Goal: Task Accomplishment & Management: Complete application form

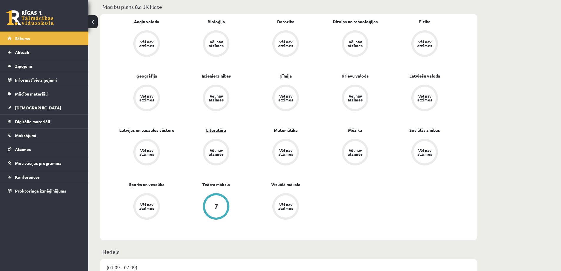
scroll to position [177, 0]
click at [39, 105] on link "[DEMOGRAPHIC_DATA]" at bounding box center [44, 108] width 73 height 14
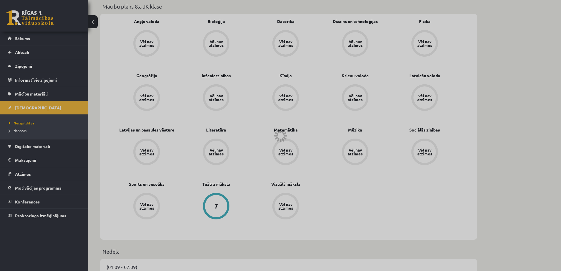
click at [39, 105] on div at bounding box center [280, 135] width 561 height 271
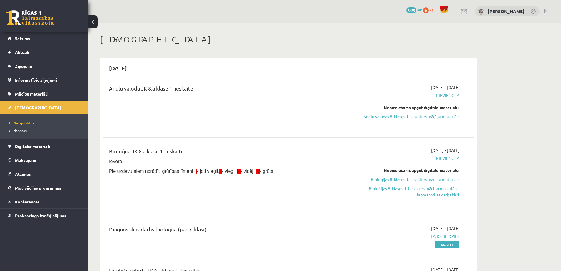
click at [93, 21] on button at bounding box center [92, 21] width 9 height 13
click at [93, 21] on div "14 Dāvanas 3425 mP 0 xp Ketrija Kuguliņa" at bounding box center [324, 11] width 473 height 23
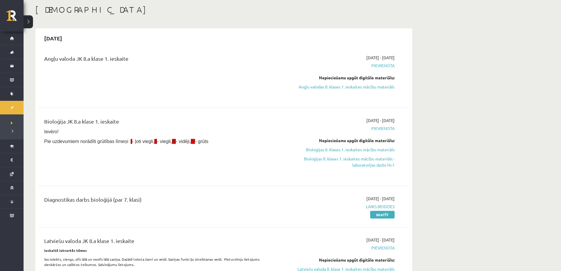
scroll to position [29, 0]
click at [318, 88] on link "Angļu valodas 8. klases 1. ieskaites mācību materiāls" at bounding box center [339, 87] width 111 height 6
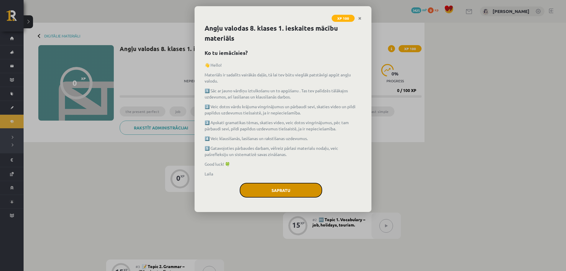
click at [279, 189] on button "Sapratu" at bounding box center [281, 190] width 83 height 15
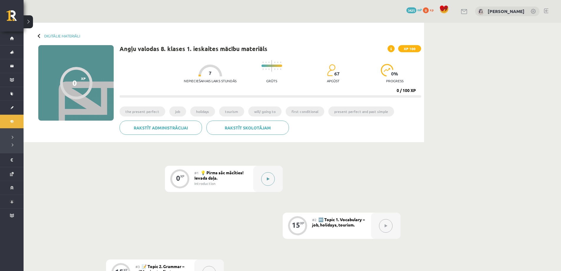
click at [279, 189] on div at bounding box center [267, 179] width 29 height 26
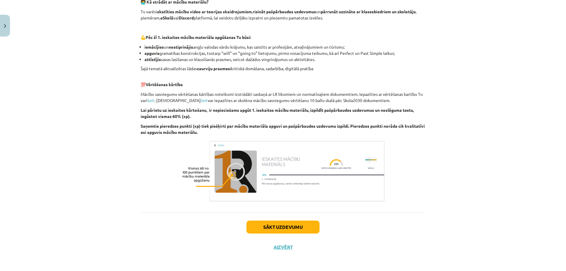
scroll to position [357, 0]
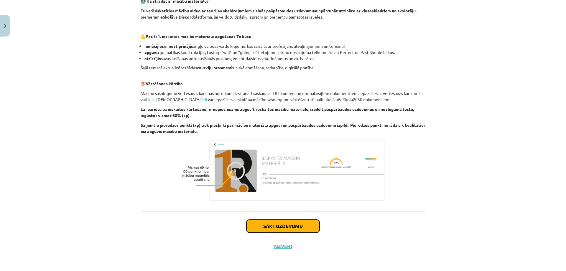
click at [279, 230] on button "Sākt uzdevumu" at bounding box center [282, 226] width 73 height 13
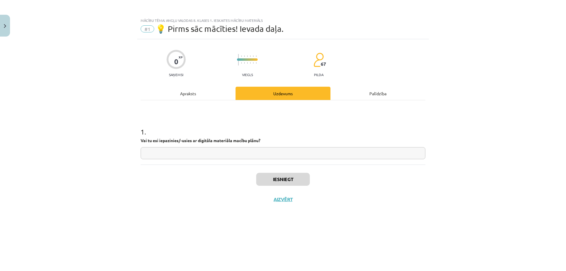
scroll to position [0, 0]
click at [279, 230] on div "0 XP Saņemsi Viegls 67 pilda Apraksts Uzdevums Palīdzība 1 . Vai tu esi iepazin…" at bounding box center [283, 147] width 292 height 217
click at [193, 153] on input "text" at bounding box center [283, 153] width 285 height 12
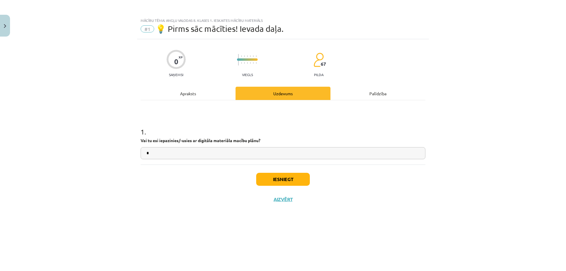
type input "*"
click at [273, 176] on button "Iesniegt" at bounding box center [283, 179] width 54 height 13
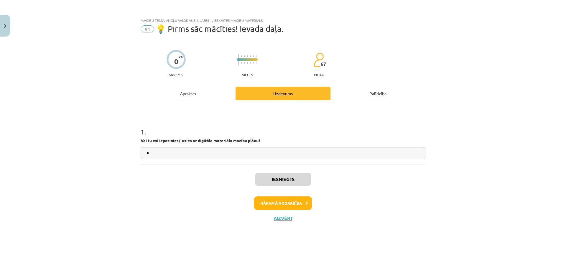
click at [292, 195] on div "Iesniegts Nākamā nodarbība Aizvērt" at bounding box center [283, 194] width 285 height 60
click at [293, 198] on button "Nākamā nodarbība" at bounding box center [283, 203] width 58 height 14
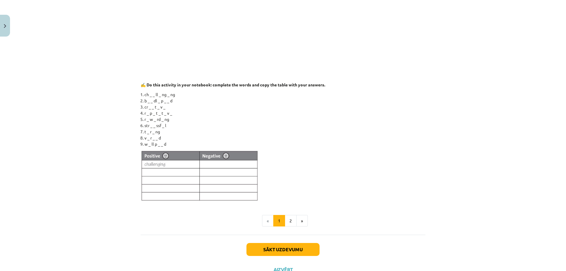
scroll to position [493, 0]
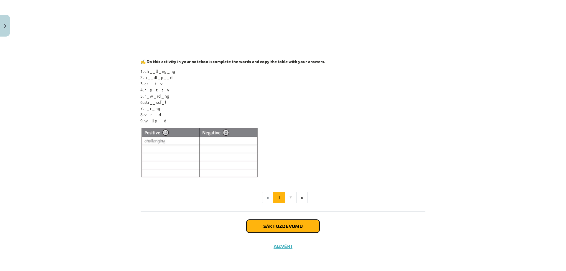
click at [290, 226] on button "Sākt uzdevumu" at bounding box center [282, 226] width 73 height 13
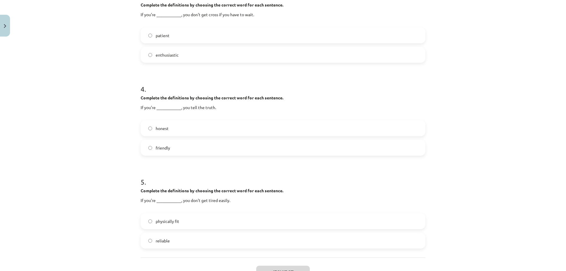
click at [290, 226] on form "1 . Complete the definitions by choosing the correct word for each sentence. If…" at bounding box center [283, 25] width 285 height 446
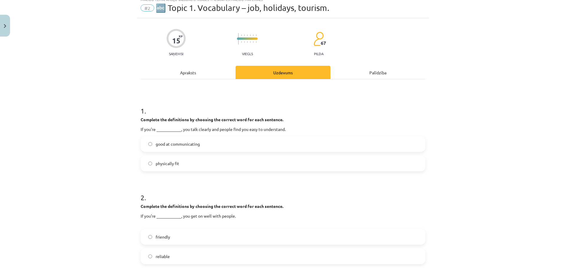
scroll to position [15, 0]
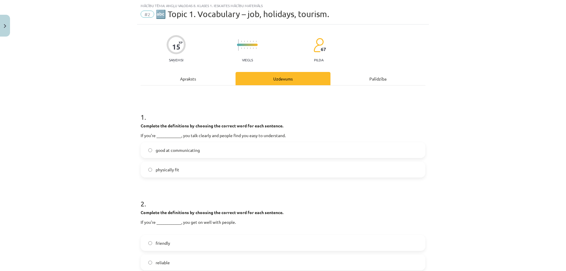
click at [141, 125] on strong "Complete the definitions by choosing the correct word for each sentence." at bounding box center [212, 125] width 143 height 5
click at [195, 133] on p "If you’re ____________, you talk clearly and people find you easy to understand." at bounding box center [283, 135] width 285 height 6
drag, startPoint x: 195, startPoint y: 133, endPoint x: 190, endPoint y: 130, distance: 5.3
click at [194, 132] on p "If you’re ____________, you talk clearly and people find you easy to understand." at bounding box center [283, 135] width 285 height 6
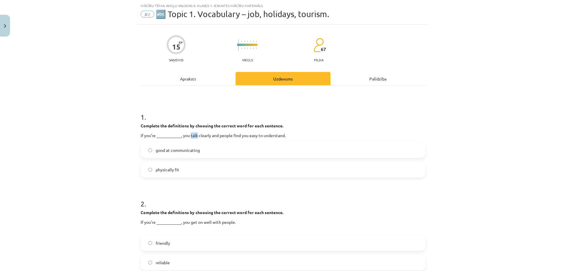
click at [191, 130] on div "Complete the definitions by choosing the correct word for each sentence. If you…" at bounding box center [283, 131] width 285 height 16
click at [142, 125] on strong "Complete the definitions by choosing the correct word for each sentence." at bounding box center [212, 125] width 143 height 5
click at [246, 125] on strong "Complete the definitions by choosing the correct word for each sentence." at bounding box center [212, 125] width 143 height 5
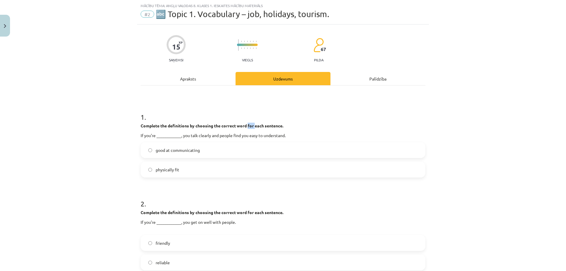
click at [246, 125] on strong "Complete the definitions by choosing the correct word for each sentence." at bounding box center [212, 125] width 143 height 5
copy div "Complete the definitions by choosing the correct word for each sentence."
click at [173, 48] on div "Mācību tēma: Angļu valodas 8. klases 1. ieskaites mācību materiāls #2 🔤 Topic 1…" at bounding box center [283, 135] width 566 height 271
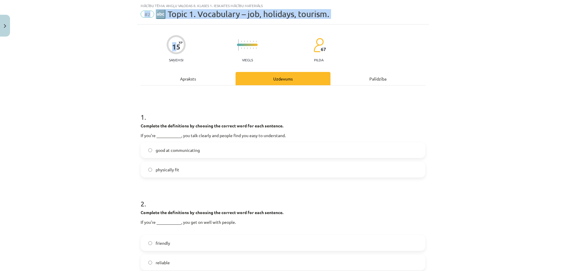
click at [174, 126] on strong "Complete the definitions by choosing the correct word for each sentence." at bounding box center [212, 125] width 143 height 5
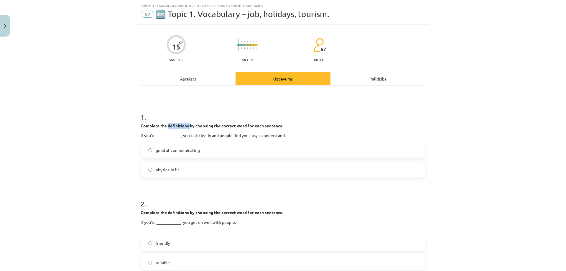
click at [174, 126] on strong "Complete the definitions by choosing the correct word for each sentence." at bounding box center [212, 125] width 143 height 5
copy div "Complete the definitions by choosing the correct word for each sentence."
click at [150, 136] on p "If you’re ____________, you talk clearly and people find you easy to understand." at bounding box center [283, 135] width 285 height 6
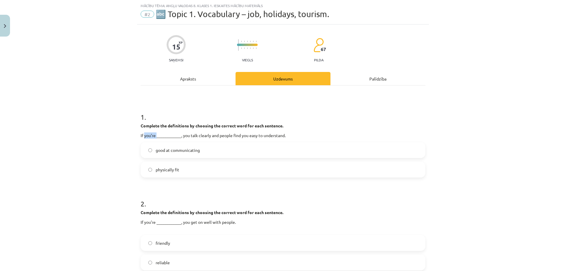
click at [150, 136] on p "If you’re ____________, you talk clearly and people find you easy to understand." at bounding box center [283, 135] width 285 height 6
copy div "If you’re ____________, you talk clearly and people find you easy to understand."
click at [163, 148] on span "good at communicating" at bounding box center [178, 150] width 44 height 6
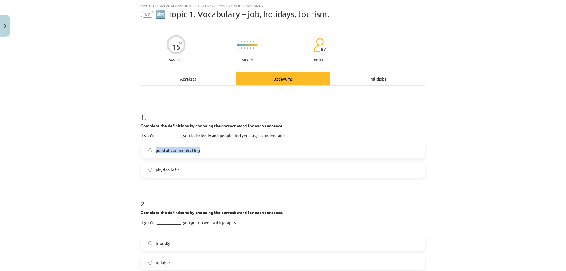
copy span "good at communicating"
click at [164, 171] on span "physically fit" at bounding box center [168, 169] width 24 height 6
copy span "physically fit"
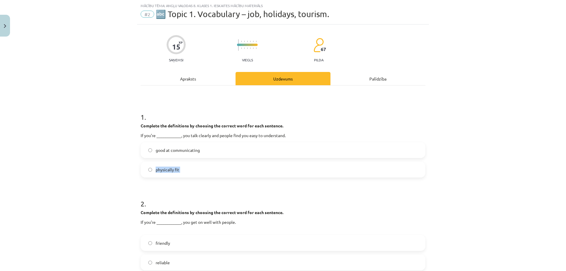
click at [165, 149] on span "good at communicating" at bounding box center [178, 150] width 44 height 6
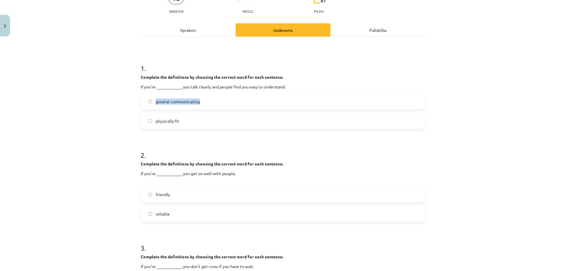
scroll to position [74, 0]
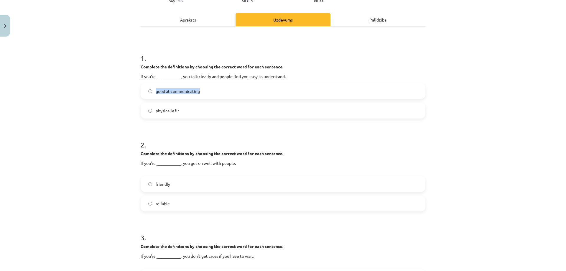
click at [171, 151] on strong "Complete the definitions by choosing the correct word for each sentence." at bounding box center [212, 153] width 143 height 5
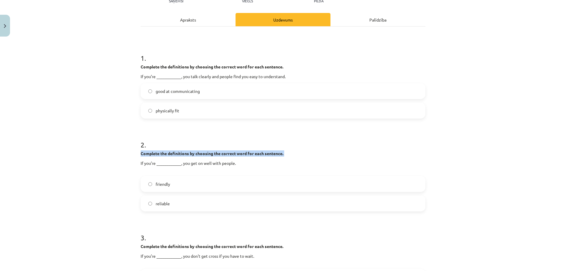
copy div "Complete the definitions by choosing the correct word for each sentence."
click at [155, 164] on p "If you’re ____________, you get on well with people." at bounding box center [283, 166] width 285 height 12
click at [154, 164] on p "If you’re ____________, you get on well with people." at bounding box center [283, 166] width 285 height 12
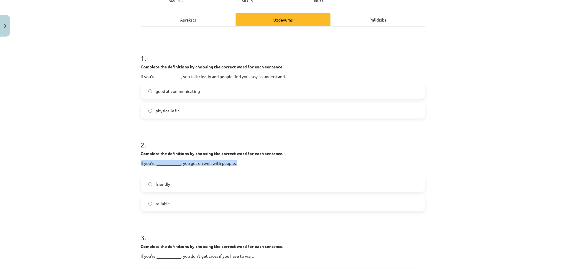
copy p "If you’re ____________, you get on well with people."
click at [166, 184] on span "friendly" at bounding box center [163, 184] width 14 height 6
copy span "friendly"
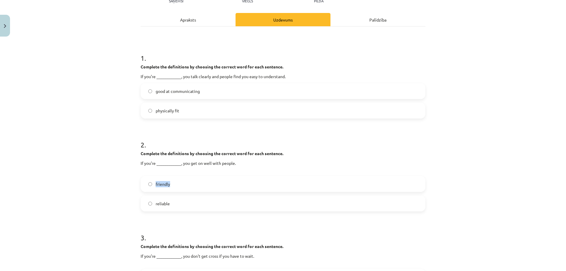
click at [165, 202] on span "reliable" at bounding box center [163, 203] width 14 height 6
click at [164, 202] on span "reliable" at bounding box center [163, 203] width 14 height 6
copy span "reliable"
click at [110, 52] on div "Mācību tēma: Angļu valodas 8. klases 1. ieskaites mācību materiāls #2 🔤 Topic 1…" at bounding box center [283, 135] width 566 height 271
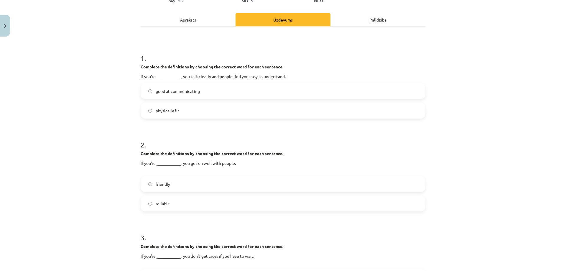
click at [110, 52] on div "Mācību tēma: Angļu valodas 8. klases 1. ieskaites mācību materiāls #2 🔤 Topic 1…" at bounding box center [283, 135] width 566 height 271
click at [155, 189] on label "friendly" at bounding box center [282, 183] width 283 height 15
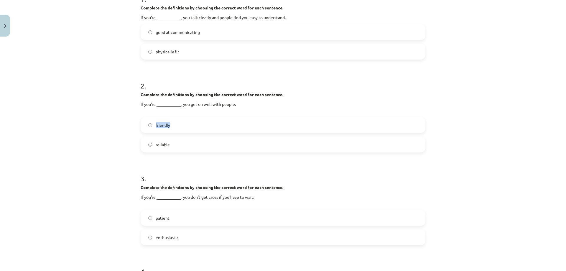
scroll to position [162, 0]
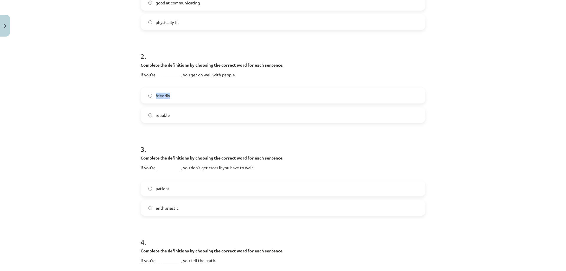
click at [146, 169] on p "If you’re ____________, you don't get cross if you have to wait." at bounding box center [283, 170] width 285 height 12
copy p "If you’re ____________, you don't get cross if you have to wait."
click at [158, 187] on span "patient" at bounding box center [163, 188] width 14 height 6
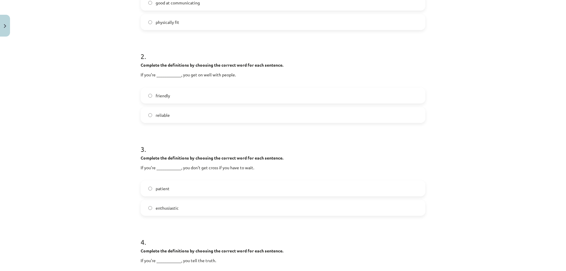
click at [158, 187] on span "patient" at bounding box center [163, 188] width 14 height 6
click at [161, 207] on span "enthusiastic" at bounding box center [167, 208] width 23 height 6
click at [162, 207] on span "enthusiastic" at bounding box center [167, 208] width 23 height 6
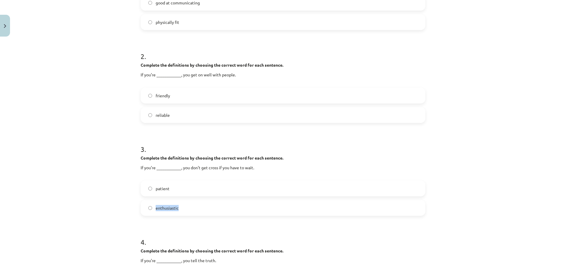
click at [153, 188] on label "patient" at bounding box center [282, 188] width 283 height 15
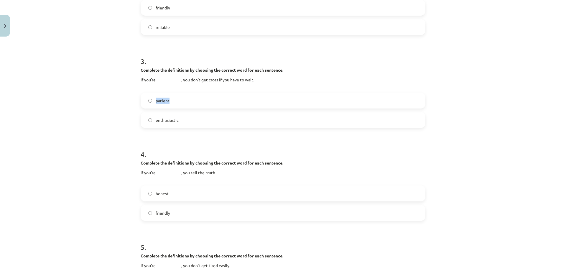
scroll to position [250, 0]
click at [163, 174] on p "If you’re ____________, you tell the truth." at bounding box center [283, 175] width 285 height 12
click at [162, 174] on p "If you’re ____________, you tell the truth." at bounding box center [283, 175] width 285 height 12
click at [145, 173] on p "If you’re ____________, you tell the truth." at bounding box center [283, 175] width 285 height 12
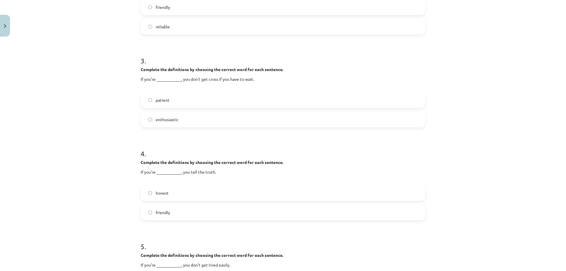
click at [145, 173] on p "If you’re ____________, you tell the truth." at bounding box center [283, 175] width 285 height 12
click at [154, 198] on label "honest" at bounding box center [282, 192] width 283 height 15
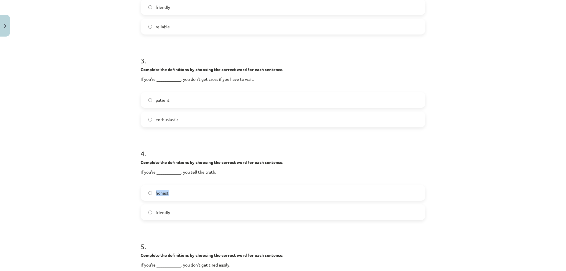
click at [157, 216] on label "friendly" at bounding box center [282, 212] width 283 height 15
click at [158, 194] on span "honest" at bounding box center [162, 193] width 13 height 6
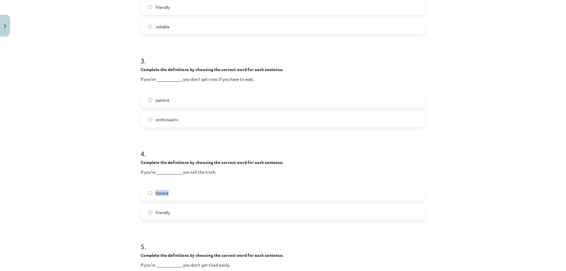
drag, startPoint x: 158, startPoint y: 195, endPoint x: 159, endPoint y: 198, distance: 3.7
click at [158, 195] on span "honest" at bounding box center [162, 193] width 13 height 6
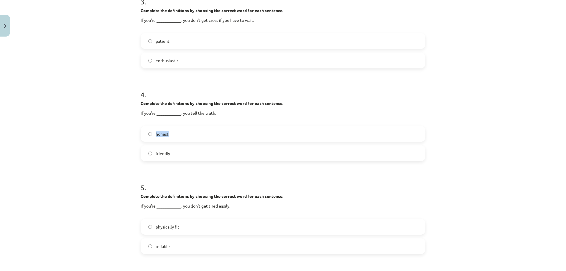
scroll to position [339, 0]
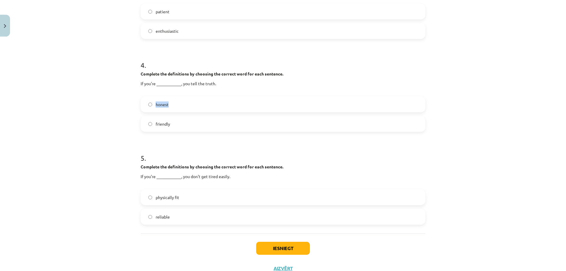
click at [144, 174] on p "If you’re ____________, you don't get tired easily." at bounding box center [283, 179] width 285 height 12
click at [160, 199] on span "physically fit" at bounding box center [168, 197] width 24 height 6
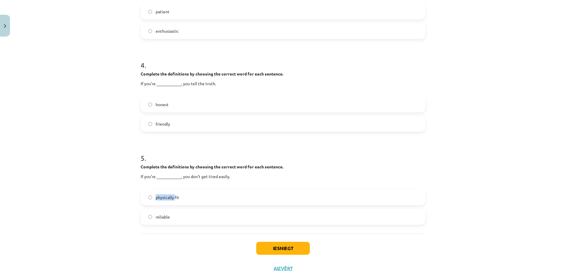
click at [160, 199] on span "physically fit" at bounding box center [168, 197] width 24 height 6
click at [167, 215] on span "reliable" at bounding box center [163, 217] width 14 height 6
click at [166, 215] on span "reliable" at bounding box center [163, 217] width 14 height 6
click at [166, 214] on span "reliable" at bounding box center [163, 217] width 14 height 6
click at [166, 195] on span "physically fit" at bounding box center [168, 197] width 24 height 6
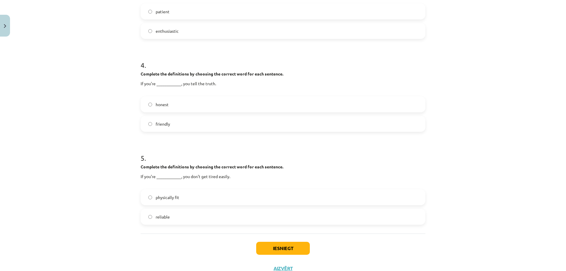
click at [166, 195] on span "physically fit" at bounding box center [168, 197] width 24 height 6
click at [275, 247] on button "Iesniegt" at bounding box center [283, 248] width 54 height 13
click at [276, 246] on button "Iesniegt" at bounding box center [283, 248] width 54 height 13
click at [270, 247] on button "Iesniegt" at bounding box center [283, 248] width 54 height 13
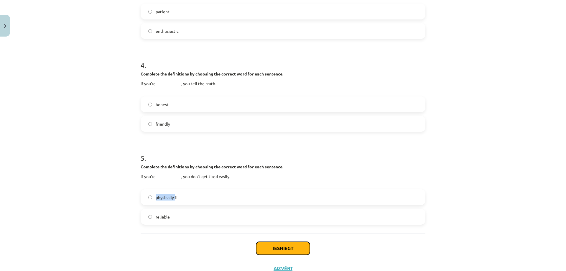
click at [270, 247] on button "Iesniegt" at bounding box center [283, 248] width 54 height 13
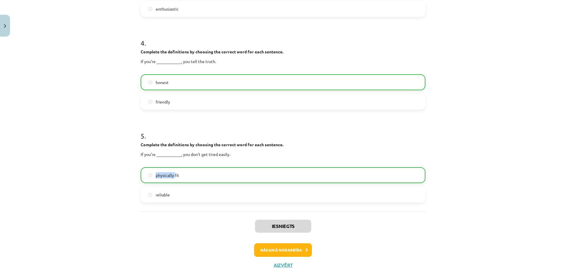
scroll to position [380, 0]
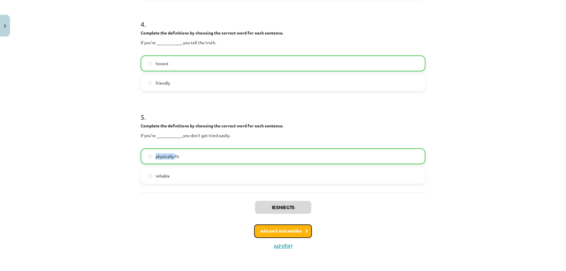
click at [265, 233] on button "Nākamā nodarbība" at bounding box center [283, 231] width 58 height 14
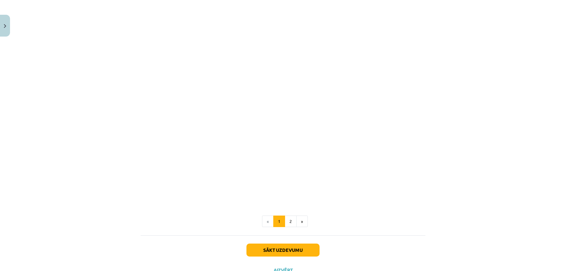
scroll to position [673, 0]
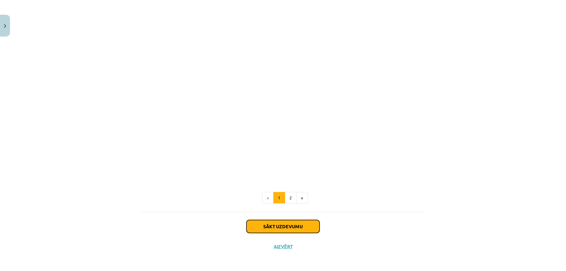
click at [273, 225] on button "Sākt uzdevumu" at bounding box center [282, 226] width 73 height 13
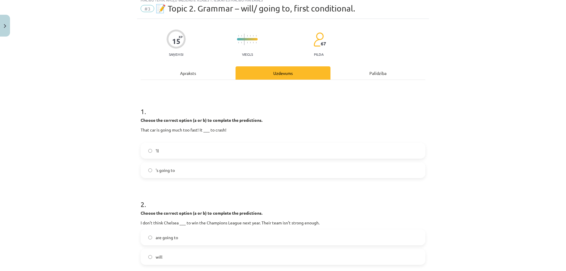
scroll to position [15, 0]
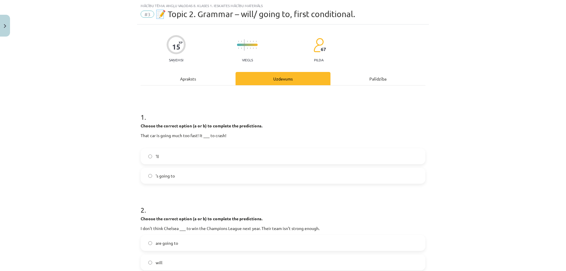
click at [155, 136] on p "That car is going much too fast! It ___ to crash!" at bounding box center [283, 138] width 285 height 12
click at [156, 155] on span "'ll" at bounding box center [157, 156] width 3 height 6
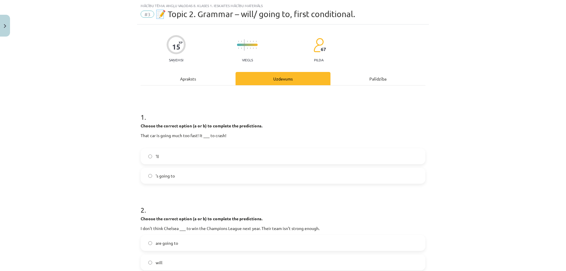
click at [156, 155] on span "'ll" at bounding box center [157, 156] width 3 height 6
click at [159, 177] on span "'s going to" at bounding box center [165, 176] width 19 height 6
click at [159, 176] on span "'s going to" at bounding box center [165, 176] width 19 height 6
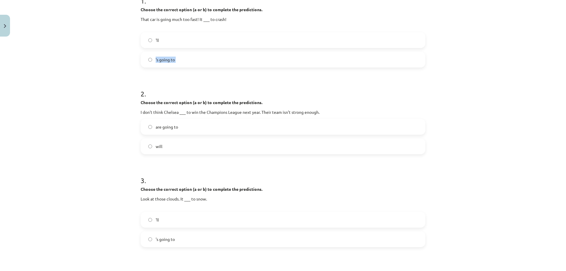
scroll to position [133, 0]
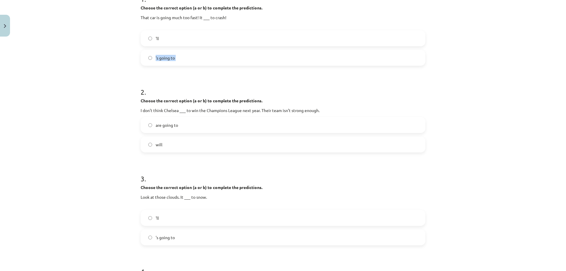
click at [208, 111] on p "I don't think Chelsea ___ to win the Champions League next year. Their team isn…" at bounding box center [283, 110] width 285 height 6
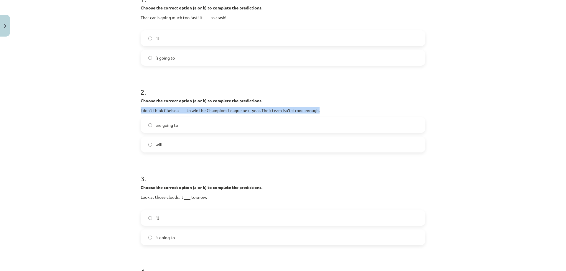
click at [207, 111] on p "I don't think Chelsea ___ to win the Champions League next year. Their team isn…" at bounding box center [283, 110] width 285 height 6
click at [160, 126] on span "are going to" at bounding box center [167, 125] width 22 height 6
click at [161, 126] on span "are going to" at bounding box center [167, 125] width 22 height 6
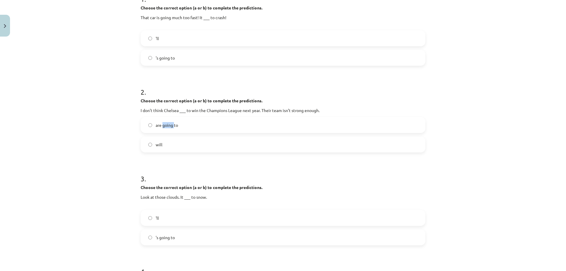
click at [161, 126] on span "are going to" at bounding box center [167, 125] width 22 height 6
click at [161, 142] on label "will" at bounding box center [282, 144] width 283 height 15
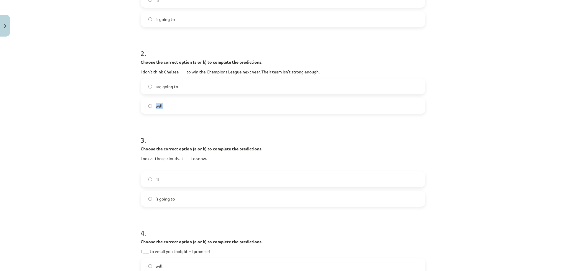
scroll to position [221, 0]
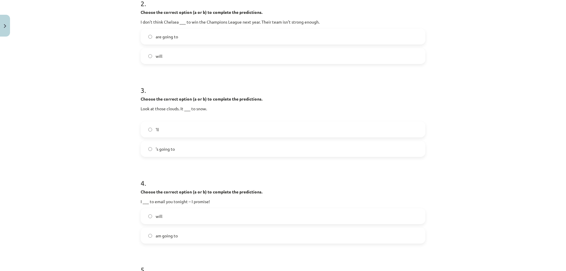
click at [165, 111] on p "Look at those clouds. It ___ to snow." at bounding box center [283, 111] width 285 height 12
click at [164, 110] on p "Look at those clouds. It ___ to snow." at bounding box center [283, 111] width 285 height 12
click at [163, 109] on p "Look at those clouds. It ___ to snow." at bounding box center [283, 111] width 285 height 12
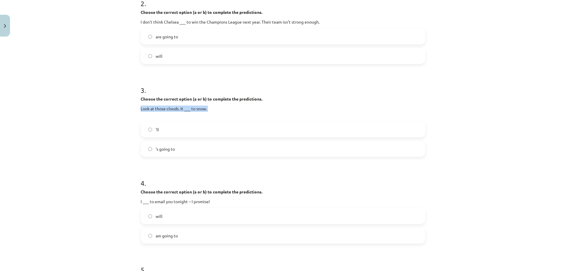
click at [163, 109] on p "Look at those clouds. It ___ to snow." at bounding box center [283, 111] width 285 height 12
click at [156, 132] on span "'ll" at bounding box center [157, 129] width 3 height 6
click at [156, 130] on span "'ll" at bounding box center [157, 129] width 3 height 6
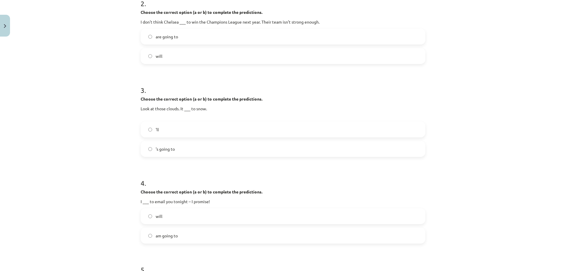
click at [156, 130] on span "'ll" at bounding box center [157, 129] width 3 height 6
click at [168, 147] on span "'s going to" at bounding box center [165, 149] width 19 height 6
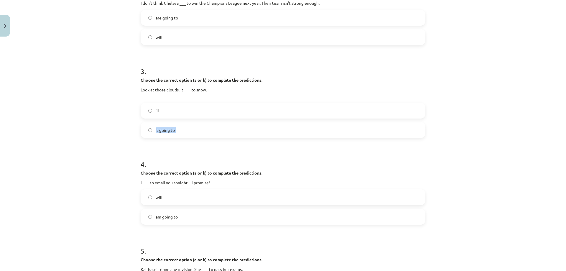
scroll to position [280, 0]
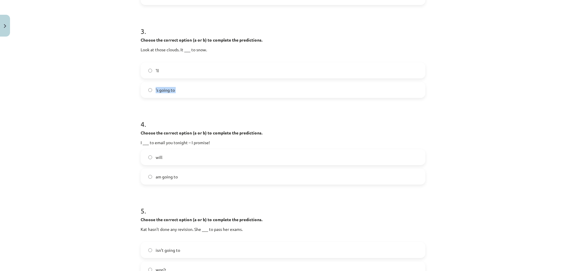
click at [184, 143] on p "I ___ to email you tonight – I promise!" at bounding box center [283, 142] width 285 height 6
click at [162, 154] on label "will" at bounding box center [282, 157] width 283 height 15
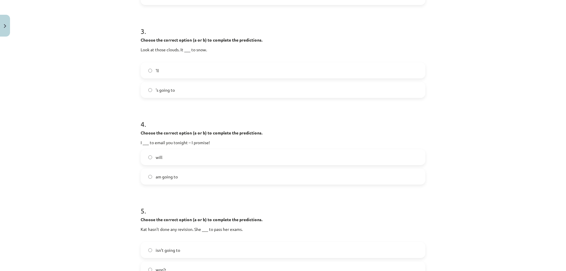
click at [162, 154] on label "will" at bounding box center [282, 157] width 283 height 15
click at [161, 177] on span "am going to" at bounding box center [167, 177] width 22 height 6
click at [165, 159] on label "will" at bounding box center [282, 157] width 283 height 15
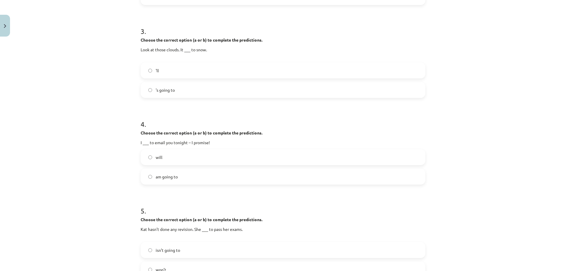
click at [165, 159] on label "will" at bounding box center [282, 157] width 283 height 15
click at [166, 159] on label "will" at bounding box center [282, 157] width 283 height 15
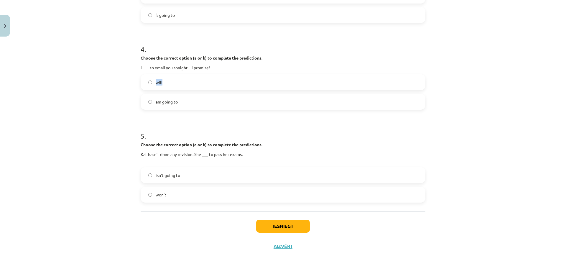
click at [165, 154] on p "Kat hasn’t done any revision. She ___ to pass her exams." at bounding box center [283, 157] width 285 height 12
click at [164, 175] on span "isn’t going to" at bounding box center [168, 175] width 24 height 6
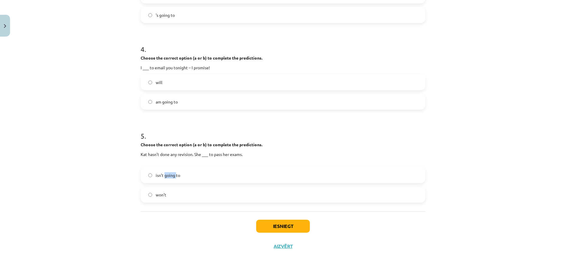
click at [164, 175] on span "isn’t going to" at bounding box center [168, 175] width 24 height 6
click at [157, 194] on span "won’t" at bounding box center [161, 195] width 11 height 6
click at [156, 175] on span "isn’t going to" at bounding box center [168, 175] width 24 height 6
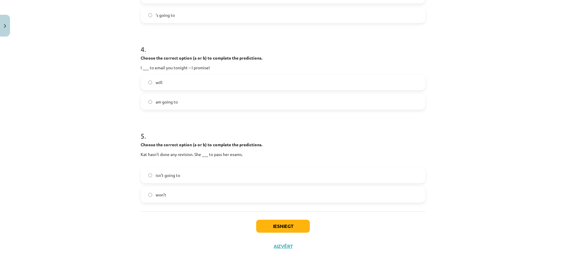
click at [156, 175] on span "isn’t going to" at bounding box center [168, 175] width 24 height 6
click at [262, 225] on button "Iesniegt" at bounding box center [283, 226] width 54 height 13
click at [262, 223] on button "Iesniegt" at bounding box center [283, 226] width 54 height 13
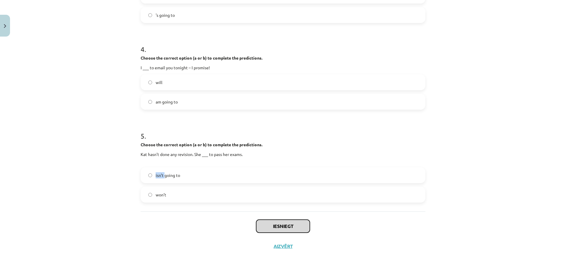
click at [262, 223] on button "Iesniegt" at bounding box center [283, 226] width 54 height 13
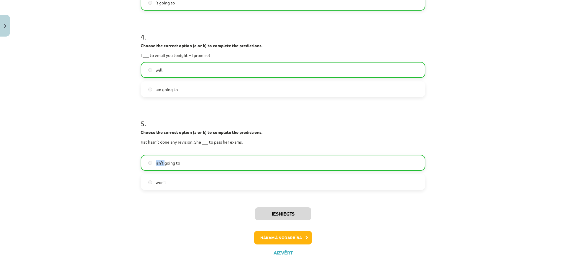
scroll to position [374, 0]
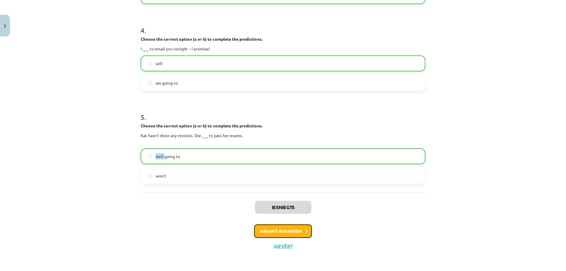
click at [269, 228] on button "Nākamā nodarbība" at bounding box center [283, 231] width 58 height 14
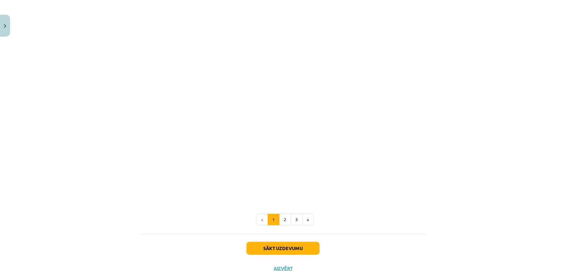
scroll to position [635, 0]
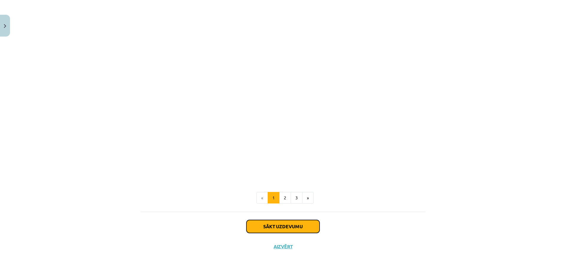
click at [260, 227] on button "Sākt uzdevumu" at bounding box center [282, 226] width 73 height 13
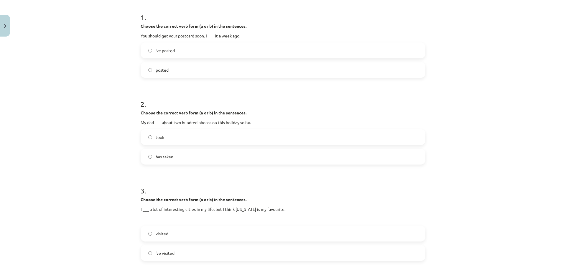
click at [260, 227] on div "visited 've visited" at bounding box center [283, 242] width 285 height 35
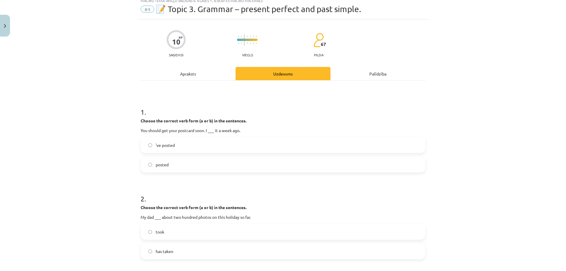
scroll to position [15, 0]
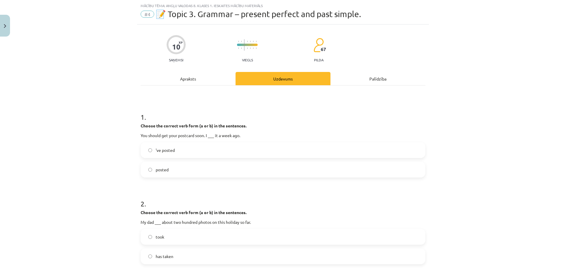
click at [176, 131] on div "Choose the correct verb form (a or b) in the sentences. You should get your pos…" at bounding box center [283, 131] width 285 height 16
click at [176, 132] on div "Choose the correct verb form (a or b) in the sentences. You should get your pos…" at bounding box center [283, 131] width 285 height 16
click at [175, 134] on p "You should get your postcard soon. I ___ it a week ago." at bounding box center [283, 135] width 285 height 6
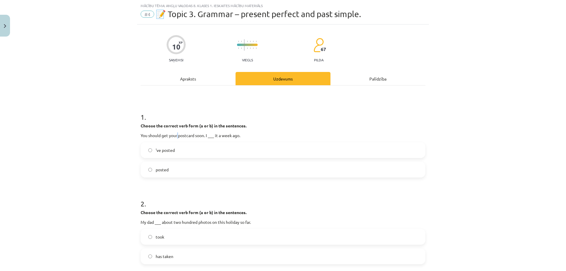
click at [175, 134] on p "You should get your postcard soon. I ___ it a week ago." at bounding box center [283, 135] width 285 height 6
click at [168, 150] on span "'ve posted" at bounding box center [165, 150] width 19 height 6
click at [167, 149] on span "'ve posted" at bounding box center [165, 150] width 19 height 6
click at [156, 149] on span "'ve posted" at bounding box center [165, 150] width 19 height 6
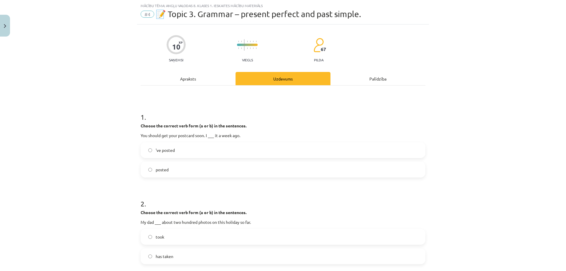
click at [156, 149] on span "'ve posted" at bounding box center [165, 150] width 19 height 6
click at [156, 169] on span "posted" at bounding box center [162, 169] width 13 height 6
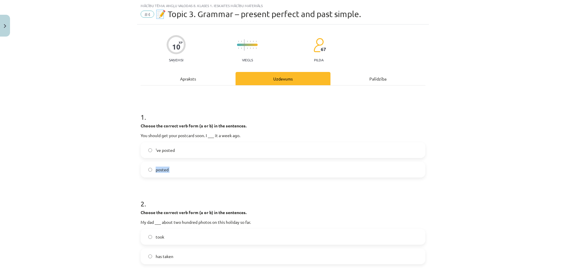
scroll to position [133, 0]
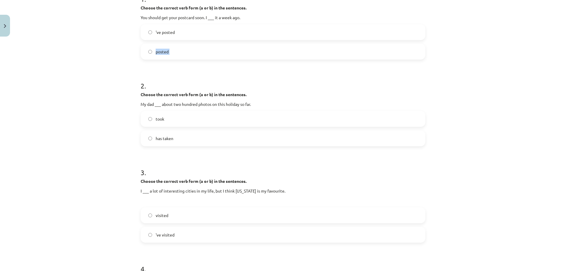
click at [166, 103] on p "My dad ___ about two hundred photos on this holiday so far." at bounding box center [283, 104] width 285 height 6
click at [162, 121] on label "took" at bounding box center [282, 118] width 283 height 15
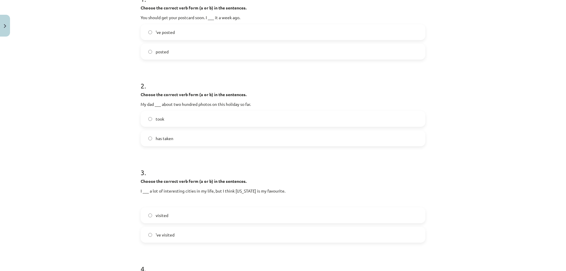
click at [161, 121] on span "took" at bounding box center [160, 119] width 9 height 6
click at [156, 139] on span "has taken" at bounding box center [165, 138] width 18 height 6
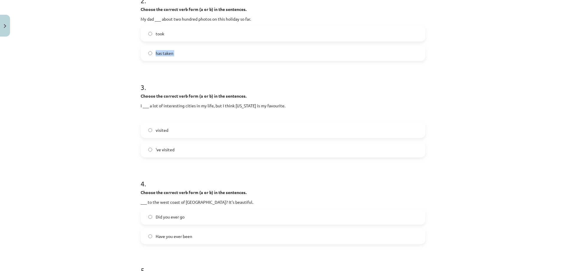
scroll to position [221, 0]
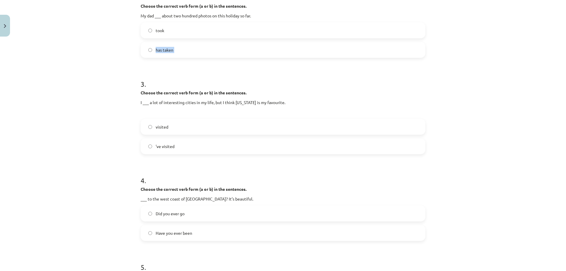
click at [178, 104] on p "I ___ a lot of interesting cities in my life, but I think New York is my favour…" at bounding box center [283, 102] width 285 height 6
click at [178, 103] on p "I ___ a lot of interesting cities in my life, but I think New York is my favour…" at bounding box center [283, 102] width 285 height 6
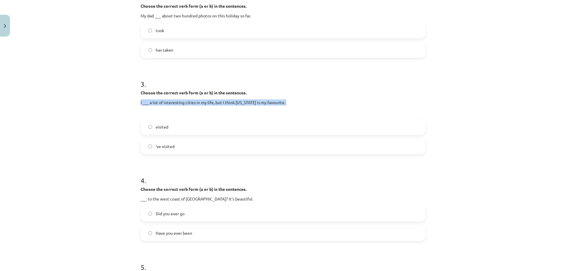
click at [166, 130] on label "visited" at bounding box center [282, 126] width 283 height 15
click at [161, 146] on span "'ve visited" at bounding box center [165, 146] width 19 height 6
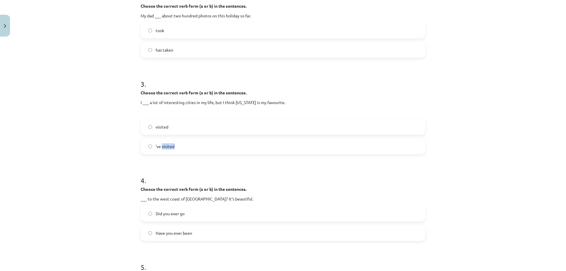
click at [161, 146] on span "'ve visited" at bounding box center [165, 146] width 19 height 6
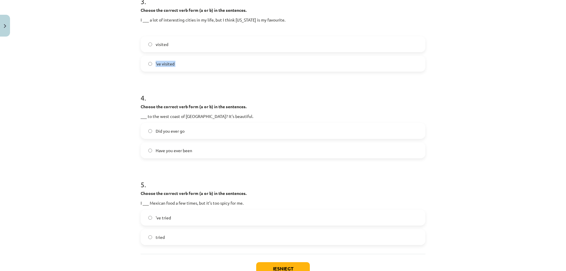
scroll to position [309, 0]
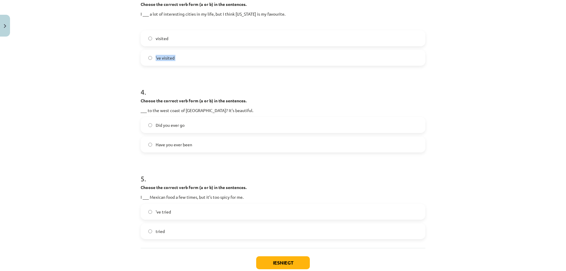
click at [173, 110] on p "___ to the west coast of Ireland? It’s beautiful." at bounding box center [283, 110] width 285 height 6
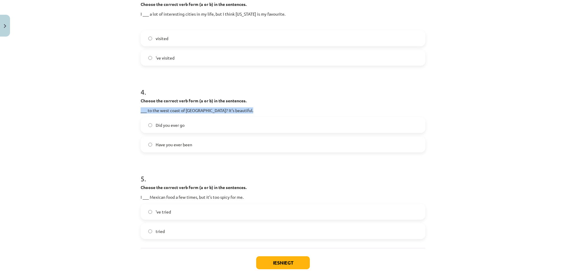
click at [169, 126] on span "Did you ever go" at bounding box center [170, 125] width 29 height 6
click at [167, 126] on span "Did you ever go" at bounding box center [170, 125] width 29 height 6
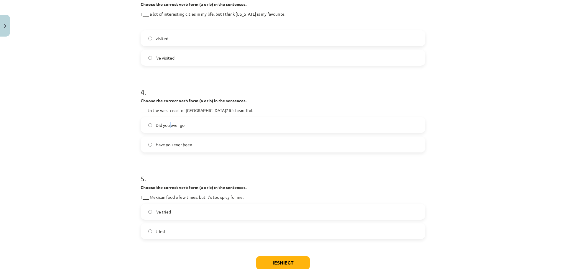
click at [167, 126] on span "Did you ever go" at bounding box center [170, 125] width 29 height 6
click at [170, 142] on span "Have you ever been" at bounding box center [174, 144] width 37 height 6
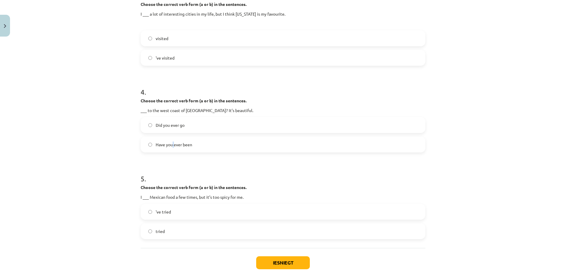
click at [170, 142] on span "Have you ever been" at bounding box center [174, 144] width 37 height 6
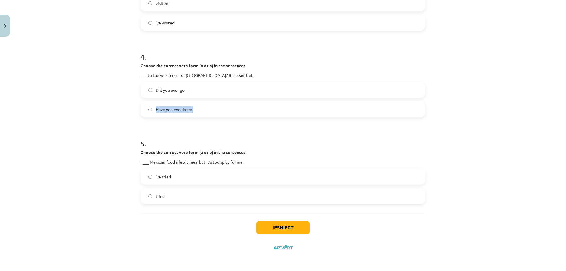
scroll to position [346, 0]
click at [166, 162] on p "I ___ Mexican food a few times, but it’s too spicy for me." at bounding box center [283, 160] width 285 height 6
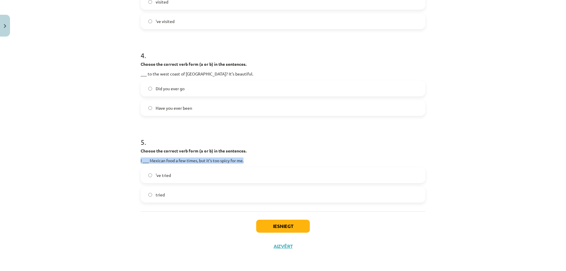
click at [166, 162] on p "I ___ Mexican food a few times, but it’s too spicy for me." at bounding box center [283, 160] width 285 height 6
click at [157, 177] on span "'ve tried" at bounding box center [163, 175] width 15 height 6
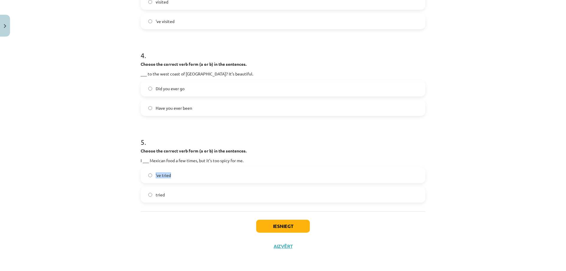
click at [160, 196] on span "tried" at bounding box center [160, 195] width 9 height 6
click at [160, 195] on span "tried" at bounding box center [160, 195] width 9 height 6
click at [164, 174] on span "'ve tried" at bounding box center [163, 175] width 15 height 6
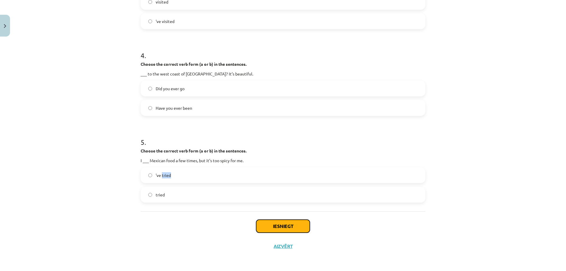
click at [258, 224] on button "Iesniegt" at bounding box center [283, 226] width 54 height 13
drag, startPoint x: 258, startPoint y: 224, endPoint x: 248, endPoint y: 223, distance: 9.5
click at [257, 224] on button "Iesniegt" at bounding box center [283, 226] width 54 height 13
click at [268, 234] on div "Iesniegt Aizvērt" at bounding box center [283, 231] width 285 height 41
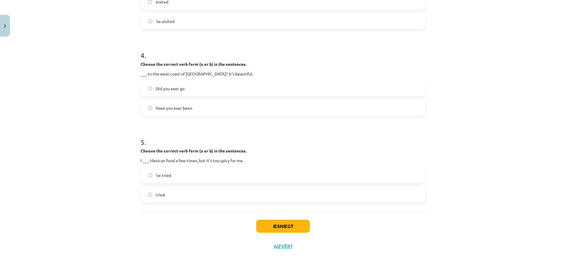
click at [268, 234] on div "Iesniegt Aizvērt" at bounding box center [283, 231] width 285 height 41
click at [268, 233] on div "Iesniegt Aizvērt" at bounding box center [283, 231] width 285 height 41
click at [267, 230] on button "Iesniegt" at bounding box center [283, 226] width 54 height 13
click at [266, 230] on button "Iesniegt" at bounding box center [283, 226] width 54 height 13
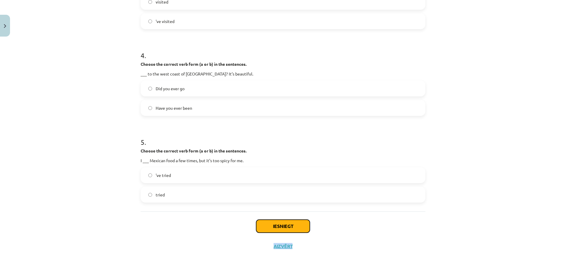
click at [266, 229] on button "Iesniegt" at bounding box center [283, 226] width 54 height 13
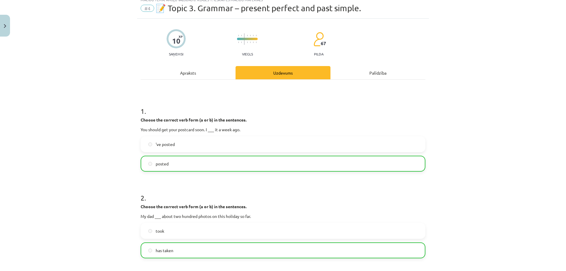
scroll to position [0, 0]
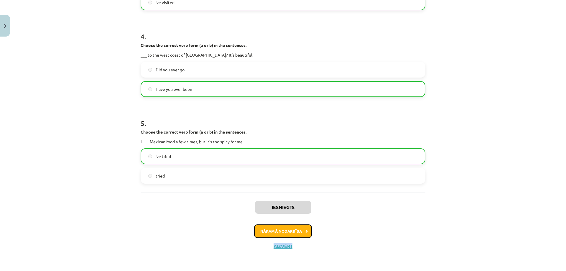
click at [269, 234] on button "Nākamā nodarbība" at bounding box center [283, 231] width 58 height 14
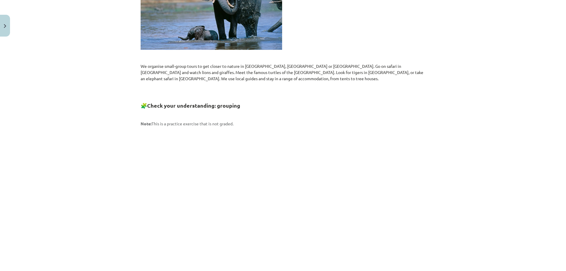
scroll to position [776, 0]
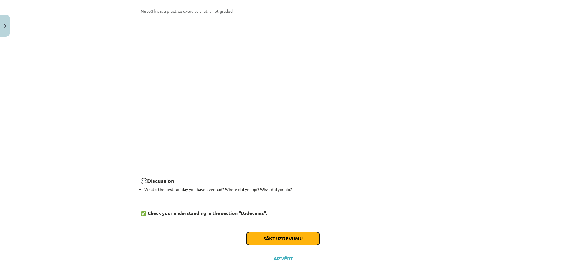
click at [250, 232] on button "Sākt uzdevumu" at bounding box center [282, 238] width 73 height 13
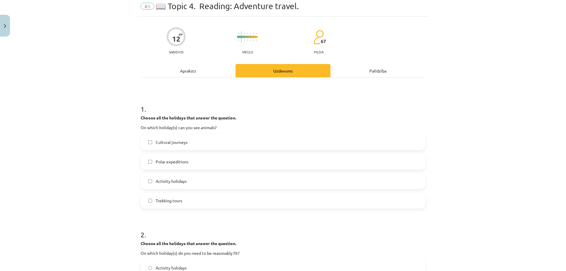
scroll to position [15, 0]
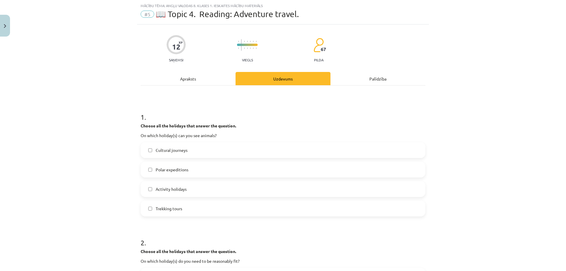
click at [172, 137] on p "On which holiday(s) can you see animals?" at bounding box center [283, 135] width 285 height 6
click at [162, 148] on span "Cultural journeys" at bounding box center [172, 150] width 32 height 6
click at [163, 148] on span "Cultural journeys" at bounding box center [172, 150] width 32 height 6
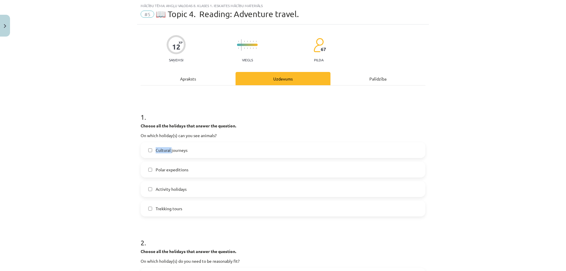
click at [163, 148] on span "Cultural journeys" at bounding box center [172, 150] width 32 height 6
click at [169, 151] on span "Cultural journeys" at bounding box center [172, 150] width 32 height 6
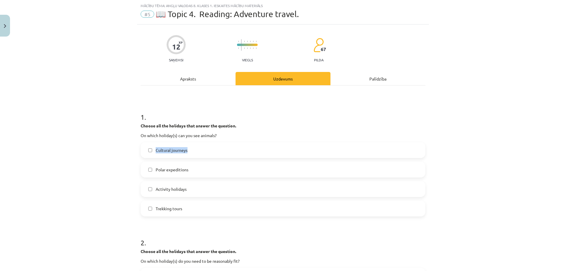
click at [169, 151] on span "Cultural journeys" at bounding box center [172, 150] width 32 height 6
click at [176, 169] on span "Polar expeditions" at bounding box center [172, 169] width 33 height 6
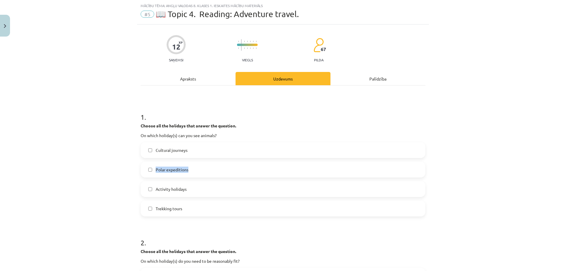
click at [176, 169] on span "Polar expeditions" at bounding box center [172, 169] width 33 height 6
click at [178, 190] on span "Activity holidays" at bounding box center [171, 189] width 31 height 6
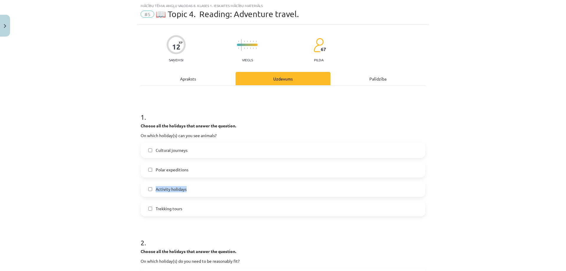
click at [171, 210] on span "Trekking tours" at bounding box center [169, 208] width 27 height 6
click at [152, 207] on label "Trekking tours" at bounding box center [282, 208] width 283 height 15
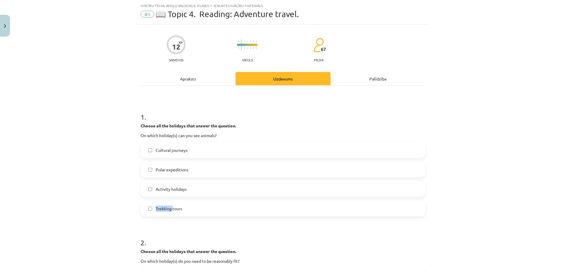
click at [148, 180] on div "Cultural journeys Polar expeditions Activity holidays Trekking tours" at bounding box center [283, 179] width 285 height 74
click at [147, 171] on label "Polar expeditions" at bounding box center [282, 169] width 283 height 15
drag, startPoint x: 148, startPoint y: 160, endPoint x: 149, endPoint y: 152, distance: 8.0
click at [149, 156] on div "Cultural journeys Polar expeditions Activity holidays Trekking tours" at bounding box center [283, 179] width 285 height 74
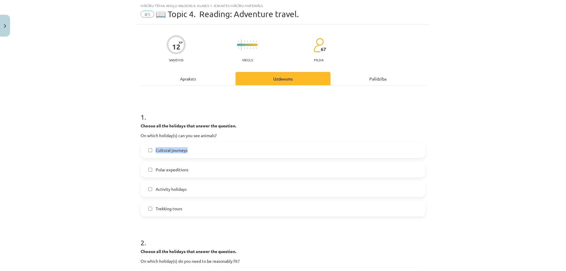
click at [149, 173] on label "Polar expeditions" at bounding box center [282, 169] width 283 height 15
click at [148, 186] on label "Activity holidays" at bounding box center [282, 189] width 283 height 15
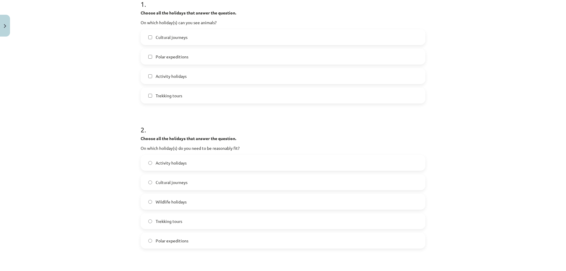
scroll to position [162, 0]
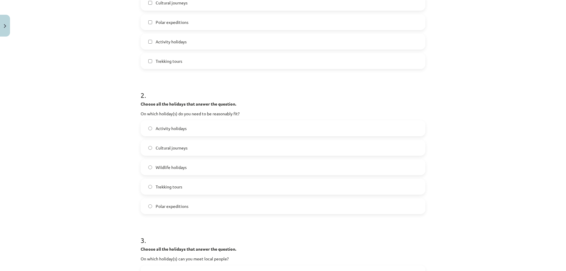
click at [188, 115] on p "On which holiday(s) do you need to be reasonably fit?" at bounding box center [283, 113] width 285 height 6
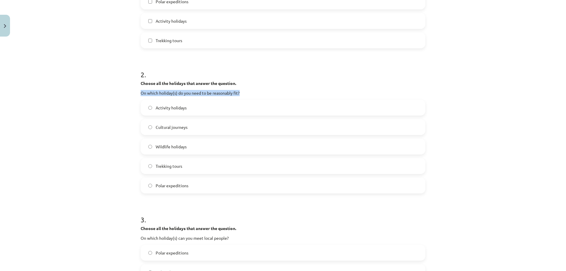
scroll to position [192, 0]
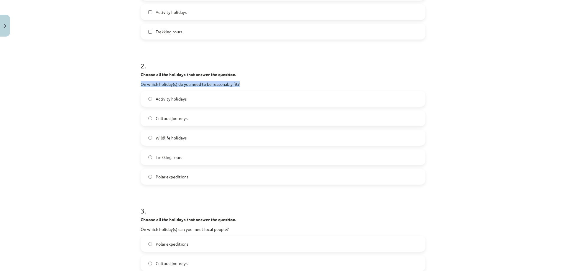
click at [198, 72] on strong "Choose all the holidays that answer the question." at bounding box center [188, 74] width 95 height 5
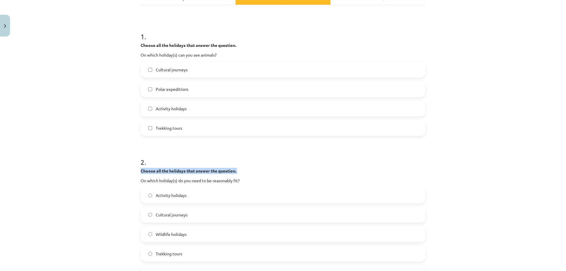
scroll to position [74, 0]
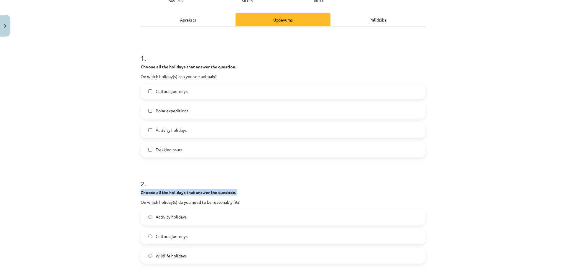
click at [182, 67] on strong "Choose all the holidays that answer the question." at bounding box center [188, 66] width 95 height 5
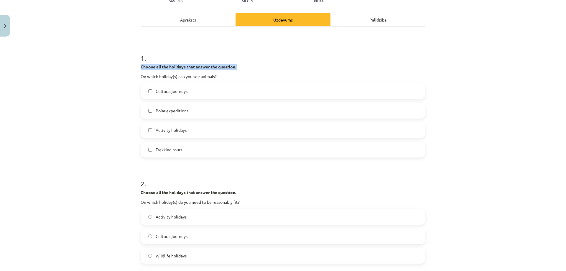
click at [167, 76] on p "On which holiday(s) can you see animals?" at bounding box center [283, 76] width 285 height 6
click at [163, 92] on span "Cultural journeys" at bounding box center [172, 91] width 32 height 6
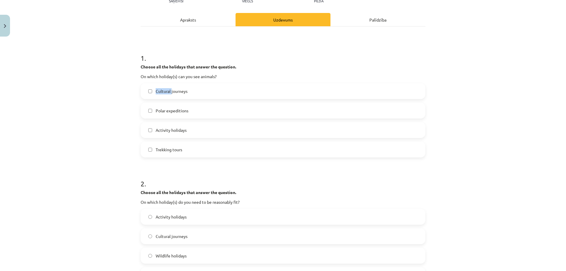
click at [163, 92] on span "Cultural journeys" at bounding box center [172, 91] width 32 height 6
click at [171, 111] on span "Polar expeditions" at bounding box center [172, 111] width 33 height 6
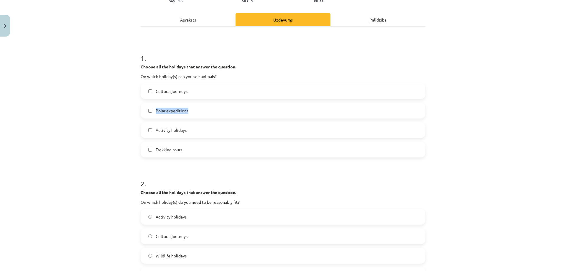
click at [171, 111] on span "Polar expeditions" at bounding box center [172, 111] width 33 height 6
click at [165, 131] on span "Activity holidays" at bounding box center [171, 130] width 31 height 6
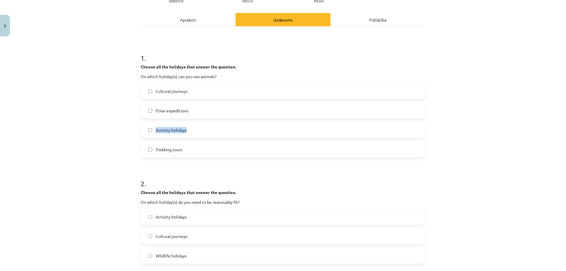
click at [165, 131] on span "Activity holidays" at bounding box center [171, 130] width 31 height 6
click at [166, 147] on span "Trekking tours" at bounding box center [169, 149] width 27 height 6
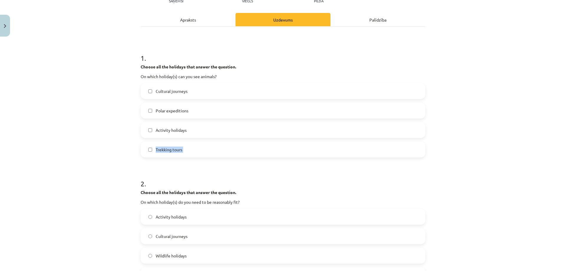
click at [166, 147] on span "Trekking tours" at bounding box center [169, 149] width 27 height 6
click at [117, 156] on div "Mācību tēma: Angļu valodas 8. klases 1. ieskaites mācību materiāls #5 📖 Topic 4…" at bounding box center [283, 135] width 566 height 271
click at [150, 112] on label "Polar expeditions" at bounding box center [282, 110] width 283 height 15
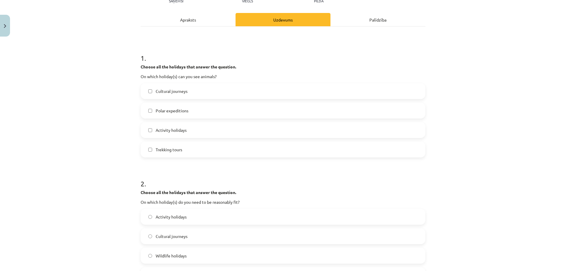
click at [148, 102] on div "Cultural journeys Polar expeditions Activity holidays Trekking tours" at bounding box center [283, 120] width 285 height 74
click at [149, 98] on label "Cultural journeys" at bounding box center [282, 91] width 283 height 15
click at [151, 109] on label "Polar expeditions" at bounding box center [282, 110] width 283 height 15
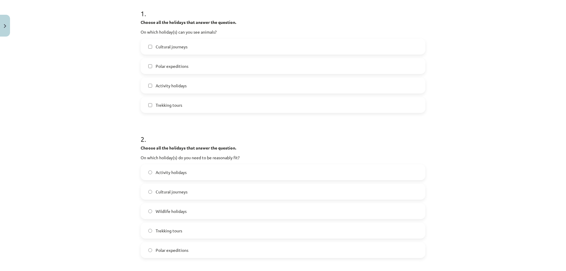
scroll to position [133, 0]
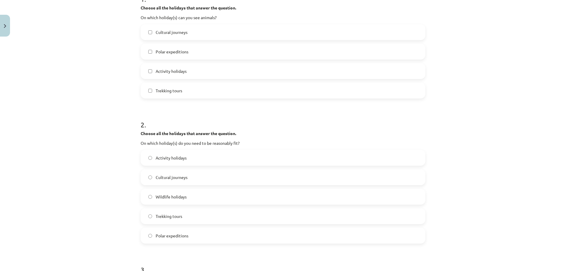
click at [175, 133] on strong "Choose all the holidays that answer the question." at bounding box center [188, 133] width 95 height 5
click at [181, 147] on div "2 . Choose all the holidays that answer the question. On which holiday(s) do yo…" at bounding box center [283, 176] width 285 height 133
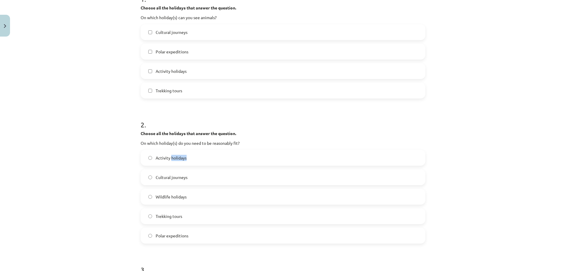
click at [181, 146] on p "On which holiday(s) do you need to be reasonably fit?" at bounding box center [283, 143] width 285 height 6
click at [181, 144] on p "On which holiday(s) do you need to be reasonably fit?" at bounding box center [283, 143] width 285 height 6
click at [167, 159] on span "Activity holidays" at bounding box center [171, 158] width 31 height 6
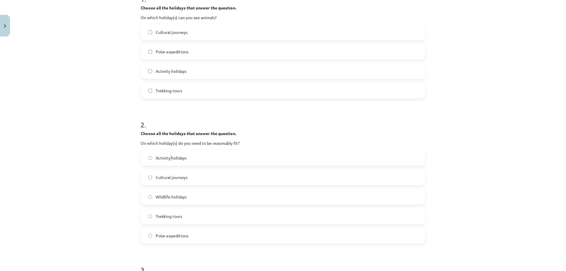
click at [167, 159] on span "Activity holidays" at bounding box center [171, 158] width 31 height 6
click at [172, 175] on span "Cultural journeys" at bounding box center [172, 177] width 32 height 6
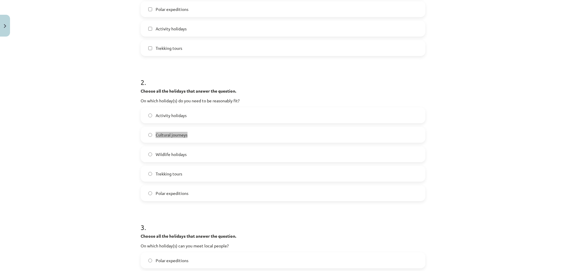
scroll to position [177, 0]
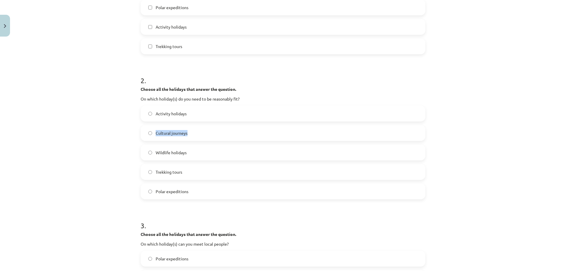
click at [171, 155] on span "Wildlife holidays" at bounding box center [171, 152] width 31 height 6
click at [173, 174] on span "Trekking tours" at bounding box center [169, 172] width 27 height 6
click at [172, 174] on span "Trekking tours" at bounding box center [169, 172] width 27 height 6
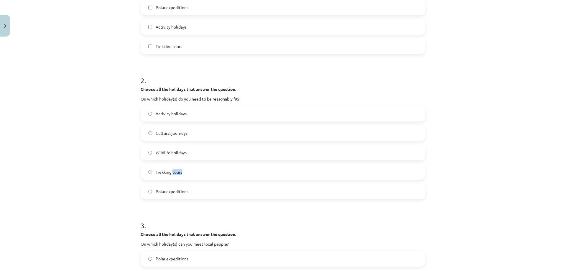
click at [172, 172] on span "Trekking tours" at bounding box center [169, 172] width 27 height 6
click at [161, 174] on span "Trekking tours" at bounding box center [169, 172] width 27 height 6
click at [169, 189] on span "Polar expeditions" at bounding box center [172, 191] width 33 height 6
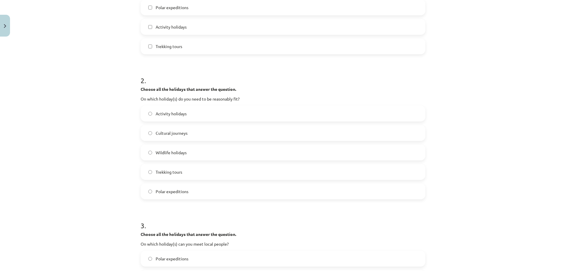
click at [169, 189] on span "Polar expeditions" at bounding box center [172, 191] width 33 height 6
click at [170, 189] on span "Polar expeditions" at bounding box center [172, 191] width 33 height 6
click at [173, 115] on span "Activity holidays" at bounding box center [171, 113] width 31 height 6
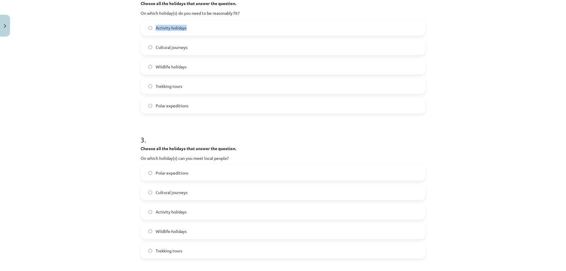
scroll to position [265, 0]
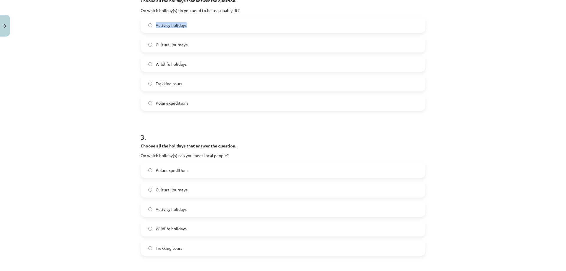
click at [167, 144] on strong "Choose all the holidays that answer the question." at bounding box center [188, 145] width 95 height 5
click at [171, 156] on p "On which holiday(s) can you meet local people?" at bounding box center [283, 155] width 285 height 6
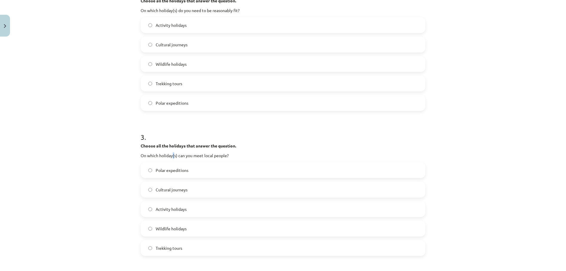
click at [171, 156] on p "On which holiday(s) can you meet local people?" at bounding box center [283, 155] width 285 height 6
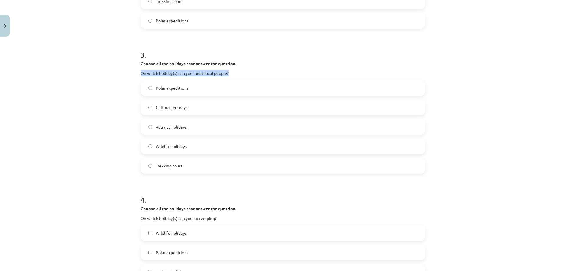
scroll to position [354, 0]
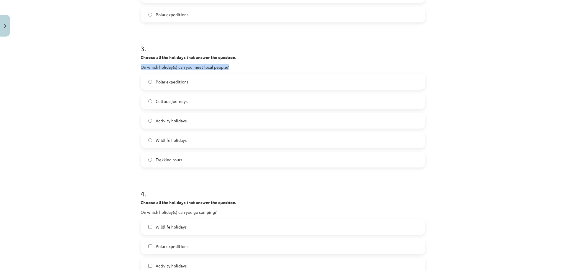
click at [166, 83] on span "Polar expeditions" at bounding box center [172, 82] width 33 height 6
click at [167, 104] on span "Cultural journeys" at bounding box center [172, 101] width 32 height 6
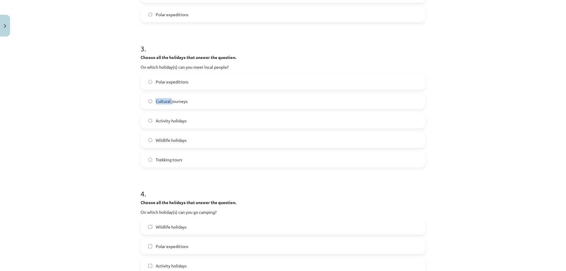
click at [167, 104] on span "Cultural journeys" at bounding box center [172, 101] width 32 height 6
click at [170, 119] on span "Activity holidays" at bounding box center [171, 121] width 31 height 6
click at [170, 139] on span "Wildlife holidays" at bounding box center [171, 140] width 31 height 6
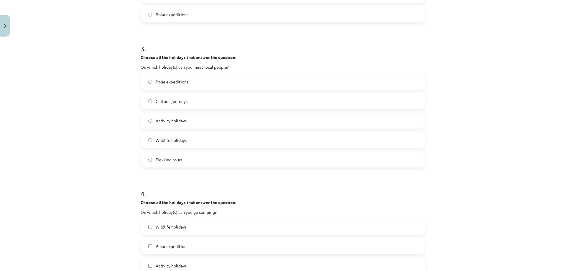
click at [170, 139] on span "Wildlife holidays" at bounding box center [171, 140] width 31 height 6
click at [167, 155] on label "Trekking tours" at bounding box center [282, 159] width 283 height 15
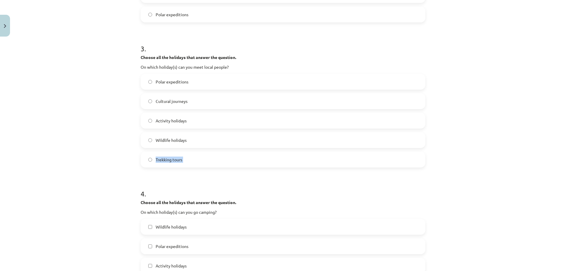
click at [174, 63] on div "Choose all the holidays that answer the question. On which holiday(s) can you m…" at bounding box center [283, 62] width 285 height 16
click at [161, 101] on span "Cultural journeys" at bounding box center [172, 101] width 32 height 6
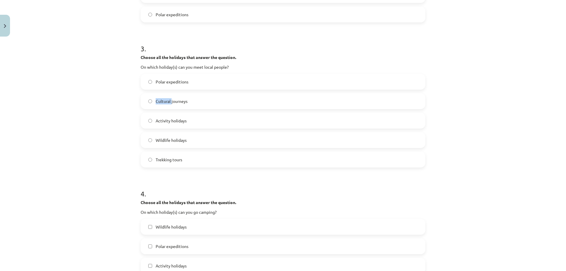
click at [162, 104] on span "Cultural journeys" at bounding box center [172, 101] width 32 height 6
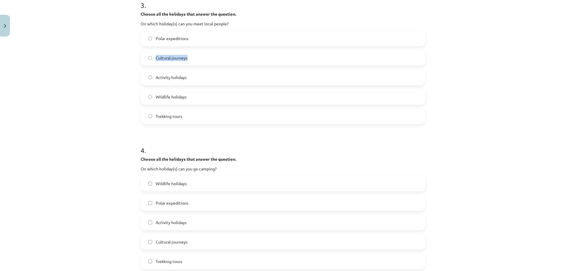
scroll to position [471, 0]
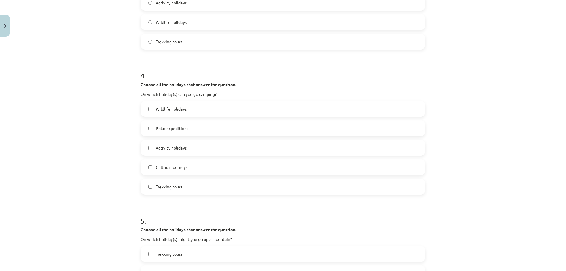
click at [176, 94] on p "On which holiday(s) can you go camping?" at bounding box center [283, 94] width 285 height 6
click at [182, 84] on strong "Choose all the holidays that answer the question." at bounding box center [188, 84] width 95 height 5
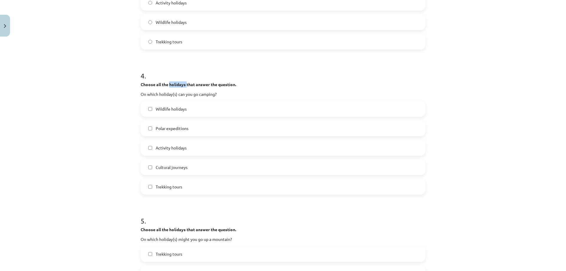
click at [182, 84] on strong "Choose all the holidays that answer the question." at bounding box center [188, 84] width 95 height 5
click at [159, 107] on span "Wildlife holidays" at bounding box center [171, 109] width 31 height 6
click at [160, 105] on label "Wildlife holidays" at bounding box center [282, 108] width 283 height 15
click at [167, 130] on span "Polar expeditions" at bounding box center [172, 128] width 33 height 6
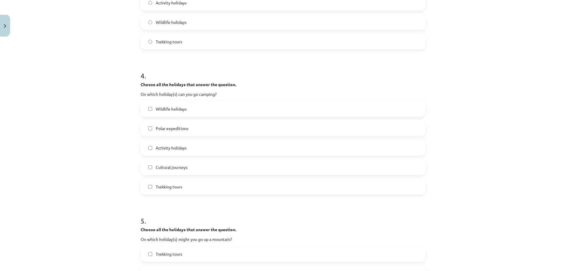
click at [167, 130] on span "Polar expeditions" at bounding box center [172, 128] width 33 height 6
click at [172, 150] on span "Activity holidays" at bounding box center [171, 148] width 31 height 6
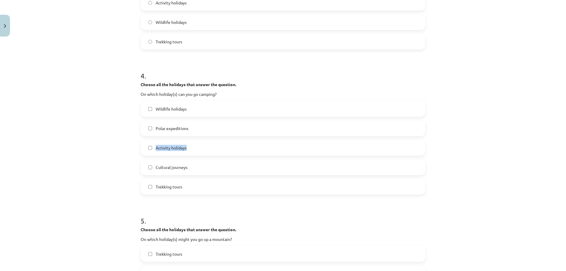
click at [171, 166] on span "Cultural journeys" at bounding box center [172, 167] width 32 height 6
click at [161, 185] on span "Trekking tours" at bounding box center [169, 187] width 27 height 6
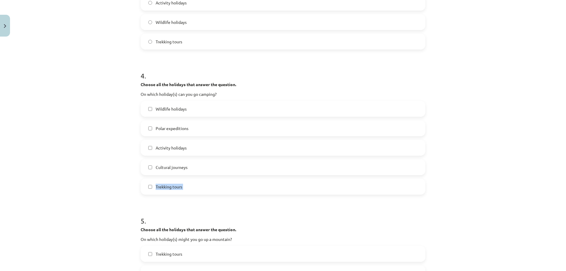
click at [161, 185] on span "Trekking tours" at bounding box center [169, 187] width 27 height 6
click at [145, 165] on label "Cultural journeys" at bounding box center [282, 167] width 283 height 15
click at [147, 164] on label "Cultural journeys" at bounding box center [282, 167] width 283 height 15
drag, startPoint x: 147, startPoint y: 164, endPoint x: 150, endPoint y: 183, distance: 19.7
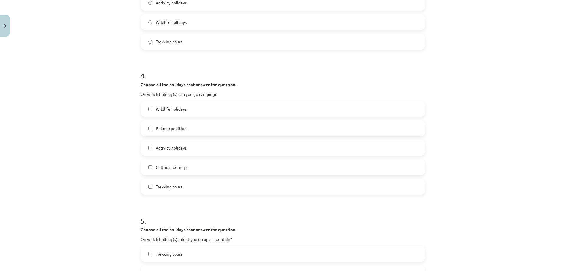
click at [147, 164] on label "Cultural journeys" at bounding box center [282, 167] width 283 height 15
click at [151, 185] on label "Trekking tours" at bounding box center [282, 186] width 283 height 15
click at [149, 178] on div "Wildlife holidays Polar expeditions Activity holidays Cultural journeys Trekkin…" at bounding box center [283, 148] width 285 height 94
click at [148, 169] on label "Cultural journeys" at bounding box center [282, 167] width 283 height 15
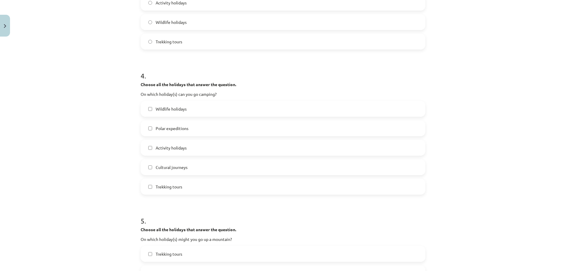
click at [148, 169] on label "Cultural journeys" at bounding box center [282, 167] width 283 height 15
click at [148, 131] on label "Polar expeditions" at bounding box center [282, 128] width 283 height 15
click at [149, 125] on label "Polar expeditions" at bounding box center [282, 128] width 283 height 15
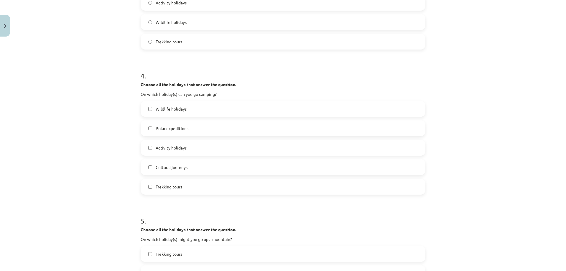
click at [151, 125] on label "Polar expeditions" at bounding box center [282, 128] width 283 height 15
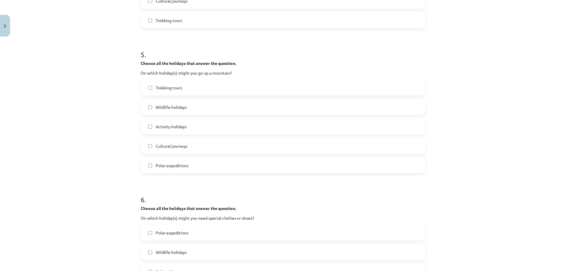
scroll to position [648, 0]
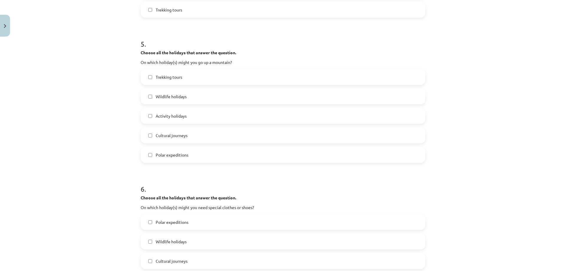
click at [163, 62] on p "On which holiday(s) might you go up a mountain?" at bounding box center [283, 62] width 285 height 6
click at [162, 80] on span "Trekking tours" at bounding box center [169, 77] width 27 height 6
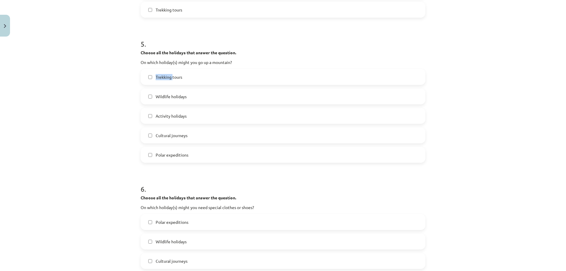
click at [162, 80] on span "Trekking tours" at bounding box center [169, 77] width 27 height 6
click at [165, 94] on span "Wildlife holidays" at bounding box center [171, 96] width 31 height 6
click at [164, 115] on span "Activity holidays" at bounding box center [171, 116] width 31 height 6
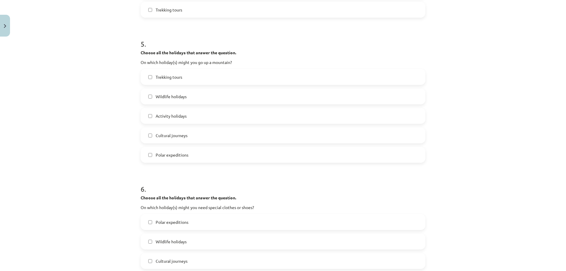
click at [164, 115] on span "Activity holidays" at bounding box center [171, 116] width 31 height 6
click at [160, 136] on span "Cultural journeys" at bounding box center [172, 135] width 32 height 6
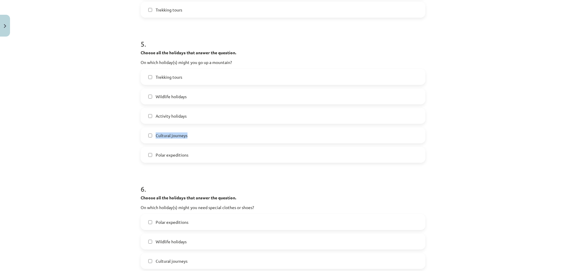
click at [160, 155] on span "Polar expeditions" at bounding box center [172, 155] width 33 height 6
click at [148, 139] on label "Cultural journeys" at bounding box center [282, 135] width 283 height 15
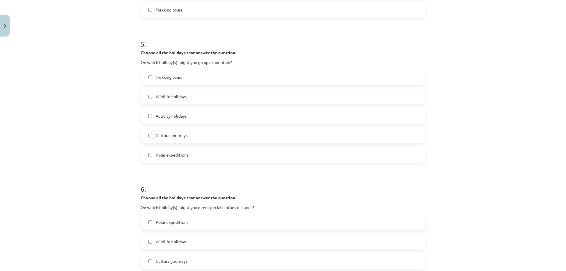
click at [148, 139] on label "Cultural journeys" at bounding box center [282, 135] width 283 height 15
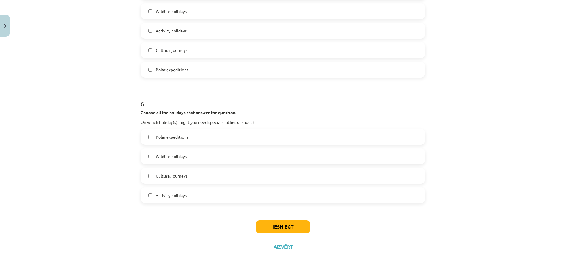
scroll to position [734, 0]
click at [177, 123] on p "On which holiday(s) might you need special clothes or shoes?" at bounding box center [283, 121] width 285 height 6
click at [168, 139] on label "Polar expeditions" at bounding box center [282, 136] width 283 height 15
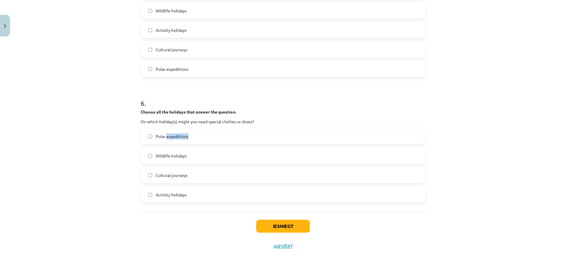
click at [168, 139] on label "Polar expeditions" at bounding box center [282, 136] width 283 height 15
click at [170, 153] on span "Wildlife holidays" at bounding box center [171, 156] width 31 height 6
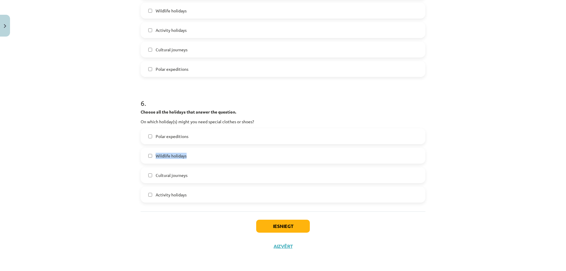
click at [171, 172] on span "Cultural journeys" at bounding box center [172, 175] width 32 height 6
click at [164, 194] on span "Activity holidays" at bounding box center [171, 195] width 31 height 6
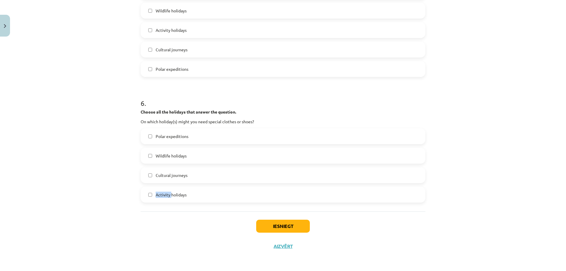
click at [164, 194] on span "Activity holidays" at bounding box center [171, 195] width 31 height 6
click at [147, 172] on label "Cultural journeys" at bounding box center [282, 175] width 283 height 15
click at [269, 230] on button "Iesniegt" at bounding box center [283, 226] width 54 height 13
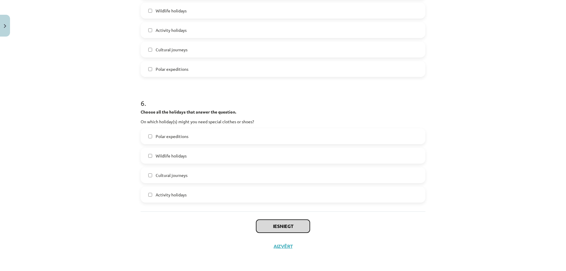
click at [269, 230] on button "Iesniegt" at bounding box center [283, 226] width 54 height 13
click at [268, 230] on button "Iesniegt" at bounding box center [283, 226] width 54 height 13
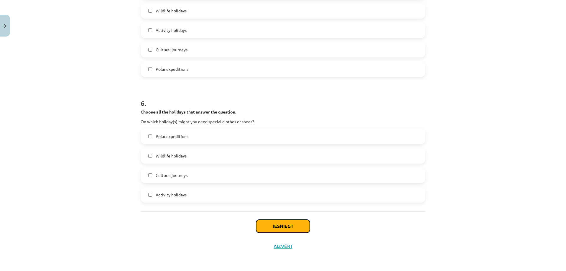
click at [268, 230] on button "Iesniegt" at bounding box center [283, 226] width 54 height 13
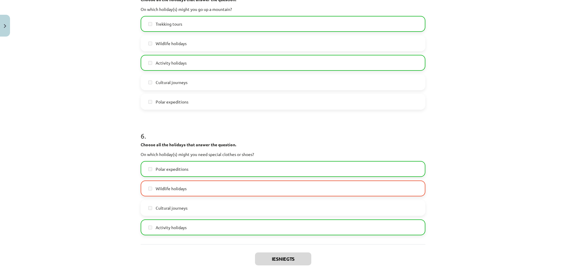
scroll to position [753, 0]
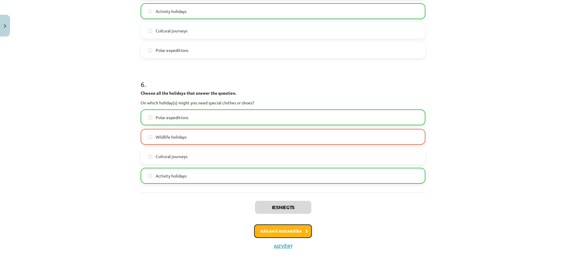
click at [259, 232] on button "Nākamā nodarbība" at bounding box center [283, 231] width 58 height 14
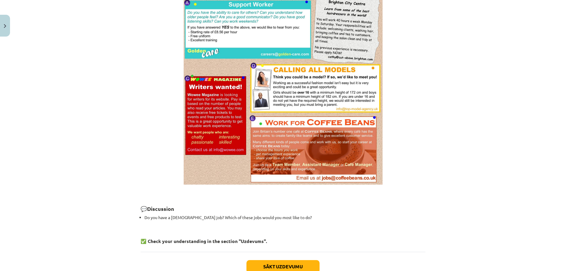
click at [259, 185] on img at bounding box center [283, 78] width 200 height 214
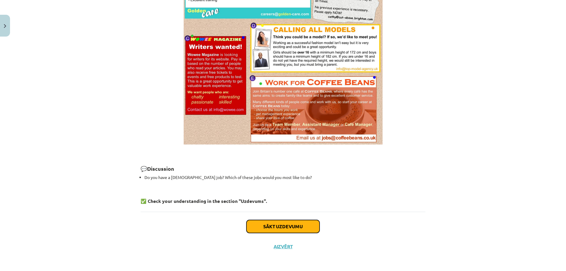
click at [281, 229] on button "Sākt uzdevumu" at bounding box center [282, 226] width 73 height 13
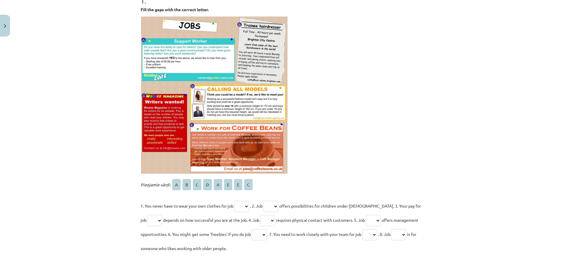
click at [281, 229] on form "1 . Fill the gaps with the correct letter. Pieejamie vārdi: A B C D A E E C 1. …" at bounding box center [283, 222] width 285 height 472
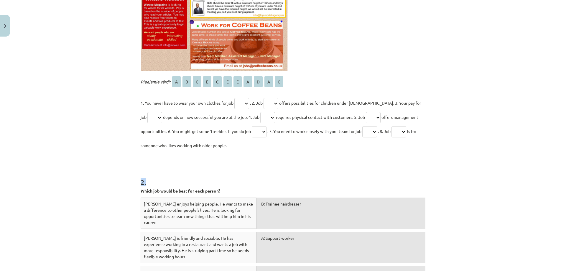
scroll to position [221, 0]
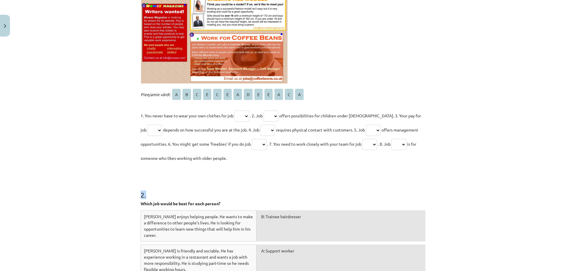
click at [141, 93] on span "Pieejamie vārdi:" at bounding box center [156, 94] width 30 height 5
click at [176, 97] on span "A" at bounding box center [176, 94] width 9 height 11
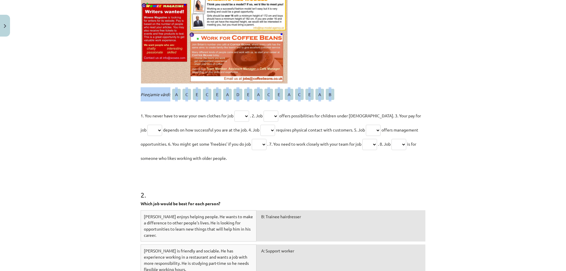
click at [146, 114] on span "1. You never have to wear your own clothes for job" at bounding box center [187, 115] width 93 height 5
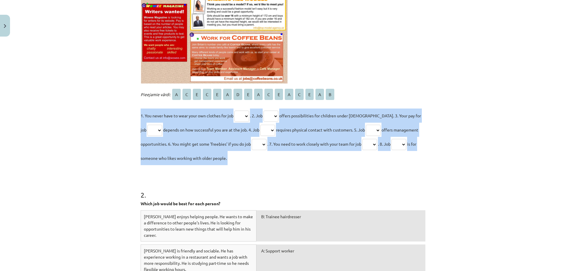
click at [108, 145] on div "Mācību tēma: Angļu valodas 8. klases 1. ieskaites mācību materiāls #6 📖 Topic 5…" at bounding box center [283, 135] width 566 height 271
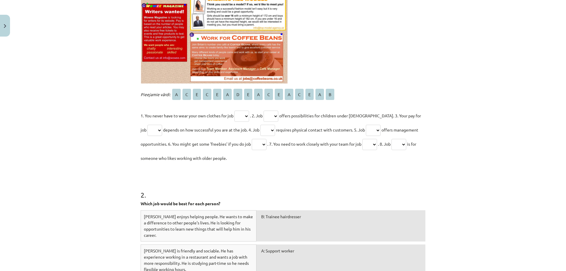
click at [108, 145] on div "Mācību tēma: Angļu valodas 8. klases 1. ieskaites mācību materiāls #6 📖 Topic 5…" at bounding box center [283, 135] width 566 height 271
click at [150, 128] on div "Mācību tēma: Angļu valodas 8. klases 1. ieskaites mācību materiāls #6 📖 Topic 5…" at bounding box center [283, 135] width 566 height 271
click at [246, 117] on select "* * * * * * * * * * * * * * * *" at bounding box center [241, 115] width 15 height 11
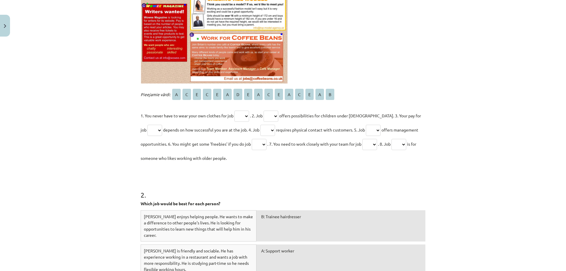
select select "*"
click at [234, 110] on select "* * * * * * * * * * * * * * * *" at bounding box center [241, 115] width 15 height 11
click at [240, 152] on p "1. You never have to wear your own clothes for job * * * * * * * * * * * * * * …" at bounding box center [283, 136] width 285 height 57
click at [278, 114] on select "* * * * * * * * * * * * * * * *" at bounding box center [270, 115] width 15 height 11
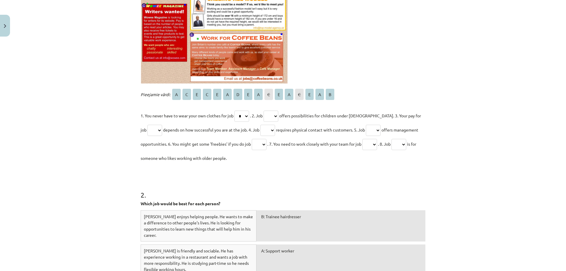
click at [278, 114] on select "* * * * * * * * * * * * * * * *" at bounding box center [270, 115] width 15 height 11
select select "*"
click at [265, 110] on select "* * * * * * * * * * * * * * * *" at bounding box center [270, 115] width 15 height 11
click at [275, 134] on p "1. You never have to wear your own clothes for job * * * * * * * * * * * * * * …" at bounding box center [283, 136] width 285 height 57
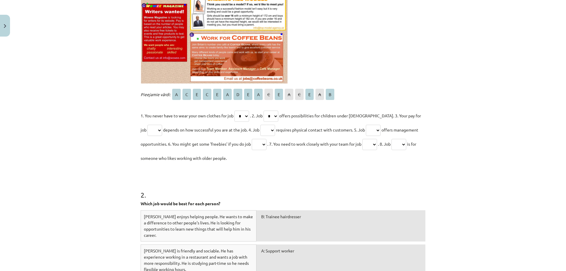
click at [275, 134] on p "1. You never have to wear your own clothes for job * * * * * * * * * * * * * * …" at bounding box center [283, 136] width 285 height 57
click at [151, 131] on select "* * * * * * * * * * * * * * * *" at bounding box center [154, 130] width 15 height 11
click at [151, 129] on select "* * * * * * * * * * * * * * * *" at bounding box center [154, 130] width 15 height 11
select select "*"
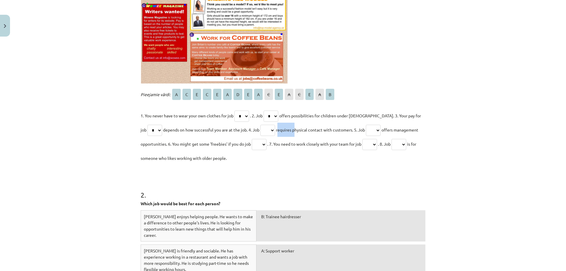
click at [147, 125] on select "* * * * * * * * * * * * * * * *" at bounding box center [154, 130] width 15 height 11
click at [150, 158] on span "is for someone who likes working with older people." at bounding box center [278, 150] width 275 height 19
click at [268, 130] on select "* * * * * * * * * * * * * * * *" at bounding box center [267, 130] width 15 height 11
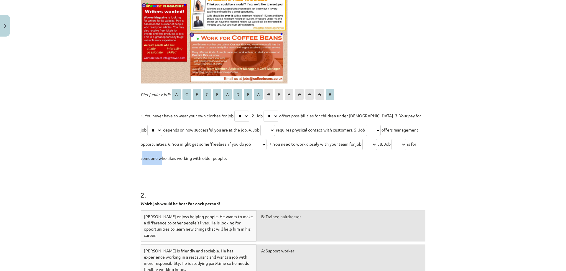
click at [268, 130] on select "* * * * * * * * * * * * * * * *" at bounding box center [267, 130] width 15 height 11
select select "*"
click at [260, 125] on select "* * * * * * * * * * * * * * * *" at bounding box center [267, 130] width 15 height 11
click at [269, 189] on h1 "2 ." at bounding box center [283, 189] width 285 height 18
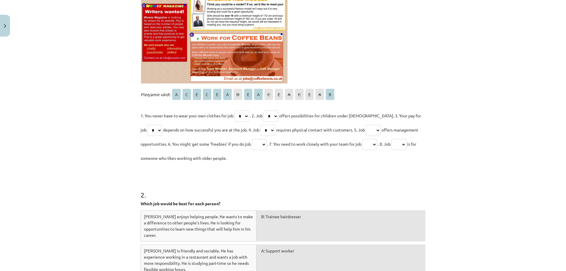
click at [375, 130] on select "* * * * * * * * * * * * * * * *" at bounding box center [373, 130] width 15 height 11
select select "*"
click at [366, 125] on select "* * * * * * * * * * * * * * * *" at bounding box center [373, 130] width 15 height 11
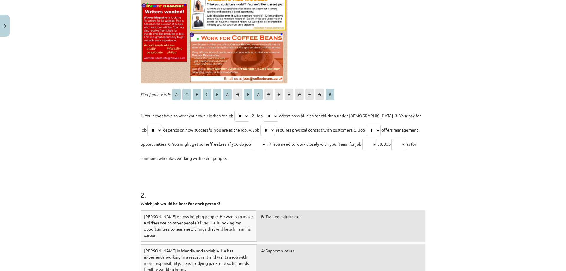
click at [374, 146] on select "* * * * * * * * * * * * * * * *" at bounding box center [369, 144] width 15 height 11
click at [381, 144] on span ". 8. Job" at bounding box center [384, 143] width 13 height 5
click at [266, 144] on select "* * * * * * * * * * * * * * * *" at bounding box center [259, 144] width 15 height 11
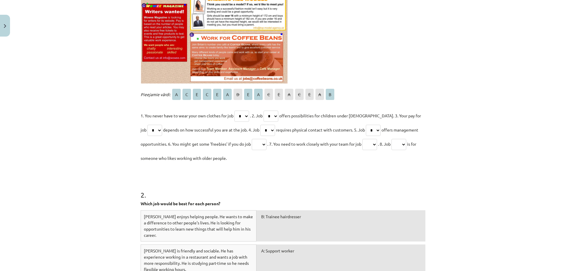
select select "*"
click at [252, 139] on select "* * * * * * * * * * * * * * * *" at bounding box center [259, 144] width 15 height 11
click at [261, 169] on div "2 . Which job would be best for each person? Dewei enjoys helping people. He wa…" at bounding box center [283, 269] width 285 height 200
click at [377, 143] on select "* * * * * * * * * * * * * * * *" at bounding box center [369, 144] width 15 height 11
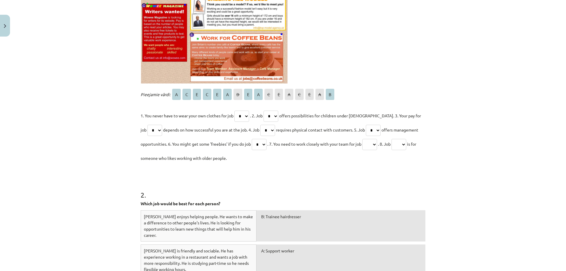
click at [377, 143] on select "* * * * * * * * * * * * * * * *" at bounding box center [369, 144] width 15 height 11
click at [377, 145] on select "* * * * * * * * * * * * * * * *" at bounding box center [369, 144] width 15 height 11
select select "*"
click at [365, 139] on select "* * * * * * * * * * * * * * * *" at bounding box center [369, 144] width 15 height 11
click at [375, 173] on div "2 . Which job would be best for each person? Dewei enjoys helping people. He wa…" at bounding box center [283, 269] width 285 height 200
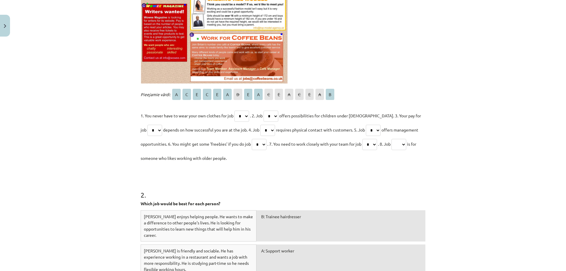
click at [375, 173] on div "2 . Which job would be best for each person? Dewei enjoys helping people. He wa…" at bounding box center [283, 269] width 285 height 200
click at [406, 144] on select "* * * * * * * * * * * * * * * *" at bounding box center [398, 144] width 15 height 11
drag, startPoint x: 408, startPoint y: 144, endPoint x: 403, endPoint y: 147, distance: 6.0
click at [406, 144] on select "* * * * * * * * * * * * * * * *" at bounding box center [398, 144] width 15 height 11
click at [406, 146] on select "* * * * * * * * * * * * * * * *" at bounding box center [398, 144] width 15 height 11
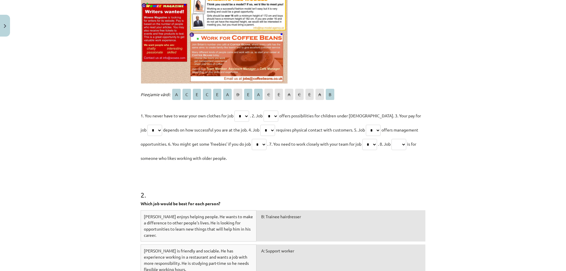
select select "*"
click at [396, 139] on select "* * * * * * * * * * * * * * * *" at bounding box center [398, 144] width 15 height 11
click at [404, 265] on div "A: Support worker" at bounding box center [340, 259] width 169 height 31
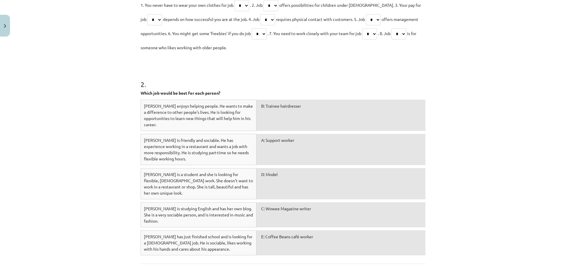
scroll to position [368, 0]
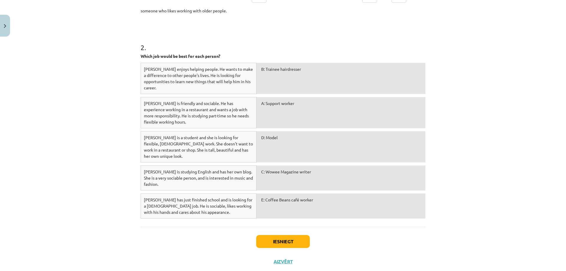
click at [212, 54] on strong "Which job would be best for each person?" at bounding box center [181, 55] width 80 height 5
click at [212, 57] on strong "Which job would be best for each person?" at bounding box center [181, 55] width 80 height 5
click at [212, 58] on strong "Which job would be best for each person?" at bounding box center [181, 55] width 80 height 5
click at [211, 56] on strong "Which job would be best for each person?" at bounding box center [181, 55] width 80 height 5
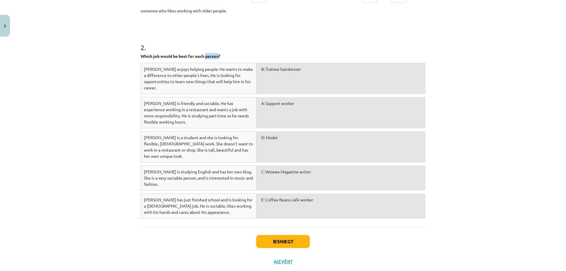
drag, startPoint x: 211, startPoint y: 56, endPoint x: 209, endPoint y: 60, distance: 4.5
click at [211, 56] on strong "Which job would be best for each person?" at bounding box center [181, 55] width 80 height 5
click at [211, 84] on div "Dewei enjoys helping people. He wants to make a difference to other people's li…" at bounding box center [199, 78] width 116 height 31
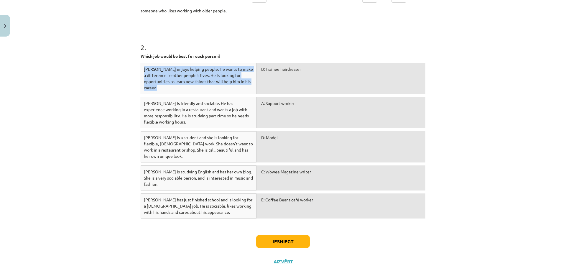
click at [229, 114] on div "Sam is friendly and sociable. He has experience working in a restaurant and wan…" at bounding box center [199, 112] width 116 height 31
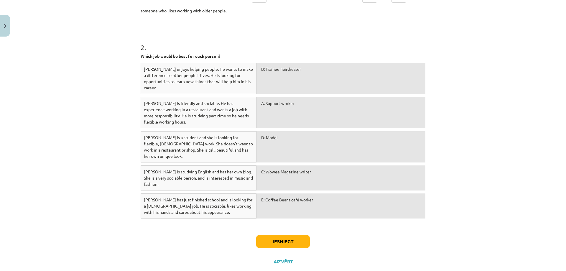
click at [229, 114] on div "Sam is friendly and sociable. He has experience working in a restaurant and wan…" at bounding box center [199, 112] width 116 height 31
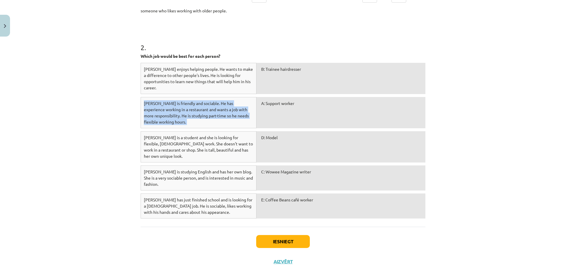
click at [229, 115] on div "Sam is friendly and sociable. He has experience working in a restaurant and wan…" at bounding box center [199, 112] width 116 height 31
click at [239, 142] on div "Sarah is a student and she is looking for flexible, part-time work. She doesn't…" at bounding box center [199, 146] width 116 height 31
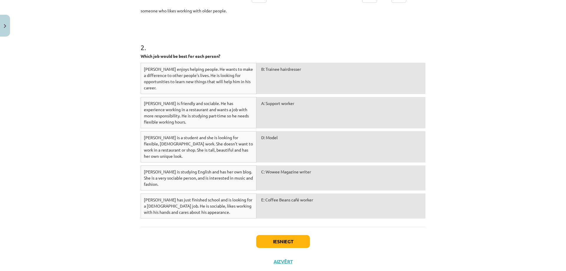
click at [239, 142] on div "Sarah is a student and she is looking for flexible, part-time work. She doesn't…" at bounding box center [199, 146] width 116 height 31
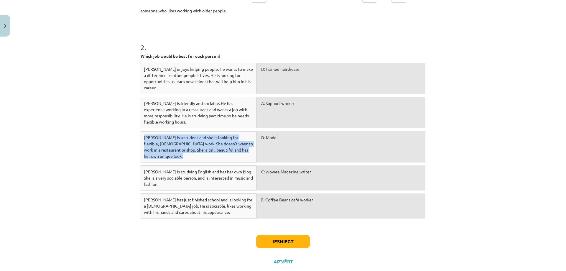
click at [239, 142] on div "Sarah is a student and she is looking for flexible, part-time work. She doesn't…" at bounding box center [199, 146] width 116 height 31
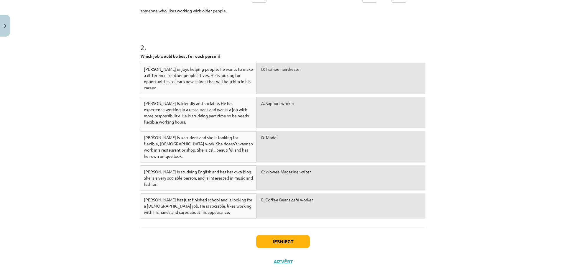
click at [193, 55] on strong "Which job would be best for each person?" at bounding box center [181, 55] width 80 height 5
click at [126, 82] on div "Mācību tēma: Angļu valodas 8. klases 1. ieskaites mācību materiāls #6 📖 Topic 5…" at bounding box center [283, 135] width 566 height 271
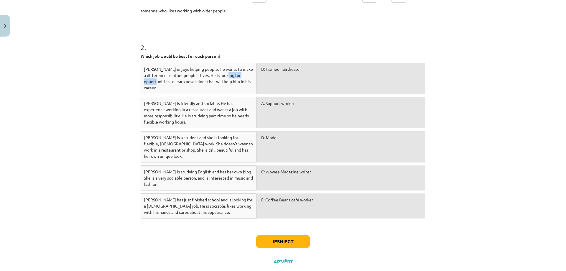
click at [126, 82] on div "Mācību tēma: Angļu valodas 8. klases 1. ieskaites mācību materiāls #6 📖 Topic 5…" at bounding box center [283, 135] width 566 height 271
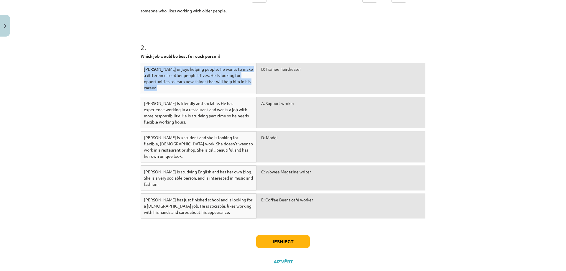
click at [133, 115] on div "Mācību tēma: Angļu valodas 8. klases 1. ieskaites mācību materiāls #6 📖 Topic 5…" at bounding box center [283, 135] width 566 height 271
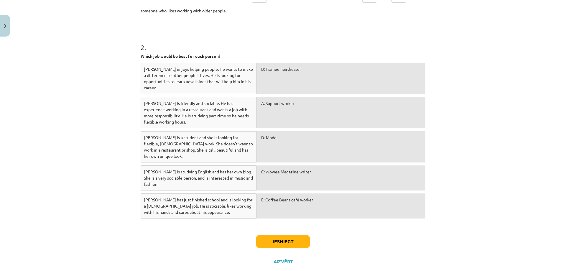
click at [133, 115] on div "Mācību tēma: Angļu valodas 8. klases 1. ieskaites mācību materiāls #6 📖 Topic 5…" at bounding box center [283, 135] width 566 height 271
click at [133, 148] on div "Mācību tēma: Angļu valodas 8. klases 1. ieskaites mācību materiāls #6 📖 Topic 5…" at bounding box center [283, 135] width 566 height 271
click at [133, 164] on div "Mācību tēma: Angļu valodas 8. klases 1. ieskaites mācību materiāls #6 📖 Topic 5…" at bounding box center [283, 135] width 566 height 271
click at [141, 55] on strong "Which job would be best for each person?" at bounding box center [181, 55] width 80 height 5
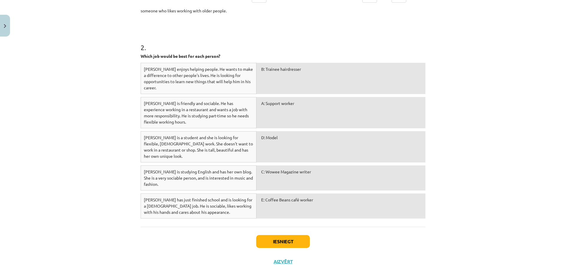
drag, startPoint x: 139, startPoint y: 55, endPoint x: 160, endPoint y: 66, distance: 24.1
click at [141, 55] on strong "Which job would be best for each person?" at bounding box center [181, 55] width 80 height 5
click at [155, 63] on div "2 . Which job would be best for each person? Dewei enjoys helping people. He wa…" at bounding box center [283, 121] width 285 height 200
click at [189, 52] on div "2 . Which job would be best for each person? Dewei enjoys helping people. He wa…" at bounding box center [283, 121] width 285 height 200
click at [190, 52] on div "2 . Which job would be best for each person? Dewei enjoys helping people. He wa…" at bounding box center [283, 121] width 285 height 200
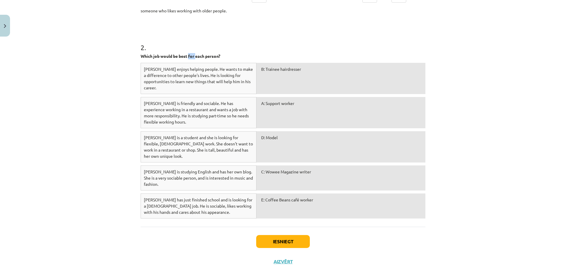
click at [192, 53] on p "Which job would be best for each person?" at bounding box center [283, 56] width 285 height 6
click at [199, 56] on strong "Which job would be best for each person?" at bounding box center [181, 55] width 80 height 5
click at [171, 82] on div "Dewei enjoys helping people. He wants to make a difference to other people's li…" at bounding box center [199, 78] width 116 height 31
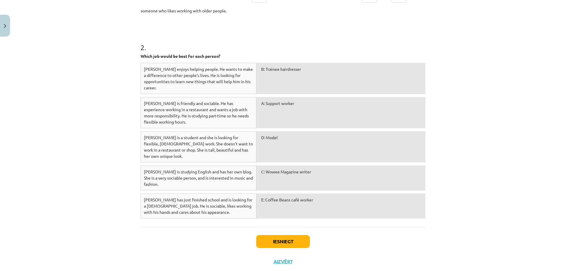
click at [171, 82] on div "Dewei enjoys helping people. He wants to make a difference to other people's li…" at bounding box center [199, 78] width 116 height 31
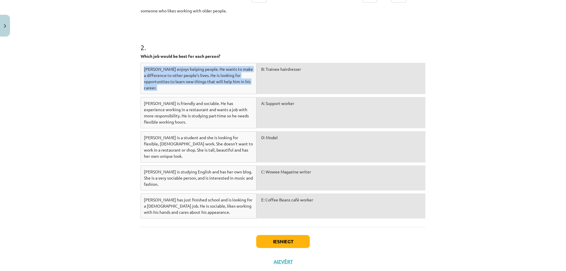
click at [191, 116] on div "Sam is friendly and sociable. He has experience working in a restaurant and wan…" at bounding box center [199, 112] width 116 height 31
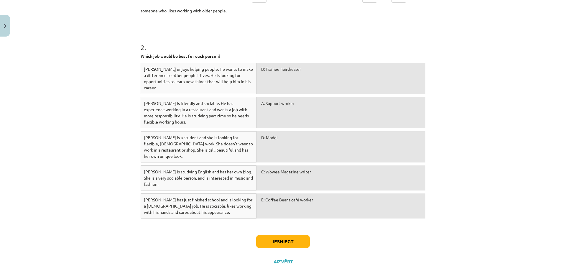
click at [191, 116] on div "Sam is friendly and sociable. He has experience working in a restaurant and wan…" at bounding box center [199, 112] width 116 height 31
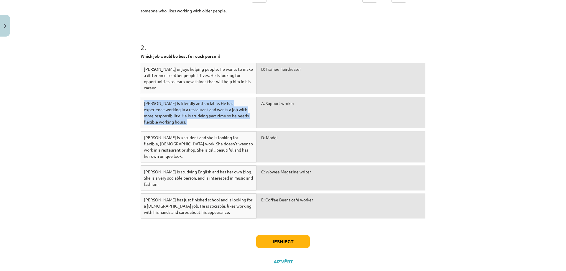
click at [202, 138] on div "Sarah is a student and she is looking for flexible, part-time work. She doesn't…" at bounding box center [199, 146] width 116 height 31
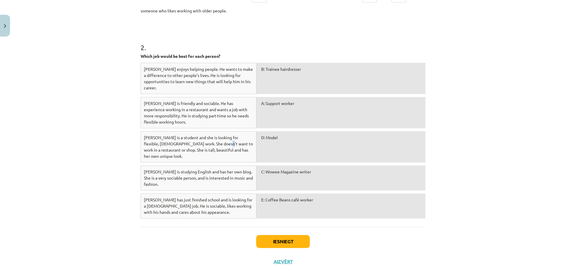
click at [202, 138] on div "Sarah is a student and she is looking for flexible, part-time work. She doesn't…" at bounding box center [199, 146] width 116 height 31
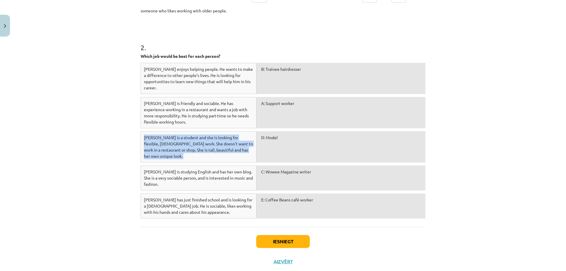
click at [197, 165] on div "Nina is studying English and has her own blog. She is a very sociable person, a…" at bounding box center [199, 177] width 116 height 25
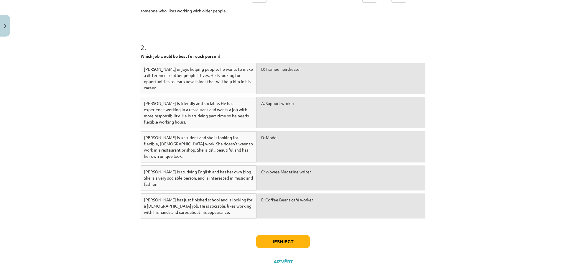
click at [197, 165] on div "Nina is studying English and has her own blog. She is a very sociable person, a…" at bounding box center [199, 177] width 116 height 25
click at [195, 193] on div "Dave has just finished school and is looking for a full-time job. He is sociabl…" at bounding box center [199, 205] width 116 height 25
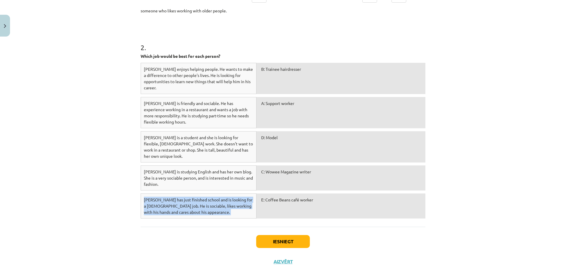
click at [285, 72] on div "B: Trainee hairdresser" at bounding box center [340, 78] width 169 height 31
click at [291, 69] on div "B: Trainee hairdresser" at bounding box center [340, 78] width 169 height 31
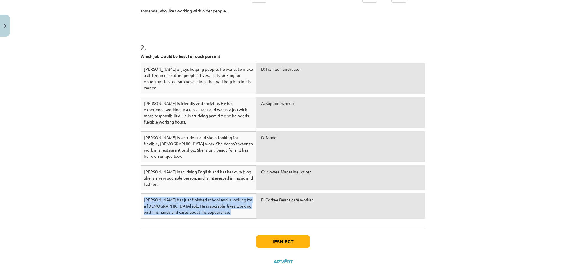
click at [291, 69] on div "B: Trainee hairdresser" at bounding box center [340, 78] width 169 height 31
click at [274, 68] on div "B: Trainee hairdresser" at bounding box center [340, 78] width 169 height 31
click at [272, 72] on div "B: Trainee hairdresser" at bounding box center [340, 78] width 169 height 31
drag, startPoint x: 272, startPoint y: 72, endPoint x: 270, endPoint y: 76, distance: 4.7
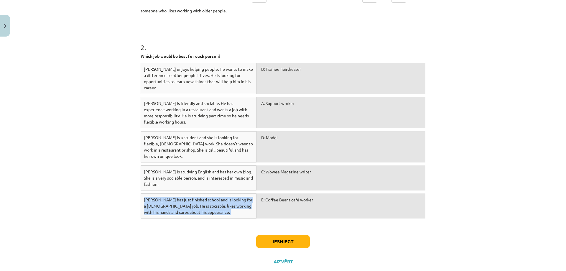
click at [272, 72] on div "B: Trainee hairdresser" at bounding box center [340, 78] width 169 height 31
click at [270, 75] on div "B: Trainee hairdresser" at bounding box center [340, 78] width 169 height 31
click at [260, 72] on div "B: Trainee hairdresser" at bounding box center [340, 78] width 169 height 31
click at [251, 65] on div "Dewei enjoys helping people. He wants to make a difference to other people's li…" at bounding box center [199, 78] width 116 height 31
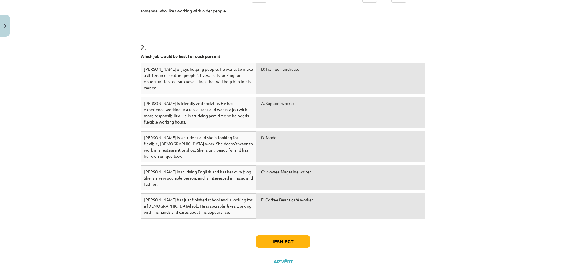
click at [251, 65] on div "Dewei enjoys helping people. He wants to make a difference to other people's li…" at bounding box center [199, 78] width 116 height 31
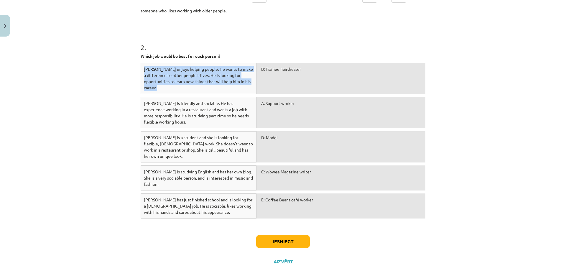
click at [263, 51] on h1 "2 ." at bounding box center [283, 42] width 285 height 18
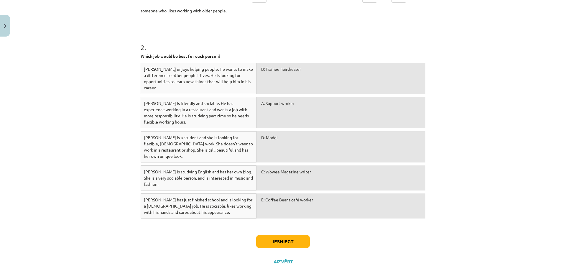
click at [263, 51] on h1 "2 ." at bounding box center [283, 42] width 285 height 18
click at [273, 110] on div "A: Support worker" at bounding box center [340, 112] width 169 height 31
drag, startPoint x: 273, startPoint y: 110, endPoint x: 273, endPoint y: 80, distance: 29.5
click at [273, 108] on div "A: Support worker" at bounding box center [340, 112] width 169 height 31
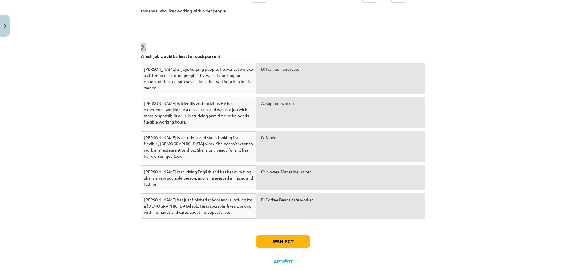
click at [281, 107] on div "A: Support worker" at bounding box center [340, 112] width 169 height 31
drag, startPoint x: 281, startPoint y: 107, endPoint x: 282, endPoint y: 98, distance: 8.9
click at [281, 106] on div "A: Support worker" at bounding box center [340, 112] width 169 height 31
click at [279, 107] on div "A: Support worker" at bounding box center [340, 112] width 169 height 31
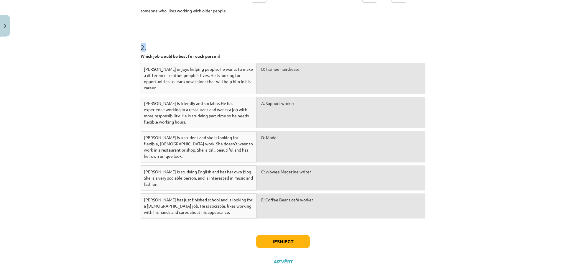
click at [279, 107] on div "A: Support worker" at bounding box center [340, 112] width 169 height 31
click at [276, 79] on div "B: Trainee hairdresser" at bounding box center [340, 78] width 169 height 31
click at [279, 111] on div "A: Support worker" at bounding box center [340, 112] width 169 height 31
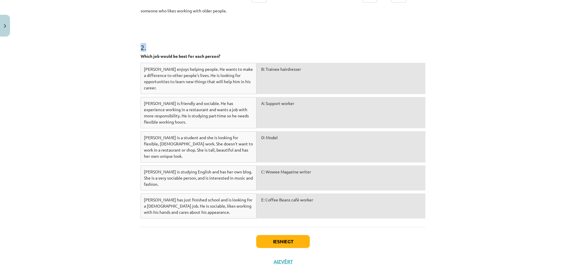
drag, startPoint x: 285, startPoint y: 113, endPoint x: 273, endPoint y: 109, distance: 12.3
click at [284, 112] on div "A: Support worker" at bounding box center [340, 112] width 169 height 31
drag, startPoint x: 269, startPoint y: 114, endPoint x: 271, endPoint y: 110, distance: 4.8
click at [270, 113] on div "A: Support worker" at bounding box center [340, 112] width 169 height 31
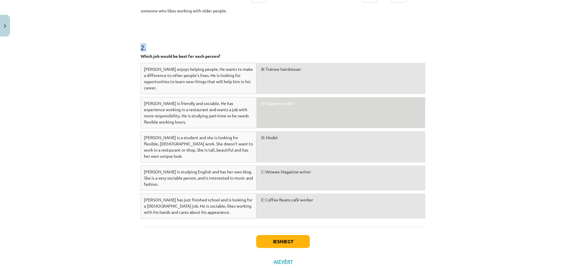
drag, startPoint x: 274, startPoint y: 89, endPoint x: 274, endPoint y: 83, distance: 5.6
click at [274, 89] on div "B: Trainee hairdresser" at bounding box center [340, 78] width 169 height 31
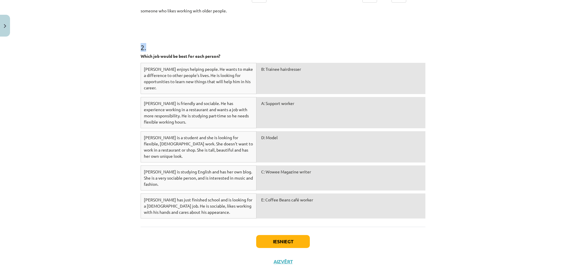
click at [277, 110] on div "A: Support worker" at bounding box center [340, 112] width 169 height 31
click at [282, 102] on div "A: Support worker" at bounding box center [340, 112] width 169 height 31
click at [279, 111] on div "A: Support worker" at bounding box center [340, 112] width 169 height 31
drag, startPoint x: 281, startPoint y: 92, endPoint x: 281, endPoint y: 105, distance: 13.3
click at [281, 91] on div "B: Trainee hairdresser" at bounding box center [340, 78] width 169 height 31
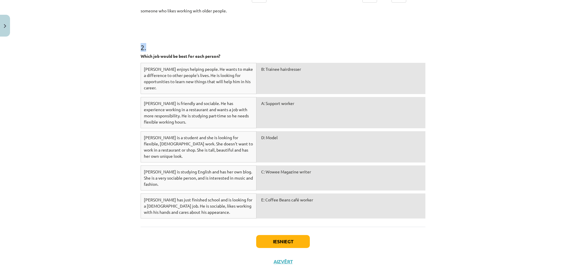
click at [280, 112] on div "A: Support worker" at bounding box center [340, 112] width 169 height 31
click at [276, 113] on div "A: Support worker" at bounding box center [340, 112] width 169 height 31
click at [274, 99] on div "Dewei enjoys helping people. He wants to make a difference to other people's li…" at bounding box center [283, 142] width 285 height 159
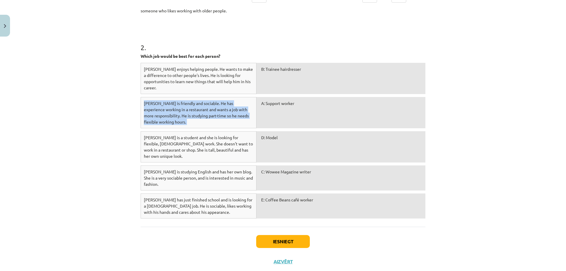
click at [273, 110] on div "A: Support worker" at bounding box center [340, 112] width 169 height 31
click at [274, 90] on div "B: Trainee hairdresser" at bounding box center [340, 78] width 169 height 31
click at [274, 85] on div "B: Trainee hairdresser" at bounding box center [340, 78] width 169 height 31
click at [270, 110] on div "A: Support worker" at bounding box center [340, 112] width 169 height 31
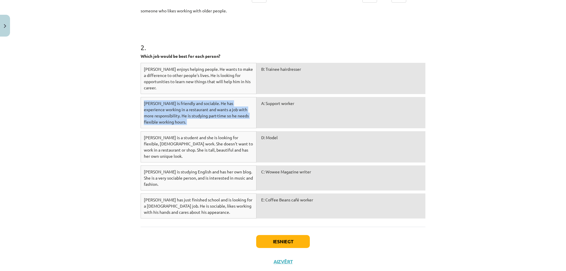
click at [271, 85] on div "B: Trainee hairdresser" at bounding box center [340, 78] width 169 height 31
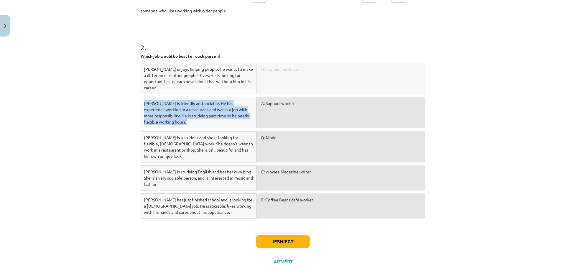
click at [274, 106] on div "A: Support worker" at bounding box center [340, 112] width 169 height 31
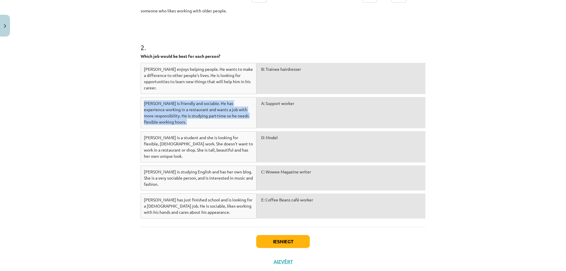
click at [275, 106] on div "A: Support worker" at bounding box center [340, 112] width 169 height 31
click at [263, 77] on div "B: Trainee hairdresser" at bounding box center [340, 78] width 169 height 31
click at [266, 80] on div "B: Trainee hairdresser" at bounding box center [340, 78] width 169 height 31
click at [270, 170] on div "C: Wowee Magazine writer" at bounding box center [340, 177] width 169 height 25
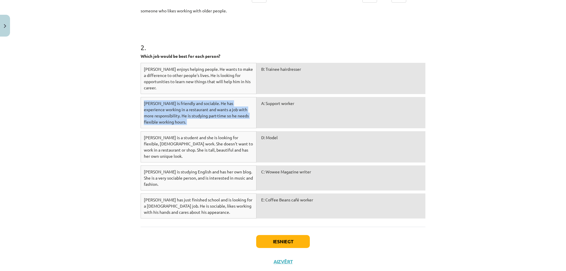
click at [271, 169] on div "C: Wowee Magazine writer" at bounding box center [340, 177] width 169 height 25
click at [270, 171] on div "C: Wowee Magazine writer" at bounding box center [340, 177] width 169 height 25
click at [271, 167] on div "C: Wowee Magazine writer" at bounding box center [340, 177] width 169 height 25
click at [269, 136] on div "D: Model" at bounding box center [340, 146] width 169 height 31
click at [290, 53] on p "Which job would be best for each person?" at bounding box center [283, 56] width 285 height 6
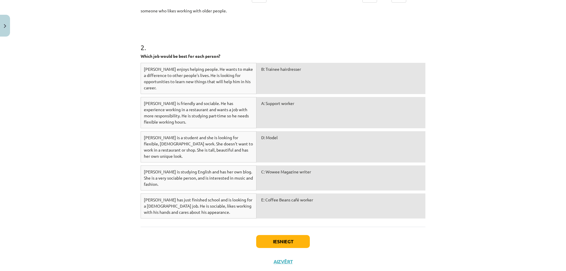
click at [290, 53] on p "Which job would be best for each person?" at bounding box center [283, 56] width 285 height 6
click at [290, 54] on p "Which job would be best for each person?" at bounding box center [283, 56] width 285 height 6
click at [273, 71] on div "B: Trainee hairdresser" at bounding box center [340, 78] width 169 height 31
drag, startPoint x: 273, startPoint y: 71, endPoint x: 281, endPoint y: 71, distance: 8.3
click at [273, 71] on div "B: Trainee hairdresser" at bounding box center [340, 78] width 169 height 31
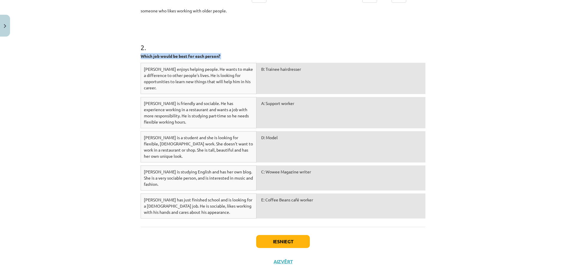
click at [283, 76] on div "B: Trainee hairdresser" at bounding box center [340, 78] width 169 height 31
click at [283, 83] on div "B: Trainee hairdresser" at bounding box center [340, 78] width 169 height 31
click at [279, 80] on div "B: Trainee hairdresser" at bounding box center [340, 78] width 169 height 31
click at [279, 79] on div "B: Trainee hairdresser" at bounding box center [340, 78] width 169 height 31
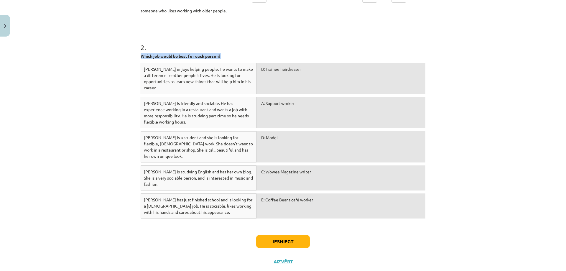
click at [279, 79] on div "B: Trainee hairdresser" at bounding box center [340, 78] width 169 height 31
click at [280, 112] on div "A: Support worker" at bounding box center [340, 112] width 169 height 31
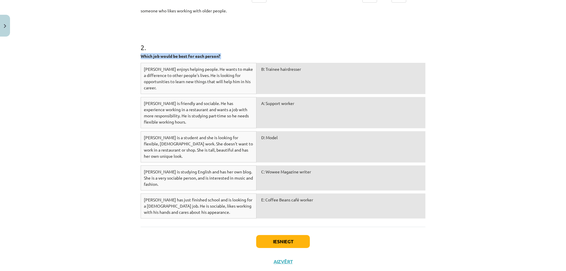
click at [280, 112] on div "A: Support worker" at bounding box center [340, 112] width 169 height 31
click at [276, 138] on div "D: Model" at bounding box center [340, 146] width 169 height 31
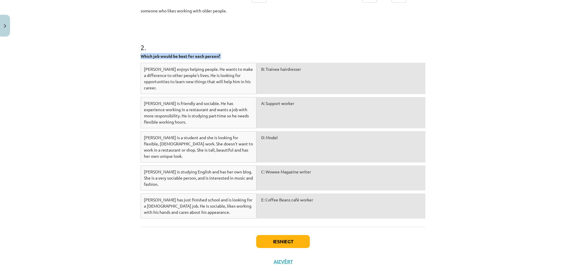
click at [276, 138] on div "D: Model" at bounding box center [340, 146] width 169 height 31
click at [277, 138] on div "D: Model" at bounding box center [340, 146] width 169 height 31
click at [269, 75] on div "B: Trainee hairdresser" at bounding box center [340, 78] width 169 height 31
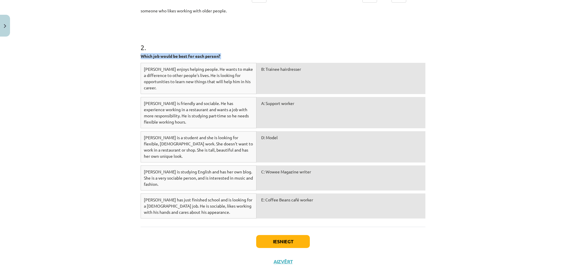
click at [269, 78] on div "B: Trainee hairdresser" at bounding box center [340, 78] width 169 height 31
click at [270, 79] on div "B: Trainee hairdresser" at bounding box center [340, 78] width 169 height 31
click at [267, 74] on div "B: Trainee hairdresser" at bounding box center [340, 78] width 169 height 31
click at [268, 74] on div "B: Trainee hairdresser" at bounding box center [340, 78] width 169 height 31
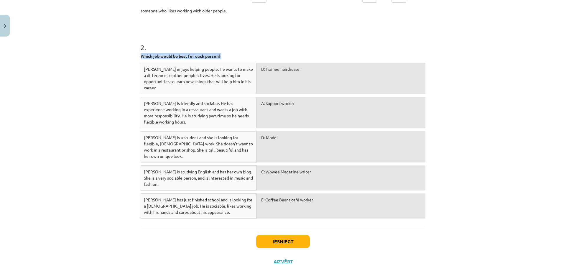
click at [275, 67] on div "B: Trainee hairdresser" at bounding box center [340, 78] width 169 height 31
drag, startPoint x: 275, startPoint y: 67, endPoint x: 275, endPoint y: 70, distance: 3.4
click at [275, 67] on div "B: Trainee hairdresser" at bounding box center [340, 78] width 169 height 31
click at [275, 70] on div "B: Trainee hairdresser" at bounding box center [340, 78] width 169 height 31
click at [262, 69] on div "B: Trainee hairdresser" at bounding box center [340, 78] width 169 height 31
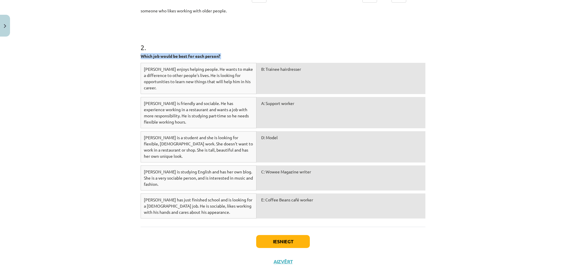
click at [262, 69] on div "B: Trainee hairdresser" at bounding box center [340, 78] width 169 height 31
click at [262, 70] on div "B: Trainee hairdresser" at bounding box center [340, 78] width 169 height 31
click at [280, 235] on button "Iesniegt" at bounding box center [283, 241] width 54 height 13
drag, startPoint x: 278, startPoint y: 222, endPoint x: 275, endPoint y: 213, distance: 9.9
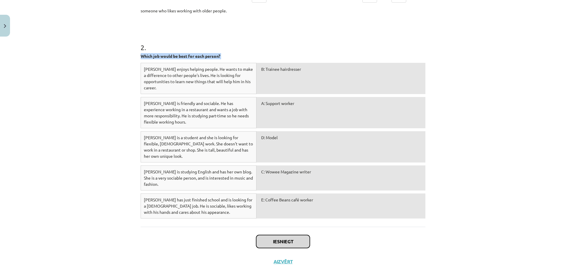
click at [276, 227] on div "Iesniegt Aizvērt" at bounding box center [283, 247] width 285 height 41
click at [275, 235] on button "Iesniegt" at bounding box center [283, 241] width 54 height 13
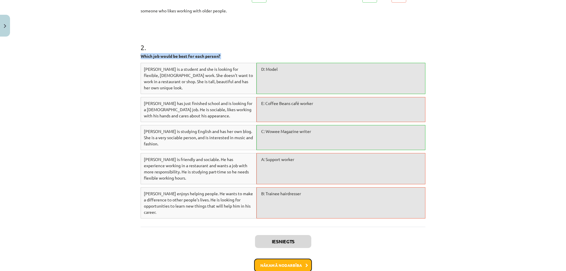
click at [270, 258] on button "Nākamā nodarbība" at bounding box center [283, 265] width 58 height 14
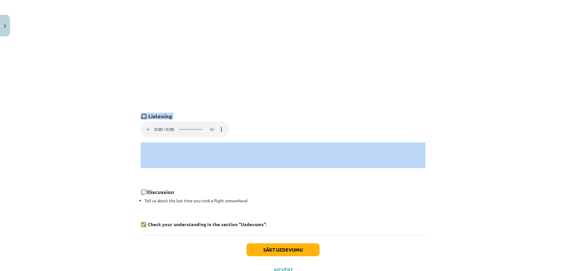
scroll to position [380, 0]
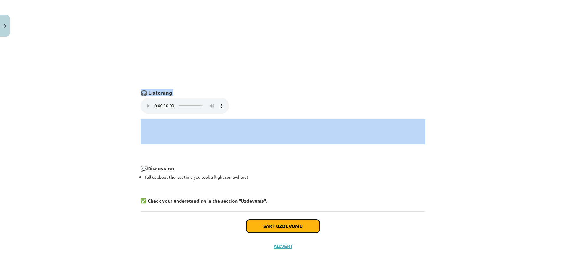
click at [279, 225] on button "Sākt uzdevumu" at bounding box center [282, 226] width 73 height 13
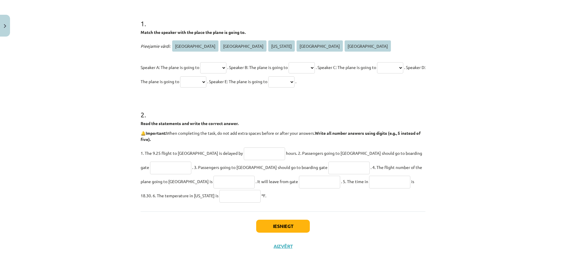
click at [279, 202] on p "1. The 9.25 flight to Rome is delayed by hours. 2. Passengers going to Tokyo sh…" at bounding box center [283, 174] width 285 height 57
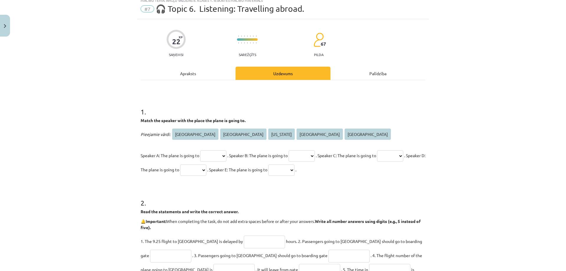
click at [279, 225] on p "🔔 Important: When completing the task, do not add extra spaces before or after …" at bounding box center [283, 224] width 285 height 12
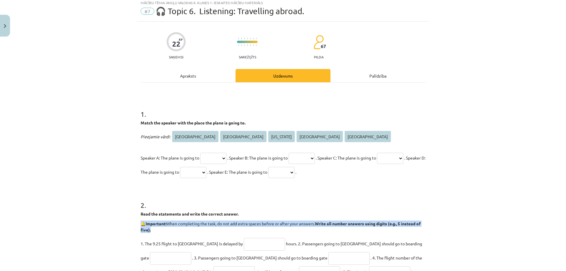
scroll to position [15, 0]
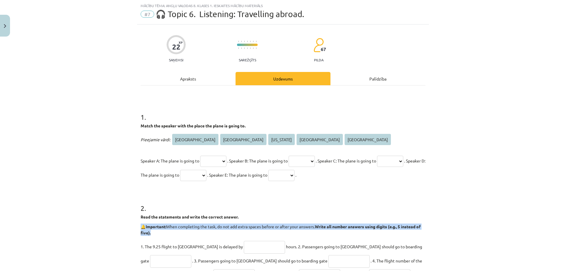
click at [168, 123] on strong "Match the speaker with the place the plane is going to." at bounding box center [193, 125] width 105 height 5
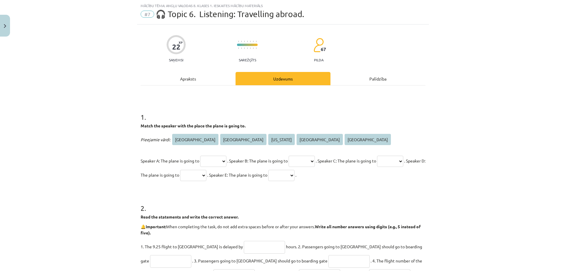
click at [168, 123] on strong "Match the speaker with the place the plane is going to." at bounding box center [193, 125] width 105 height 5
click at [178, 138] on span "Athens" at bounding box center [195, 139] width 46 height 11
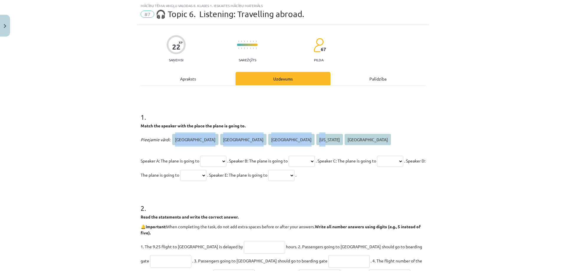
click at [155, 140] on span "Pieejamie vārdi:" at bounding box center [156, 139] width 30 height 5
click at [191, 159] on span "Speaker A: The plane is going to" at bounding box center [170, 160] width 59 height 5
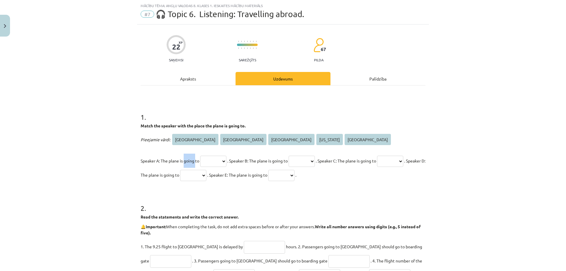
click at [191, 159] on span "Speaker A: The plane is going to" at bounding box center [170, 160] width 59 height 5
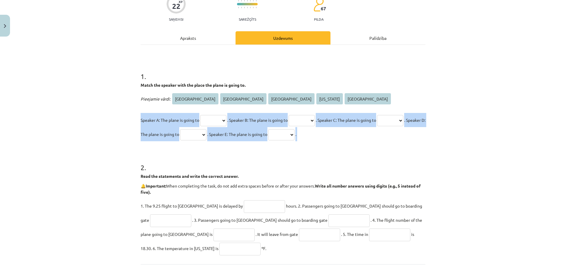
scroll to position [49, 0]
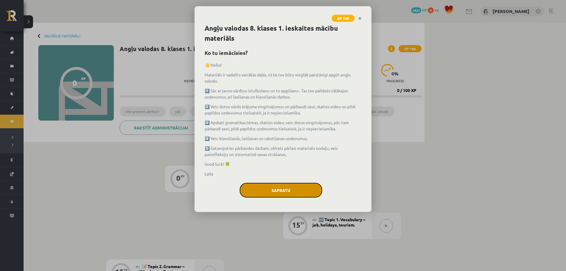
click at [286, 190] on button "Sapratu" at bounding box center [281, 190] width 83 height 15
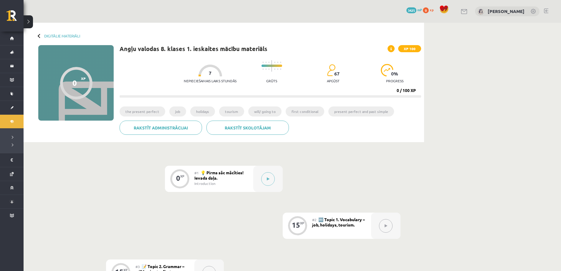
click at [270, 178] on button at bounding box center [268, 179] width 14 height 14
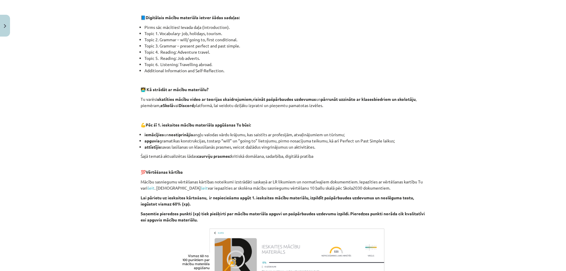
scroll to position [357, 0]
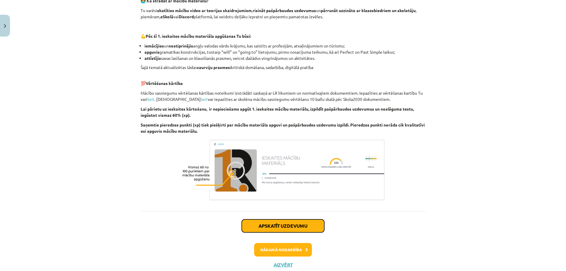
click at [281, 229] on button "Apskatīt uzdevumu" at bounding box center [283, 225] width 83 height 13
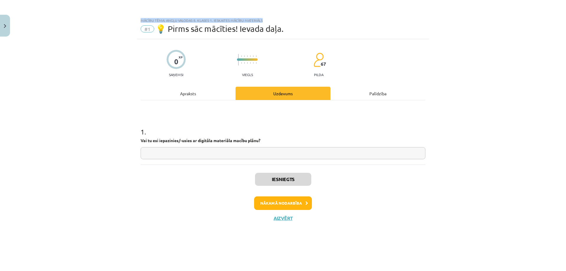
click at [281, 229] on div "0 XP Saņemsi Viegls 67 pilda Apraksts Uzdevums Palīdzība 1 . Vai tu esi iepazin…" at bounding box center [283, 147] width 292 height 217
click at [260, 183] on div "Iesniegts Nākamā nodarbība Aizvērt" at bounding box center [283, 194] width 285 height 60
click at [277, 205] on button "Nākamā nodarbība" at bounding box center [283, 203] width 58 height 14
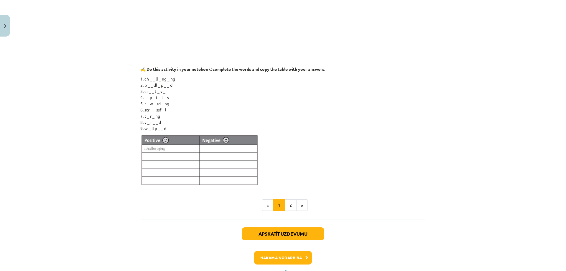
scroll to position [512, 0]
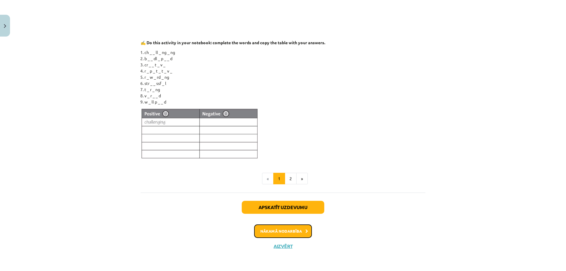
click at [266, 231] on button "Nākamā nodarbība" at bounding box center [283, 231] width 58 height 14
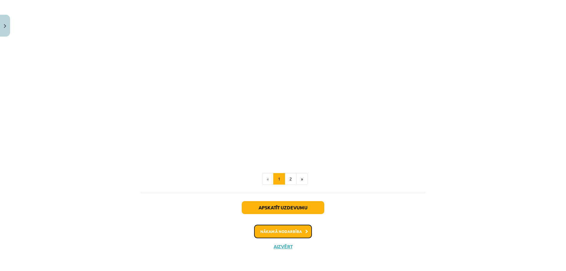
click at [267, 228] on button "Nākamā nodarbība" at bounding box center [283, 232] width 58 height 14
click at [267, 228] on div "Apskatīt uzdevumu Nākamā nodarbība Aizvērt" at bounding box center [283, 222] width 285 height 60
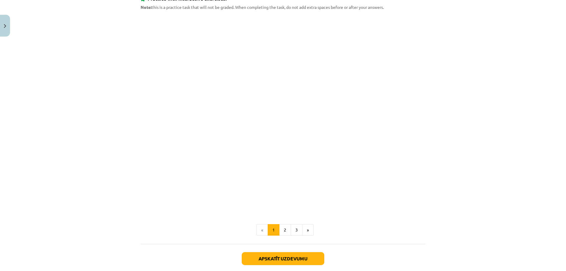
scroll to position [654, 0]
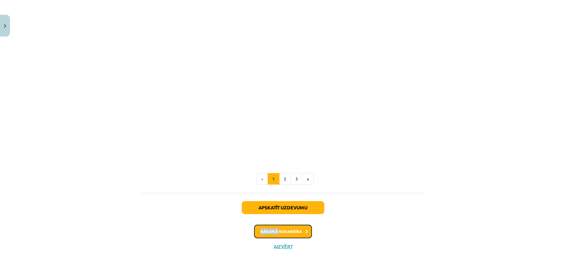
click at [258, 230] on button "Nākamā nodarbība" at bounding box center [283, 232] width 58 height 14
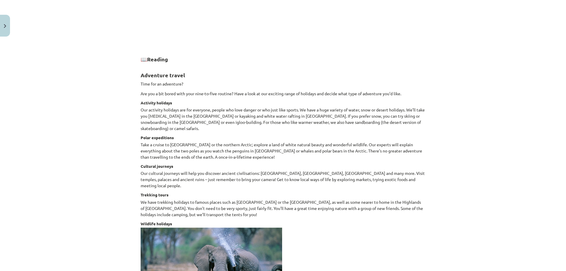
click at [258, 230] on div "Disclaimer: This material is used for educational purposes only and is sourced …" at bounding box center [283, 158] width 285 height 887
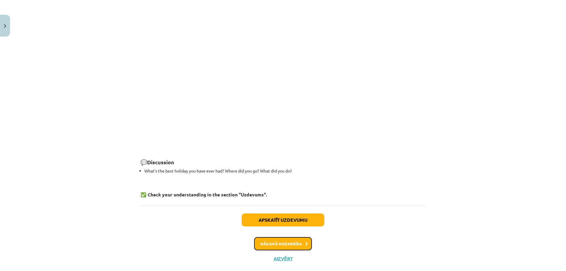
click at [261, 237] on button "Nākamā nodarbība" at bounding box center [283, 244] width 58 height 14
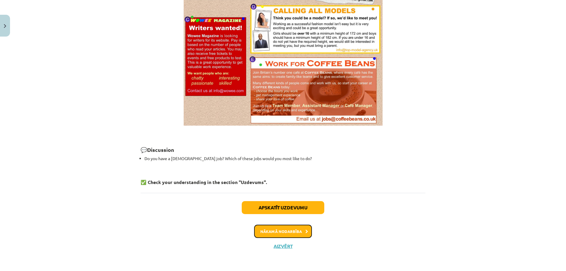
click at [261, 233] on div "Apskatīt uzdevumu Nākamā nodarbība Aizvērt" at bounding box center [283, 223] width 285 height 60
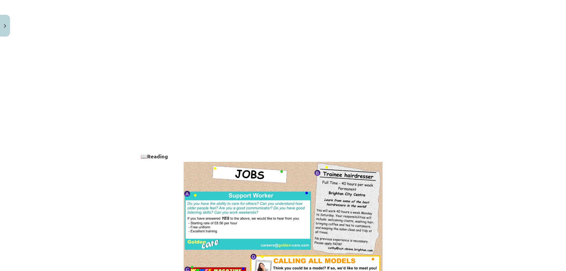
click at [261, 233] on img at bounding box center [283, 268] width 200 height 214
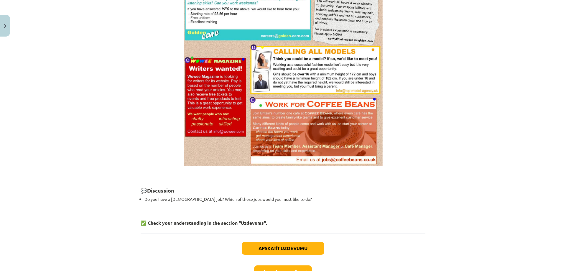
scroll to position [409, 0]
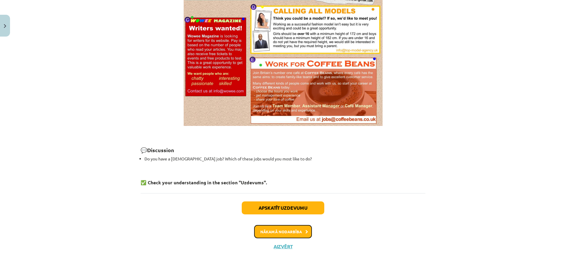
click at [263, 232] on button "Nākamā nodarbība" at bounding box center [283, 232] width 58 height 14
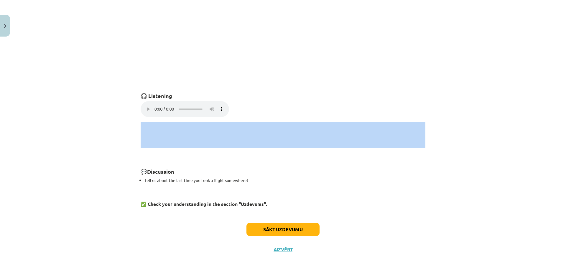
scroll to position [380, 0]
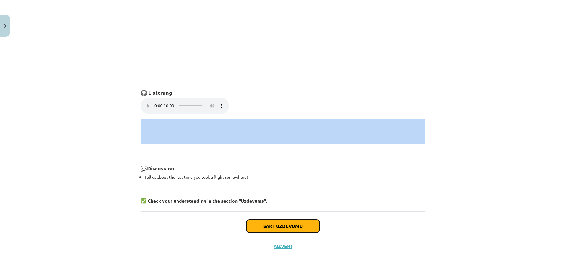
click at [264, 226] on button "Sākt uzdevumu" at bounding box center [282, 226] width 73 height 13
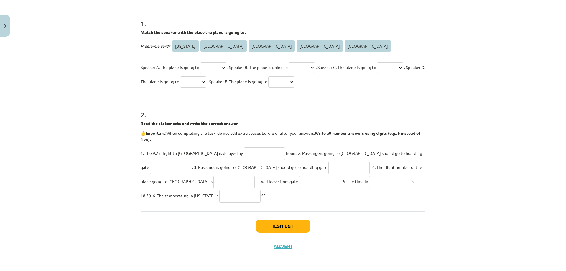
click at [264, 202] on p "1. The 9.25 flight to Rome is delayed by hours. 2. Passengers going to Tokyo sh…" at bounding box center [283, 174] width 285 height 57
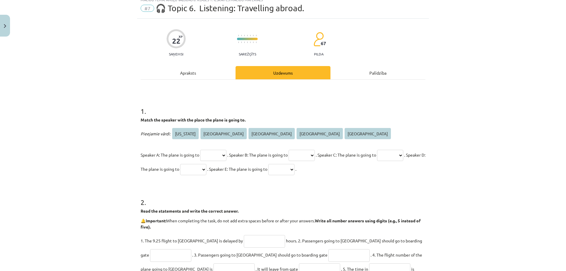
click at [264, 226] on p "🔔 Important: When completing the task, do not add extra spaces before or after …" at bounding box center [283, 223] width 285 height 12
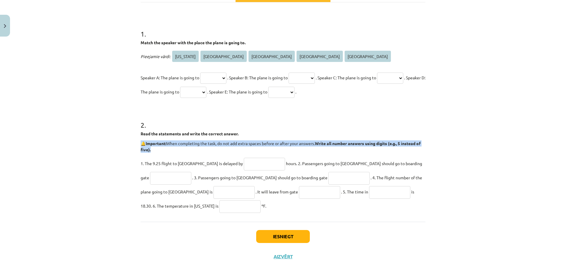
scroll to position [108, 0]
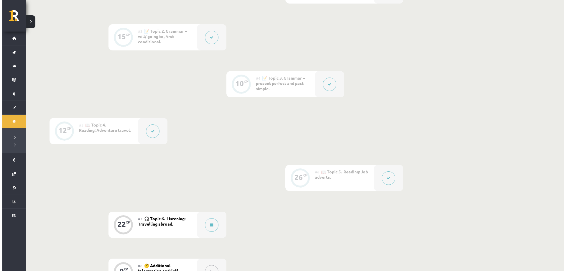
scroll to position [353, 0]
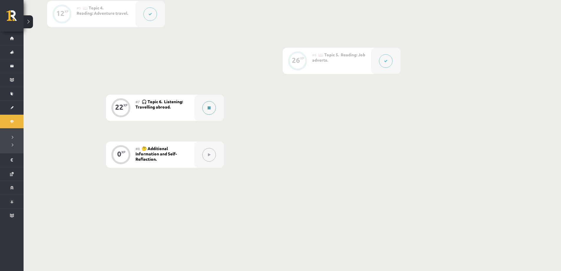
click at [211, 104] on button at bounding box center [209, 108] width 14 height 14
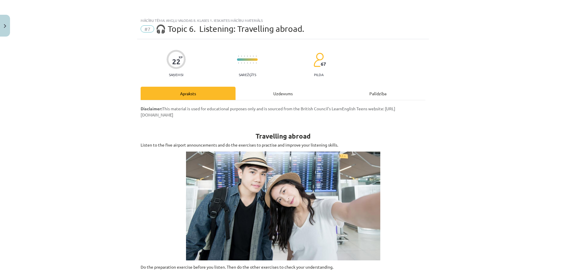
click at [211, 104] on div "Mācību tēma: Angļu valodas 8. klases 1. ieskaites mācību materiāls #7 🎧 Topic 6…" at bounding box center [283, 135] width 566 height 271
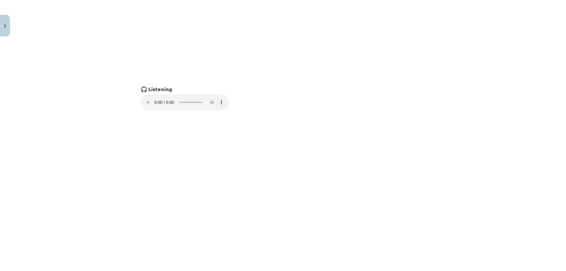
scroll to position [380, 0]
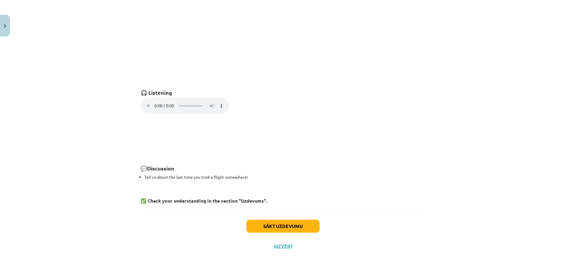
click at [275, 225] on button "Sākt uzdevumu" at bounding box center [282, 226] width 73 height 13
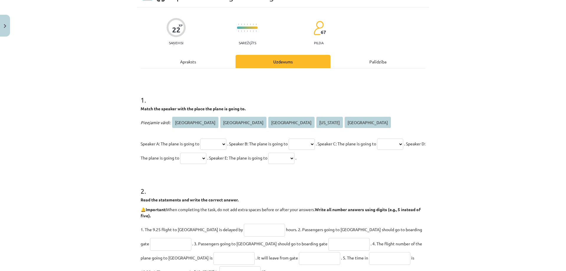
scroll to position [15, 0]
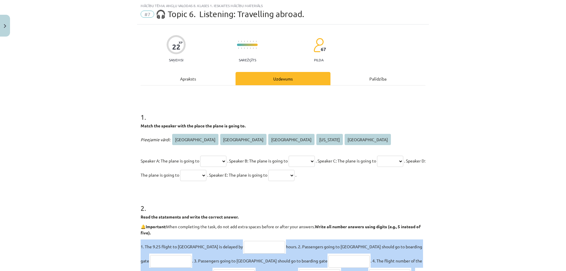
click at [88, 130] on div "Mācību tēma: Angļu valodas 8. klases 1. ieskaites mācību materiāls #7 🎧 Topic 6…" at bounding box center [283, 135] width 566 height 271
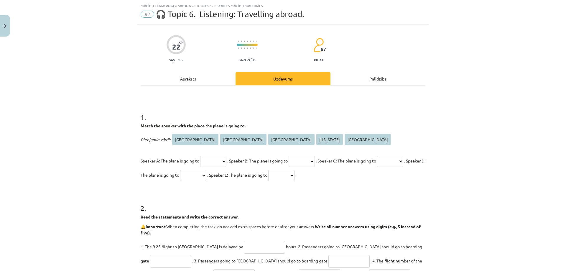
click at [88, 130] on div "Mācību tēma: Angļu valodas 8. klases 1. ieskaites mācību materiāls #7 🎧 Topic 6…" at bounding box center [283, 135] width 566 height 271
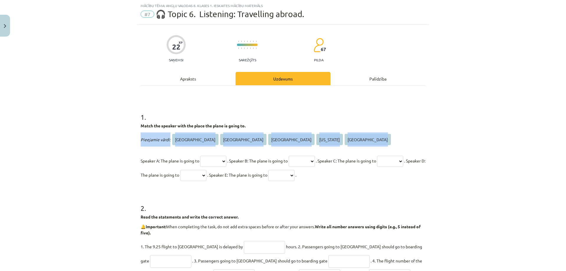
click at [226, 161] on select "***** **** ****** ******** *********" at bounding box center [213, 161] width 26 height 11
select select "****"
click at [200, 156] on select "***** **** ****** ******** *********" at bounding box center [213, 161] width 26 height 11
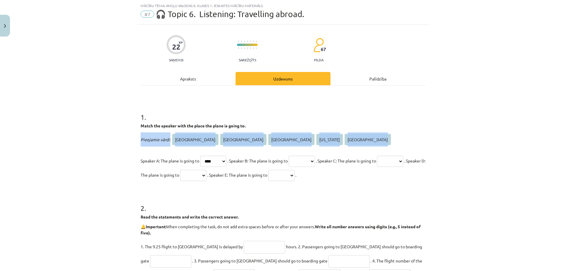
click at [221, 183] on form "1 . Match the speaker with the place the plane is going to. Pieejamie vārdi: To…" at bounding box center [283, 199] width 285 height 193
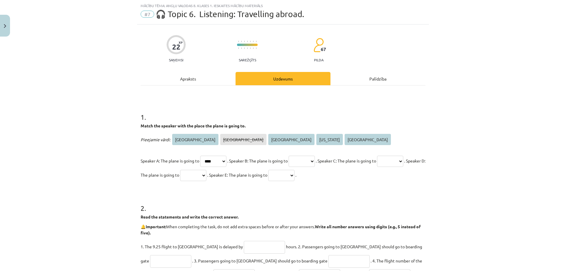
click at [221, 183] on form "1 . Match the speaker with the place the plane is going to. Pieejamie vārdi: To…" at bounding box center [283, 199] width 285 height 193
click at [315, 163] on select "***** **** ****** ******** *********" at bounding box center [301, 161] width 26 height 11
select select "*****"
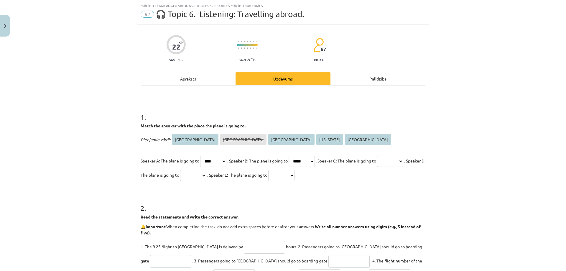
click at [298, 156] on select "***** **** ****** ******** *********" at bounding box center [301, 161] width 26 height 11
click at [317, 177] on p "Speaker A: The plane is going to ***** **** ****** ******** ********* . Speaker…" at bounding box center [283, 168] width 285 height 28
click at [267, 176] on span ". Speaker E: The plane is going to" at bounding box center [237, 174] width 60 height 5
click at [377, 167] on select "***** **** ****** ******** *********" at bounding box center [390, 161] width 26 height 11
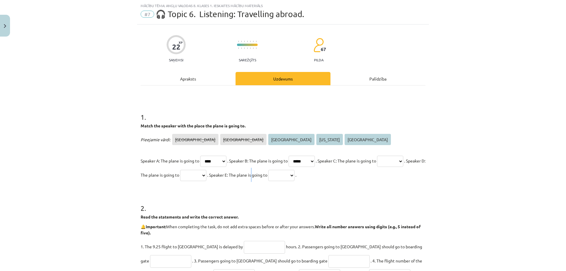
drag, startPoint x: 169, startPoint y: 174, endPoint x: 165, endPoint y: 178, distance: 6.3
click at [377, 167] on select "***** **** ****** ******** *********" at bounding box center [390, 161] width 26 height 11
select select "******"
click at [377, 167] on select "***** **** ****** ******** *********" at bounding box center [390, 161] width 26 height 11
click at [159, 206] on h1 "2 ." at bounding box center [283, 203] width 285 height 18
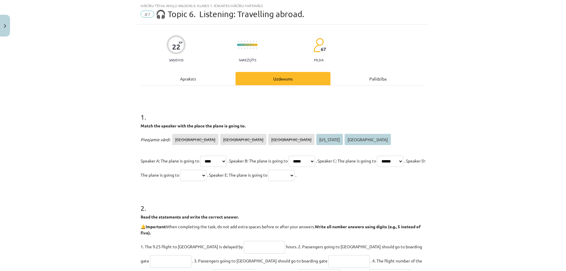
click at [159, 206] on h1 "2 ." at bounding box center [283, 203] width 285 height 18
click at [206, 175] on select "***** **** ****** ******** *********" at bounding box center [193, 175] width 26 height 11
select select "*********"
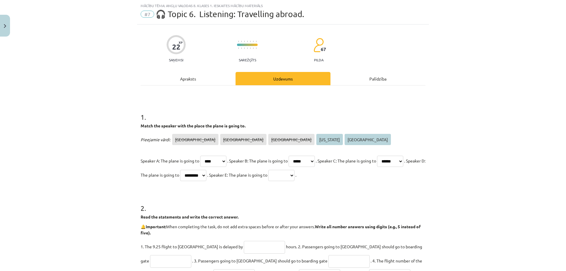
click at [206, 170] on select "***** **** ****** ******** *********" at bounding box center [193, 175] width 26 height 11
click at [258, 220] on p "Read the statements and write the correct answer." at bounding box center [283, 217] width 285 height 6
click at [259, 210] on div "2 . Read the statements and write the correct answer. 🔔 Important: When complet…" at bounding box center [283, 245] width 285 height 102
click at [294, 174] on select "***** **** ****** ******** *********" at bounding box center [281, 175] width 26 height 11
drag, startPoint x: 364, startPoint y: 174, endPoint x: 362, endPoint y: 176, distance: 3.1
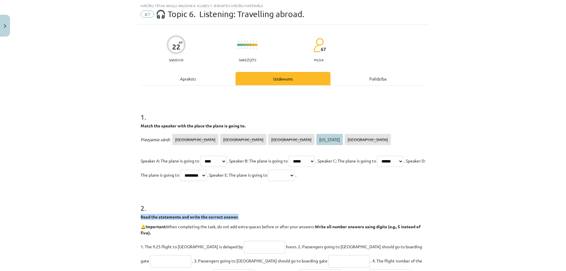
click at [294, 174] on select "***** **** ****** ******** *********" at bounding box center [281, 175] width 26 height 11
drag, startPoint x: 362, startPoint y: 176, endPoint x: 359, endPoint y: 179, distance: 4.2
click at [294, 177] on select "***** **** ****** ******** *********" at bounding box center [281, 175] width 26 height 11
select select "********"
click at [294, 170] on select "***** **** ****** ******** *********" at bounding box center [281, 175] width 26 height 11
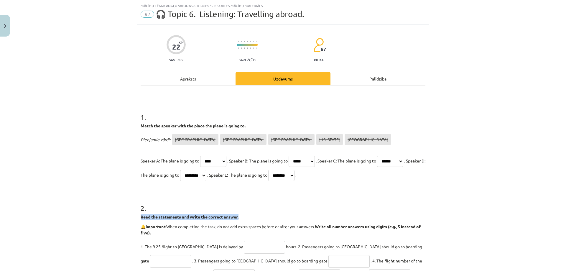
click at [357, 215] on p "Read the statements and write the correct answer." at bounding box center [283, 217] width 285 height 6
click at [359, 216] on p "Read the statements and write the correct answer." at bounding box center [283, 217] width 285 height 6
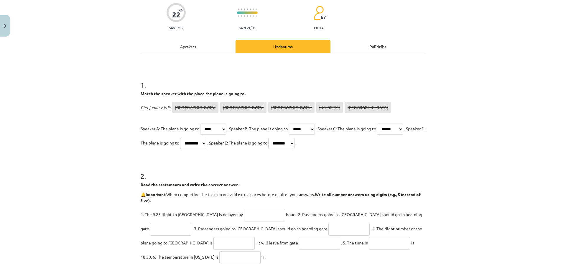
scroll to position [103, 0]
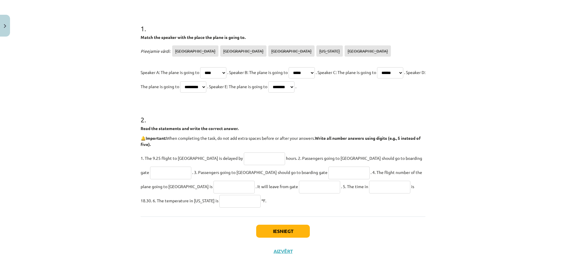
click at [168, 126] on p "Read the statements and write the correct answer." at bounding box center [283, 128] width 285 height 6
click at [167, 126] on p "Read the statements and write the correct answer." at bounding box center [283, 128] width 285 height 6
copy div "Read the statements and write the correct answer."
click at [181, 137] on p "🔔 Important: When completing the task, do not add extra spaces before or after …" at bounding box center [283, 141] width 285 height 12
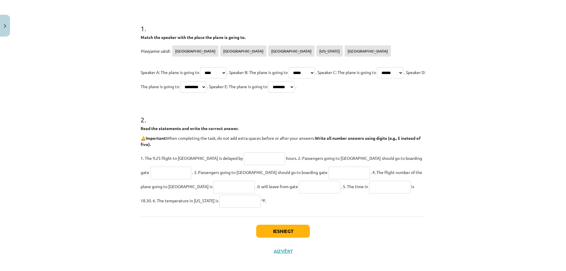
click at [181, 137] on p "🔔 Important: When completing the task, do not add extra spaces before or after …" at bounding box center [283, 141] width 285 height 12
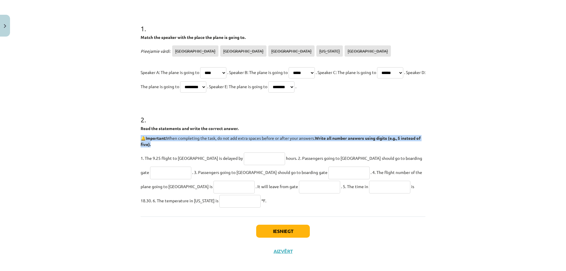
click at [181, 137] on p "🔔 Important: When completing the task, do not add extra spaces before or after …" at bounding box center [283, 141] width 285 height 12
copy div "🔔 Important: When completing the task, do not add extra spaces before or after …"
click at [171, 159] on span "1. The 9.25 flight to Rome is delayed by" at bounding box center [192, 157] width 102 height 5
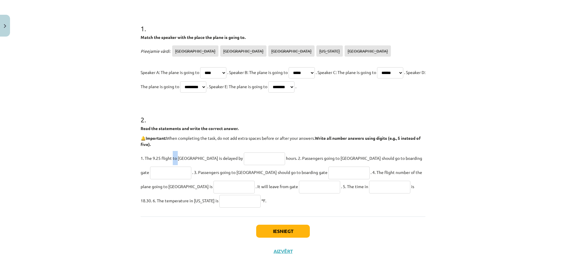
click at [171, 159] on span "1. The 9.25 flight to Rome is delayed by" at bounding box center [192, 157] width 102 height 5
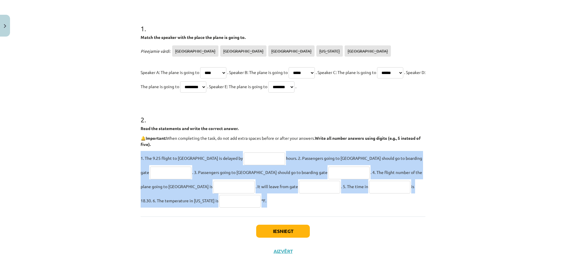
copy p "1. The 9.25 flight to Rome is delayed by hours. 2. Passengers going to Tokyo sh…"
click at [107, 174] on div "Mācību tēma: Angļu valodas 8. klases 1. ieskaites mācību materiāls #7 🎧 Topic 6…" at bounding box center [283, 135] width 566 height 271
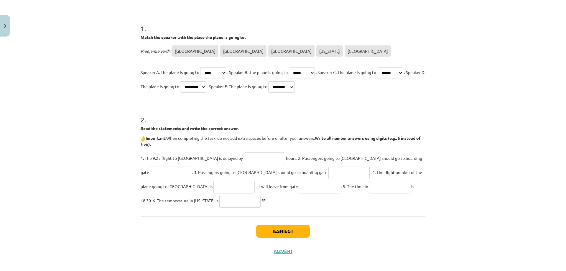
click at [107, 174] on div "Mācību tēma: Angļu valodas 8. klases 1. ieskaites mācību materiāls #7 🎧 Topic 6…" at bounding box center [283, 135] width 566 height 271
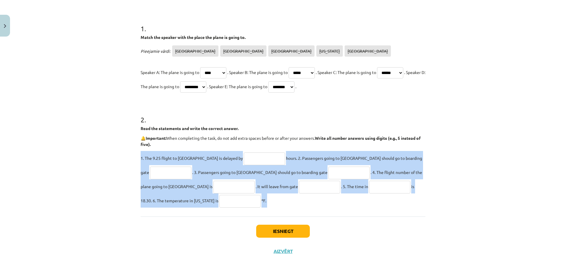
click at [80, 173] on div "Mācību tēma: Angļu valodas 8. klases 1. ieskaites mācību materiāls #7 🎧 Topic 6…" at bounding box center [283, 135] width 566 height 271
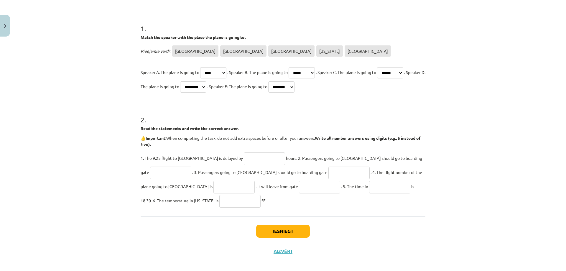
click at [80, 173] on div "Mācību tēma: Angļu valodas 8. klases 1. ieskaites mācību materiāls #7 🎧 Topic 6…" at bounding box center [283, 135] width 566 height 271
click at [80, 172] on div "Mācību tēma: Angļu valodas 8. klases 1. ieskaites mācību materiāls #7 🎧 Topic 6…" at bounding box center [283, 135] width 566 height 271
click at [244, 154] on input "text" at bounding box center [264, 158] width 41 height 13
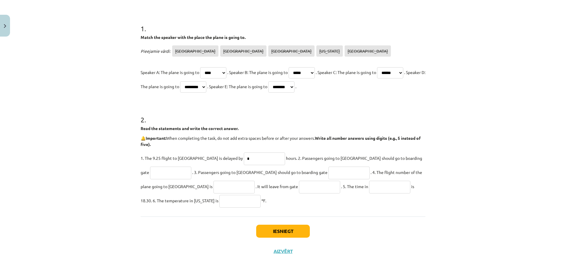
type input "*"
click at [191, 166] on input "text" at bounding box center [170, 172] width 41 height 13
type input "**"
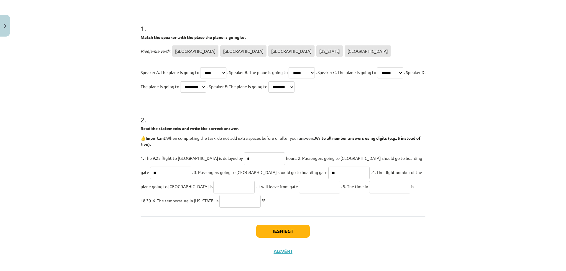
type input "**"
click at [213, 187] on input "text" at bounding box center [233, 187] width 41 height 13
click at [213, 186] on input "text" at bounding box center [233, 187] width 41 height 13
paste input "**********"
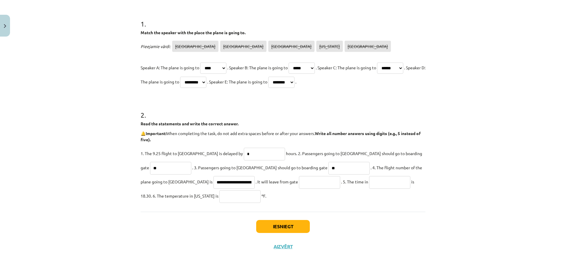
scroll to position [108, 0]
click at [213, 182] on input "**********" at bounding box center [233, 182] width 41 height 13
click at [213, 184] on input "**********" at bounding box center [233, 182] width 41 height 13
click at [213, 181] on input "**********" at bounding box center [233, 182] width 41 height 13
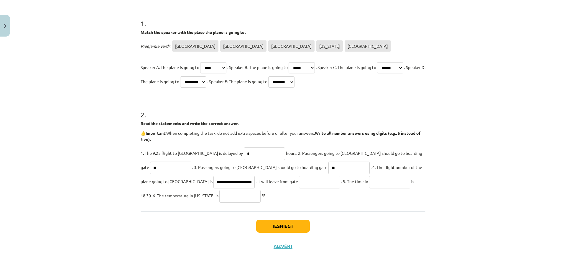
click at [213, 181] on input "**********" at bounding box center [233, 182] width 41 height 13
click at [213, 182] on input "**********" at bounding box center [233, 182] width 41 height 13
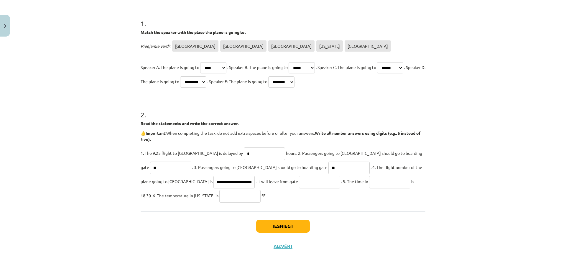
type input "**********"
click at [213, 182] on input "**********" at bounding box center [233, 182] width 41 height 13
click at [213, 181] on input "**********" at bounding box center [233, 182] width 41 height 13
paste input "**********"
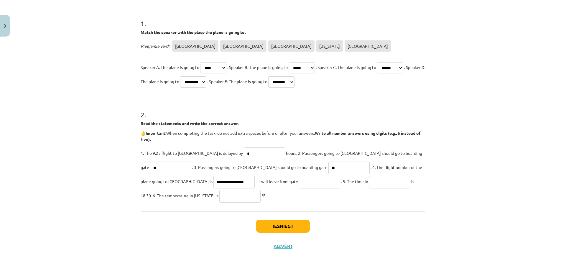
scroll to position [0, 0]
type input "******"
click at [299, 182] on input "text" at bounding box center [319, 182] width 41 height 13
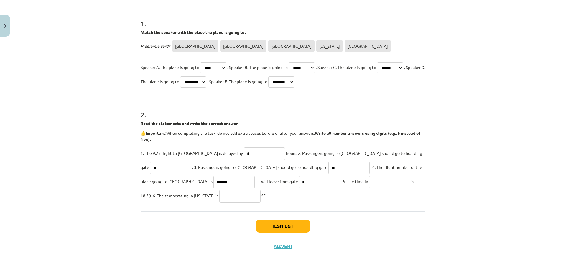
type input "*"
click at [369, 184] on input "text" at bounding box center [389, 182] width 41 height 13
type input "*"
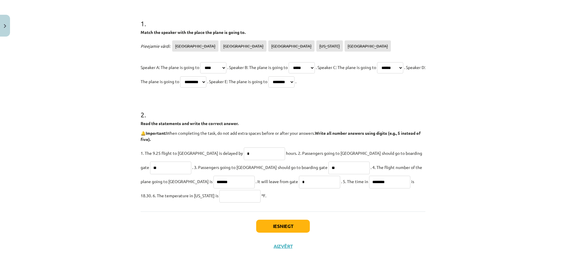
type input "********"
click at [219, 195] on input "text" at bounding box center [239, 196] width 41 height 13
type input "**"
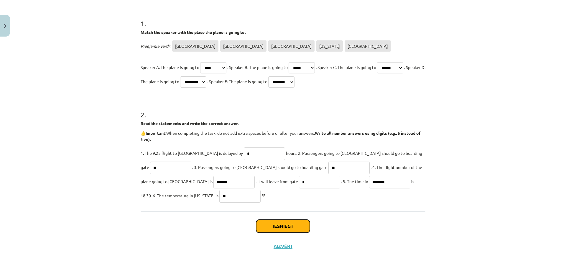
click at [266, 225] on button "Iesniegt" at bounding box center [283, 226] width 54 height 13
click at [287, 222] on button "Iesniegt" at bounding box center [283, 226] width 54 height 13
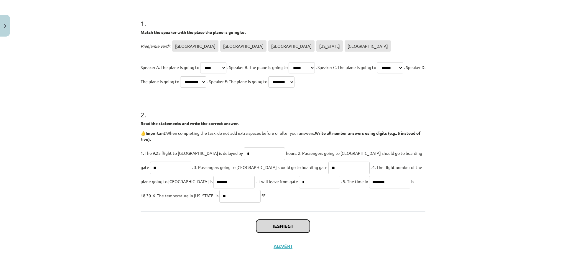
click at [287, 222] on button "Iesniegt" at bounding box center [283, 226] width 54 height 13
click at [286, 223] on button "Iesniegt" at bounding box center [283, 226] width 54 height 13
click at [288, 229] on button "Iesniegt" at bounding box center [283, 226] width 54 height 13
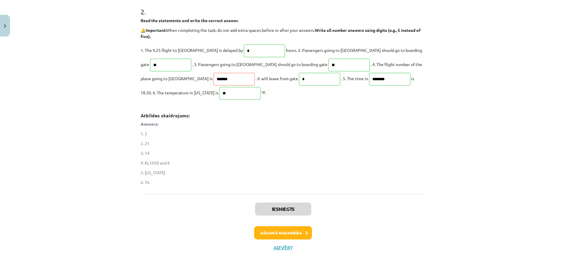
scroll to position [212, 0]
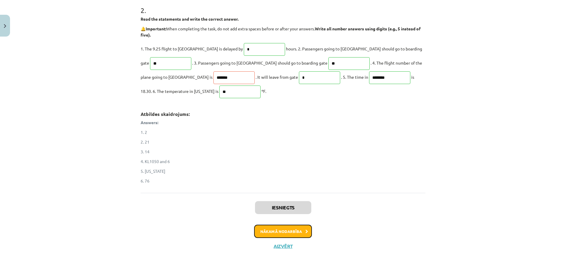
click at [264, 230] on button "Nākamā nodarbība" at bounding box center [283, 232] width 58 height 14
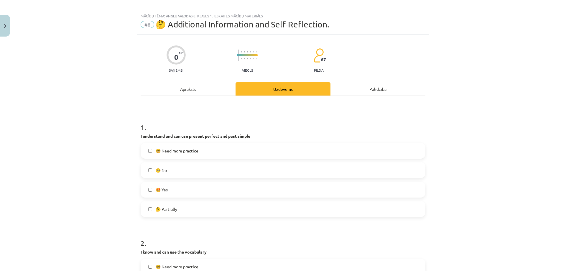
click at [264, 230] on h1 "2 ." at bounding box center [283, 238] width 285 height 18
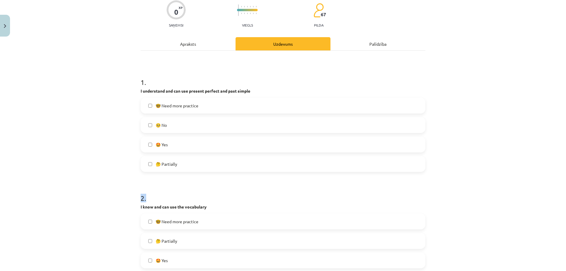
scroll to position [63, 0]
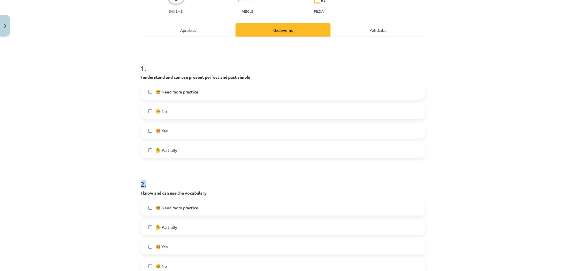
click at [94, 138] on div "Mācību tēma: Angļu valodas 8. klases 1. ieskaites mācību materiāls #8 🤔 Additio…" at bounding box center [283, 135] width 566 height 271
click at [164, 150] on span "🤔 Partially" at bounding box center [167, 150] width 22 height 6
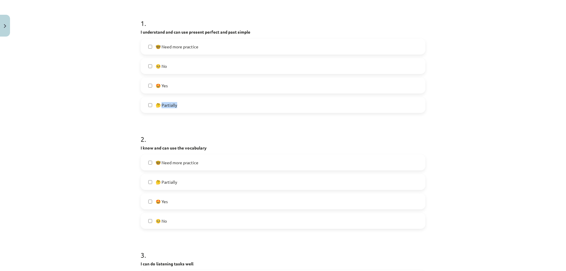
scroll to position [122, 0]
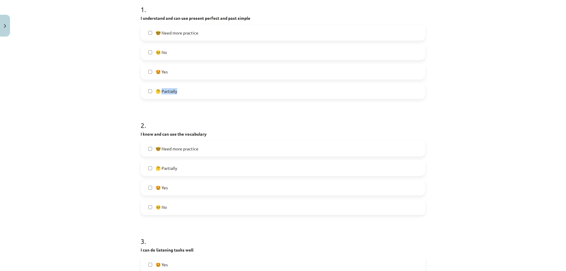
click at [150, 91] on label "🤔 Partially" at bounding box center [282, 91] width 283 height 15
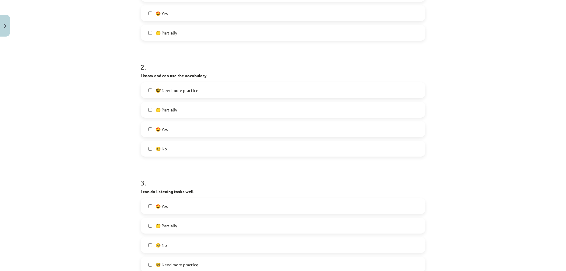
scroll to position [181, 0]
click at [151, 108] on label "🤔 Partially" at bounding box center [282, 109] width 283 height 15
click at [151, 111] on label "🤔 Partially" at bounding box center [282, 109] width 283 height 15
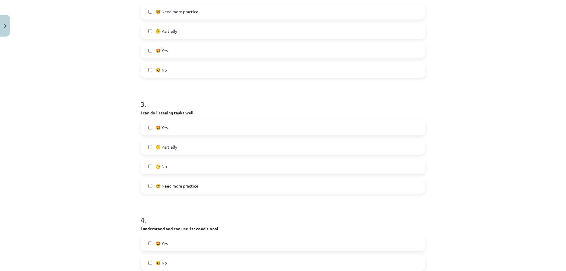
scroll to position [270, 0]
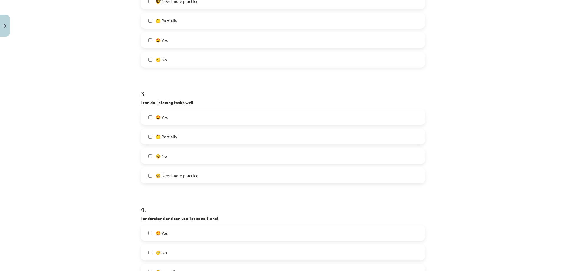
click at [149, 133] on label "🤔 Partially" at bounding box center [282, 136] width 283 height 15
click at [159, 154] on div "🤩 Yes 🤔 Partially 🥺 No 🤓 Need more practice" at bounding box center [283, 146] width 285 height 74
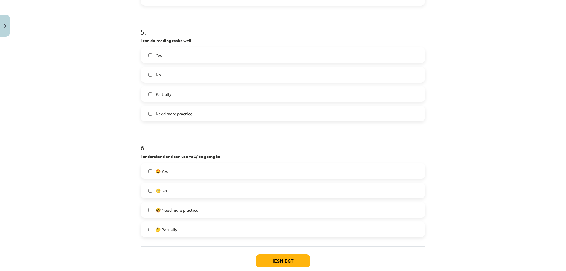
scroll to position [594, 0]
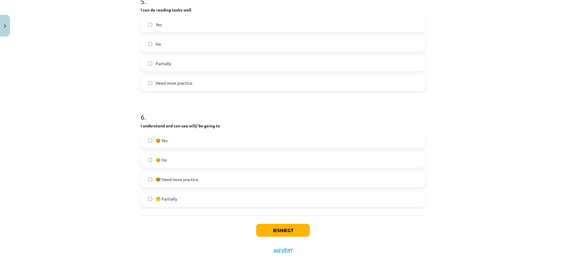
click at [150, 181] on label "🤓 Need more practice" at bounding box center [282, 179] width 283 height 15
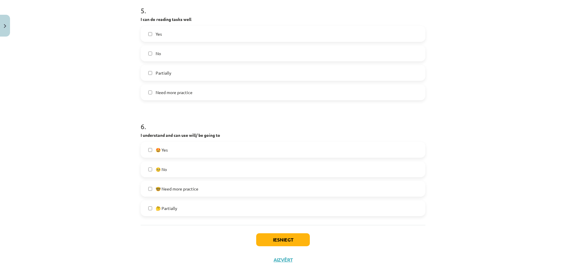
scroll to position [598, 0]
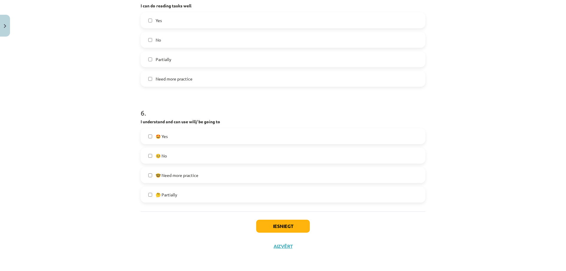
click at [148, 192] on label "🤔 Partially" at bounding box center [282, 194] width 283 height 15
click at [149, 184] on div "🤩 Yes 🥺 No 🤓 Need more practice 🤔 Partially" at bounding box center [283, 165] width 285 height 74
click at [143, 172] on label "🤓 Need more practice" at bounding box center [282, 175] width 283 height 15
click at [143, 175] on label "🤓 Need more practice" at bounding box center [282, 175] width 283 height 15
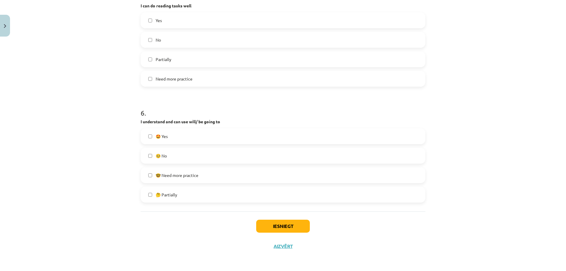
click at [143, 175] on label "🤓 Need more practice" at bounding box center [282, 175] width 283 height 15
click at [266, 226] on button "Iesniegt" at bounding box center [283, 226] width 54 height 13
click at [262, 223] on button "Iesniegt" at bounding box center [283, 226] width 54 height 13
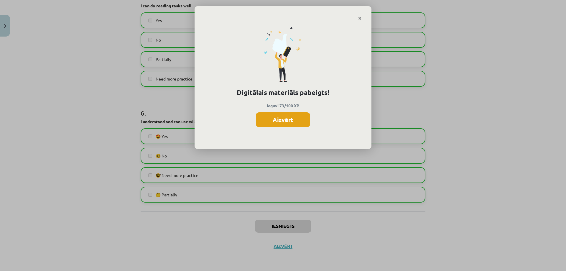
click at [279, 124] on button "Aizvērt" at bounding box center [283, 119] width 54 height 15
click at [279, 124] on p "I understand and can use will/ be going to" at bounding box center [283, 121] width 285 height 6
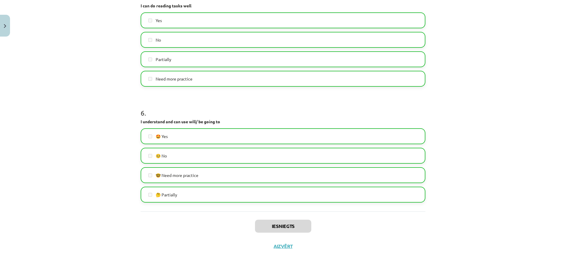
drag, startPoint x: 279, startPoint y: 124, endPoint x: 194, endPoint y: 96, distance: 89.5
click at [278, 123] on p "I understand and can use will/ be going to" at bounding box center [283, 121] width 285 height 6
click at [3, 27] on button "Close" at bounding box center [5, 26] width 10 height 22
click at [3, 27] on div "Mācību tēma: Angļu valodas 8. klases 1. ieskaites mācību materiāls #8 🤔 Additio…" at bounding box center [280, 135] width 561 height 271
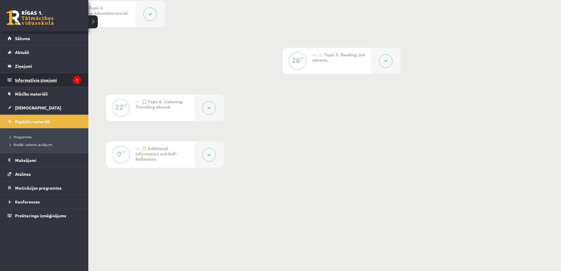
click at [72, 83] on legend "Informatīvie ziņojumi 1" at bounding box center [48, 80] width 66 height 14
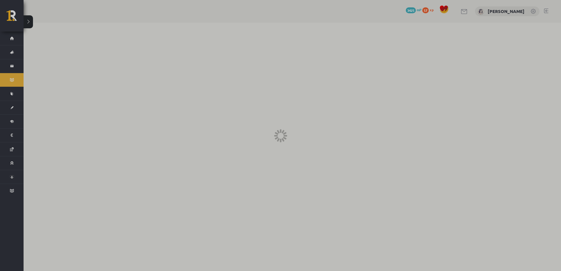
click at [72, 83] on div at bounding box center [280, 135] width 561 height 271
click at [72, 83] on div at bounding box center [283, 135] width 566 height 271
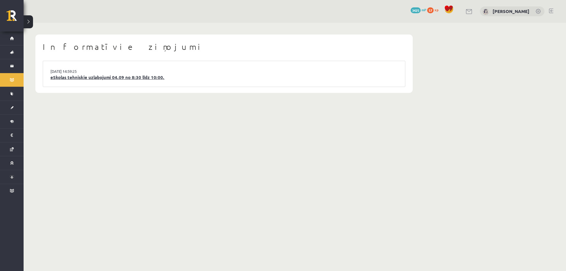
click at [90, 80] on link "eSkolas tehniskie uzlabojumi 04.09 no 8:30 līdz 10:00." at bounding box center [223, 77] width 347 height 7
click at [91, 80] on link "eSkolas tehniskie uzlabojumi 04.09 no 8:30 līdz 10:00." at bounding box center [223, 77] width 347 height 7
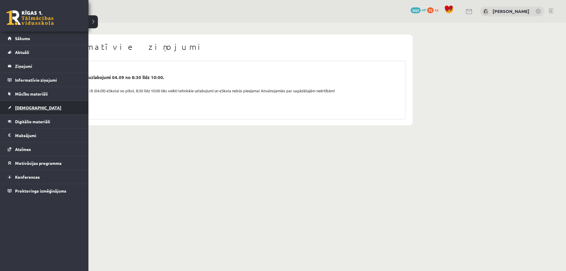
click at [37, 109] on link "[DEMOGRAPHIC_DATA]" at bounding box center [44, 108] width 73 height 14
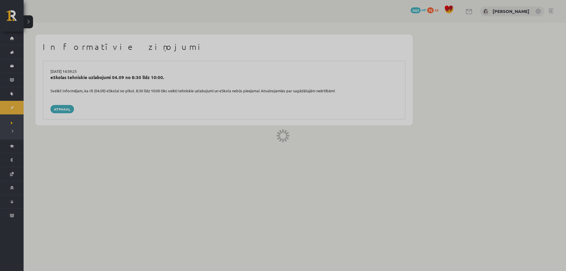
click at [37, 109] on div at bounding box center [283, 135] width 566 height 271
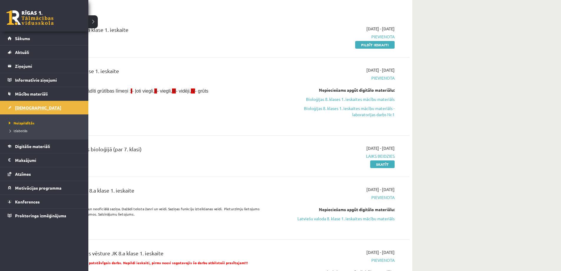
scroll to position [59, 0]
click at [24, 149] on link "Digitālie materiāli" at bounding box center [44, 146] width 73 height 14
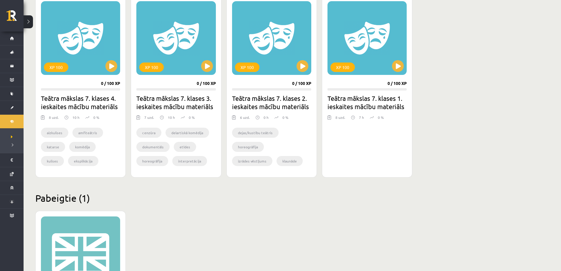
scroll to position [312, 0]
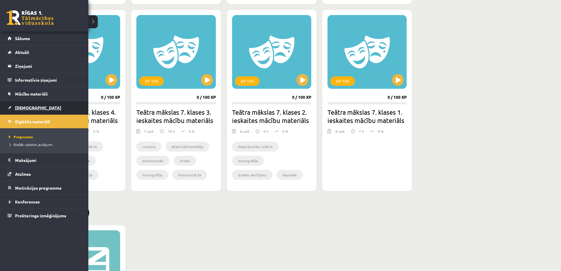
click at [13, 104] on link "[DEMOGRAPHIC_DATA]" at bounding box center [44, 108] width 73 height 14
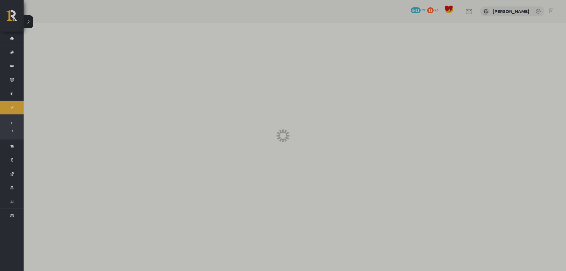
click at [13, 104] on div at bounding box center [283, 135] width 566 height 271
click at [14, 104] on div at bounding box center [283, 135] width 566 height 271
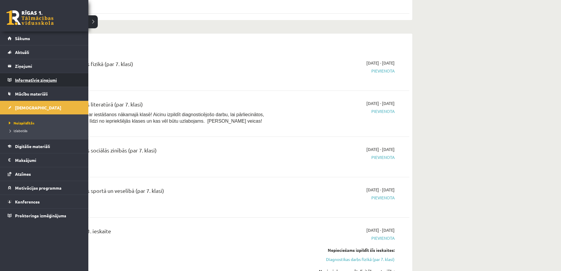
scroll to position [324, 0]
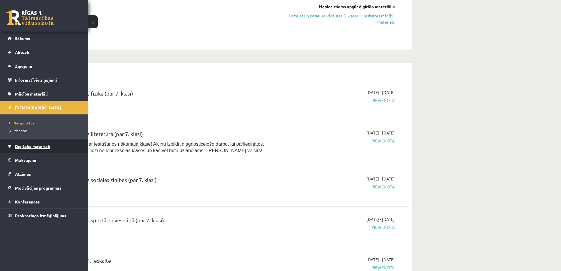
click at [26, 146] on span "Digitālie materiāli" at bounding box center [32, 145] width 35 height 5
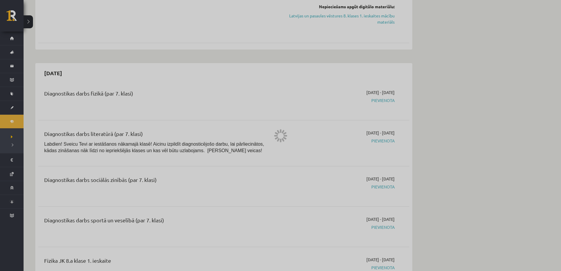
click at [26, 146] on div at bounding box center [280, 135] width 561 height 271
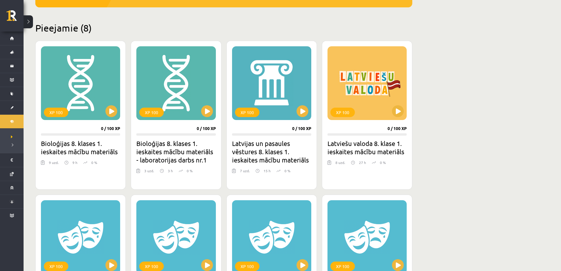
scroll to position [118, 0]
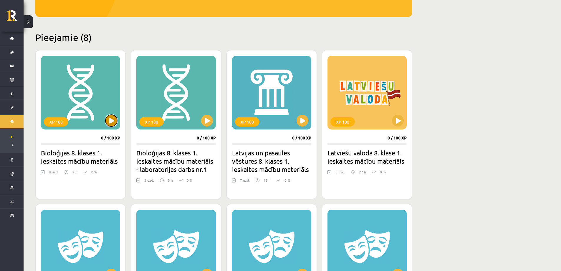
click at [113, 119] on button at bounding box center [111, 121] width 12 height 12
drag, startPoint x: 101, startPoint y: 103, endPoint x: 123, endPoint y: 42, distance: 65.0
click at [122, 42] on h2 "Pieejamie (8)" at bounding box center [223, 37] width 377 height 11
click at [123, 42] on h2 "Pieejamie (8)" at bounding box center [223, 37] width 377 height 11
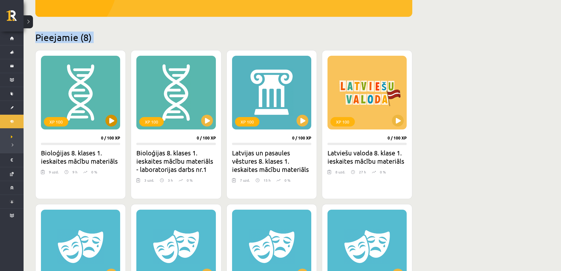
click at [101, 77] on div "XP 100" at bounding box center [80, 93] width 79 height 74
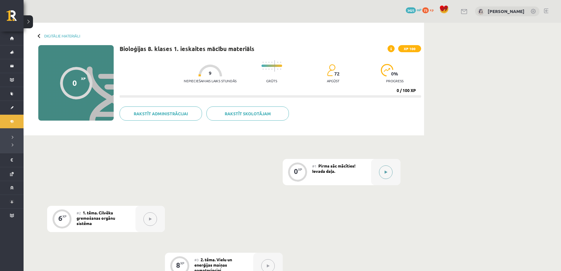
click at [382, 172] on button at bounding box center [386, 172] width 14 height 14
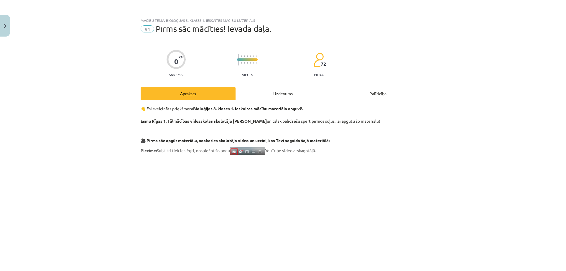
click at [384, 171] on div "Mācību tēma: Bioloģijas 8. klases 1. ieskaites mācību materiāls #1 Pirms sāc mā…" at bounding box center [283, 135] width 566 height 271
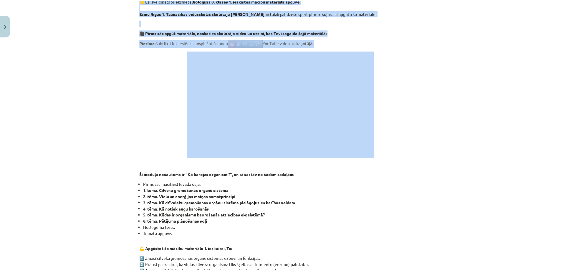
scroll to position [118, 0]
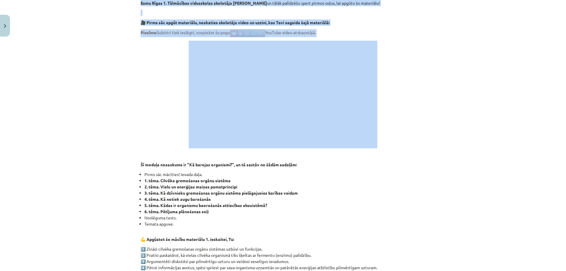
click at [424, 101] on div "0 XP Saņemsi Viegls 72 pilda Apraksts Uzdevums Palīdzība 👋 Esi sveicināts priek…" at bounding box center [283, 218] width 292 height 595
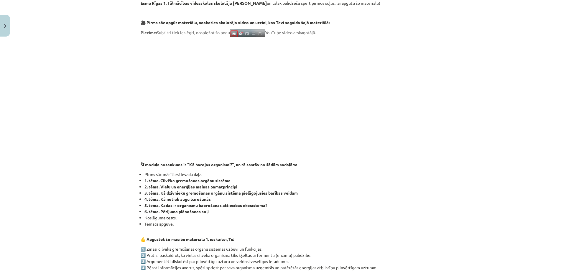
click at [424, 100] on div "0 XP Saņemsi Viegls 72 pilda Apraksts Uzdevums Palīdzība 👋 Esi sveicināts priek…" at bounding box center [283, 218] width 292 height 595
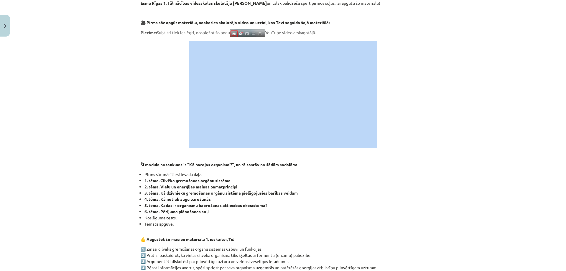
click at [417, 93] on p at bounding box center [283, 95] width 285 height 108
click at [3, 25] on button "Close" at bounding box center [5, 26] width 10 height 22
click at [3, 25] on div "Mācību tēma: Bioloģijas 8. klases 1. ieskaites mācību materiāls #1 Pirms sāc mā…" at bounding box center [283, 135] width 566 height 271
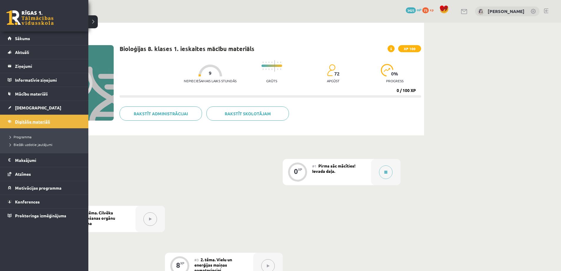
click at [19, 122] on span "Digitālie materiāli" at bounding box center [32, 121] width 35 height 5
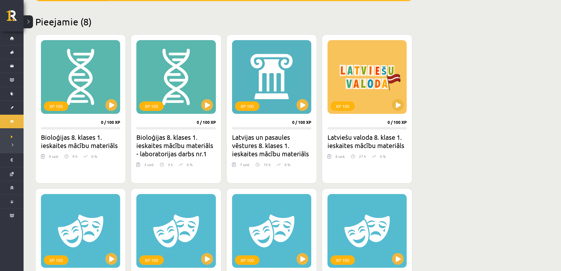
scroll to position [147, 0]
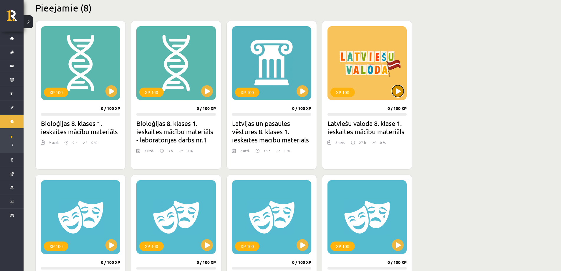
click at [394, 92] on button at bounding box center [398, 91] width 12 height 12
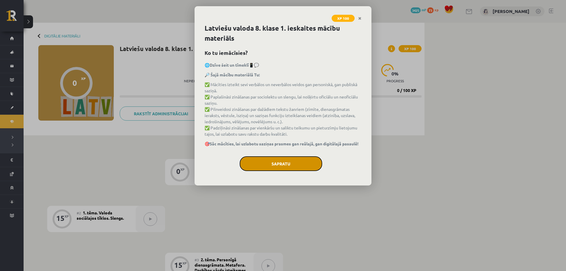
click at [300, 162] on button "Sapratu" at bounding box center [281, 163] width 83 height 15
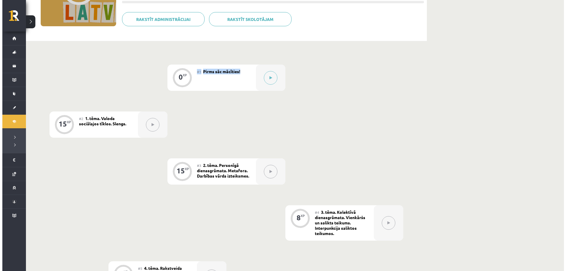
scroll to position [39, 0]
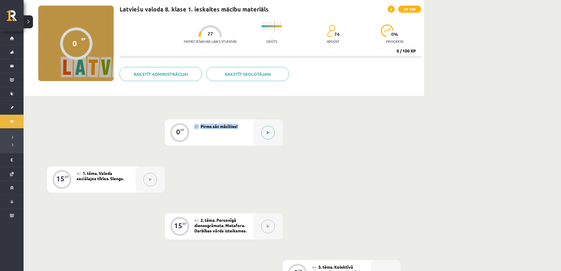
click at [264, 126] on div at bounding box center [267, 132] width 29 height 26
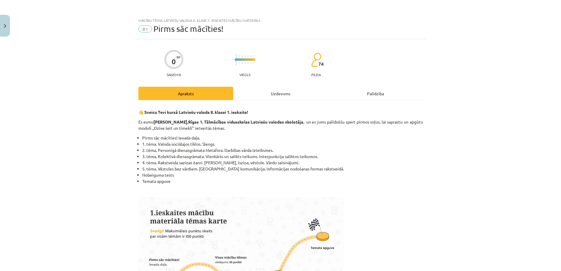
click at [264, 126] on div "Mācību tēma: Latviešu valoda 8. klase 1. ieskaites mācību materiāls #1 Pirms sā…" at bounding box center [280, 135] width 561 height 271
click at [272, 129] on div "Mācību tēma: Latviešu valoda 8. klase 1. ieskaites mācību materiāls #1 Pirms sā…" at bounding box center [280, 135] width 561 height 271
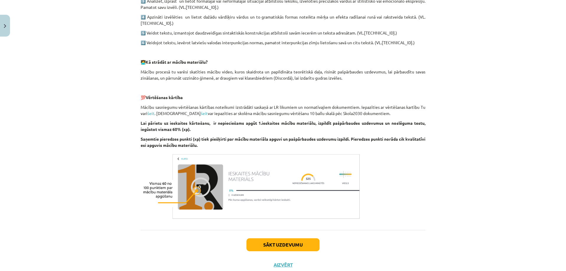
scroll to position [388, 0]
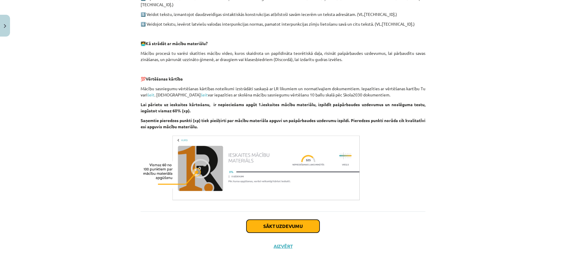
click at [286, 228] on button "Sākt uzdevumu" at bounding box center [282, 226] width 73 height 13
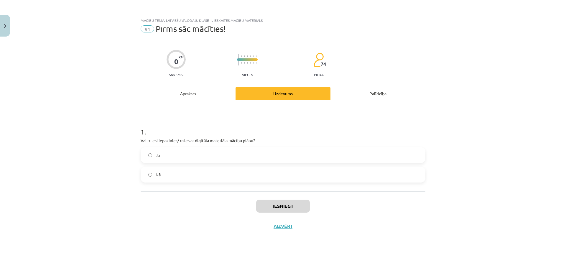
click at [286, 228] on div "Iesniegt Aizvērt" at bounding box center [283, 211] width 285 height 41
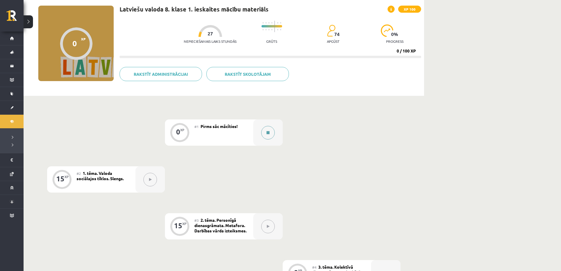
click at [272, 136] on button at bounding box center [268, 133] width 14 height 14
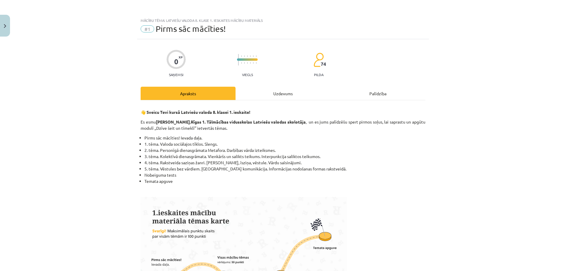
click at [274, 129] on div "Mācību tēma: Latviešu valoda 8. klase 1. ieskaites mācību materiāls #1 Pirms sā…" at bounding box center [283, 135] width 566 height 271
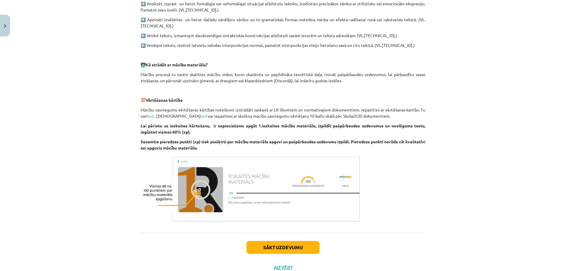
scroll to position [388, 0]
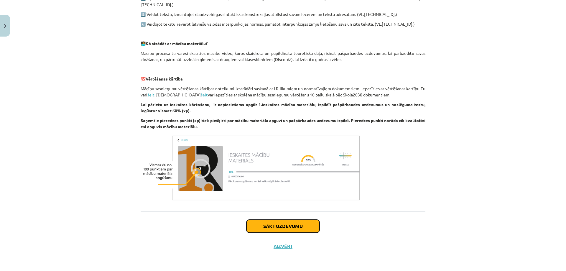
click at [255, 225] on button "Sākt uzdevumu" at bounding box center [282, 226] width 73 height 13
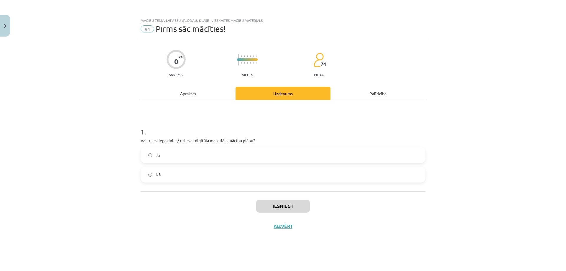
scroll to position [0, 0]
click at [255, 225] on div "Iesniegt Aizvērt" at bounding box center [283, 211] width 285 height 41
click at [178, 156] on label "Jā" at bounding box center [282, 155] width 283 height 15
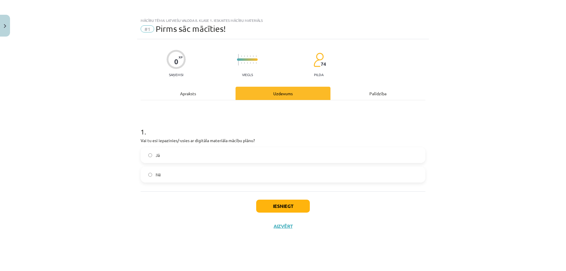
click at [178, 156] on label "Jā" at bounding box center [282, 155] width 283 height 15
click at [267, 210] on button "Iesniegt" at bounding box center [283, 205] width 54 height 13
click at [282, 205] on button "Iesniegt" at bounding box center [283, 205] width 54 height 13
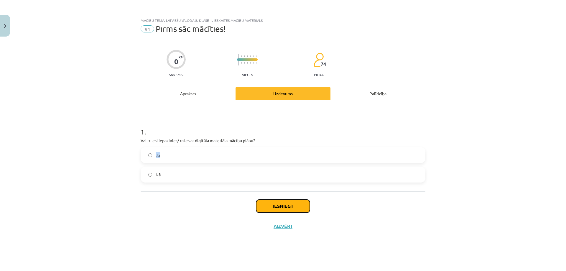
click at [281, 205] on button "Iesniegt" at bounding box center [283, 205] width 54 height 13
click at [281, 206] on button "Iesniegt" at bounding box center [283, 205] width 54 height 13
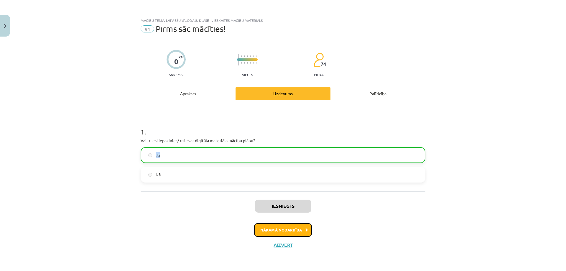
click at [285, 235] on button "Nākamā nodarbība" at bounding box center [283, 230] width 58 height 14
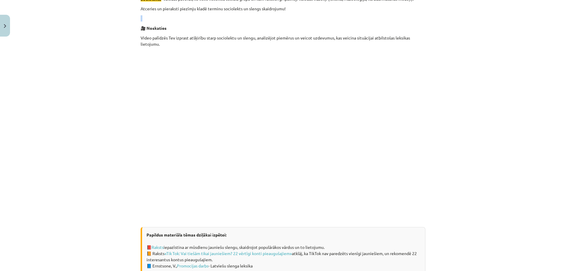
scroll to position [311, 0]
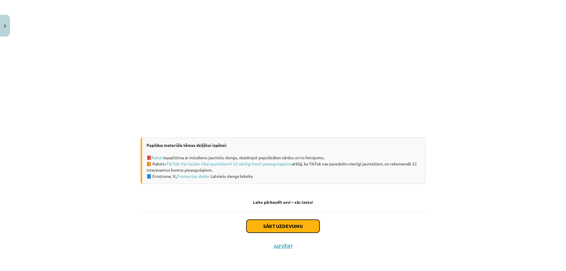
click at [277, 222] on button "Sākt uzdevumu" at bounding box center [282, 226] width 73 height 13
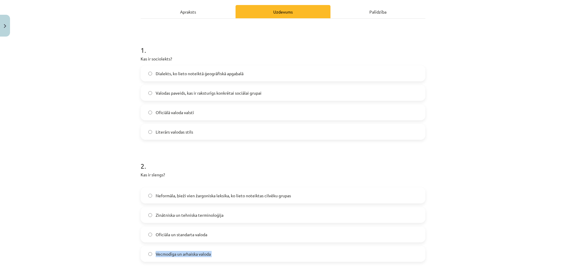
click at [277, 222] on div "Neformāla, bieži vien žargoniska leksika, ko lieto noteiktas cilvēku grupas Zin…" at bounding box center [283, 224] width 285 height 74
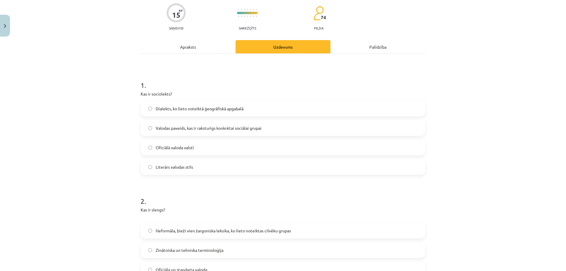
scroll to position [44, 0]
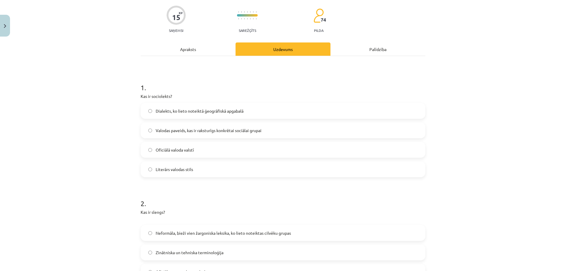
click at [105, 112] on div "Mācību tēma: Latviešu valoda 8. klase 1. ieskaites mācību materiāls #2 1. tēma.…" at bounding box center [283, 135] width 566 height 271
click at [152, 99] on p "Kas ir sociolekts?" at bounding box center [283, 96] width 285 height 6
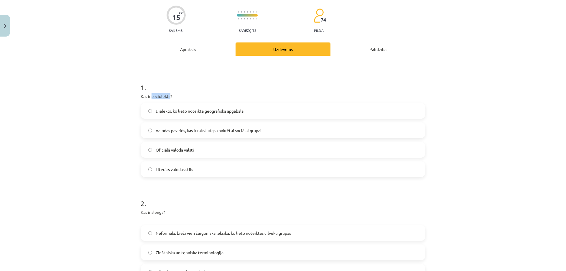
click at [152, 98] on p "Kas ir sociolekts?" at bounding box center [283, 96] width 285 height 6
copy div "Kas ir sociolekts?"
click at [170, 111] on span "Dialekts, ko lieto noteiktā ģeogrāfiskā apgabalā" at bounding box center [200, 111] width 88 height 6
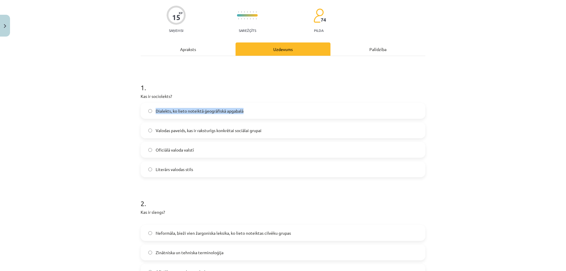
copy span "Dialekts, ko lieto noteiktā ģeogrāfiskā apgabalā"
click at [180, 132] on span "Valodas paveids, kas ir raksturīgs konkrētai sociālai grupai" at bounding box center [209, 130] width 106 height 6
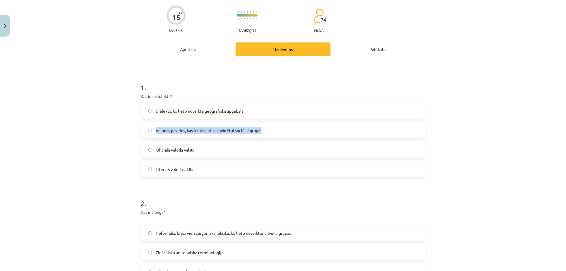
copy span "Valodas paveids, kas ir raksturīgs konkrētai sociālai grupai"
click at [170, 153] on span "Oficiālā valoda valstī" at bounding box center [175, 150] width 38 height 6
copy span "Oficiālā valoda valstī"
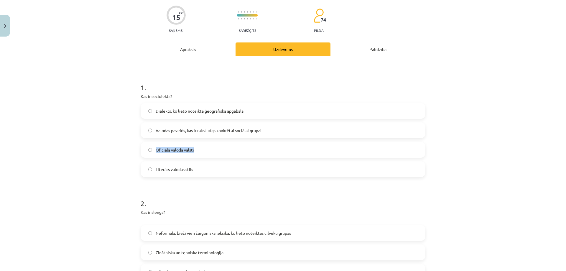
click at [178, 166] on span "Literārs valodas stils" at bounding box center [174, 169] width 37 height 6
copy span "Literārs valodas stils"
click at [159, 129] on span "Valodas paveids, kas ir raksturīgs konkrētai sociālai grupai" at bounding box center [209, 130] width 106 height 6
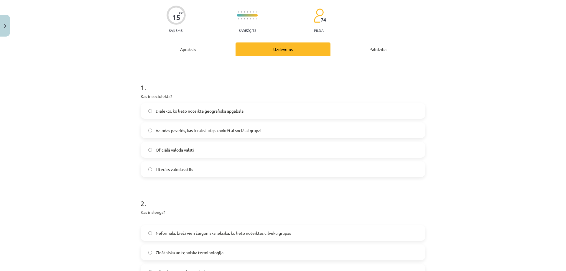
click at [159, 129] on span "Valodas paveids, kas ir raksturīgs konkrētai sociālai grupai" at bounding box center [209, 130] width 106 height 6
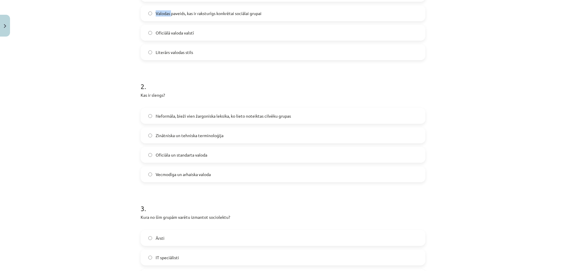
scroll to position [162, 0]
click at [151, 90] on div "2 . Kas ir slengs? Neformāla, bieži vien žargoniska leksika, ko lieto noteiktas…" at bounding box center [283, 126] width 285 height 110
copy p "Kas ir slengs?"
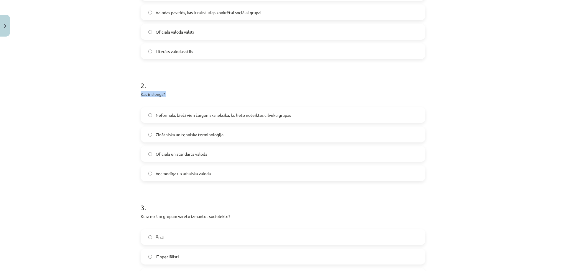
click at [162, 114] on span "Neformāla, bieži vien žargoniska leksika, ko lieto noteiktas cilvēku grupas" at bounding box center [223, 115] width 135 height 6
copy span "Neformāla, bieži vien žargoniska leksika, ko lieto noteiktas cilvēku grupas"
click at [167, 137] on span "Zinātniska un tehniska terminoloģija" at bounding box center [190, 134] width 68 height 6
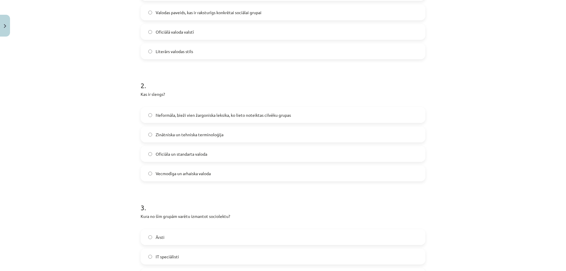
click at [167, 137] on span "Zinātniska un tehniska terminoloģija" at bounding box center [190, 134] width 68 height 6
click at [167, 136] on span "Zinātniska un tehniska terminoloģija" at bounding box center [190, 134] width 68 height 6
copy span "Zinātniska un tehniska terminoloģija"
click at [165, 157] on label "Oficiāla un standarta valoda" at bounding box center [282, 153] width 283 height 15
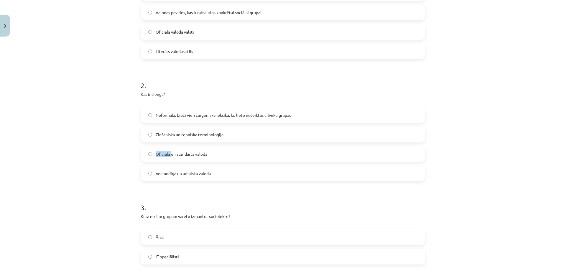
click at [165, 157] on span "Oficiāla un standarta valoda" at bounding box center [182, 154] width 52 height 6
copy span "Oficiāla un standarta valoda"
click at [166, 175] on span "Vecmodīga un arhaiska valoda" at bounding box center [183, 173] width 55 height 6
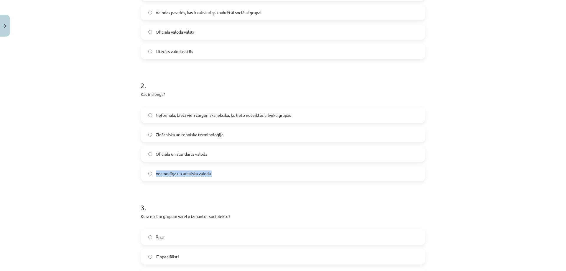
copy span "Vecmodīga un arhaiska valoda"
click at [167, 116] on span "Neformāla, bieži vien žargoniska leksika, ko lieto noteiktas cilvēku grupas" at bounding box center [223, 115] width 135 height 6
drag, startPoint x: 167, startPoint y: 116, endPoint x: 182, endPoint y: 151, distance: 38.0
click at [167, 117] on span "Neformāla, bieži vien žargoniska leksika, ko lieto noteiktas cilvēku grupas" at bounding box center [223, 115] width 135 height 6
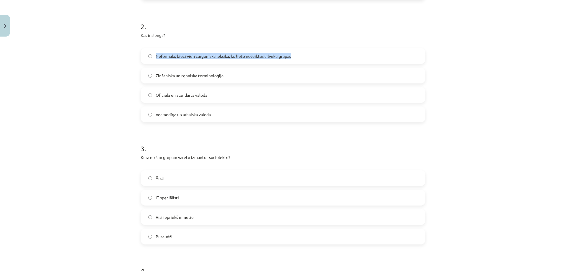
scroll to position [280, 0]
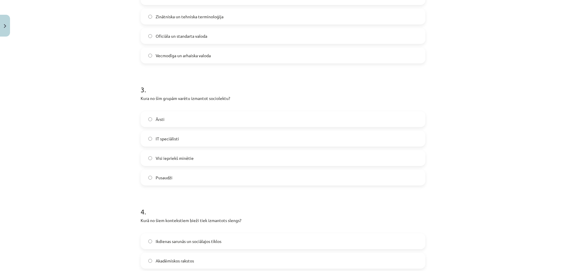
click at [192, 97] on p "Kura no šīm grupām varētu izmantot sociolektu?" at bounding box center [283, 101] width 285 height 12
click at [191, 98] on p "Kura no šīm grupām varētu izmantot sociolektu?" at bounding box center [283, 101] width 285 height 12
click at [179, 98] on p "Kura no šīm grupām varētu izmantot sociolektu?" at bounding box center [283, 101] width 285 height 12
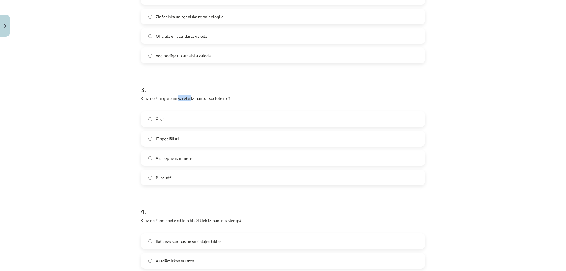
click at [179, 98] on p "Kura no šīm grupām varētu izmantot sociolektu?" at bounding box center [283, 101] width 285 height 12
click at [162, 122] on label "Ārsti" at bounding box center [282, 119] width 283 height 15
click at [164, 136] on span "IT speciālisti" at bounding box center [167, 139] width 23 height 6
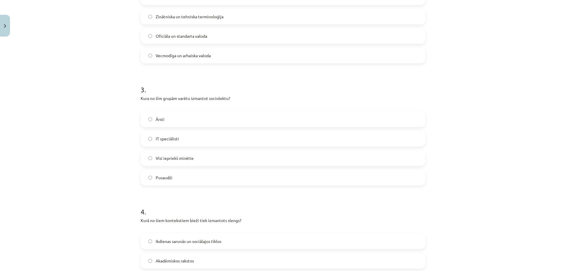
click at [164, 136] on span "IT speciālisti" at bounding box center [167, 139] width 23 height 6
click at [172, 161] on span "Visi iepriekš minētie" at bounding box center [175, 158] width 38 height 6
click at [172, 160] on span "Visi iepriekš minētie" at bounding box center [175, 158] width 38 height 6
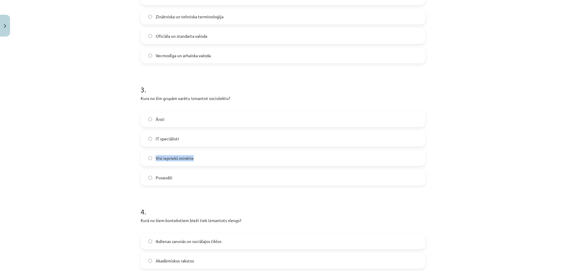
click at [157, 178] on span "Pusaudži" at bounding box center [164, 177] width 17 height 6
click at [149, 160] on label "Visi iepriekš minētie" at bounding box center [282, 158] width 283 height 15
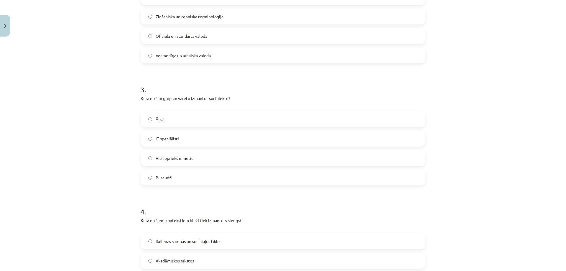
click at [149, 160] on label "Visi iepriekš minētie" at bounding box center [282, 158] width 283 height 15
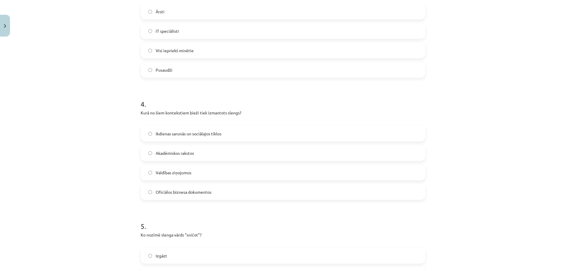
scroll to position [398, 0]
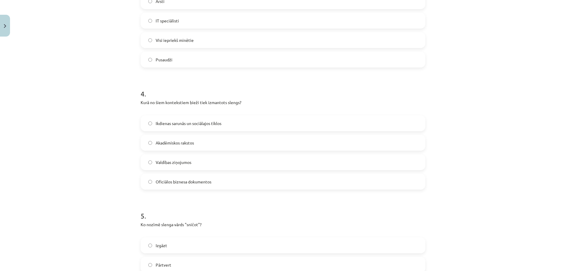
click at [180, 100] on p "Kurā no šiem kontekstiem bieži tiek izmantots slengs?" at bounding box center [283, 105] width 285 height 12
click at [163, 125] on span "Ikdienas sarunās un sociālajos tīklos" at bounding box center [189, 123] width 66 height 6
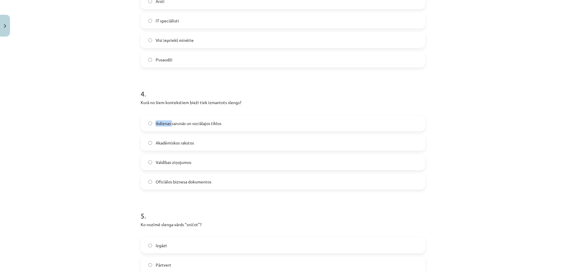
click at [163, 125] on span "Ikdienas sarunās un sociālajos tīklos" at bounding box center [189, 123] width 66 height 6
click at [174, 144] on span "Akadēmiskos rakstos" at bounding box center [175, 143] width 38 height 6
click at [173, 143] on span "Akadēmiskos rakstos" at bounding box center [175, 143] width 38 height 6
click at [178, 141] on span "Akadēmiskos rakstos" at bounding box center [175, 143] width 38 height 6
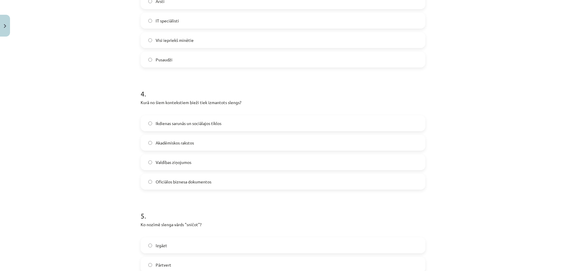
click at [178, 141] on span "Akadēmiskos rakstos" at bounding box center [175, 143] width 38 height 6
click at [168, 161] on span "Valdības ziņojumos" at bounding box center [174, 162] width 36 height 6
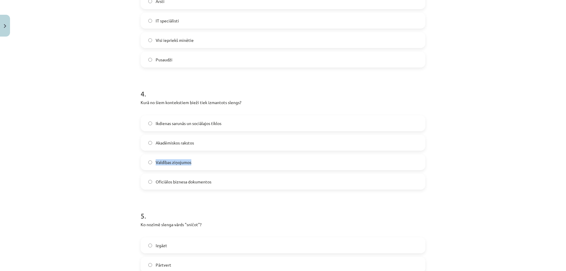
click at [168, 161] on span "Valdības ziņojumos" at bounding box center [174, 162] width 36 height 6
click at [163, 181] on span "Oficiālos biznesa dokumentos" at bounding box center [184, 182] width 56 height 6
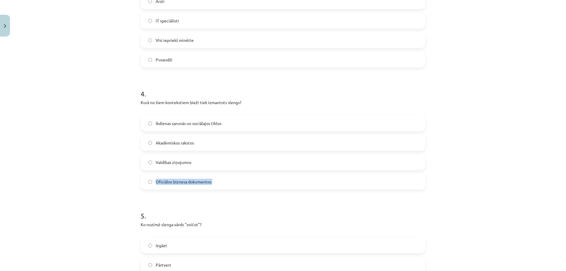
click at [163, 181] on span "Oficiālos biznesa dokumentos" at bounding box center [184, 182] width 56 height 6
click at [162, 181] on span "Oficiālos biznesa dokumentos" at bounding box center [184, 182] width 56 height 6
click at [164, 121] on span "Ikdienas sarunās un sociālajos tīklos" at bounding box center [189, 123] width 66 height 6
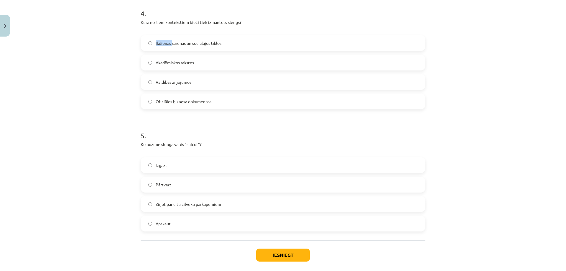
scroll to position [507, 0]
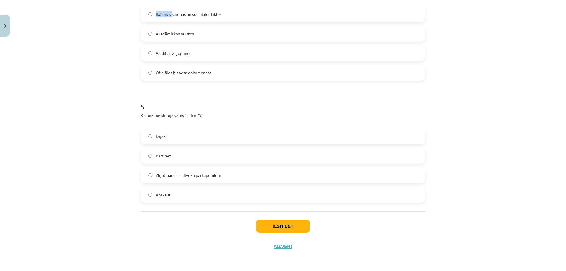
click at [165, 116] on p "Ko nozīmē slenga vārds "sničot"?" at bounding box center [283, 118] width 285 height 12
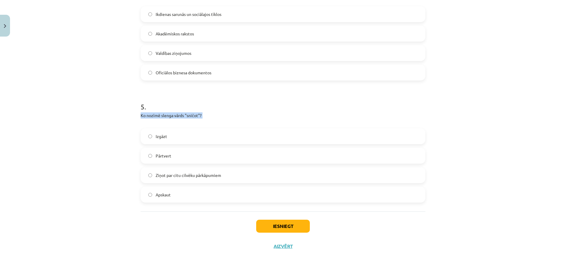
click at [156, 139] on span "Izgāzt" at bounding box center [161, 136] width 11 height 6
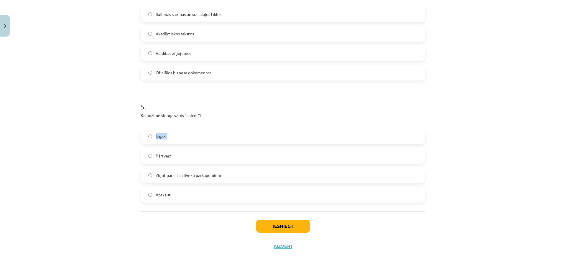
click at [162, 159] on label "Pārtvert" at bounding box center [282, 155] width 283 height 15
click at [162, 159] on span "Pārtvert" at bounding box center [164, 156] width 16 height 6
click at [162, 157] on span "Pārtvert" at bounding box center [164, 156] width 16 height 6
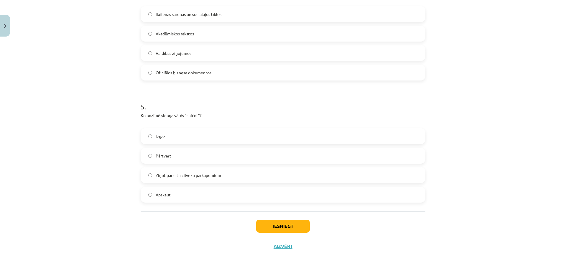
click at [158, 156] on span "Pārtvert" at bounding box center [164, 156] width 16 height 6
click at [166, 176] on span "Ziņot par citu cilvēku pārkāpumiem" at bounding box center [188, 175] width 65 height 6
click at [165, 176] on span "Ziņot par citu cilvēku pārkāpumiem" at bounding box center [188, 175] width 65 height 6
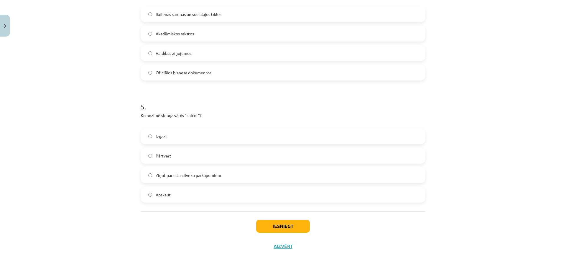
click at [165, 176] on span "Ziņot par citu cilvēku pārkāpumiem" at bounding box center [188, 175] width 65 height 6
click at [165, 175] on span "Ziņot par citu cilvēku pārkāpumiem" at bounding box center [188, 175] width 65 height 6
click at [158, 193] on span "Apskaut" at bounding box center [163, 195] width 15 height 6
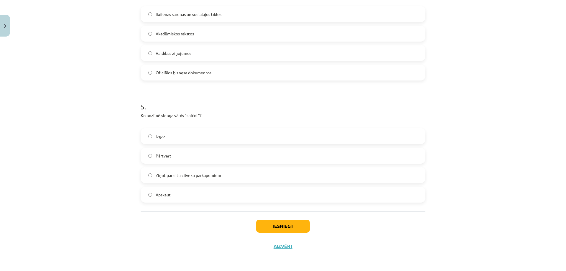
click at [158, 193] on span "Apskaut" at bounding box center [163, 195] width 15 height 6
click at [171, 177] on span "Ziņot par citu cilvēku pārkāpumiem" at bounding box center [188, 175] width 65 height 6
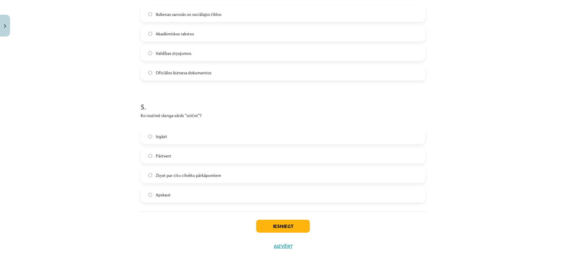
click at [171, 177] on span "Ziņot par citu cilvēku pārkāpumiem" at bounding box center [188, 175] width 65 height 6
click at [265, 226] on button "Iesniegt" at bounding box center [283, 226] width 54 height 13
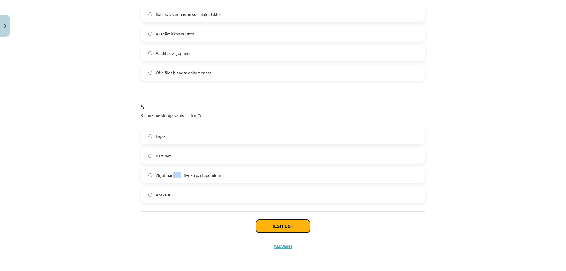
click at [265, 226] on button "Iesniegt" at bounding box center [283, 226] width 54 height 13
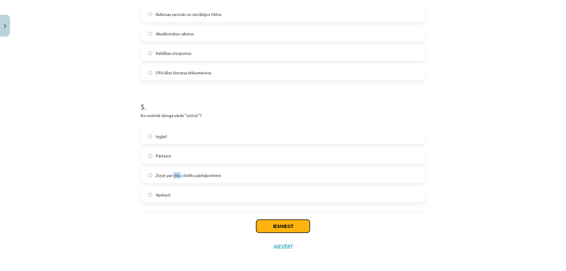
click at [265, 227] on button "Iesniegt" at bounding box center [283, 226] width 54 height 13
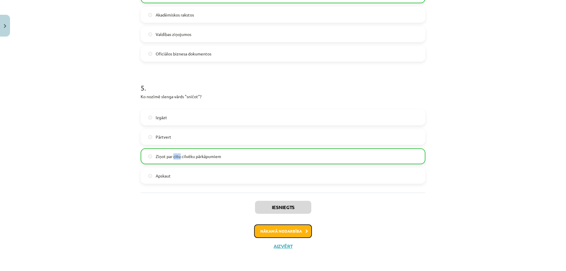
click at [267, 234] on button "Nākamā nodarbība" at bounding box center [283, 231] width 58 height 14
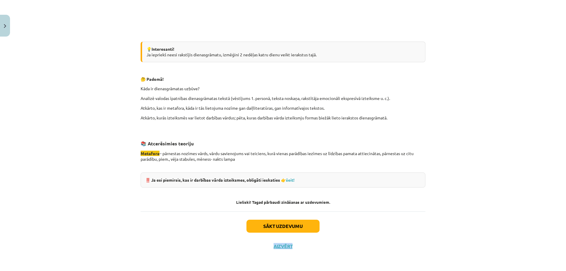
click at [267, 234] on div "Sākt uzdevumu Aizvērt" at bounding box center [283, 231] width 285 height 41
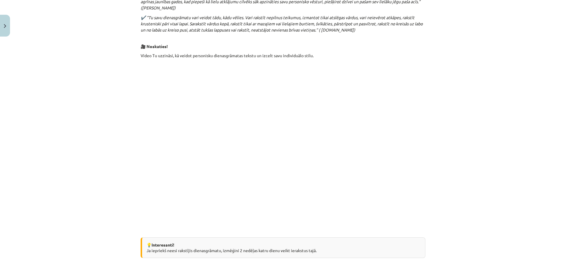
click at [267, 234] on div "Personīgā dienasgrāmata. Metafora. Darbības vārda izteiksmes. 🤔 ✍️ Padomā un pi…" at bounding box center [283, 100] width 285 height 600
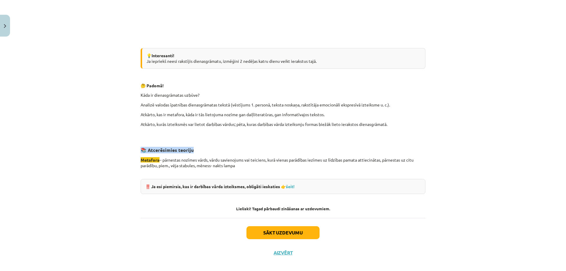
scroll to position [501, 0]
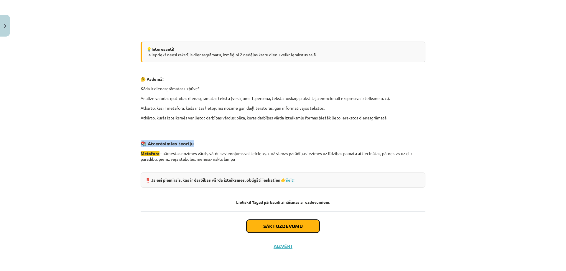
click at [272, 231] on button "Sākt uzdevumu" at bounding box center [282, 226] width 73 height 13
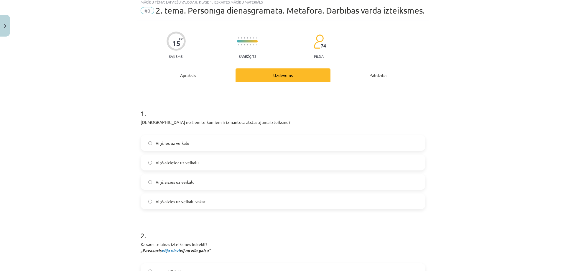
scroll to position [15, 0]
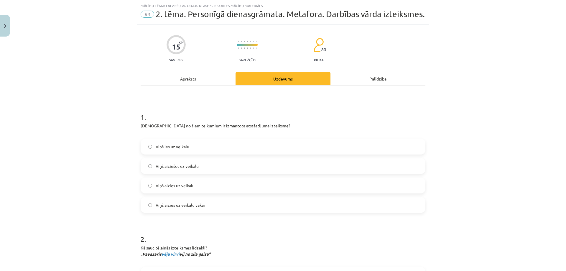
click at [199, 125] on p "Kurā no šiem teikumiem ir izmantota atstāstījuma izteiksme?" at bounding box center [283, 129] width 285 height 12
click at [199, 126] on p "Kurā no šiem teikumiem ir izmantota atstāstījuma izteiksme?" at bounding box center [283, 129] width 285 height 12
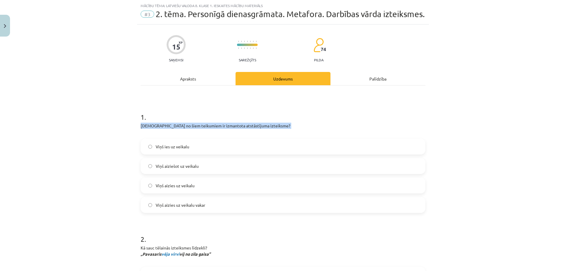
click at [176, 149] on span "Viņš ies uz veikalu" at bounding box center [173, 146] width 34 height 6
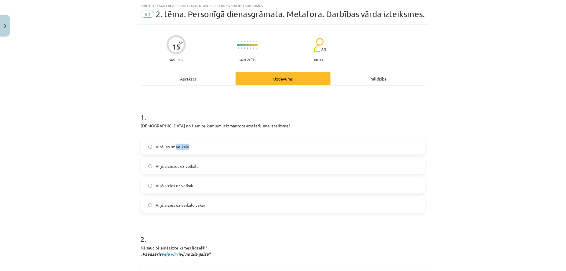
click at [161, 147] on span "Viņš ies uz veikalu" at bounding box center [173, 146] width 34 height 6
click at [157, 148] on span "Viņš ies uz veikalu" at bounding box center [173, 146] width 34 height 6
click at [165, 144] on span "Viņš ies uz veikalu" at bounding box center [173, 146] width 34 height 6
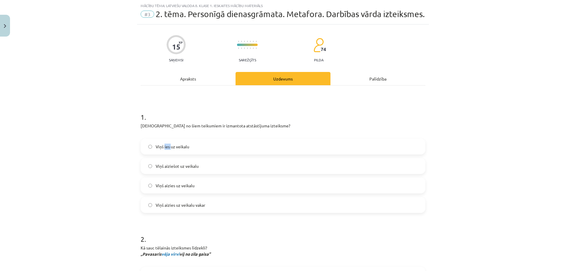
click at [165, 144] on span "Viņš ies uz veikalu" at bounding box center [173, 146] width 34 height 6
click at [183, 166] on span "Viņš aiziešot uz veikalu" at bounding box center [177, 166] width 43 height 6
click at [182, 166] on span "Viņš aiziešot uz veikalu" at bounding box center [177, 166] width 43 height 6
click at [182, 167] on span "Viņš aiziešot uz veikalu" at bounding box center [177, 166] width 43 height 6
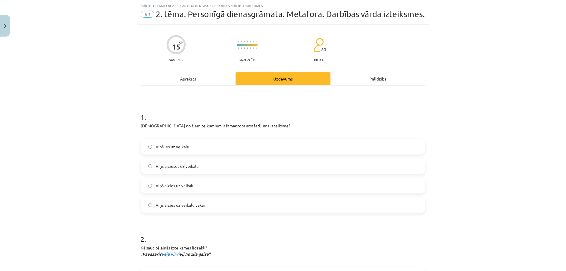
click at [182, 170] on label "Viņš aiziešot uz veikalu" at bounding box center [282, 166] width 283 height 15
click at [194, 165] on span "Viņš aiziešot uz veikalu" at bounding box center [177, 166] width 43 height 6
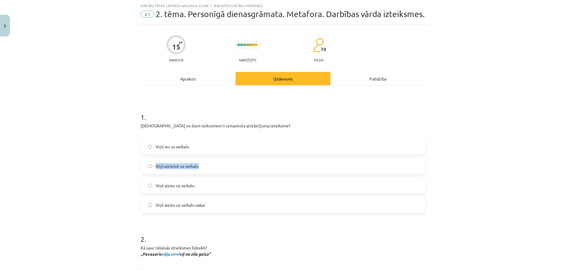
click at [171, 187] on span "Viņš aizies uz veikalu" at bounding box center [175, 185] width 39 height 6
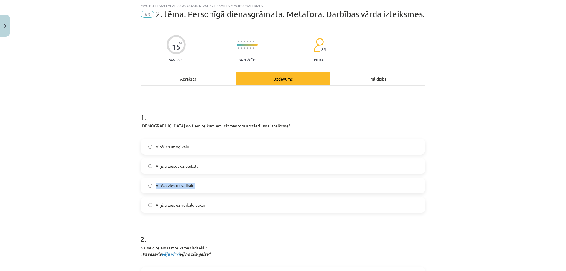
click at [171, 187] on span "Viņš aizies uz veikalu" at bounding box center [175, 185] width 39 height 6
click at [171, 205] on span "Viņš aizies uz veikalu vakar" at bounding box center [181, 205] width 50 height 6
click at [176, 167] on span "Viņš aiziešot uz veikalu" at bounding box center [177, 166] width 43 height 6
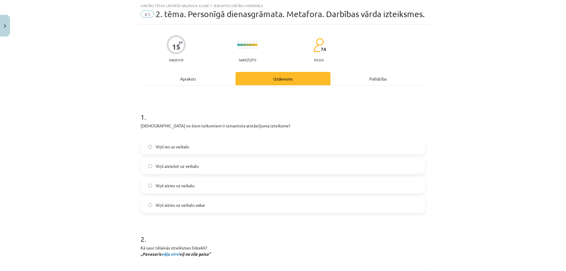
click at [176, 167] on span "Viņš aiziešot uz veikalu" at bounding box center [177, 166] width 43 height 6
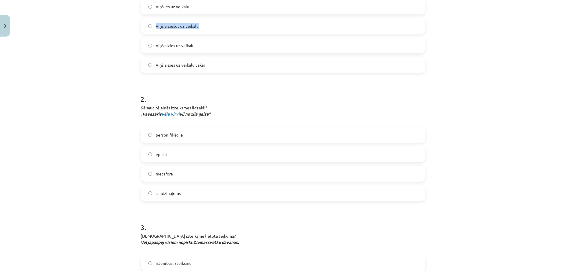
scroll to position [162, 0]
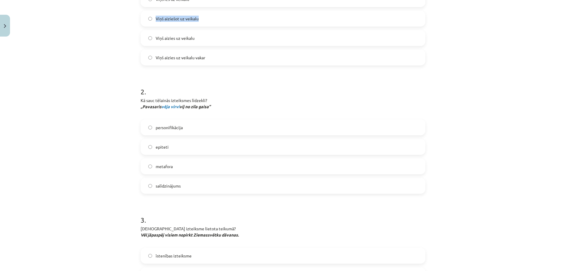
click at [168, 108] on span "vēja virvi" at bounding box center [170, 106] width 18 height 5
click at [169, 129] on span "personifikācija" at bounding box center [169, 127] width 27 height 6
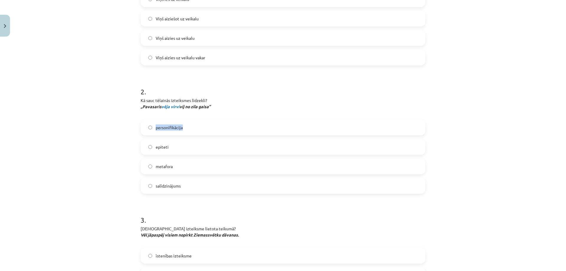
click at [169, 129] on span "personifikācija" at bounding box center [169, 127] width 27 height 6
click at [158, 149] on span "epiteti" at bounding box center [162, 147] width 13 height 6
click at [159, 165] on span "metafora" at bounding box center [164, 166] width 17 height 6
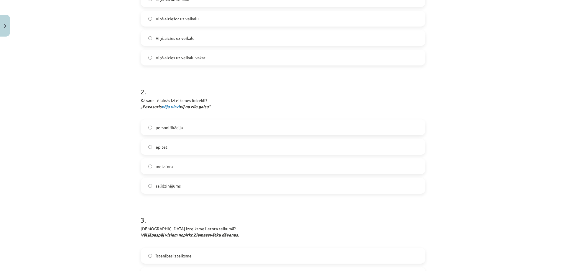
click at [159, 165] on span "metafora" at bounding box center [164, 166] width 17 height 6
click at [160, 183] on span "salīdzinājums" at bounding box center [168, 186] width 25 height 6
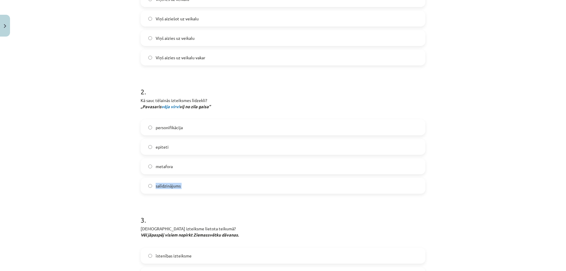
click at [168, 128] on span "personifikācija" at bounding box center [169, 127] width 27 height 6
drag, startPoint x: 168, startPoint y: 128, endPoint x: 176, endPoint y: 136, distance: 11.7
click at [169, 129] on span "personifikācija" at bounding box center [169, 127] width 27 height 6
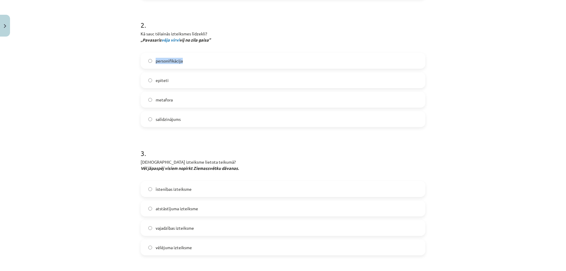
scroll to position [339, 0]
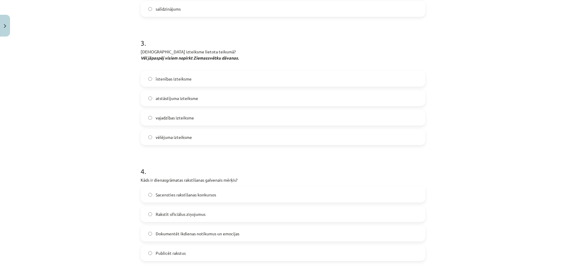
click at [193, 59] on em "Vēl jāpaspēj visiem nopirkt Ziemassvētku dāvanas." at bounding box center [190, 57] width 98 height 5
click at [160, 78] on span "īstenības izteiksme" at bounding box center [174, 79] width 36 height 6
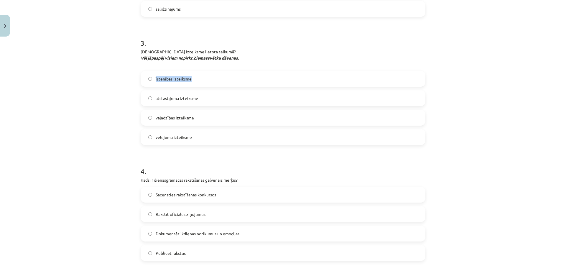
click at [161, 77] on span "īstenības izteiksme" at bounding box center [174, 79] width 36 height 6
click at [162, 99] on span "atstāstījuma izteiksme" at bounding box center [177, 98] width 42 height 6
click at [90, 98] on div "Mācību tēma: Latviešu valoda 8. klase 1. ieskaites mācību materiāls #3 2. tēma.…" at bounding box center [283, 135] width 566 height 271
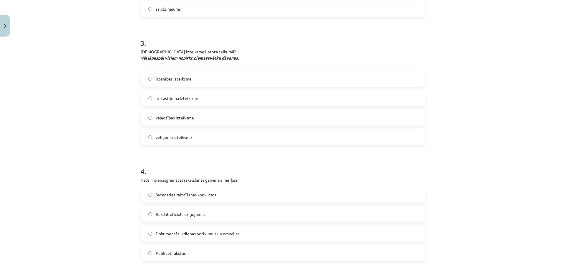
click at [90, 98] on div "Mācību tēma: Latviešu valoda 8. klase 1. ieskaites mācību materiāls #3 2. tēma.…" at bounding box center [283, 135] width 566 height 271
click at [162, 99] on span "atstāstījuma izteiksme" at bounding box center [177, 98] width 42 height 6
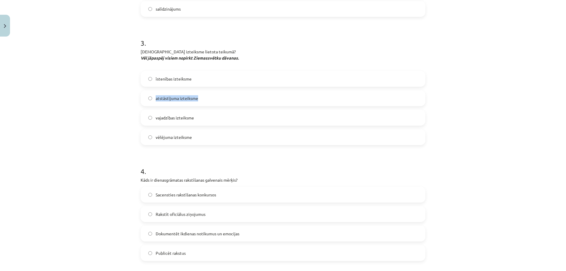
click at [162, 120] on span "vajadzības izteiksme" at bounding box center [175, 118] width 38 height 6
click at [163, 137] on span "vēlējuma izteiksme" at bounding box center [174, 137] width 36 height 6
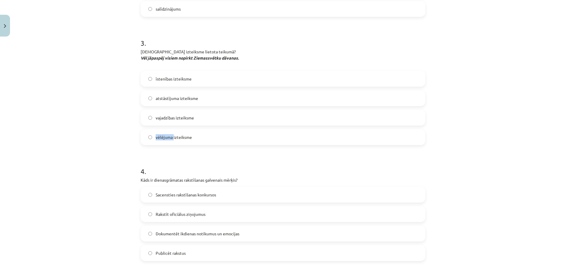
click at [163, 137] on span "vēlējuma izteiksme" at bounding box center [174, 137] width 36 height 6
click at [167, 121] on span "vajadzības izteiksme" at bounding box center [175, 118] width 38 height 6
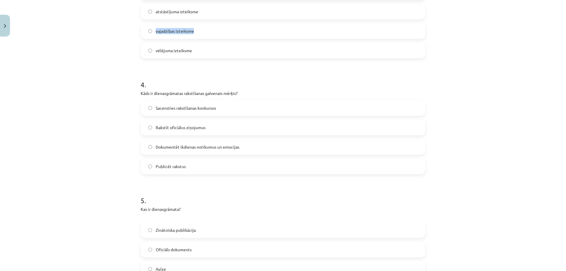
scroll to position [427, 0]
click at [167, 90] on p "Kāds ir dienasgrāmatas rakstīšanas galvenais mērķis?" at bounding box center [283, 91] width 285 height 6
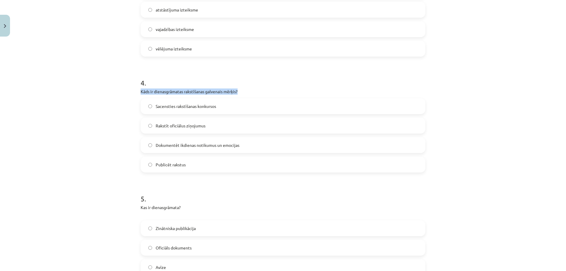
click at [167, 90] on p "Kāds ir dienasgrāmatas rakstīšanas galvenais mērķis?" at bounding box center [283, 91] width 285 height 6
click at [174, 110] on label "Sacensties rakstīšanas konkursos" at bounding box center [282, 106] width 283 height 15
click at [173, 124] on span "Rakstīt oficiālus ziņojumus" at bounding box center [181, 126] width 50 height 6
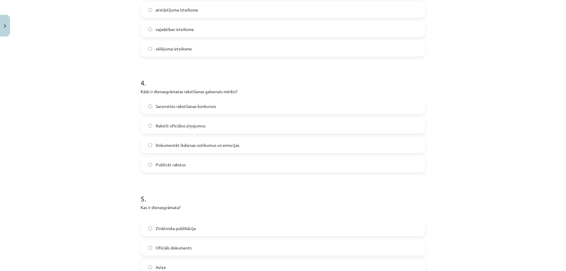
click at [173, 124] on span "Rakstīt oficiālus ziņojumus" at bounding box center [181, 126] width 50 height 6
click at [179, 146] on span "Dokumentēt ikdienas notikumus un emocijas" at bounding box center [198, 145] width 84 height 6
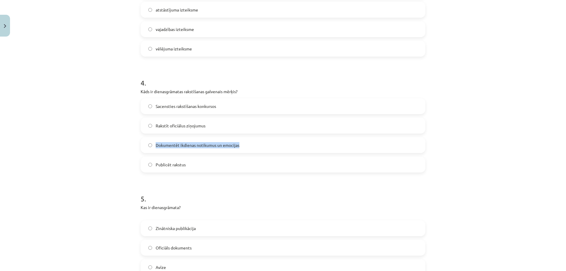
click at [169, 159] on label "Publicēt rakstus" at bounding box center [282, 164] width 283 height 15
click at [159, 145] on span "Dokumentēt ikdienas notikumus un emocijas" at bounding box center [198, 145] width 84 height 6
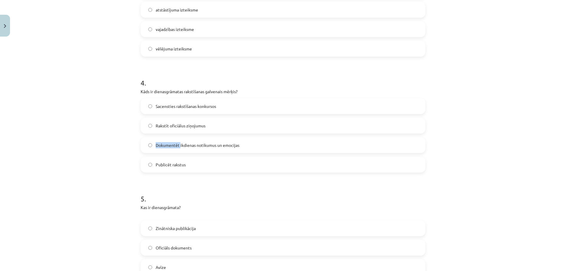
drag, startPoint x: 159, startPoint y: 145, endPoint x: 164, endPoint y: 145, distance: 5.3
click at [159, 145] on span "Dokumentēt ikdienas notikumus un emocijas" at bounding box center [198, 145] width 84 height 6
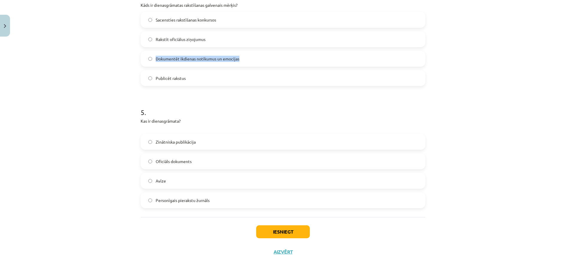
scroll to position [519, 0]
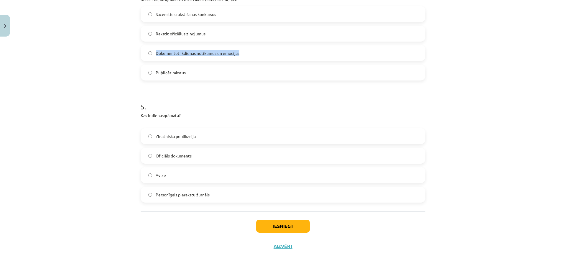
click at [159, 113] on p "Kas ir dienasgrāmata?" at bounding box center [283, 118] width 285 height 12
click at [166, 138] on span "Zinātniska publikācija" at bounding box center [176, 136] width 40 height 6
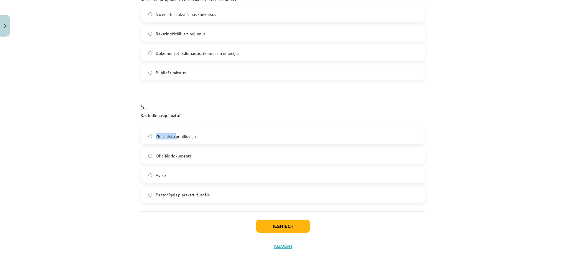
click at [166, 138] on span "Zinātniska publikācija" at bounding box center [176, 136] width 40 height 6
click at [165, 158] on span "Oficiāls dokuments" at bounding box center [174, 156] width 36 height 6
click at [165, 157] on span "Oficiāls dokuments" at bounding box center [174, 156] width 36 height 6
click at [156, 172] on span "Avīze" at bounding box center [161, 175] width 10 height 6
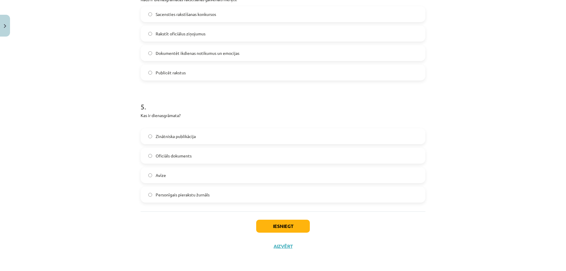
click at [156, 172] on span "Avīze" at bounding box center [161, 175] width 10 height 6
click at [158, 198] on label "Personīgais pierakstu žurnāls" at bounding box center [282, 194] width 283 height 15
click at [158, 196] on span "Personīgais pierakstu žurnāls" at bounding box center [183, 195] width 54 height 6
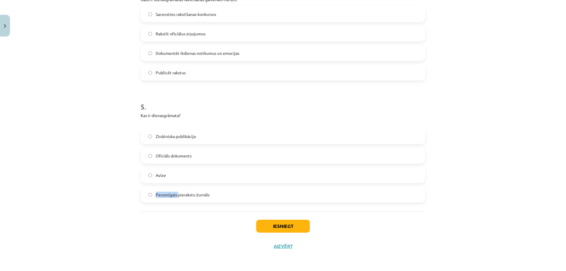
click at [179, 195] on span "Personīgais pierakstu žurnāls" at bounding box center [183, 195] width 54 height 6
click at [281, 222] on button "Iesniegt" at bounding box center [283, 226] width 54 height 13
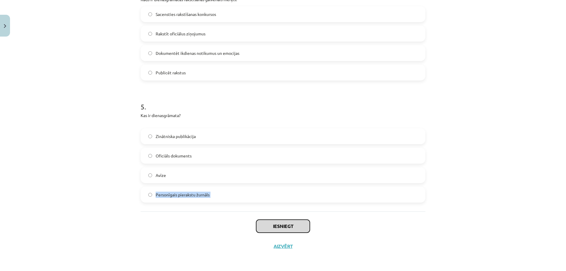
click at [281, 222] on button "Iesniegt" at bounding box center [283, 226] width 54 height 13
click at [278, 228] on button "Iesniegt" at bounding box center [283, 226] width 54 height 13
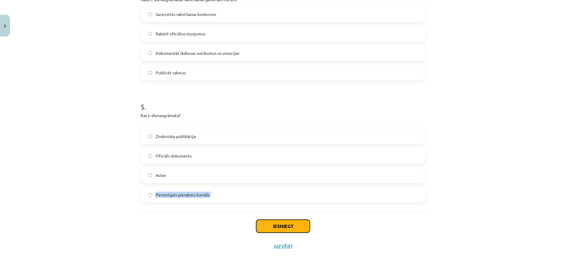
click at [278, 228] on button "Iesniegt" at bounding box center [283, 226] width 54 height 13
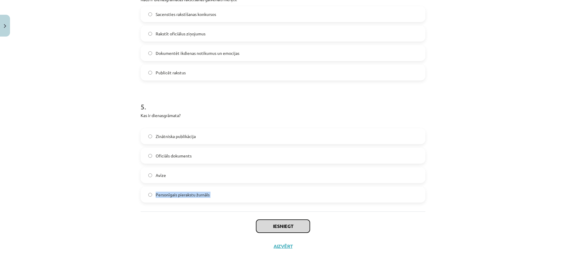
click at [278, 228] on button "Iesniegt" at bounding box center [283, 226] width 54 height 13
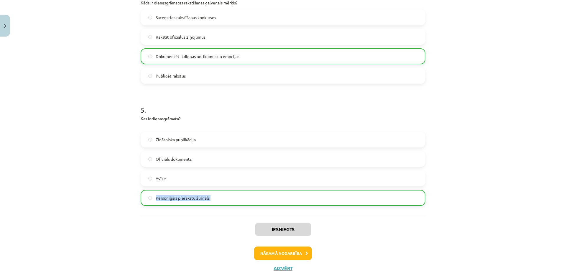
scroll to position [538, 0]
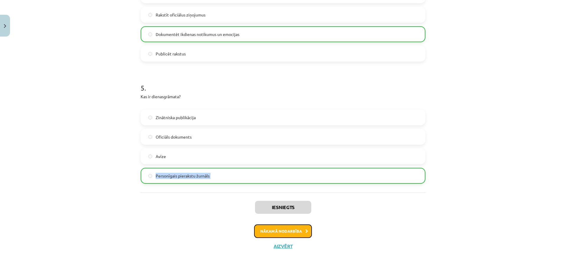
click at [266, 230] on button "Nākamā nodarbība" at bounding box center [283, 231] width 58 height 14
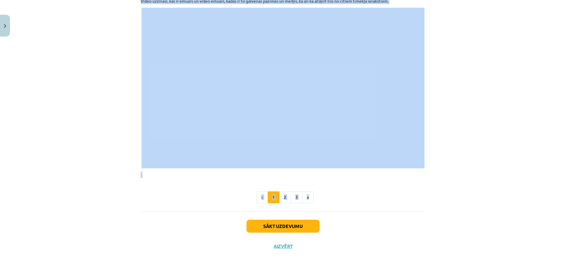
click at [266, 230] on div "8 XP Saņemsi Sarežģīts 74 pilda Apraksts Uzdevums Palīdzība Kolektīvā dienasgrā…" at bounding box center [283, 35] width 292 height 442
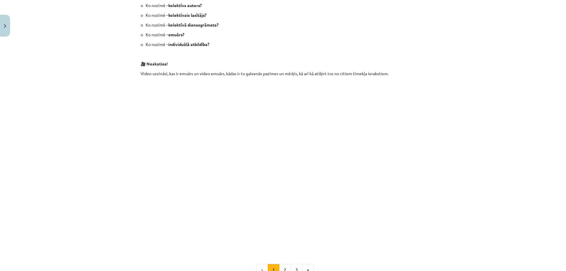
scroll to position [235, 0]
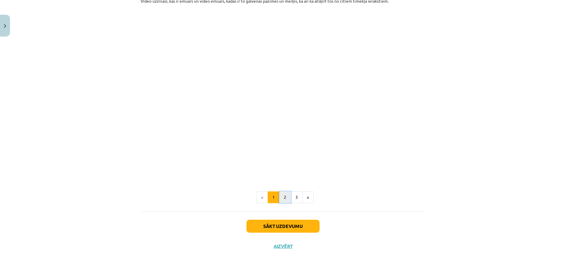
click at [279, 195] on button "2" at bounding box center [285, 197] width 12 height 12
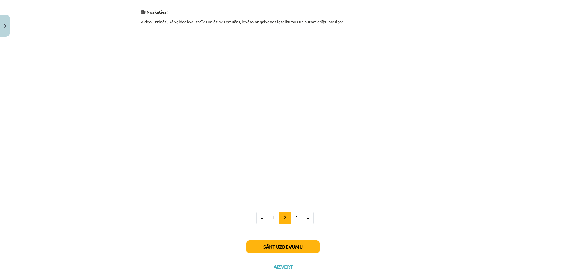
click at [276, 194] on p at bounding box center [283, 195] width 285 height 6
click at [298, 219] on button "3" at bounding box center [297, 219] width 12 height 12
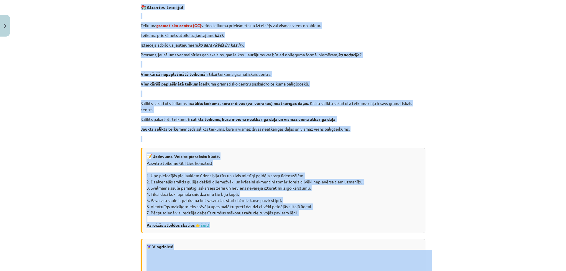
click at [298, 219] on div "📝 Uzdevums. Veic to pierakstu kladē. Pasvītro teikumu GC! Liec komatus! 1. Upe …" at bounding box center [283, 190] width 285 height 85
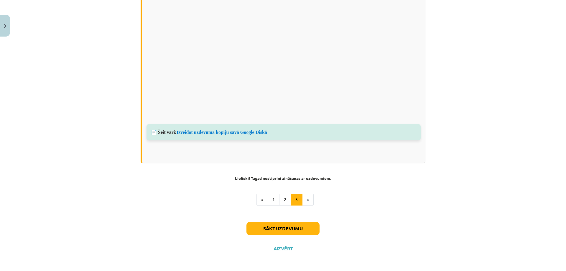
scroll to position [415, 0]
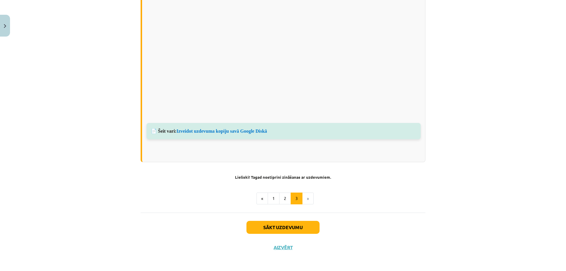
click at [303, 198] on li "»" at bounding box center [307, 198] width 11 height 12
click at [278, 227] on button "Sākt uzdevumu" at bounding box center [282, 227] width 73 height 13
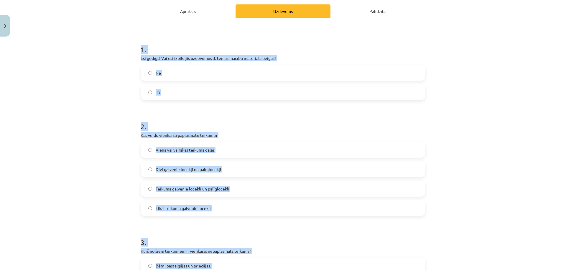
click at [278, 227] on form "1 . Esi godīgs! Vai esi izpildījis uzdevumus 3. tēmas mācību materiāla beigās? …" at bounding box center [283, 230] width 285 height 390
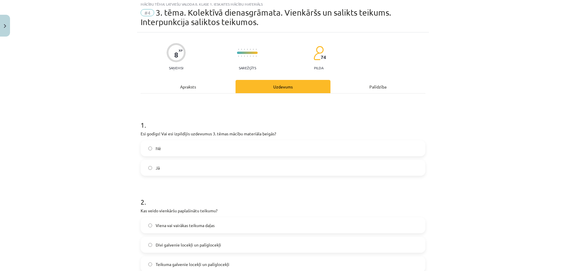
scroll to position [15, 0]
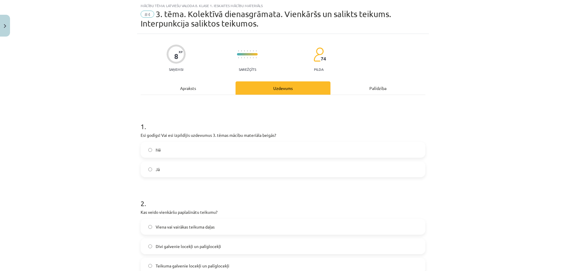
click at [160, 135] on p "Esi godīgs! Vai esi izpildījis uzdevumus 3. tēmas mācību materiāla beigās?" at bounding box center [283, 135] width 285 height 6
click at [87, 157] on div "Mācību tēma: Latviešu valoda 8. klase 1. ieskaites mācību materiāls #4 3. tēma.…" at bounding box center [283, 135] width 566 height 271
click at [86, 157] on div "Mācību tēma: Latviešu valoda 8. klase 1. ieskaites mācību materiāls #4 3. tēma.…" at bounding box center [283, 135] width 566 height 271
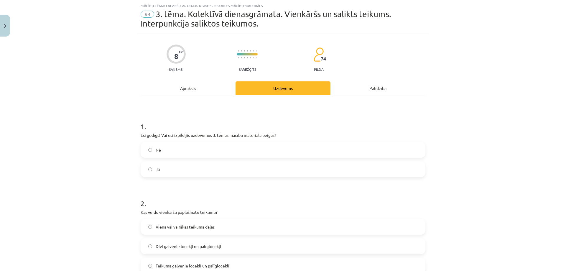
click at [86, 157] on div "Mācību tēma: Latviešu valoda 8. klase 1. ieskaites mācību materiāls #4 3. tēma.…" at bounding box center [283, 135] width 566 height 271
click at [162, 149] on label "Nē" at bounding box center [282, 149] width 283 height 15
click at [161, 149] on label "Nē" at bounding box center [282, 149] width 283 height 15
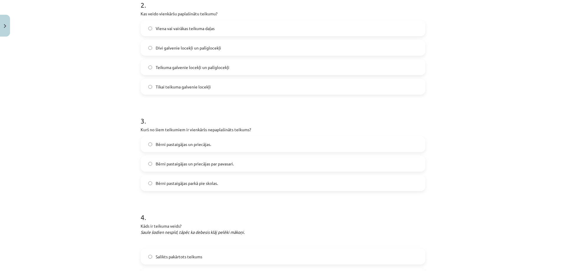
scroll to position [192, 0]
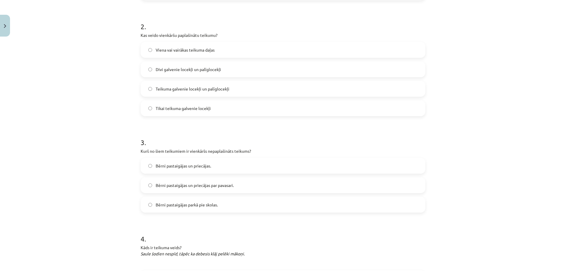
click at [174, 34] on p "Kas veido vienkāršu paplašinātu teikumu?" at bounding box center [283, 35] width 285 height 6
click at [166, 50] on span "Viena vai vairākas teikuma daļas" at bounding box center [185, 50] width 59 height 6
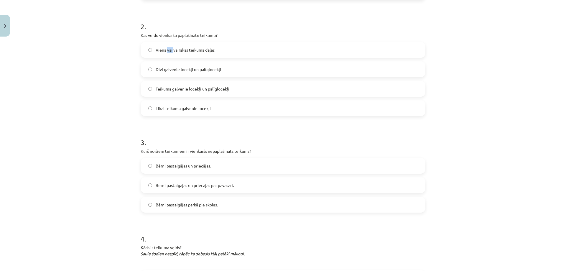
click at [166, 50] on span "Viena vai vairākas teikuma daļas" at bounding box center [185, 50] width 59 height 6
click at [164, 72] on span "Divi galvenie locekļi un palīglocekļi" at bounding box center [188, 69] width 65 height 6
click at [163, 71] on span "Divi galvenie locekļi un palīglocekļi" at bounding box center [188, 69] width 65 height 6
click at [162, 71] on span "Divi galvenie locekļi un palīglocekļi" at bounding box center [188, 69] width 65 height 6
click at [162, 70] on span "Divi galvenie locekļi un palīglocekļi" at bounding box center [188, 69] width 65 height 6
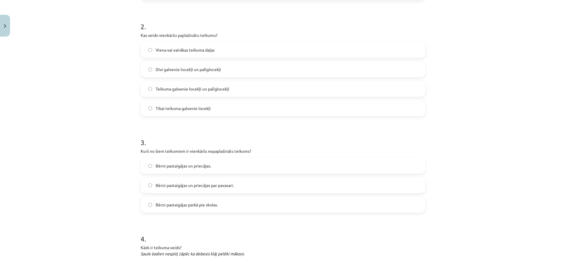
click at [162, 70] on span "Divi galvenie locekļi un palīglocekļi" at bounding box center [188, 69] width 65 height 6
click at [163, 88] on span "Teikuma galvenie locekļi un palīglocekļi" at bounding box center [193, 89] width 74 height 6
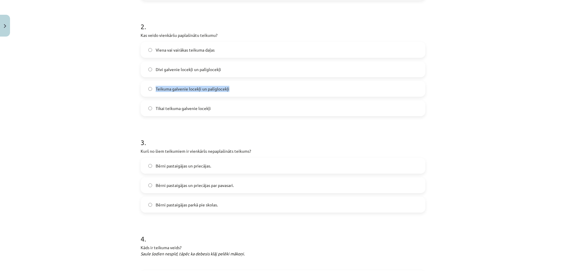
click at [163, 88] on span "Teikuma galvenie locekļi un palīglocekļi" at bounding box center [193, 89] width 74 height 6
click at [167, 108] on span "Tikai teikuma galvenie locekļi" at bounding box center [183, 108] width 55 height 6
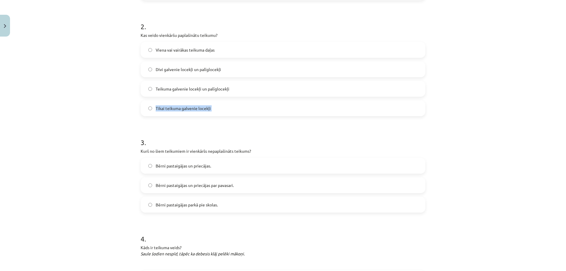
click at [167, 108] on span "Tikai teikuma galvenie locekļi" at bounding box center [183, 108] width 55 height 6
click at [173, 86] on span "Teikuma galvenie locekļi un palīglocekļi" at bounding box center [193, 89] width 74 height 6
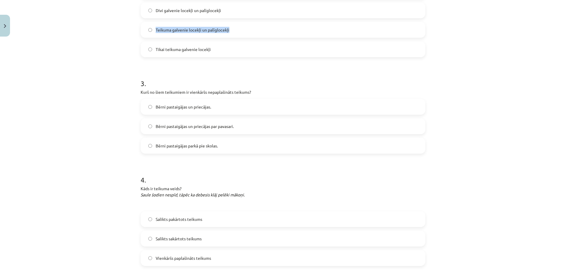
scroll to position [221, 0]
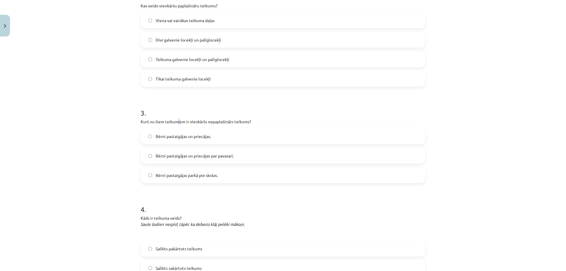
click at [176, 121] on p "Kurš no šiem teikumiem ir vienkāršs nepaplašināts teikums?" at bounding box center [283, 121] width 285 height 6
click at [173, 135] on span "Bērni pastaigājas un priecājas." at bounding box center [183, 136] width 55 height 6
click at [171, 135] on span "Bērni pastaigājas un priecājas." at bounding box center [183, 136] width 55 height 6
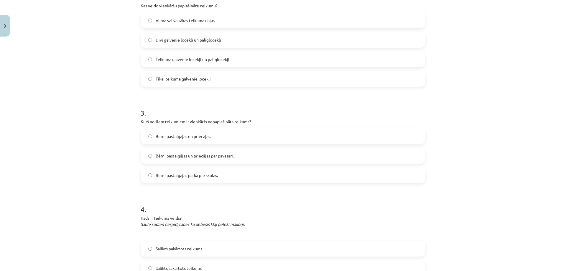
click at [171, 135] on span "Bērni pastaigājas un priecājas." at bounding box center [183, 136] width 55 height 6
click at [169, 138] on span "Bērni pastaigājas un priecājas." at bounding box center [183, 136] width 55 height 6
click at [168, 138] on span "Bērni pastaigājas un priecājas." at bounding box center [183, 136] width 55 height 6
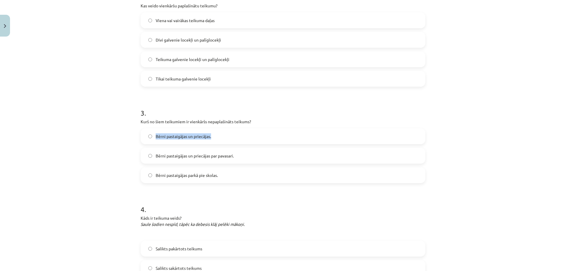
click at [168, 138] on span "Bērni pastaigājas un priecājas." at bounding box center [183, 136] width 55 height 6
click at [166, 138] on span "Bērni pastaigājas un priecājas." at bounding box center [183, 136] width 55 height 6
click at [172, 154] on span "Bērni pastaigājas un priecājas par pavasari." at bounding box center [195, 156] width 78 height 6
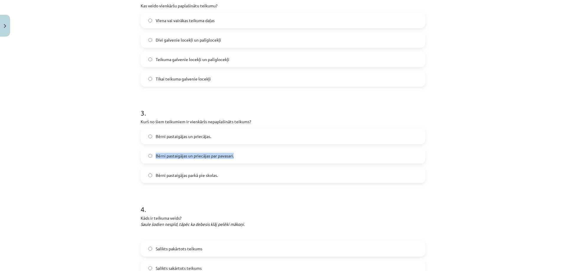
click at [172, 154] on span "Bērni pastaigājas un priecājas par pavasari." at bounding box center [195, 156] width 78 height 6
click at [177, 172] on span "Bērni pastaigājas parkā pie skolas." at bounding box center [187, 175] width 62 height 6
click at [176, 172] on span "Bērni pastaigājas parkā pie skolas." at bounding box center [187, 175] width 62 height 6
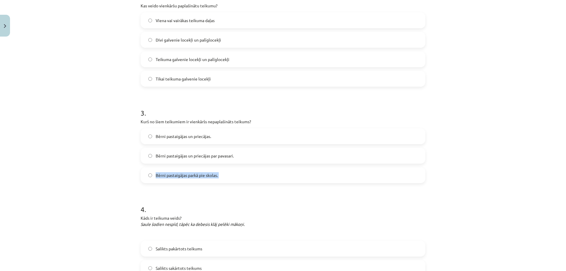
click at [176, 172] on span "Bērni pastaigājas parkā pie skolas." at bounding box center [187, 175] width 62 height 6
click at [174, 131] on label "Bērni pastaigājas un priecājas." at bounding box center [282, 136] width 283 height 15
click at [174, 132] on label "Bērni pastaigājas un priecājas." at bounding box center [282, 136] width 283 height 15
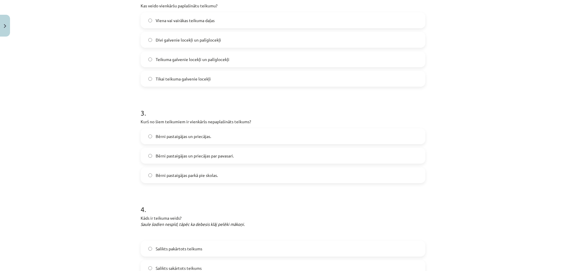
click at [174, 132] on label "Bērni pastaigājas un priecājas." at bounding box center [282, 136] width 283 height 15
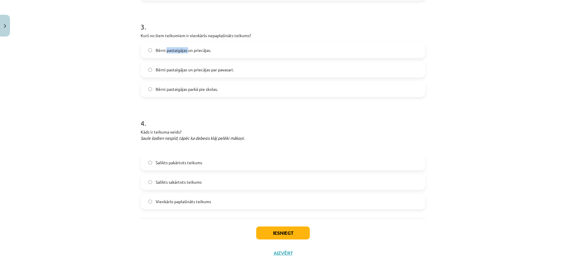
scroll to position [314, 0]
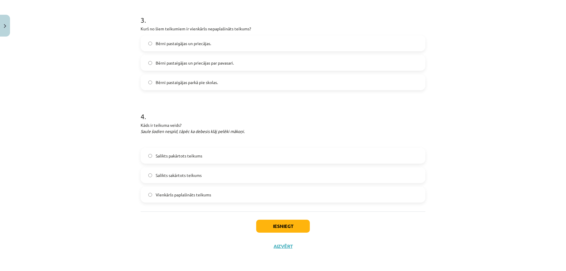
click at [172, 130] on em "Saule šodien nespīd, tāpēc ka debesis klāj pelēki mākoņi." at bounding box center [193, 130] width 104 height 5
click at [159, 158] on span "Salikts pakārtots teikums" at bounding box center [179, 156] width 47 height 6
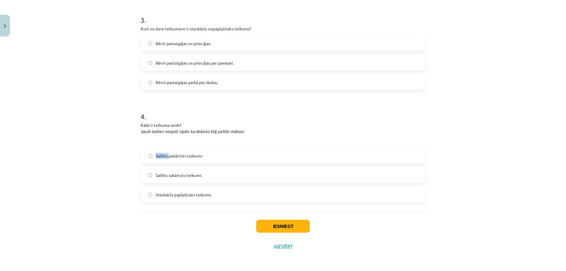
click at [159, 158] on span "Salikts pakārtots teikums" at bounding box center [179, 156] width 47 height 6
click at [160, 179] on label "Salikts sakārtots teikums" at bounding box center [282, 175] width 283 height 15
click at [159, 178] on label "Salikts sakārtots teikums" at bounding box center [282, 175] width 283 height 15
click at [160, 194] on span "Vienkāršs paplašināts teikums" at bounding box center [183, 195] width 55 height 6
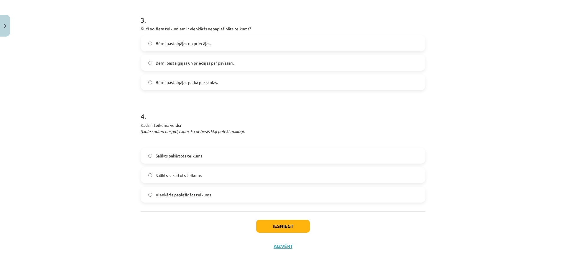
click at [160, 194] on span "Vienkāršs paplašināts teikums" at bounding box center [183, 195] width 55 height 6
click at [161, 123] on p "Kāds ir teikuma veids? Saule šodien nespīd, tāpēc ka debesis klāj pelēki mākoņi." at bounding box center [283, 128] width 285 height 12
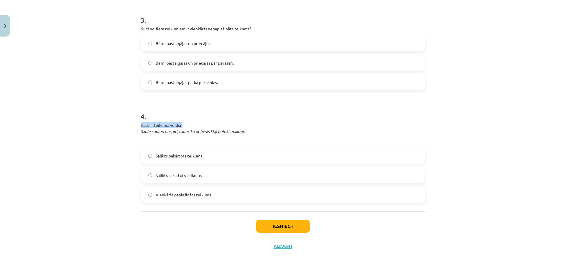
click at [168, 158] on span "Salikts pakārtots teikums" at bounding box center [179, 156] width 47 height 6
click at [273, 223] on button "Iesniegt" at bounding box center [283, 226] width 54 height 13
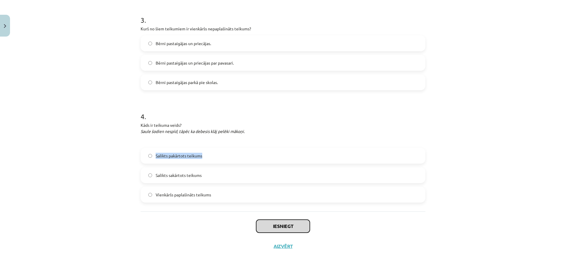
click at [272, 223] on button "Iesniegt" at bounding box center [283, 226] width 54 height 13
click at [273, 222] on button "Iesniegt" at bounding box center [283, 226] width 54 height 13
click at [274, 222] on button "Iesniegt" at bounding box center [283, 226] width 54 height 13
click at [275, 223] on button "Iesniegt" at bounding box center [283, 226] width 54 height 13
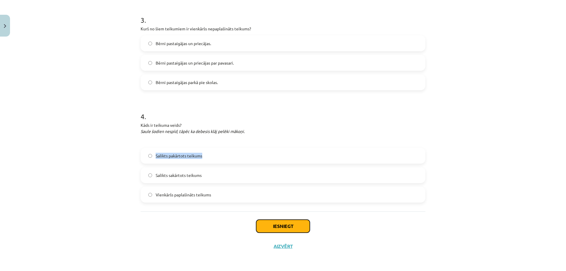
click at [276, 224] on button "Iesniegt" at bounding box center [283, 226] width 54 height 13
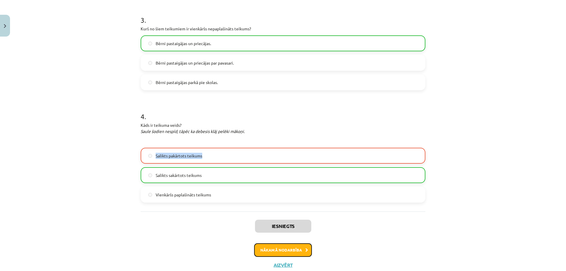
click at [266, 252] on button "Nākamā nodarbība" at bounding box center [283, 250] width 58 height 14
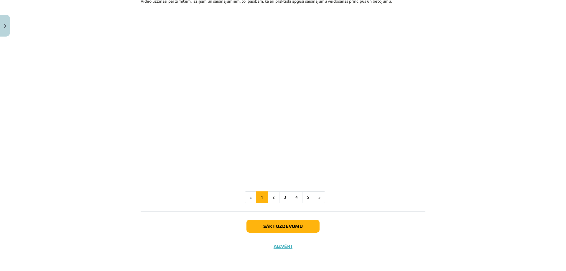
click at [266, 252] on div "Sākt uzdevumu Aizvērt" at bounding box center [283, 231] width 285 height 41
click at [268, 195] on button "2" at bounding box center [274, 198] width 12 height 12
click at [268, 178] on div "Rakstveida saziņas žanri. Zīmīte, īsziņa, vēstule. Vārdu saīsinājumi. 🎥 Noskati…" at bounding box center [283, 64] width 285 height 228
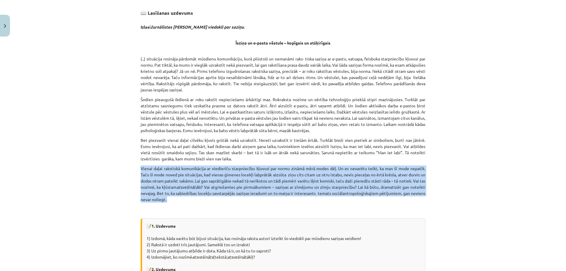
click at [268, 195] on p "Vienai daļai rakstiskā komunikācija ar viedierīču starpniecību kļuvusi par norm…" at bounding box center [283, 183] width 285 height 37
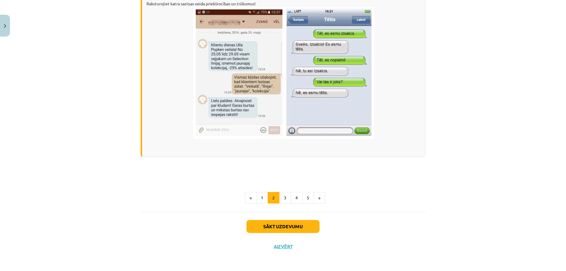
scroll to position [369, 0]
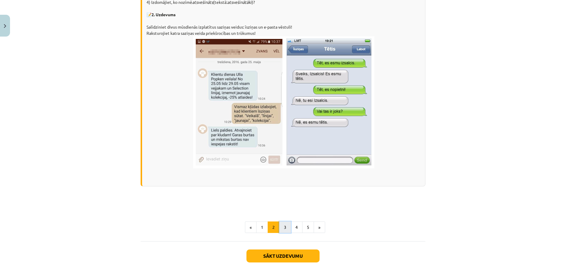
click at [283, 226] on button "3" at bounding box center [285, 227] width 12 height 12
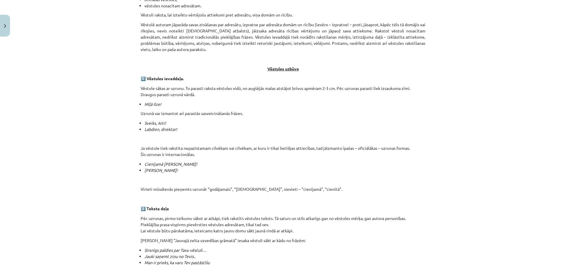
click at [284, 226] on p "Pēc uzrunas, pirmo teikumu sākot ar atkāpi, tiek rakstīts vēstules teksts. Tā s…" at bounding box center [283, 224] width 285 height 19
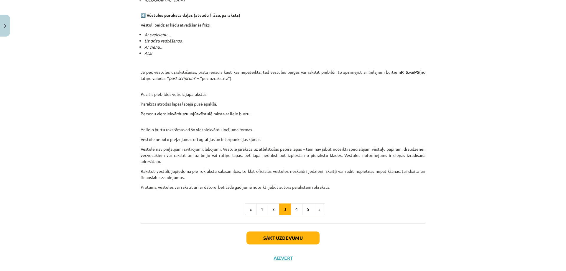
scroll to position [515, 0]
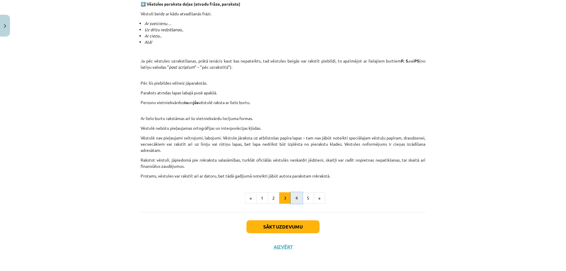
click at [297, 199] on button "4" at bounding box center [297, 198] width 12 height 12
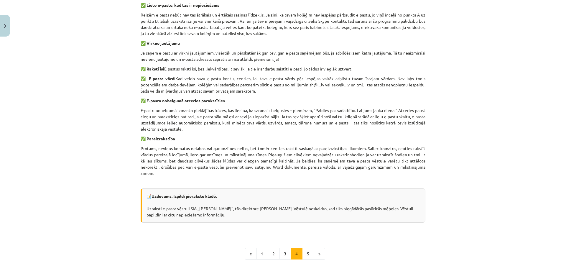
click at [297, 199] on div "E-pasta vēstules Ieteikumi e-pasta vēstuļu izveidei ✅ E-pasta temats Vienmēr, u…" at bounding box center [283, 26] width 285 height 467
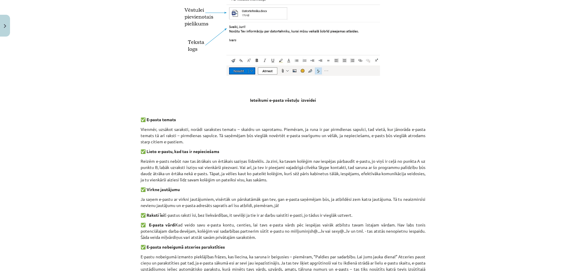
click at [297, 199] on div "E-pasta vēstules Ieteikumi e-pasta vēstuļu izveidei ✅ E-pasta temats Vienmēr, u…" at bounding box center [283, 160] width 285 height 442
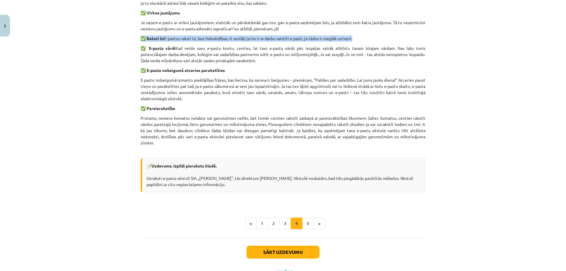
scroll to position [378, 0]
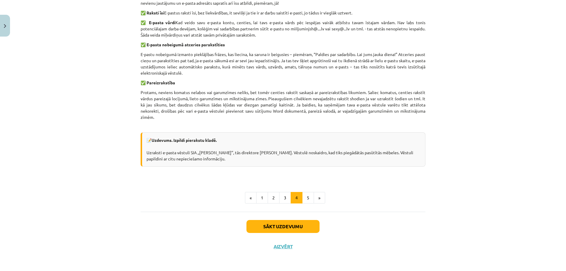
click at [65, 72] on div "Mācību tēma: Latviešu valoda 8. klase 1. ieskaites mācību materiāls #5 4. tēma.…" at bounding box center [283, 135] width 566 height 271
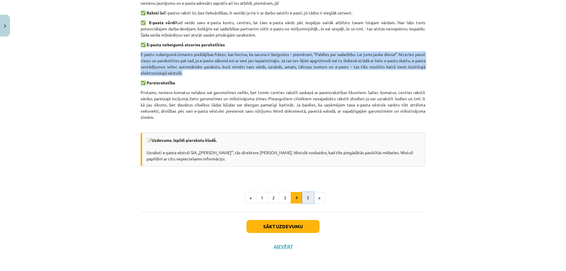
click at [302, 196] on button "5" at bounding box center [308, 198] width 12 height 12
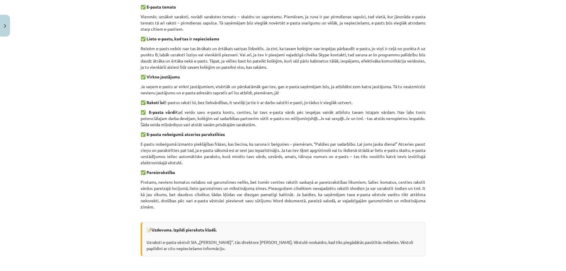
click at [301, 196] on div "E-pasta vēstules Ieteikumi e-pasta vēstuļu izveidei ✅ E-pasta temats Vienmēr, u…" at bounding box center [283, 47] width 285 height 442
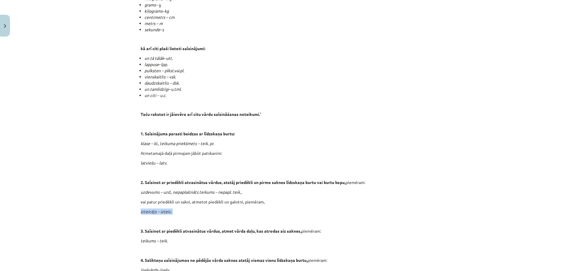
scroll to position [177, 0]
click at [75, 143] on div "Mācību tēma: Latviešu valoda 8. klase 1. ieskaites mācību materiāls #5 4. tēma.…" at bounding box center [283, 135] width 566 height 271
click at [75, 142] on div "Mācību tēma: Latviešu valoda 8. klase 1. ieskaites mācību materiāls #5 4. tēma.…" at bounding box center [283, 135] width 566 height 271
click at [108, 132] on div "Mācību tēma: Latviešu valoda 8. klase 1. ieskaites mācību materiāls #5 4. tēma.…" at bounding box center [283, 135] width 566 height 271
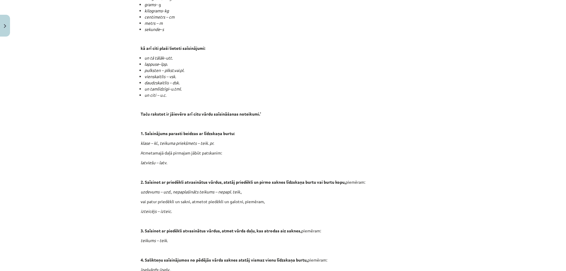
click at [108, 132] on div "Mācību tēma: Latviešu valoda 8. klase 1. ieskaites mācību materiāls #5 4. tēma.…" at bounding box center [283, 135] width 566 height 271
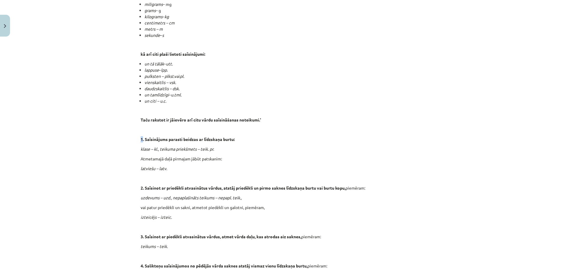
scroll to position [121, 0]
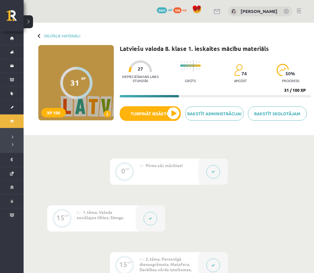
drag, startPoint x: 167, startPoint y: 233, endPoint x: 212, endPoint y: 138, distance: 104.8
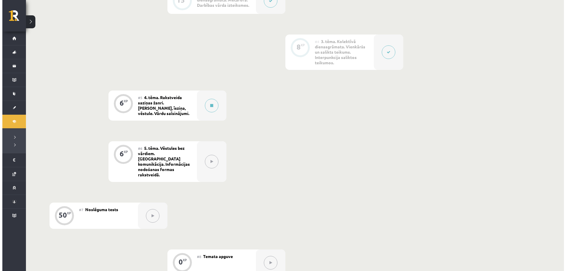
scroll to position [265, 0]
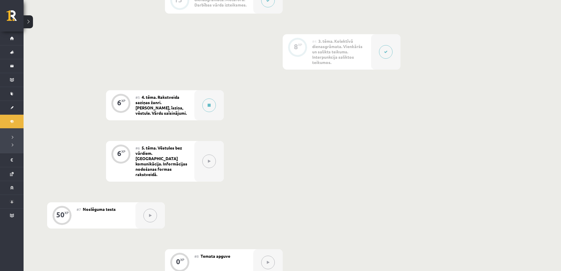
click at [166, 100] on span "4. tēma. Rakstveida saziņas žanri. [PERSON_NAME], īsziņa, vēstule. Vārdu saīsin…" at bounding box center [161, 104] width 51 height 21
click at [196, 98] on div at bounding box center [208, 105] width 29 height 30
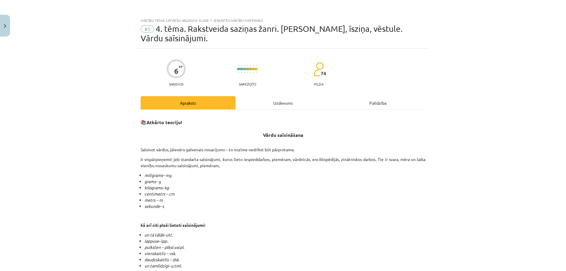
click at [196, 98] on div "Mācību tēma: Latviešu valoda 8. klase 1. ieskaites mācību materiāls #5 4. tēma.…" at bounding box center [283, 135] width 566 height 271
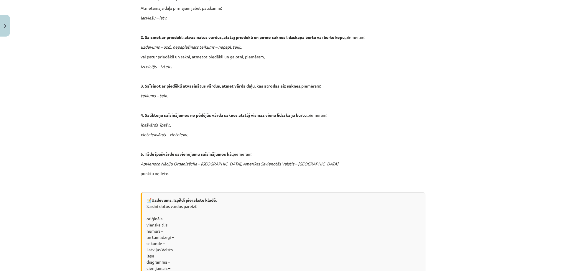
scroll to position [354, 0]
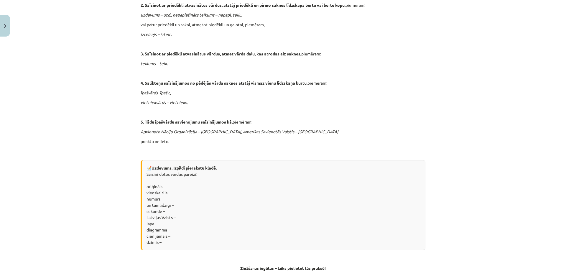
click at [314, 166] on div "📝 Uzdevums. Izpildi pierakstu kladē. Saīsini dotos vārdus pareizi: [PERSON_NAME…" at bounding box center [283, 205] width 285 height 90
click at [314, 168] on div "📝 Uzdevums. Izpildi pierakstu kladē. Saīsini dotos vārdus pareizi: [PERSON_NAME…" at bounding box center [283, 205] width 285 height 90
click at [314, 166] on div "📝 Uzdevums. Izpildi pierakstu kladē. Saīsini dotos vārdus pareizi: [PERSON_NAME…" at bounding box center [283, 205] width 285 height 90
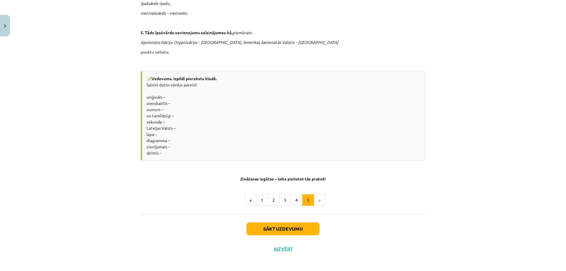
scroll to position [445, 0]
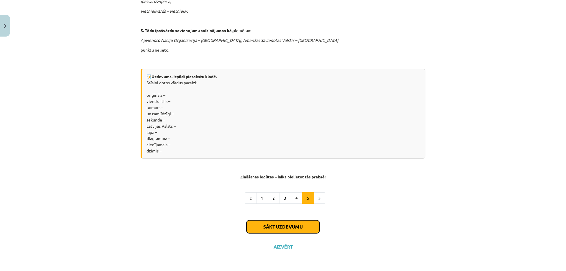
click at [266, 228] on button "Sākt uzdevumu" at bounding box center [282, 226] width 73 height 13
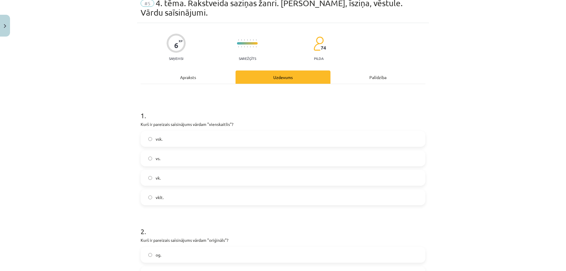
click at [266, 228] on h1 "2 ." at bounding box center [283, 226] width 285 height 18
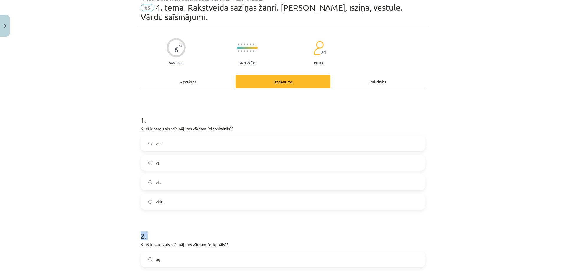
scroll to position [15, 0]
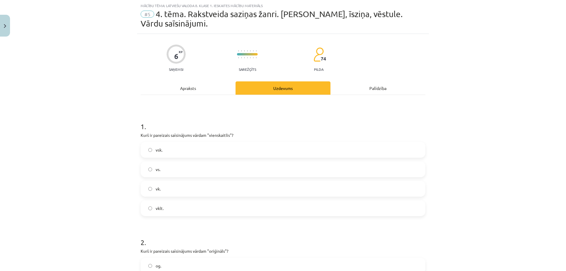
click at [94, 170] on div "Mācību tēma: Latviešu valoda 8. klase 1. ieskaites mācību materiāls #5 4. tēma.…" at bounding box center [283, 135] width 566 height 271
click at [213, 134] on p "Kurš ir pareizais saīsinājums vārdam "vienskaitlis"?" at bounding box center [283, 135] width 285 height 6
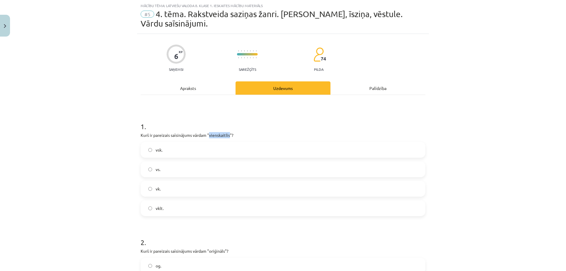
click at [213, 134] on p "Kurš ir pareizais saīsinājums vārdam "vienskaitlis"?" at bounding box center [283, 135] width 285 height 6
copy div "Kurš ir pareizais saīsinājums vārdam "vienskaitlis"?"
click at [157, 151] on span "vsk." at bounding box center [159, 150] width 7 height 6
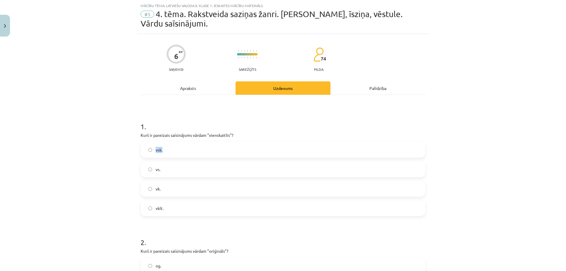
copy span "vsk."
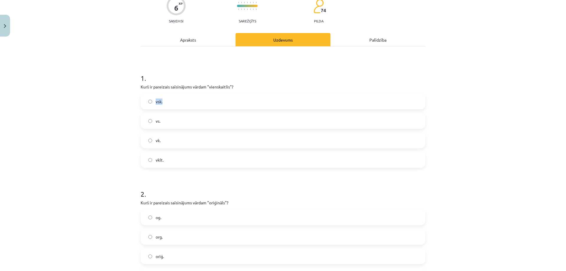
scroll to position [133, 0]
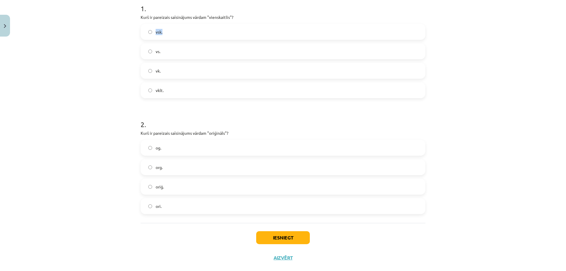
click at [166, 133] on p "Kurš ir pareizais saīsinājums vārdam "oriģināls"?" at bounding box center [283, 133] width 285 height 6
copy div "Kurš ir pareizais saīsinājums vārdam "oriģināls"?"
click at [86, 183] on div "Mācību tēma: Latviešu valoda 8. klase 1. ieskaites mācību materiāls #5 4. tēma.…" at bounding box center [283, 135] width 566 height 271
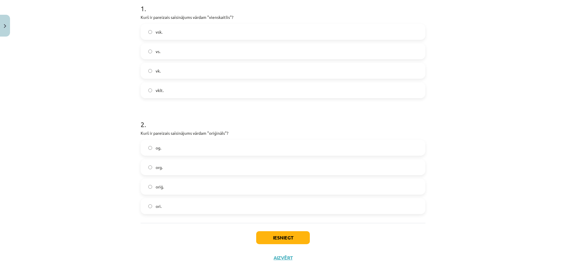
click at [86, 183] on div "Mācību tēma: Latviešu valoda 8. klase 1. ieskaites mācību materiāls #5 4. tēma.…" at bounding box center [283, 135] width 566 height 271
click at [180, 197] on div "og. org. oriģ. ori." at bounding box center [283, 177] width 285 height 74
click at [281, 235] on button "Iesniegt" at bounding box center [283, 237] width 54 height 13
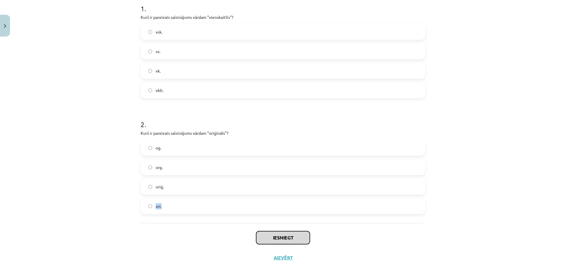
click at [281, 235] on button "Iesniegt" at bounding box center [283, 237] width 54 height 13
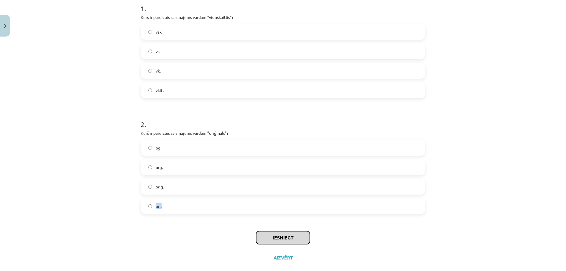
click at [281, 235] on button "Iesniegt" at bounding box center [283, 237] width 54 height 13
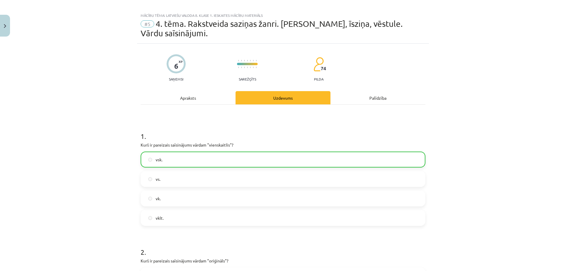
scroll to position [0, 0]
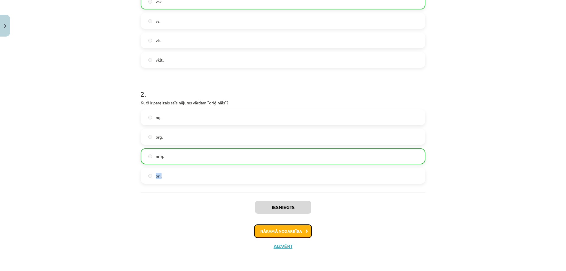
click at [275, 227] on button "Nākamā nodarbība" at bounding box center [283, 231] width 58 height 14
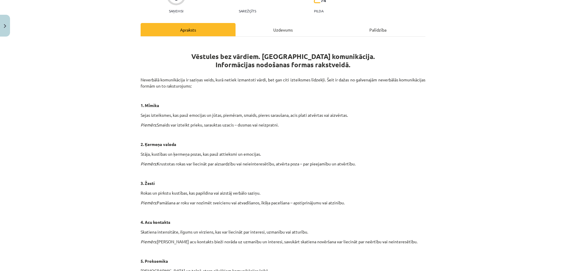
click at [275, 227] on div "Vēstules bez vārdiem. [GEOGRAPHIC_DATA] komunikācija. Informācijas nodošanas fo…" at bounding box center [283, 263] width 285 height 443
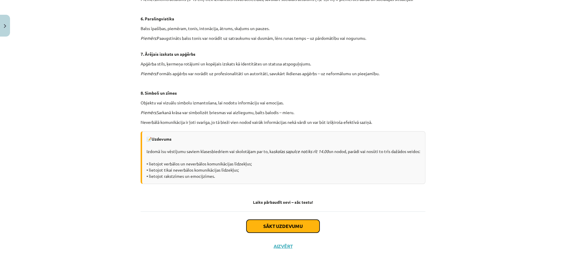
click at [276, 227] on button "Sākt uzdevumu" at bounding box center [282, 226] width 73 height 13
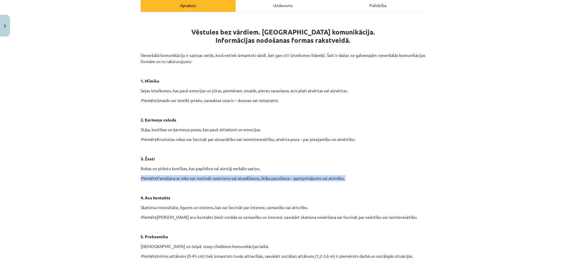
click at [276, 227] on div "6 XP Saņemsi Sarežģīts 74 pilda Apraksts Uzdevums Palīdzība Vēstules bez vārdie…" at bounding box center [283, 232] width 292 height 562
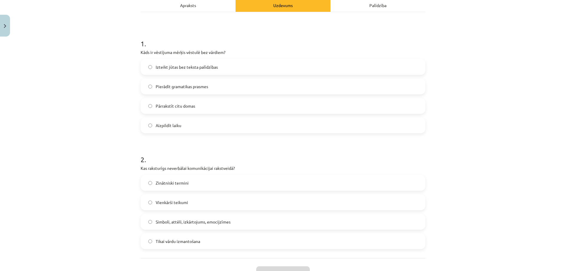
click at [276, 227] on div "2 . Kas raksturīgs neverbālai komunikācijai rakstveidā? Zinātniski termini  Vie…" at bounding box center [283, 197] width 285 height 104
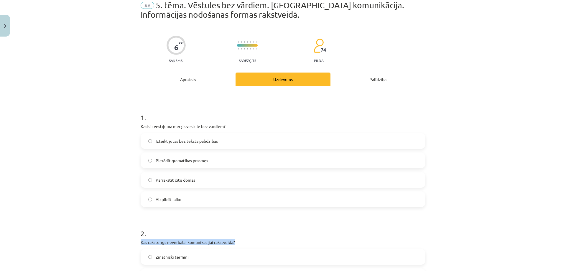
scroll to position [15, 0]
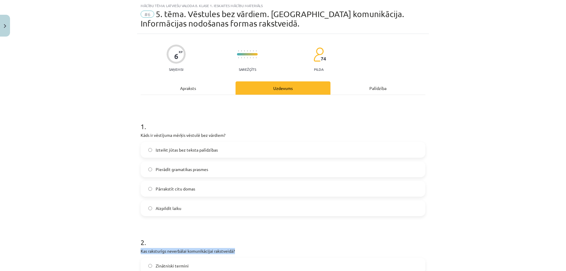
click at [153, 132] on p "Kāds ir vēstījuma mērķis vēstulē bez vārdiem?" at bounding box center [283, 135] width 285 height 6
click at [153, 133] on p "Kāds ir vēstījuma mērķis vēstulē bez vārdiem?" at bounding box center [283, 135] width 285 height 6
copy div "Kāds ir vēstījuma mērķis vēstulē bez vārdiem?"
click at [168, 147] on span "Izteikt jūtas bez teksta palīdzības" at bounding box center [187, 150] width 62 height 6
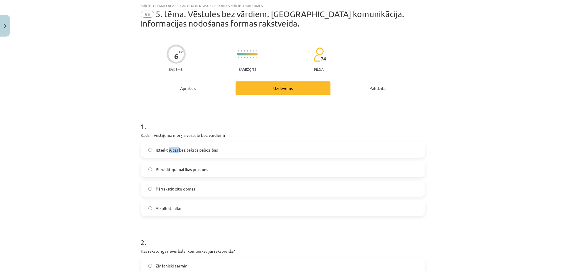
click at [168, 147] on span "Izteikt jūtas bez teksta palīdzības" at bounding box center [187, 150] width 62 height 6
copy span "Izteikt jūtas bez teksta palīdzības"
click at [173, 168] on span "Pierādīt gramatikas prasmes" at bounding box center [182, 169] width 52 height 6
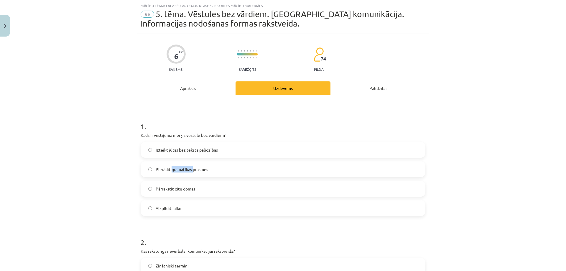
click at [173, 168] on span "Pierādīt gramatikas prasmes" at bounding box center [182, 169] width 52 height 6
copy span "Pierādīt gramatikas prasmes"
click at [167, 188] on span "Pārrakstīt citu domas" at bounding box center [175, 189] width 39 height 6
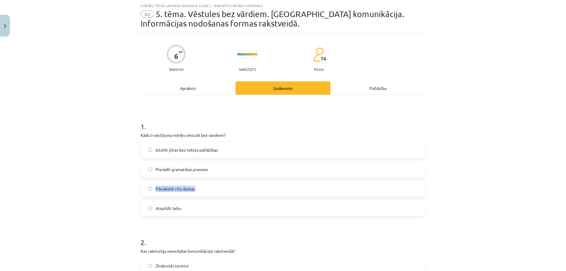
copy span "Pārrakstīt citu domas"
click at [164, 207] on span "Aizpildīt laiku" at bounding box center [169, 208] width 26 height 6
click at [165, 207] on span "Aizpildīt laiku" at bounding box center [169, 208] width 26 height 6
copy span "Aizpildīt laiku"
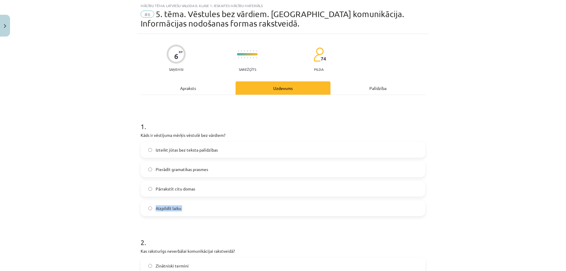
click at [156, 149] on span "Izteikt jūtas bez teksta palīdzības" at bounding box center [187, 150] width 62 height 6
drag, startPoint x: 154, startPoint y: 149, endPoint x: 164, endPoint y: 156, distance: 12.1
click at [156, 151] on span "Izteikt jūtas bez teksta palīdzības" at bounding box center [187, 150] width 62 height 6
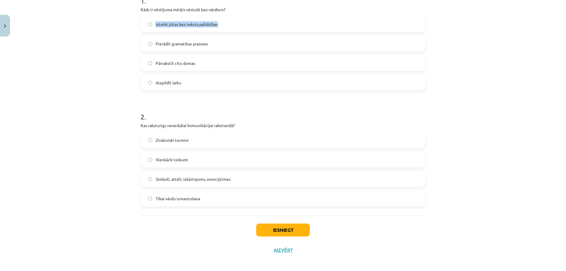
scroll to position [144, 0]
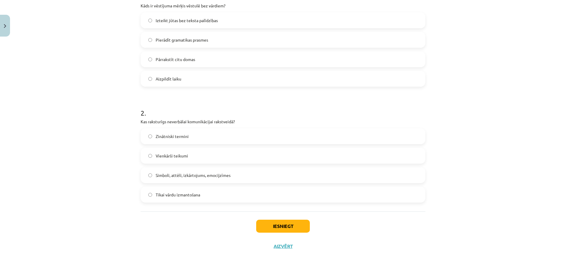
click at [169, 121] on p "Kas raksturīgs neverbālai komunikācijai rakstveidā?" at bounding box center [283, 121] width 285 height 6
copy div "Kas raksturīgs neverbālai komunikācijai rakstveidā?"
click at [172, 139] on span "Zinātniski termini" at bounding box center [172, 136] width 33 height 6
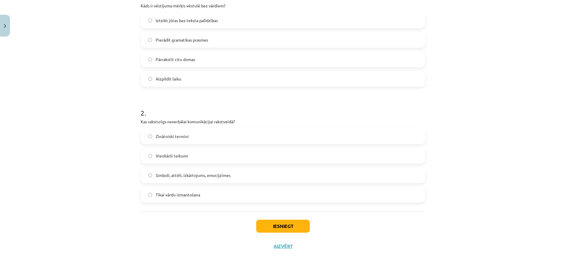
click at [172, 139] on span "Zinātniski termini" at bounding box center [172, 136] width 33 height 6
copy span "Zinātniski termini"
click at [177, 155] on span "Vienkārši teikumi" at bounding box center [172, 156] width 32 height 6
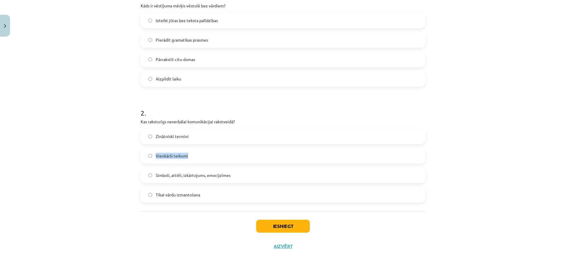
click at [177, 155] on span "Vienkārši teikumi" at bounding box center [172, 156] width 32 height 6
click at [167, 174] on span "Simboli, attēli, izkārtojums, emocijzīmes" at bounding box center [193, 175] width 75 height 6
click at [184, 193] on span "Tikai vārdu izmantošana" at bounding box center [178, 195] width 44 height 6
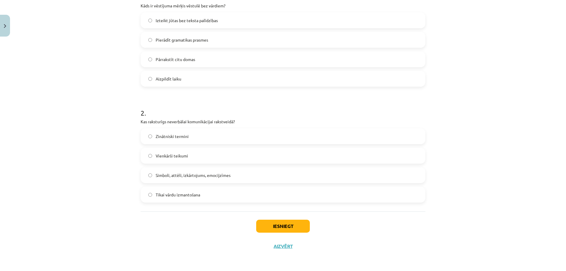
click at [184, 193] on span "Tikai vārdu izmantošana" at bounding box center [178, 195] width 44 height 6
click at [167, 172] on span "Simboli, attēli, izkārtojums, emocijzīmes" at bounding box center [193, 175] width 75 height 6
drag, startPoint x: 167, startPoint y: 172, endPoint x: 204, endPoint y: 194, distance: 43.0
click at [167, 172] on span "Simboli, attēli, izkārtojums, emocijzīmes" at bounding box center [193, 175] width 75 height 6
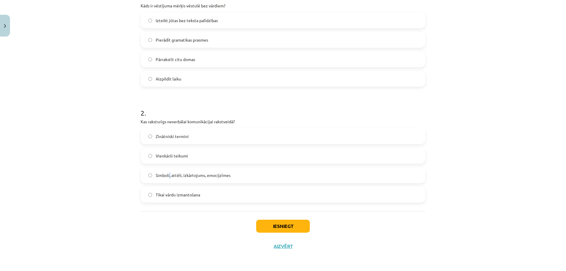
click at [188, 187] on div "Zinātniski termini  Vienkārši teikumi  Simboli, attēli, izkārtojums, emocijzīme…" at bounding box center [283, 165] width 285 height 74
click at [271, 226] on button "Iesniegt" at bounding box center [283, 226] width 54 height 13
drag, startPoint x: 271, startPoint y: 226, endPoint x: 274, endPoint y: 224, distance: 3.4
click at [272, 226] on button "Iesniegt" at bounding box center [283, 226] width 54 height 13
click at [274, 224] on button "Iesniegt" at bounding box center [283, 226] width 54 height 13
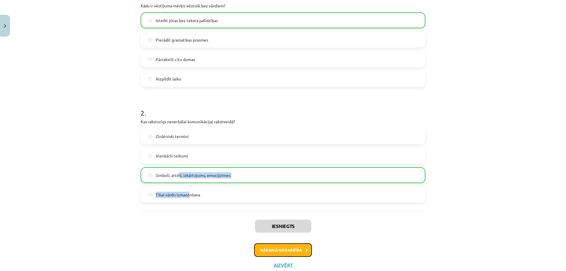
click at [277, 250] on button "Nākamā nodarbība" at bounding box center [283, 250] width 58 height 14
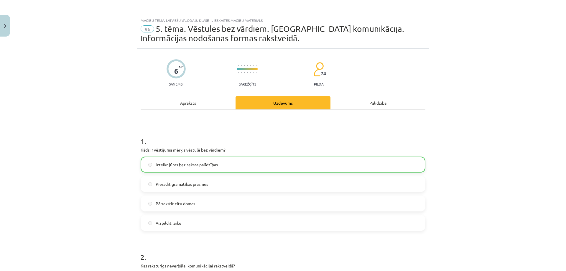
click at [277, 250] on div "6 XP Saņemsi Sarežģīts 74 pilda Apraksts Uzdevums Palīdzība 1 . Kāds ir vēstīju…" at bounding box center [283, 234] width 292 height 370
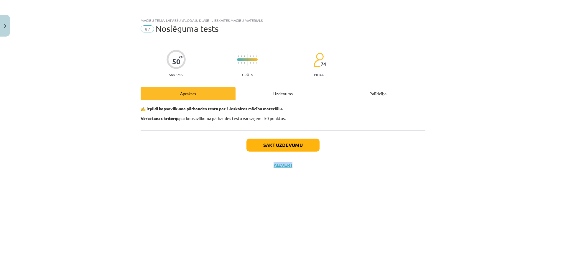
click at [277, 250] on div "50 XP Saņemsi Grūts 74 pilda Apraksts Uzdevums Palīdzība ✍️ Izpildi kopsavilkum…" at bounding box center [283, 147] width 292 height 217
click at [269, 145] on button "Sākt uzdevumu" at bounding box center [282, 144] width 73 height 13
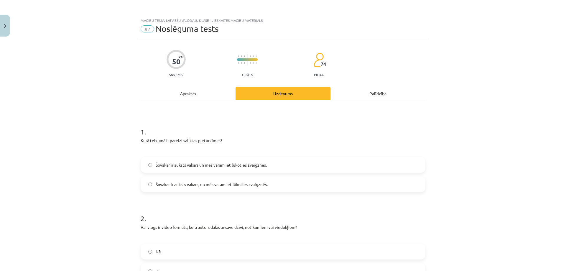
click at [262, 147] on div "Kurā teikumā ir pareizi saliktas pieturzīmes?" at bounding box center [283, 145] width 285 height 16
click at [197, 143] on p "Kurā teikumā ir pareizi saliktas pieturzīmes?" at bounding box center [283, 140] width 285 height 6
click at [197, 140] on p "Kurā teikumā ir pareizi saliktas pieturzīmes?" at bounding box center [283, 140] width 285 height 6
click at [197, 139] on p "Kurā teikumā ir pareizi saliktas pieturzīmes?" at bounding box center [283, 140] width 285 height 6
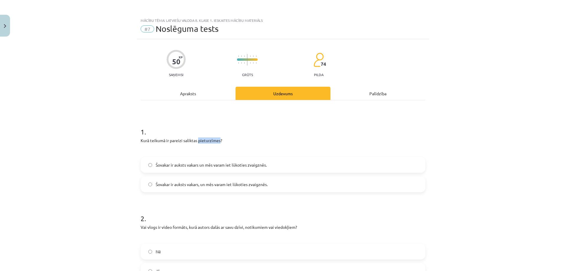
click at [197, 139] on p "Kurā teikumā ir pareizi saliktas pieturzīmes?" at bounding box center [283, 140] width 285 height 6
click at [174, 165] on span "Šovakar ir auksts vakars un mēs varam iet lūkoties zvaigznēs." at bounding box center [211, 165] width 111 height 6
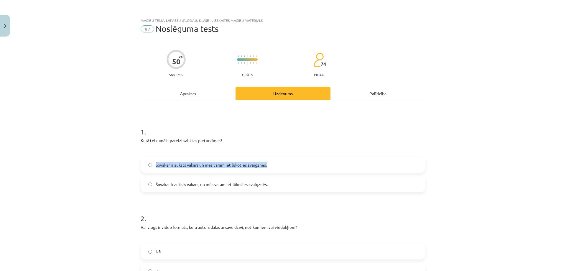
click at [172, 181] on span "Šovakar ir auksts vakars, un mēs varam iet lūkoties zvaigznēs." at bounding box center [212, 184] width 112 height 6
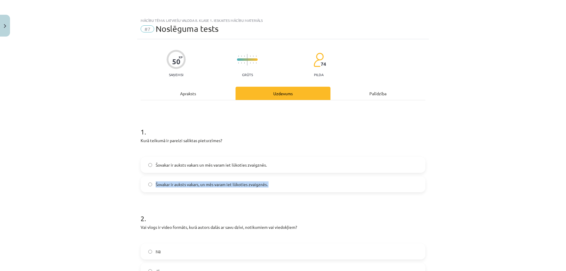
click at [183, 164] on span "Šovakar ir auksts vakars un mēs varam iet lūkoties zvaigznēs." at bounding box center [211, 165] width 111 height 6
drag, startPoint x: 183, startPoint y: 164, endPoint x: 187, endPoint y: 171, distance: 8.2
click at [183, 165] on span "Šovakar ir auksts vakars un mēs varam iet lūkoties zvaigznēs." at bounding box center [211, 165] width 111 height 6
click at [191, 174] on div "Šovakar ir auksts vakars un mēs varam iet lūkoties zvaigznēs. Šovakar ir auksts…" at bounding box center [283, 174] width 285 height 35
click at [174, 165] on span "Šovakar ir auksts vakars un mēs varam iet lūkoties zvaigznēs." at bounding box center [211, 165] width 111 height 6
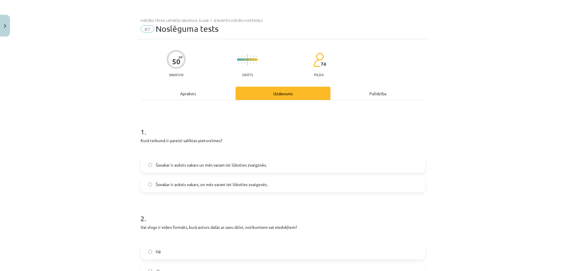
click at [174, 165] on span "Šovakar ir auksts vakars un mēs varam iet lūkoties zvaigznēs." at bounding box center [211, 165] width 111 height 6
click at [109, 169] on div "Mācību tēma: Latviešu valoda 8. klase 1. ieskaites mācību materiāls #7 Noslēgum…" at bounding box center [283, 135] width 566 height 271
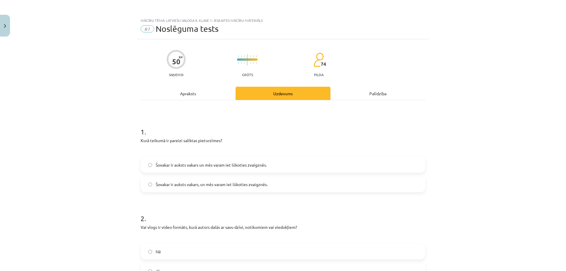
click at [176, 184] on span "Šovakar ir auksts vakars, un mēs varam iet lūkoties zvaigznēs." at bounding box center [212, 184] width 112 height 6
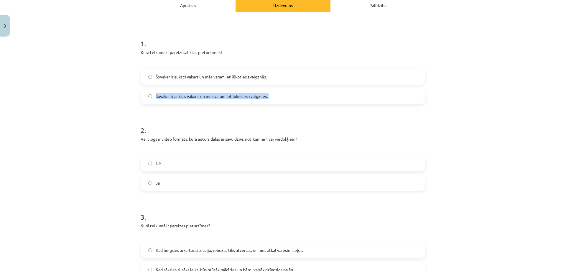
scroll to position [88, 0]
click at [162, 136] on p "Vai vlogs ir video formāts, kurā autors dalās ar savu dzīvi, notikumiem vai vie…" at bounding box center [283, 139] width 285 height 6
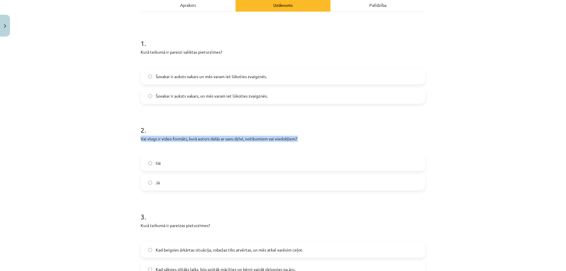
click at [152, 161] on label "Nē" at bounding box center [282, 163] width 283 height 15
click at [149, 175] on div "Jā" at bounding box center [283, 182] width 285 height 16
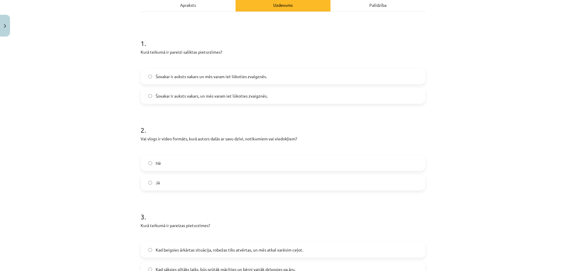
click at [149, 175] on div "Jā" at bounding box center [283, 182] width 285 height 16
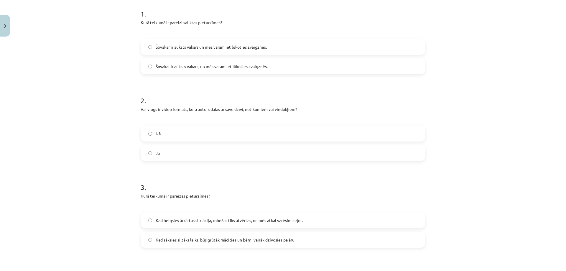
click at [156, 151] on span "Jā" at bounding box center [158, 153] width 4 height 6
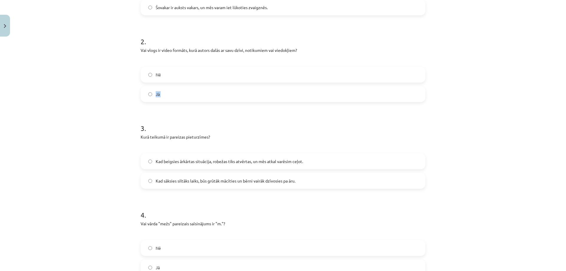
click at [162, 136] on p "Kurā teikumā ir pareizas pieturzīmes?" at bounding box center [283, 137] width 285 height 6
click at [165, 159] on span "Kad beigsies ārkārtas situācija, robežas tiks atvērtas, un mēs atkal varēsim ce…" at bounding box center [229, 161] width 147 height 6
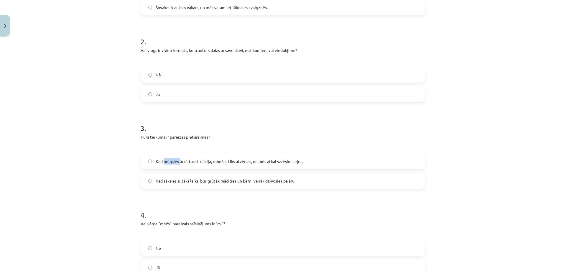
click at [165, 159] on span "Kad beigsies ārkārtas situācija, robežas tiks atvērtas, un mēs atkal varēsim ce…" at bounding box center [229, 161] width 147 height 6
click at [175, 175] on label "Kad sāksies siltāks laiks, būs grūtāk mācīties un bērni vairāk dzīvosies pa āru." at bounding box center [282, 180] width 283 height 15
click at [93, 159] on div "Mācību tēma: Latviešu valoda 8. klase 1. ieskaites mācību materiāls #7 Noslēgum…" at bounding box center [283, 135] width 566 height 271
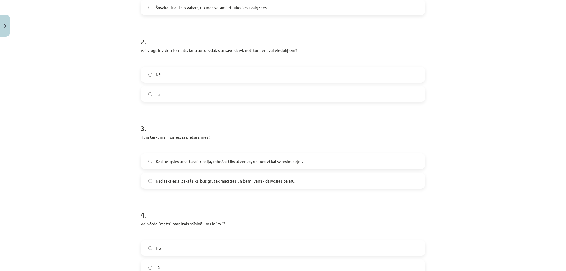
click at [93, 159] on div "Mācību tēma: Latviešu valoda 8. klase 1. ieskaites mācību materiāls #7 Noslēgum…" at bounding box center [283, 135] width 566 height 271
click at [184, 159] on span "Kad beigsies ārkārtas situācija, robežas tiks atvērtas, un mēs atkal varēsim ce…" at bounding box center [229, 161] width 147 height 6
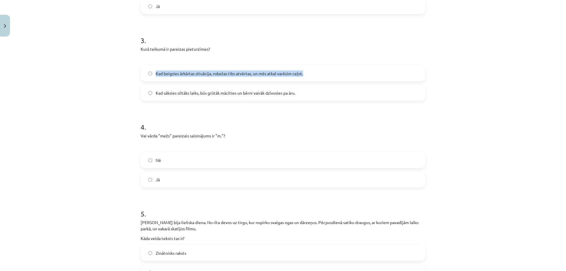
scroll to position [265, 0]
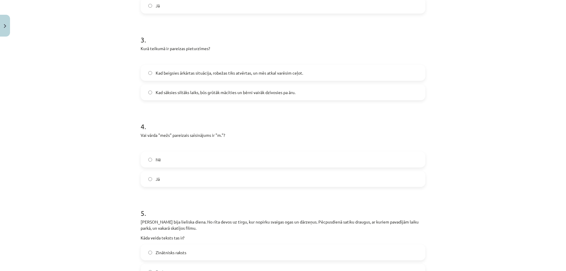
click at [163, 135] on p "Vai vārda "mežs" pareizais saīsinājums ir "m."?" at bounding box center [283, 135] width 285 height 6
click at [156, 177] on span "Jā" at bounding box center [158, 179] width 4 height 6
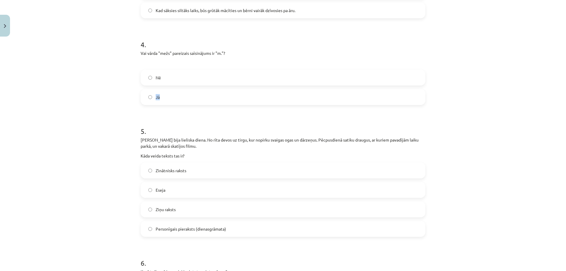
scroll to position [354, 0]
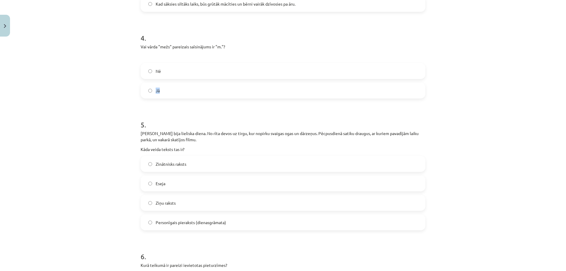
click at [172, 134] on p "Šodien bija lieliska diena. No rīta devos uz tirgu, kur nopirku svaigas ogas un…" at bounding box center [283, 136] width 285 height 12
click at [168, 165] on span "Zinātnisks raksts" at bounding box center [171, 164] width 31 height 6
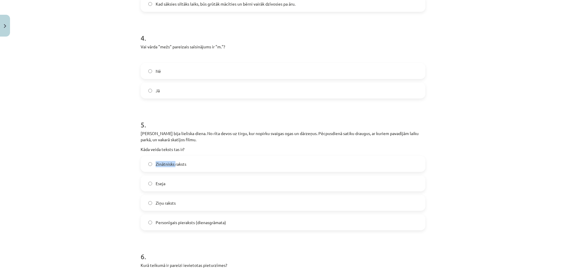
click at [168, 164] on span "Zinātnisks raksts" at bounding box center [171, 164] width 31 height 6
click at [166, 183] on label "Eseja" at bounding box center [282, 183] width 283 height 15
click at [166, 182] on label "Eseja" at bounding box center [282, 183] width 283 height 15
click at [160, 203] on span "Ziņu raksts" at bounding box center [166, 203] width 20 height 6
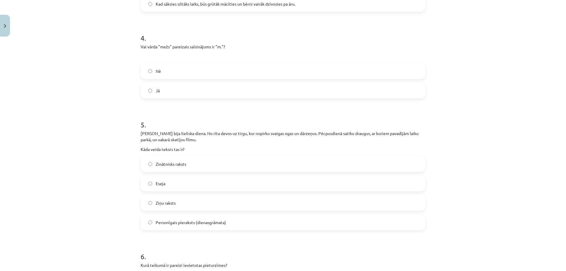
click at [160, 203] on span "Ziņu raksts" at bounding box center [166, 203] width 20 height 6
click at [156, 222] on span "Personīgais pieraksts (dienasgrāmata)" at bounding box center [191, 222] width 70 height 6
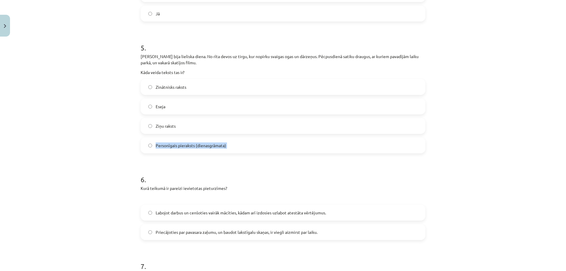
scroll to position [442, 0]
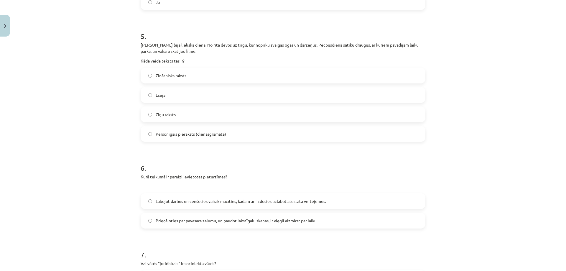
click at [166, 176] on p "Kurā teikumā ir pareizi ievietotas pieturzīmes?" at bounding box center [283, 177] width 285 height 6
click at [166, 200] on span "Labojot darbus un cenšoties vairāk mācīties, kādam arī izdosies uzlabot atestāt…" at bounding box center [241, 201] width 170 height 6
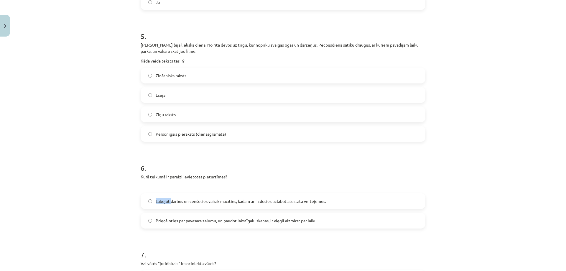
click at [166, 200] on span "Labojot darbus un cenšoties vairāk mācīties, kādam arī izdosies uzlabot atestāt…" at bounding box center [241, 201] width 170 height 6
click at [202, 220] on span "Priecājoties par pavasara zaļumu, un baudot lakstīgalu skaņas, ir viegli aizmir…" at bounding box center [237, 220] width 162 height 6
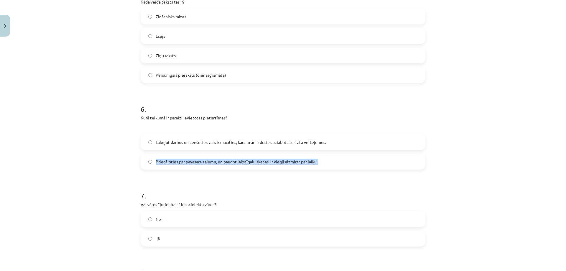
click at [162, 141] on span "Labojot darbus un cenšoties vairāk mācīties, kādam arī izdosies uzlabot atestāt…" at bounding box center [241, 142] width 170 height 6
click at [161, 141] on span "Labojot darbus un cenšoties vairāk mācīties, kādam arī izdosies uzlabot atestāt…" at bounding box center [241, 142] width 170 height 6
click at [165, 147] on label "Labojot darbus un cenšoties vairāk mācīties, kādam arī izdosies uzlabot atestāt…" at bounding box center [282, 142] width 283 height 15
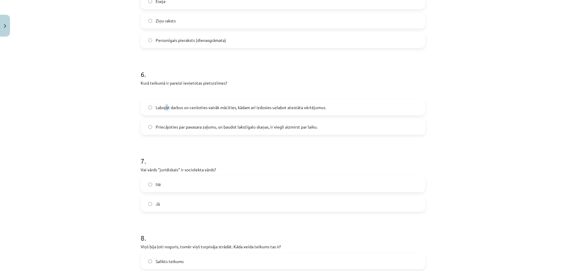
scroll to position [589, 0]
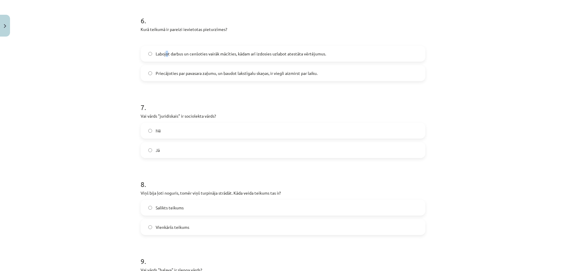
click at [164, 118] on p "Vai vārds "juridiskais" ir sociolekta vārds?" at bounding box center [283, 116] width 285 height 6
click at [153, 129] on label "Nē" at bounding box center [282, 130] width 283 height 15
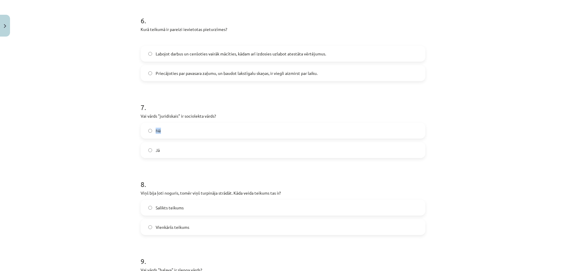
click at [153, 129] on label "Nē" at bounding box center [282, 130] width 283 height 15
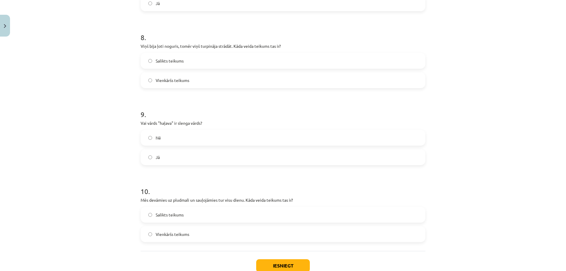
scroll to position [737, 0]
click at [166, 44] on p "Viņš bija ļoti noguris, tomēr viņš turpināja strādāt. Kāda veida teikums tas ir?" at bounding box center [283, 45] width 285 height 6
click at [156, 63] on label "Salikts teikums" at bounding box center [282, 60] width 283 height 15
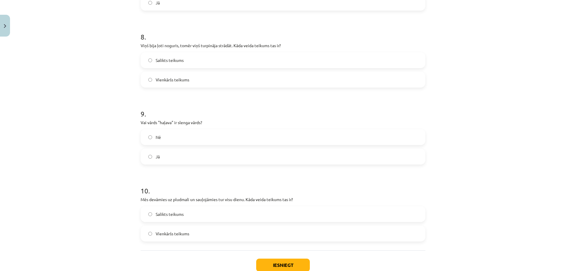
click at [156, 63] on label "Salikts teikums" at bounding box center [282, 60] width 283 height 15
click at [156, 62] on span "Salikts teikums" at bounding box center [170, 60] width 28 height 6
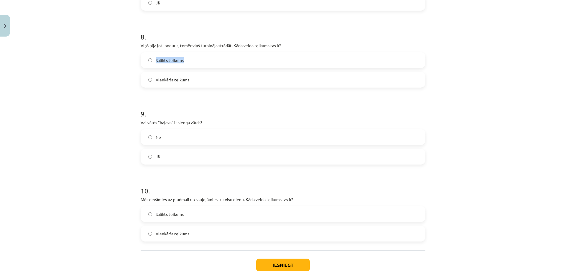
click at [159, 80] on span "Vienkāršs teikums" at bounding box center [173, 80] width 34 height 6
click at [160, 63] on span "Salikts teikums" at bounding box center [170, 60] width 28 height 6
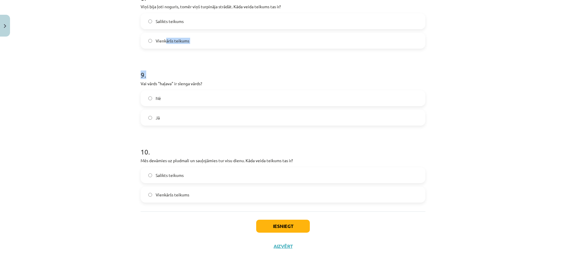
click at [172, 83] on p "Vai vārds "haļava" ir slenga vārds?" at bounding box center [283, 83] width 285 height 6
click at [156, 120] on span "Jā" at bounding box center [158, 118] width 4 height 6
click at [156, 119] on span "Jā" at bounding box center [158, 118] width 4 height 6
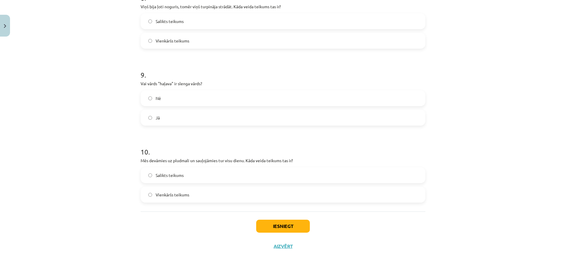
click at [156, 123] on label "Jā" at bounding box center [282, 117] width 283 height 15
click at [180, 162] on p "Mēs devāmies uz pludmali un sauļojāmies tur visu dienu. Kāda veida teikums tas …" at bounding box center [283, 160] width 285 height 6
click at [179, 162] on p "Mēs devāmies uz pludmali un sauļojāmies tur visu dienu. Kāda veida teikums tas …" at bounding box center [283, 160] width 285 height 6
click at [158, 176] on span "Salikts teikums" at bounding box center [170, 175] width 28 height 6
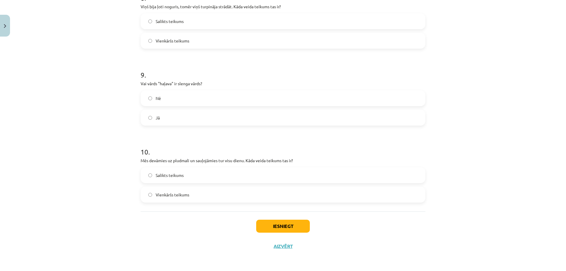
click at [158, 176] on span "Salikts teikums" at bounding box center [170, 175] width 28 height 6
click at [158, 175] on span "Salikts teikums" at bounding box center [170, 175] width 28 height 6
click at [170, 196] on span "Vienkāršs teikums" at bounding box center [173, 195] width 34 height 6
click at [170, 195] on span "Vienkāršs teikums" at bounding box center [173, 195] width 34 height 6
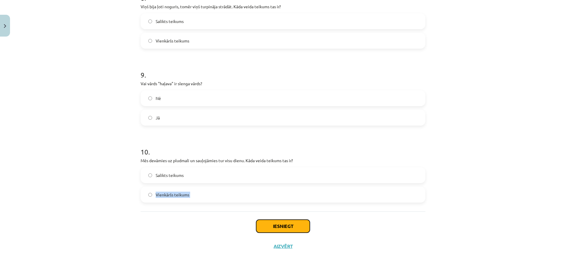
click at [278, 226] on button "Iesniegt" at bounding box center [283, 226] width 54 height 13
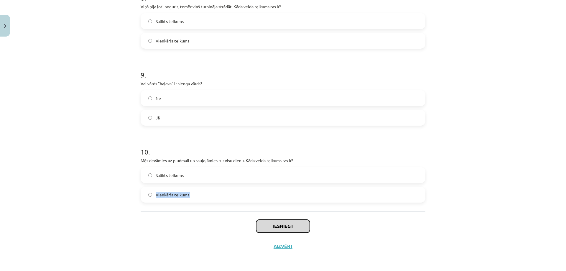
click at [278, 226] on button "Iesniegt" at bounding box center [283, 226] width 54 height 13
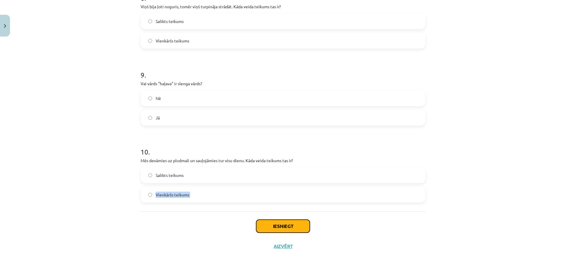
click at [278, 226] on button "Iesniegt" at bounding box center [283, 226] width 54 height 13
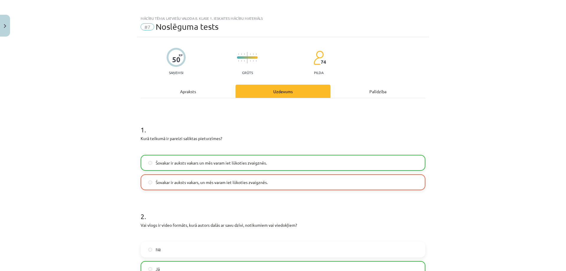
scroll to position [0, 0]
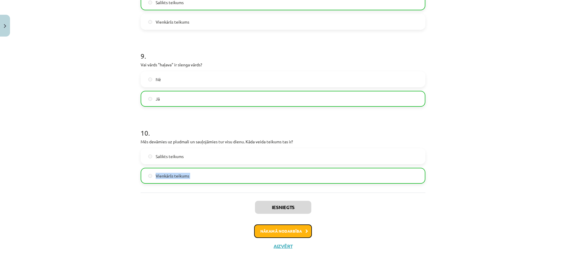
click at [269, 227] on button "Nākamā nodarbība" at bounding box center [283, 231] width 58 height 14
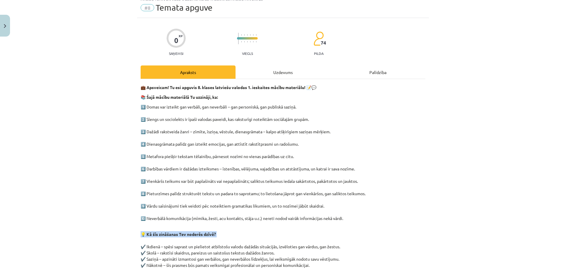
click at [269, 227] on div "💼 Apsveicam! Tu esi apguvis 8. klases latviešu valodas 1. ieskaites mācību mate…" at bounding box center [283, 187] width 285 height 206
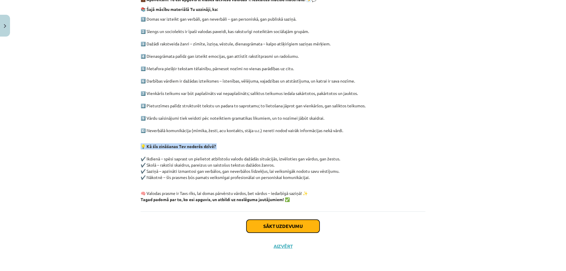
click at [251, 226] on button "Sākt uzdevumu" at bounding box center [282, 226] width 73 height 13
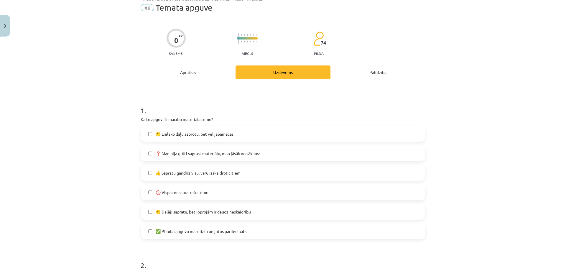
click at [251, 226] on label "✅ Pilnībā apguvu materiālu un jūtos pārliecināts!" at bounding box center [282, 231] width 283 height 15
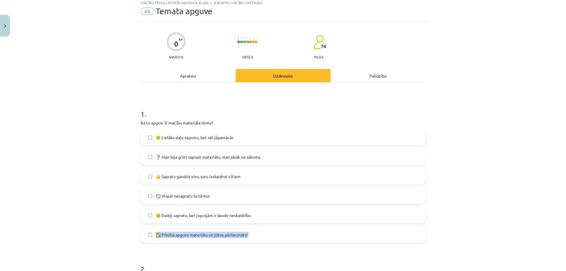
scroll to position [15, 0]
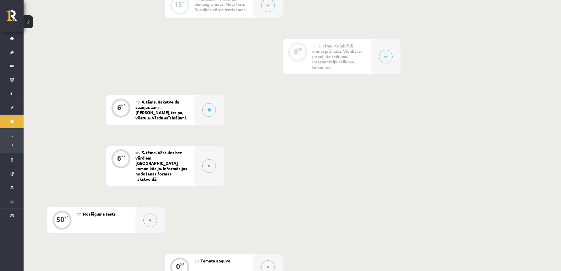
scroll to position [305, 0]
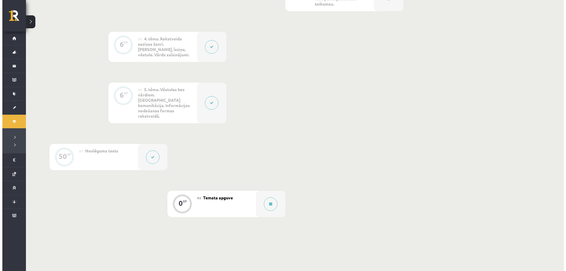
scroll to position [364, 0]
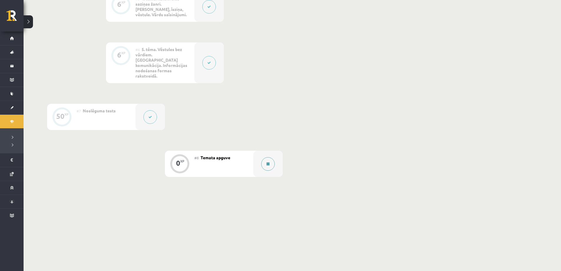
click at [268, 162] on icon at bounding box center [268, 164] width 3 height 4
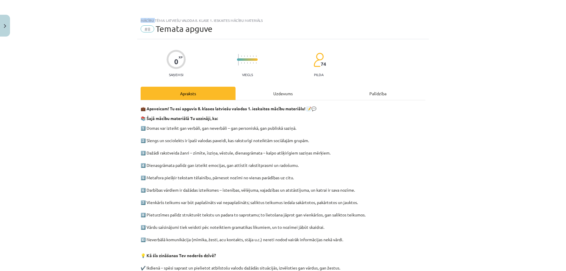
click at [268, 152] on div "Mācību tēma: Latviešu valoda 8. klase 1. ieskaites mācību materiāls #8 Temata a…" at bounding box center [283, 135] width 566 height 271
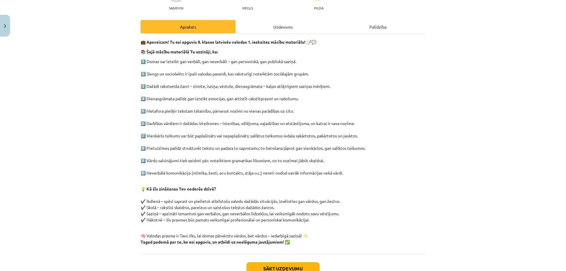
scroll to position [109, 0]
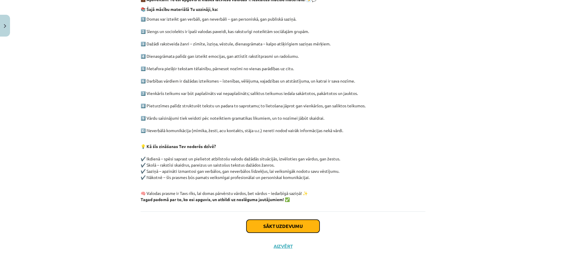
click at [275, 225] on button "Sākt uzdevumu" at bounding box center [282, 226] width 73 height 13
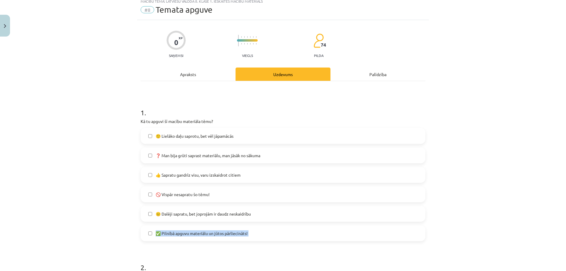
click at [275, 225] on div "✅ Pilnībā apguvu materiālu un jūtos pārliecināts!" at bounding box center [283, 233] width 285 height 16
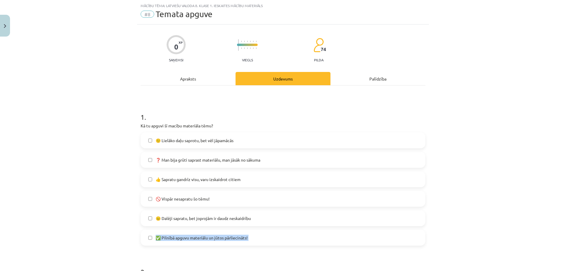
click at [169, 138] on span "🙂 Lielāko daļu saprotu, bet vēl jāpamācās" at bounding box center [195, 140] width 78 height 6
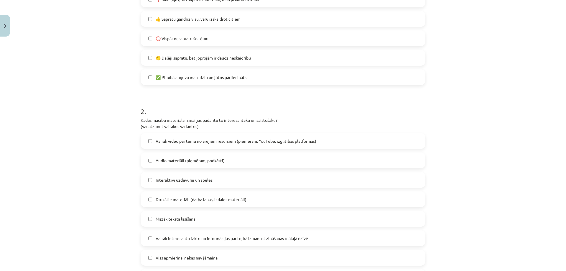
scroll to position [192, 0]
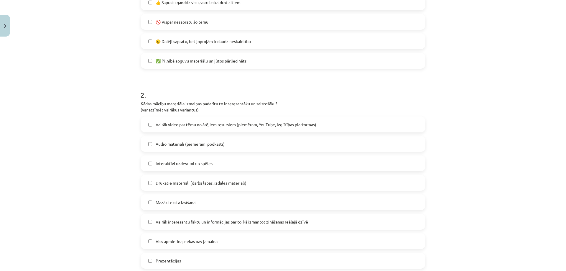
click at [208, 166] on span "Interaktīvi uzdevumi un spēles" at bounding box center [184, 163] width 57 height 6
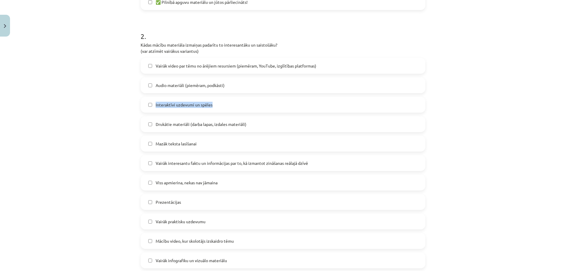
scroll to position [250, 0]
click at [176, 145] on span "Mazāk teksta lasīšanai" at bounding box center [176, 143] width 41 height 6
click at [209, 166] on label "Vairāk interesantu faktu un informācijas par to, kā izmantot zināšanas reālajā …" at bounding box center [282, 162] width 283 height 15
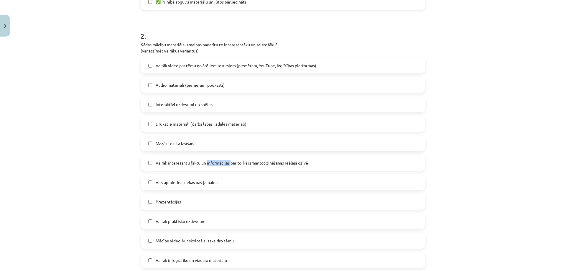
click at [209, 166] on label "Vairāk interesantu faktu un informācijas par to, kā izmantot zināšanas reālajā …" at bounding box center [282, 162] width 283 height 15
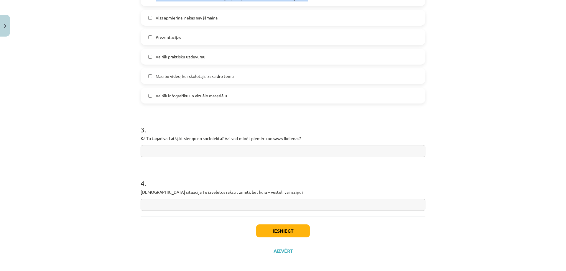
scroll to position [420, 0]
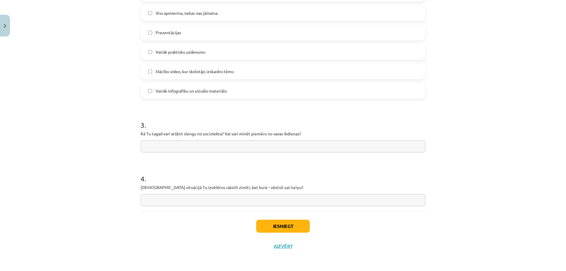
click at [273, 132] on p "Kā Tu tagad vari atšķirt slengu no sociolekta? Vai vari minēt piemēru no savas …" at bounding box center [283, 134] width 285 height 6
click at [274, 133] on p "Kā Tu tagad vari atšķirt slengu no sociolekta? Vai vari minēt piemēru no savas …" at bounding box center [283, 134] width 285 height 6
click at [261, 133] on p "Kā Tu tagad vari atšķirt slengu no sociolekta? Vai vari minēt piemēru no savas …" at bounding box center [283, 134] width 285 height 6
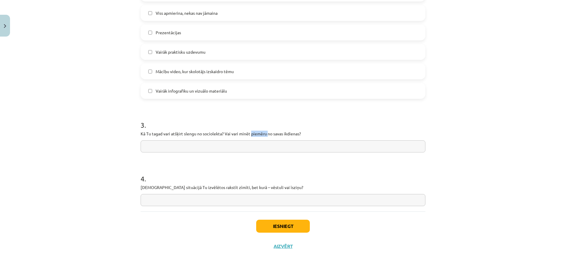
click at [261, 133] on p "Kā Tu tagad vari atšķirt slengu no sociolekta? Vai vari minēt piemēru no savas …" at bounding box center [283, 134] width 285 height 6
copy p
click at [173, 146] on input "text" at bounding box center [283, 146] width 285 height 12
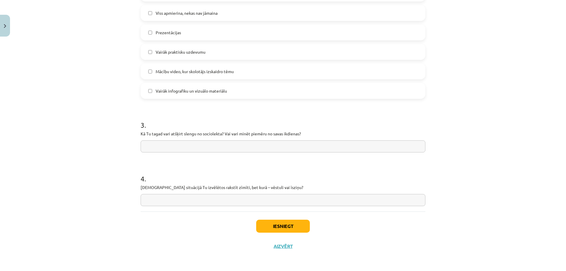
paste input "**********"
click at [293, 147] on input "**********" at bounding box center [283, 146] width 285 height 12
click at [292, 146] on input "**********" at bounding box center [283, 146] width 285 height 12
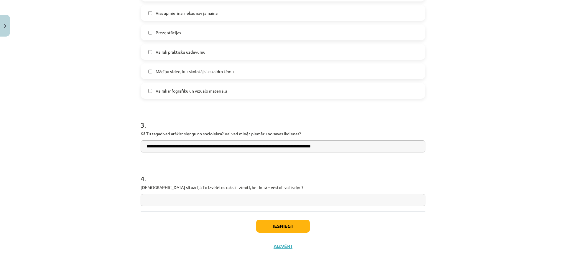
click at [292, 146] on input "**********" at bounding box center [283, 146] width 285 height 12
click at [293, 145] on input "**********" at bounding box center [283, 146] width 285 height 12
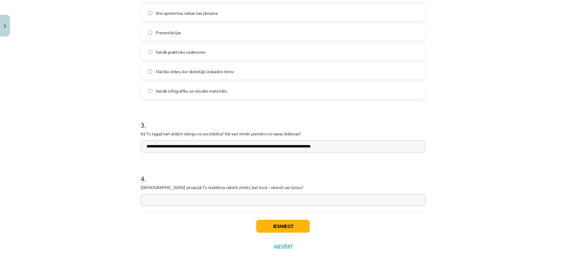
click at [343, 148] on input "**********" at bounding box center [283, 146] width 285 height 12
click at [342, 148] on input "**********" at bounding box center [283, 146] width 285 height 12
type input "**********"
click at [242, 189] on p "[DEMOGRAPHIC_DATA] situācijā Tu izvēlētos rakstīt zīmīti, bet kurā – vēstuli va…" at bounding box center [283, 187] width 285 height 6
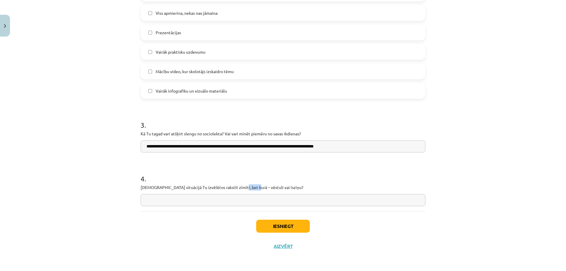
click at [242, 189] on p "[DEMOGRAPHIC_DATA] situācijā Tu izvēlētos rakstīt zīmīti, bet kurā – vēstuli va…" at bounding box center [283, 187] width 285 height 6
copy p
click at [214, 200] on input "text" at bounding box center [283, 200] width 285 height 12
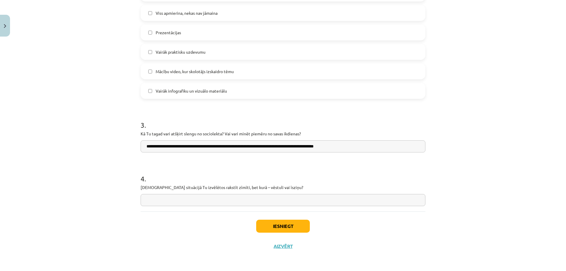
click at [214, 200] on input "text" at bounding box center [283, 200] width 285 height 12
paste input "**********"
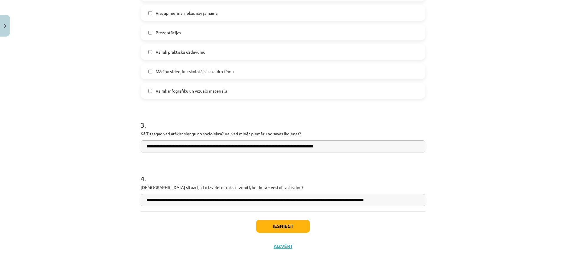
type input "**********"
click at [290, 223] on button "Iesniegt" at bounding box center [283, 226] width 54 height 13
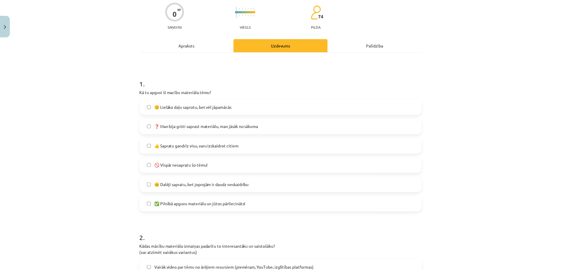
scroll to position [37, 0]
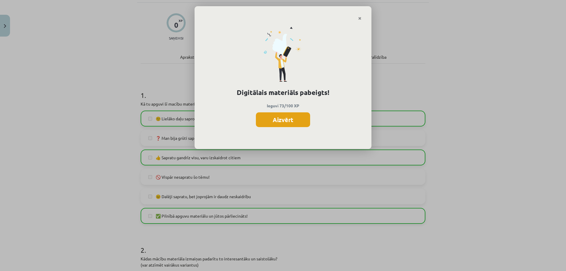
click at [281, 114] on button "Aizvērt" at bounding box center [283, 119] width 54 height 15
click at [281, 114] on label "🙂 Lielāko daļu saprotu, bet vēl jāpamācās" at bounding box center [282, 118] width 283 height 15
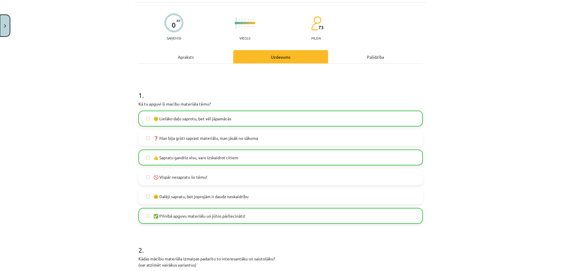
click at [4, 27] on img "Close" at bounding box center [5, 26] width 2 height 4
click at [4, 27] on div "Mācību tēma: Latviešu valoda 8. klase 1. ieskaites mācību materiāls #8 Temata a…" at bounding box center [280, 135] width 561 height 271
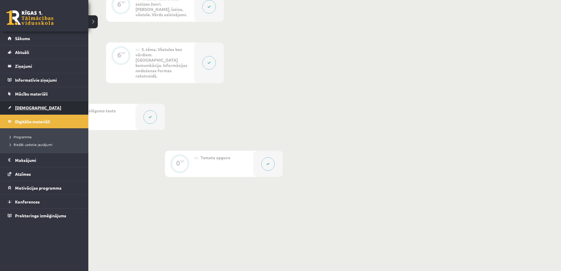
click at [26, 107] on span "[DEMOGRAPHIC_DATA]" at bounding box center [38, 107] width 46 height 5
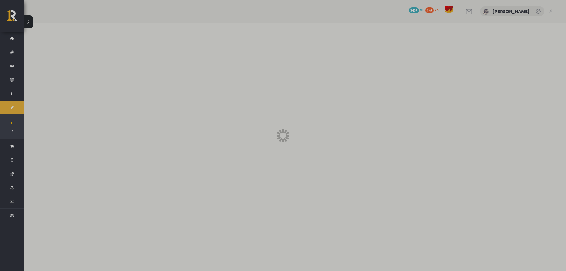
click at [26, 107] on div at bounding box center [283, 135] width 566 height 271
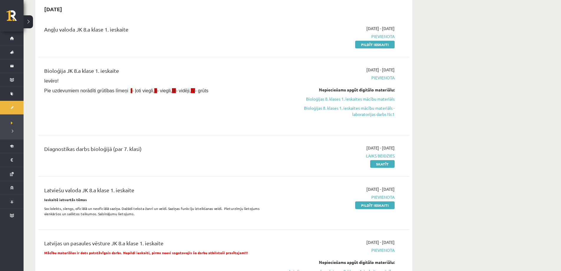
scroll to position [88, 0]
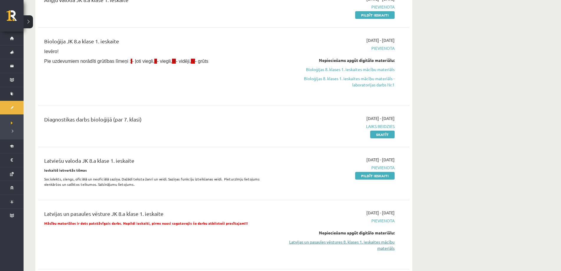
click at [339, 244] on link "Latvijas un pasaules vēstures 8. klases 1. ieskaites mācību materiāls" at bounding box center [339, 245] width 111 height 12
click at [312, 19] on div "Angļu valoda JK 8.a klase 1. ieskaite [DATE] - [DATE] [GEOGRAPHIC_DATA] Pildīt …" at bounding box center [223, 7] width 371 height 34
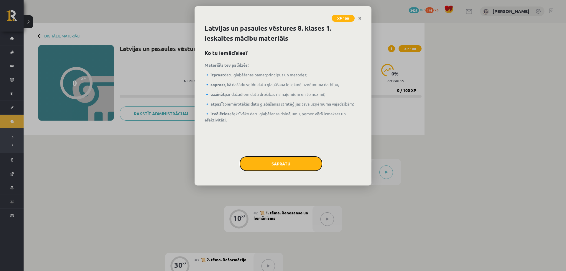
click at [281, 167] on button "Sapratu" at bounding box center [281, 163] width 83 height 15
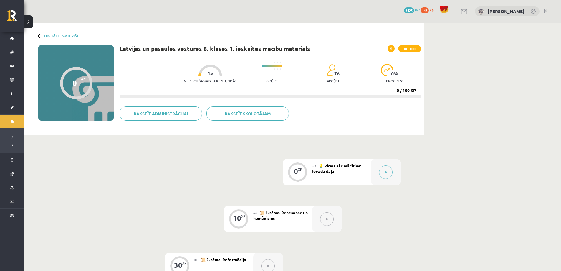
click at [388, 171] on button at bounding box center [386, 172] width 14 height 14
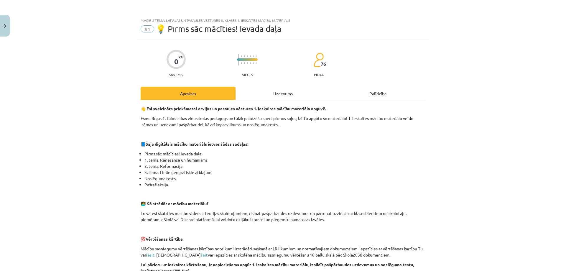
click at [387, 172] on div "Mācību tēma: Latvijas un pasaules vēstures 8. klases 1. ieskaites mācību materi…" at bounding box center [283, 135] width 566 height 271
click at [375, 168] on div "Mācību tēma: Latvijas un pasaules vēstures 8. klases 1. ieskaites mācību materi…" at bounding box center [283, 135] width 566 height 271
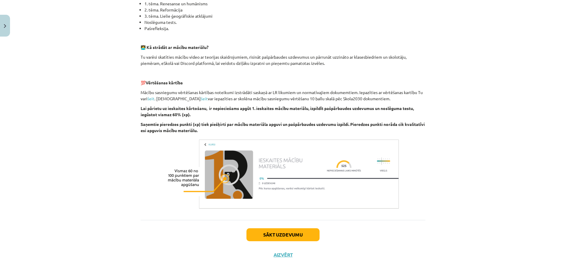
scroll to position [165, 0]
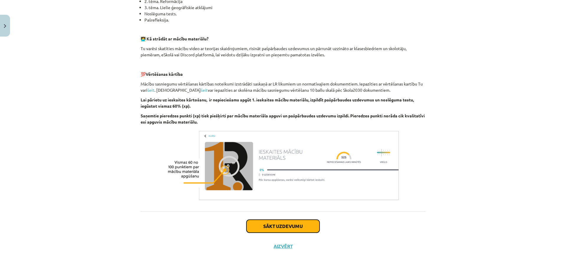
click at [292, 227] on button "Sākt uzdevumu" at bounding box center [282, 226] width 73 height 13
click at [292, 227] on div "0 XP Saņemsi Viegls 76 pilda Apraksts Uzdevums Palīdzība 👋 Esi sveicināts priek…" at bounding box center [283, 65] width 292 height 382
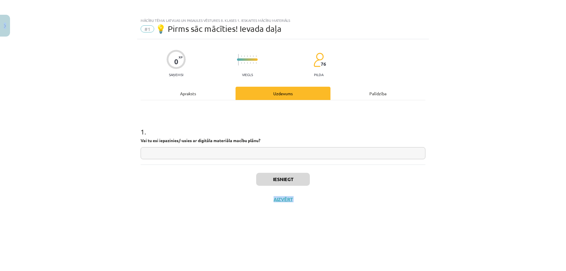
click at [291, 226] on div "0 XP Saņemsi Viegls 76 pilda Apraksts Uzdevums Palīdzība 1 . Vai tu esi iepazin…" at bounding box center [283, 147] width 292 height 217
click at [208, 147] on input "text" at bounding box center [283, 153] width 285 height 12
click at [1, 21] on button "Close" at bounding box center [5, 26] width 10 height 22
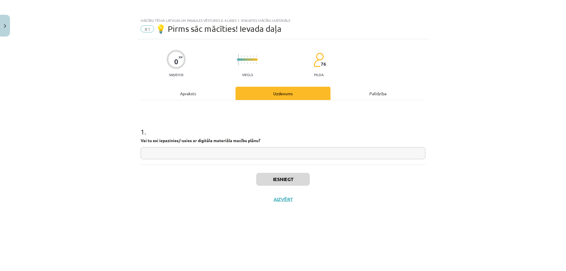
click at [1, 21] on div "Mācību tēma: Latvijas un pasaules vēstures 8. klases 1. ieskaites mācību materi…" at bounding box center [283, 135] width 566 height 271
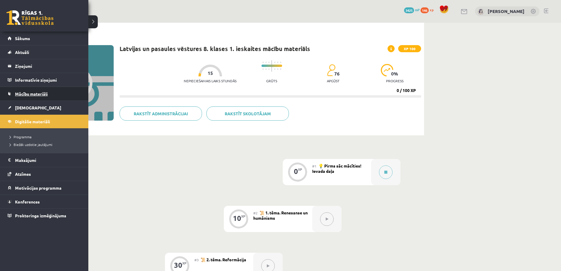
click at [34, 93] on span "Mācību materiāli" at bounding box center [31, 93] width 33 height 5
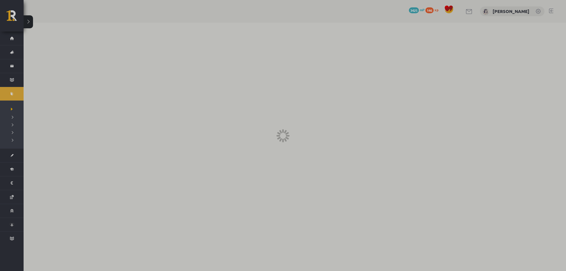
click at [35, 94] on div at bounding box center [283, 135] width 566 height 271
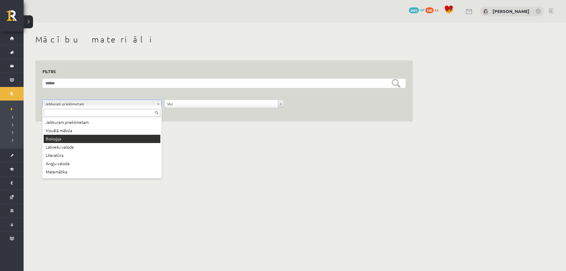
scroll to position [29, 0]
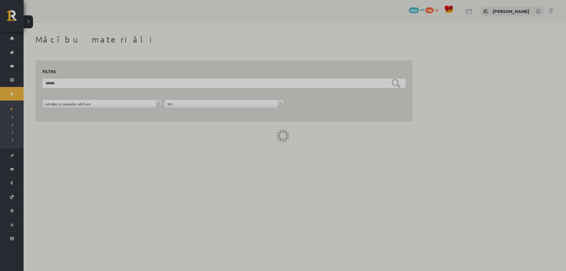
click at [105, 148] on div at bounding box center [283, 135] width 566 height 271
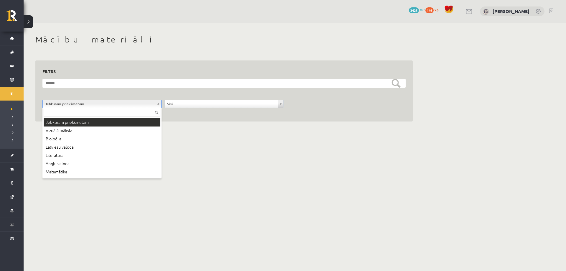
click at [159, 99] on form "**********" at bounding box center [223, 97] width 363 height 36
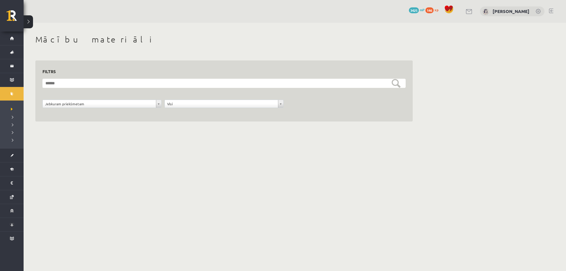
click at [162, 102] on div "**********" at bounding box center [102, 105] width 122 height 11
click at [161, 102] on div "**********" at bounding box center [102, 105] width 122 height 11
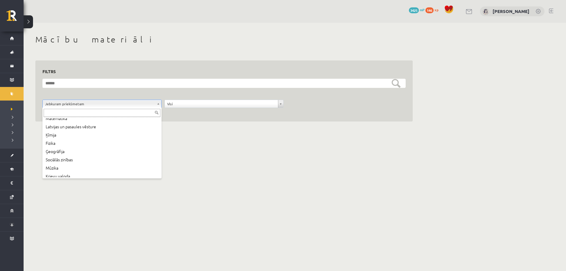
scroll to position [39, 0]
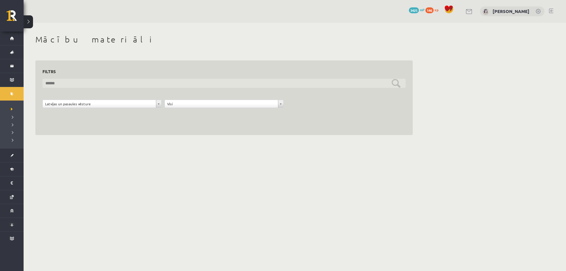
click at [183, 85] on input "text" at bounding box center [223, 83] width 363 height 9
type input "*"
click at [80, 85] on input "*" at bounding box center [223, 83] width 363 height 9
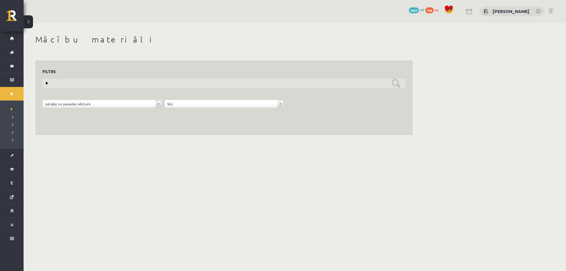
click at [80, 85] on input "*" at bounding box center [223, 83] width 363 height 9
type input "*"
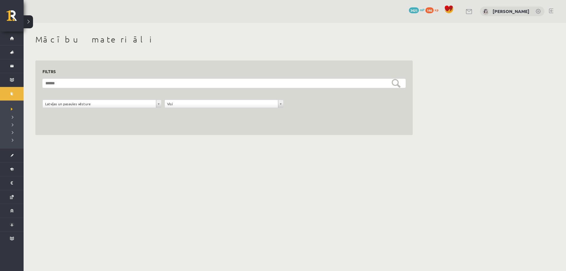
click at [171, 176] on body "0 Dāvanas 3425 mP 146 xp [PERSON_NAME] Sākums Aktuāli Kā mācīties eSKOLĀ Kontak…" at bounding box center [283, 135] width 566 height 271
click at [168, 176] on body "0 Dāvanas 3425 mP 146 xp [PERSON_NAME] Sākums Aktuāli Kā mācīties eSKOLĀ Kontak…" at bounding box center [283, 135] width 566 height 271
click at [169, 166] on body "0 Dāvanas 3425 mP 146 xp [PERSON_NAME] Sākums Aktuāli Kā mācīties eSKOLĀ Kontak…" at bounding box center [283, 135] width 566 height 271
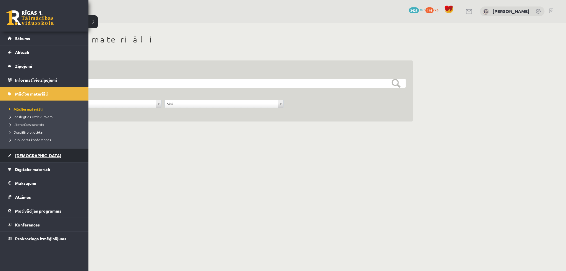
click at [28, 155] on span "[DEMOGRAPHIC_DATA]" at bounding box center [38, 155] width 46 height 5
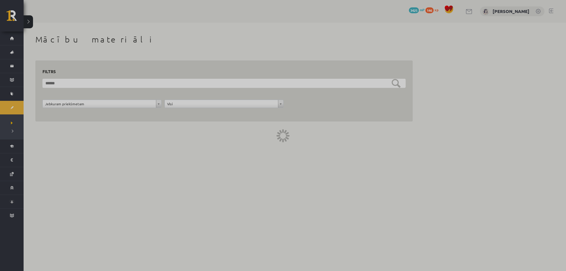
click at [28, 155] on div at bounding box center [283, 135] width 566 height 271
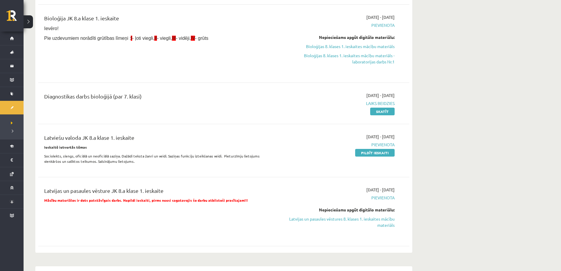
scroll to position [147, 0]
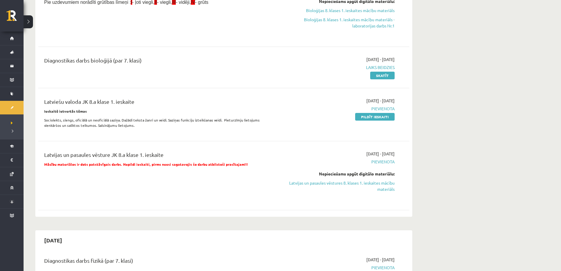
click at [368, 178] on div "Nepieciešams apgūt digitālo materiālu: Latvijas un pasaules vēstures 8. klases …" at bounding box center [339, 182] width 111 height 22
click at [218, 170] on div "Latvijas un pasaules vēsture JK 8.a klase 1. ieskaite Mācību materiālos ir dots…" at bounding box center [160, 176] width 240 height 50
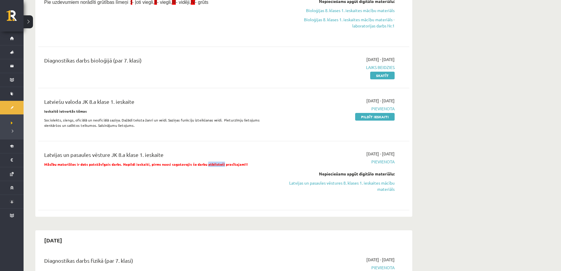
click at [219, 170] on div "Latvijas un pasaules vēsture JK 8.a klase 1. ieskaite Mācību materiālos ir dots…" at bounding box center [160, 176] width 240 height 50
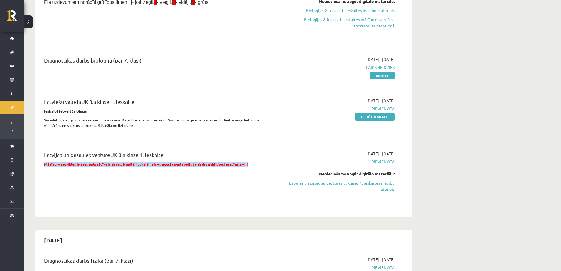
click at [198, 190] on div "Latvijas un pasaules vēsture JK 8.a klase 1. ieskaite Mācību materiālos ir dots…" at bounding box center [160, 176] width 240 height 50
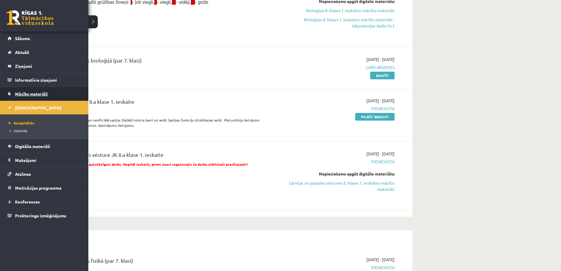
click at [37, 95] on span "Mācību materiāli" at bounding box center [31, 93] width 33 height 5
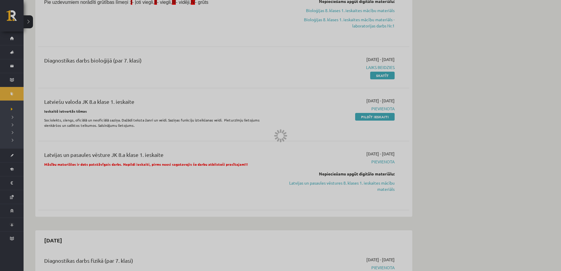
click at [37, 95] on div at bounding box center [280, 135] width 561 height 271
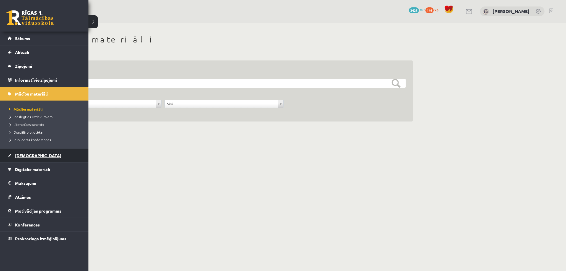
click at [47, 157] on link "[DEMOGRAPHIC_DATA]" at bounding box center [44, 156] width 73 height 14
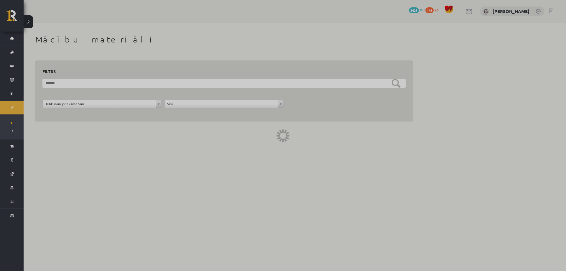
click at [46, 157] on div at bounding box center [283, 135] width 566 height 271
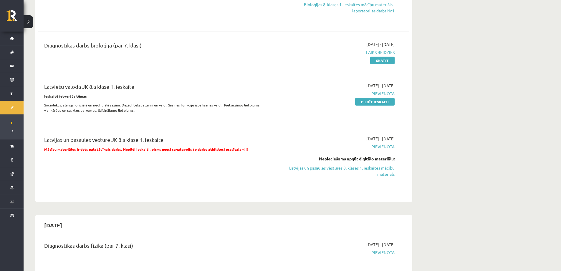
scroll to position [177, 0]
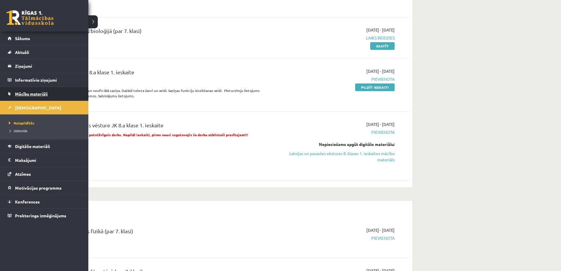
click at [34, 93] on span "Mācību materiāli" at bounding box center [31, 93] width 33 height 5
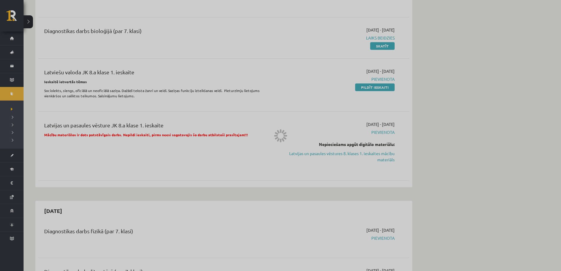
click at [34, 93] on div at bounding box center [280, 135] width 561 height 271
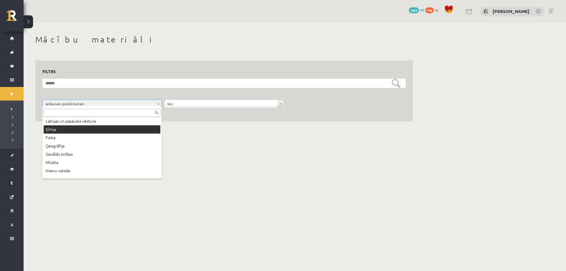
scroll to position [58, 0]
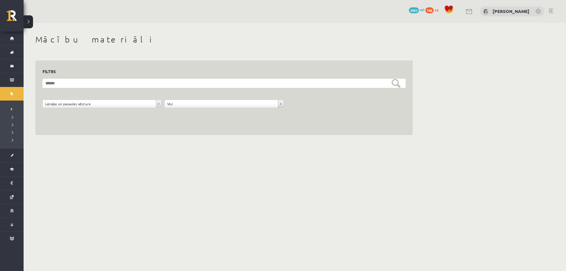
click at [106, 123] on div "**********" at bounding box center [223, 97] width 377 height 75
click at [233, 131] on div "**********" at bounding box center [223, 97] width 377 height 75
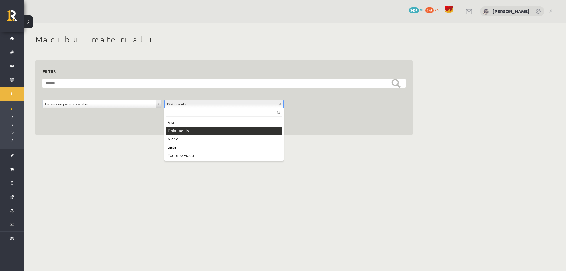
click at [280, 108] on div at bounding box center [223, 112] width 119 height 9
drag, startPoint x: 280, startPoint y: 108, endPoint x: 272, endPoint y: 112, distance: 8.4
click at [279, 108] on div at bounding box center [223, 112] width 119 height 9
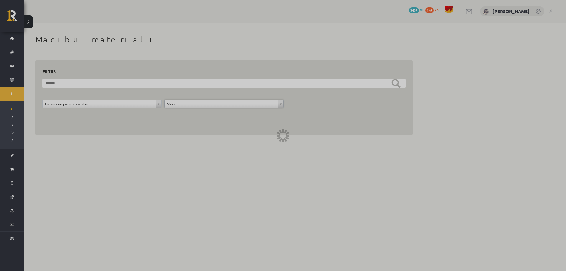
click at [224, 137] on div at bounding box center [283, 135] width 566 height 271
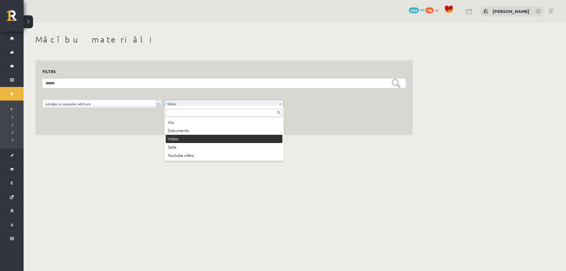
click at [280, 108] on div at bounding box center [223, 112] width 119 height 9
click at [278, 108] on div at bounding box center [223, 112] width 119 height 9
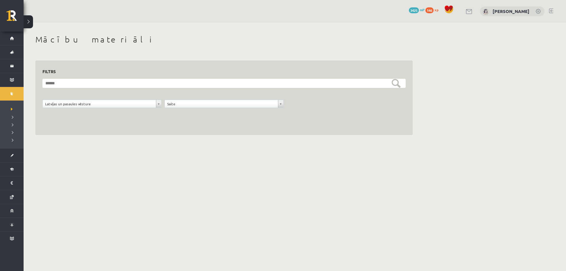
click at [205, 147] on body "0 Dāvanas 3425 mP 146 xp Ketrija Kuguliņa Sākums Aktuāli Kā mācīties eSKOLĀ Kon…" at bounding box center [283, 135] width 566 height 271
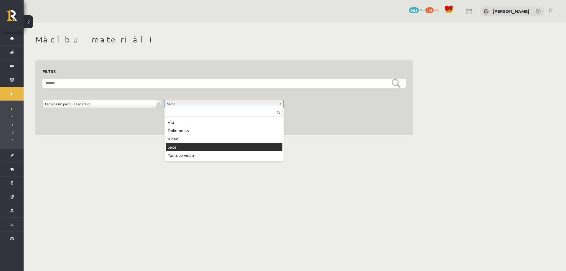
click at [252, 124] on div "**********" at bounding box center [223, 97] width 377 height 75
drag, startPoint x: 281, startPoint y: 105, endPoint x: 253, endPoint y: 121, distance: 32.5
click at [261, 117] on div "**********" at bounding box center [223, 97] width 377 height 75
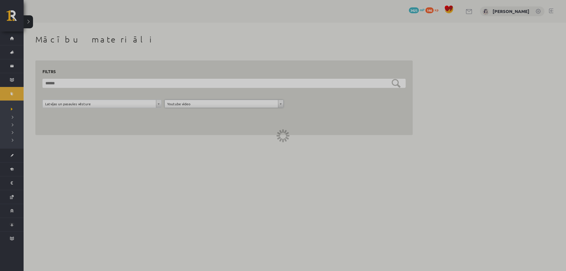
click at [205, 154] on body "0 Dāvanas 3425 mP 146 xp Ketrija Kuguliņa Sākums Aktuāli Kā mācīties eSKOLĀ Kon…" at bounding box center [283, 135] width 566 height 271
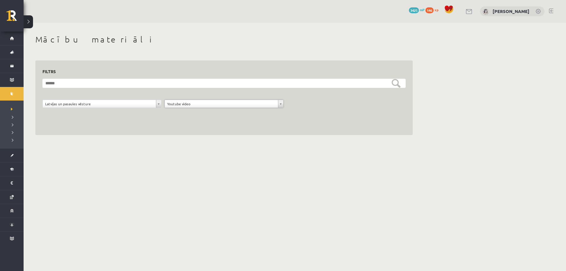
click at [241, 115] on div "**********" at bounding box center [223, 97] width 377 height 75
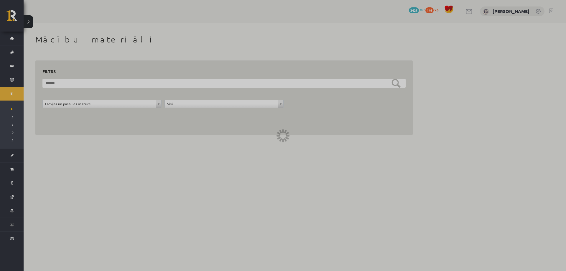
click at [204, 120] on div at bounding box center [283, 135] width 566 height 271
click at [205, 120] on div at bounding box center [283, 135] width 566 height 271
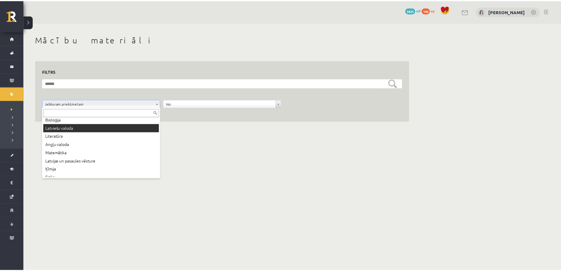
scroll to position [29, 0]
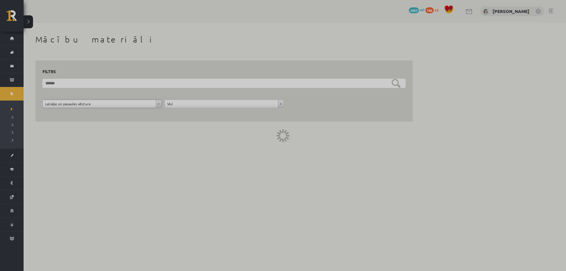
click at [87, 148] on div at bounding box center [283, 135] width 566 height 271
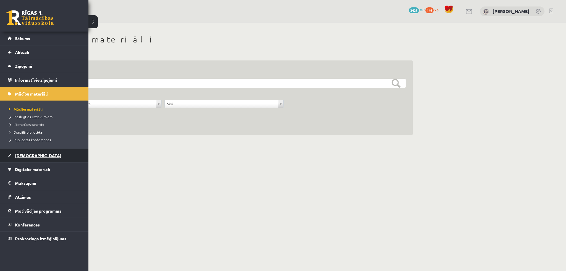
click at [26, 154] on span "[DEMOGRAPHIC_DATA]" at bounding box center [38, 155] width 46 height 5
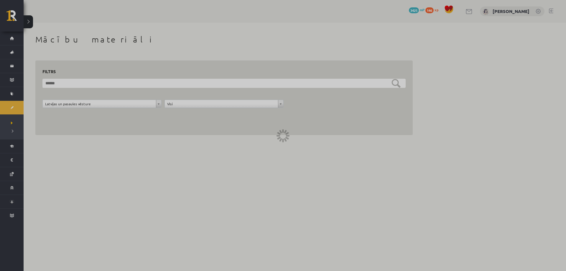
click at [26, 154] on div at bounding box center [283, 135] width 566 height 271
click at [26, 153] on div at bounding box center [283, 135] width 566 height 271
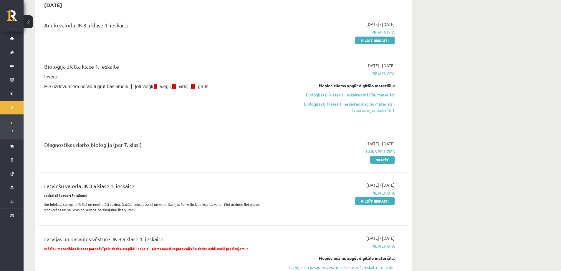
scroll to position [118, 0]
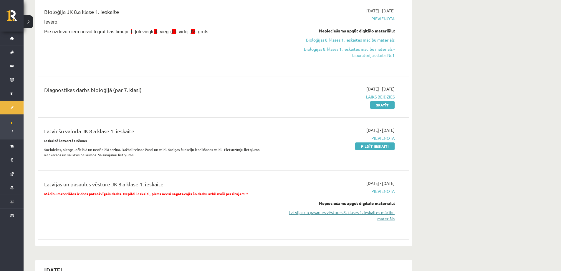
click at [358, 212] on link "Latvijas un pasaules vēstures 8. klases 1. ieskaites mācību materiāls" at bounding box center [339, 215] width 111 height 12
click at [330, 22] on div "[DATE] - [DATE] [GEOGRAPHIC_DATA] Nepieciešams apgūt digitālo materiālu: Bioloģ…" at bounding box center [339, 37] width 120 height 59
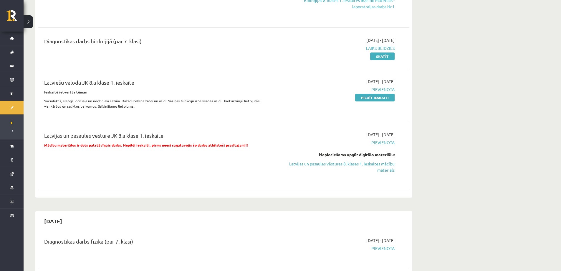
scroll to position [177, 0]
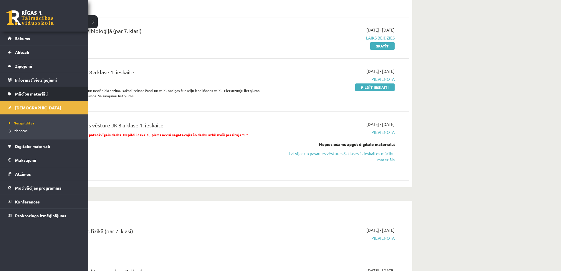
click at [28, 94] on span "Mācību materiāli" at bounding box center [31, 93] width 33 height 5
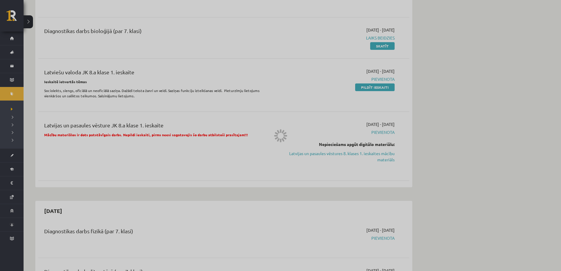
click at [28, 94] on div at bounding box center [280, 135] width 561 height 271
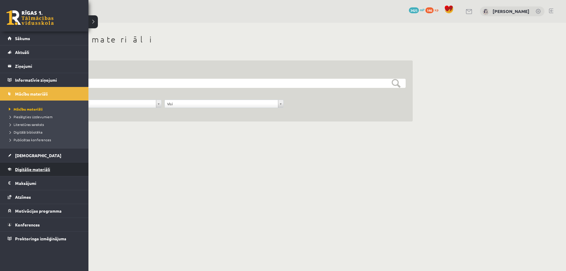
click at [32, 168] on span "Digitālie materiāli" at bounding box center [32, 168] width 35 height 5
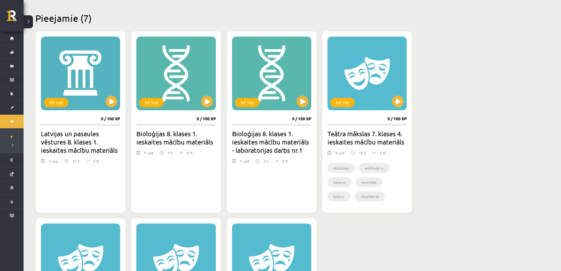
scroll to position [147, 0]
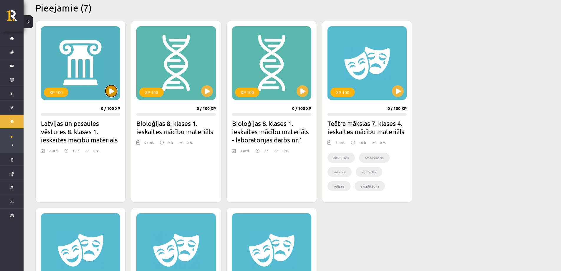
click at [109, 91] on button at bounding box center [111, 91] width 12 height 12
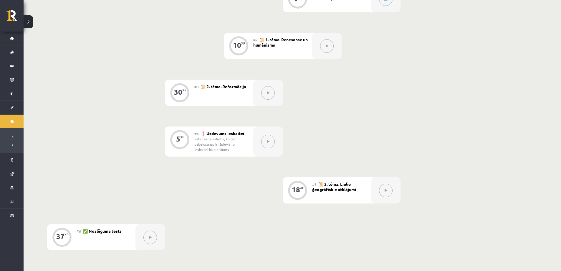
scroll to position [118, 0]
